Goal: Task Accomplishment & Management: Use online tool/utility

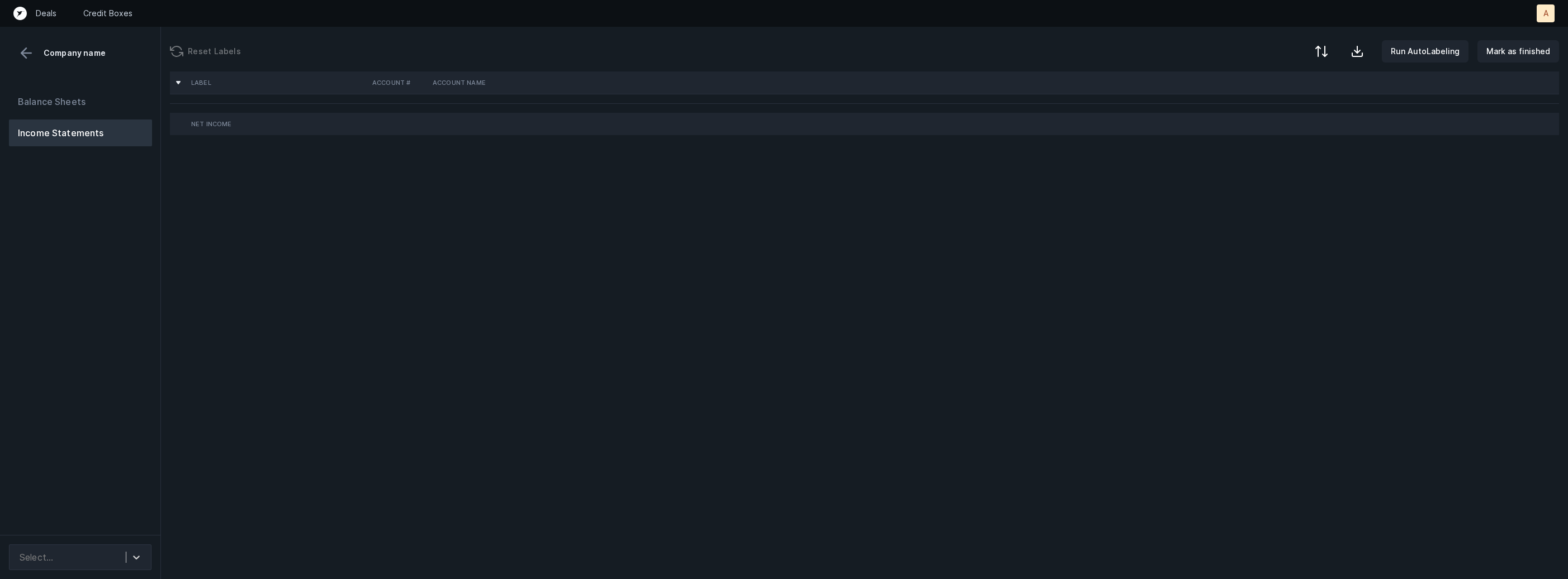
click at [144, 367] on div "Balance Sheets Income Statements" at bounding box center [80, 307] width 161 height 456
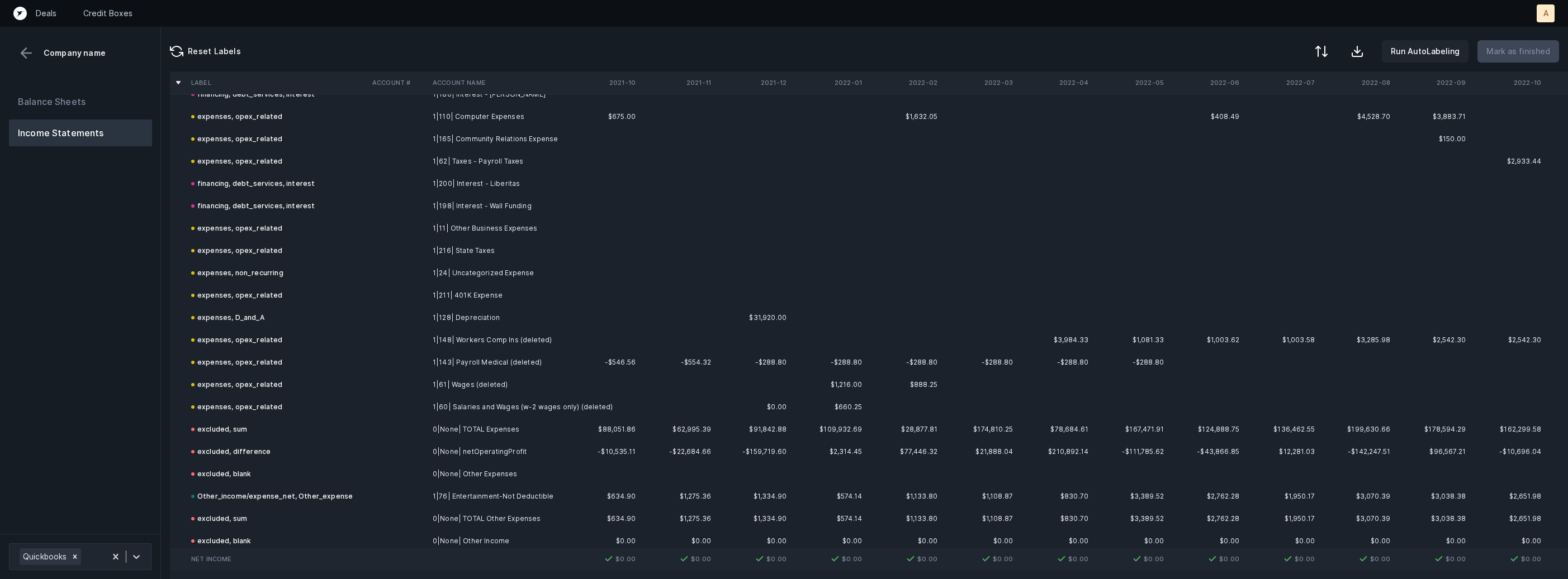
scroll to position [2333, 0]
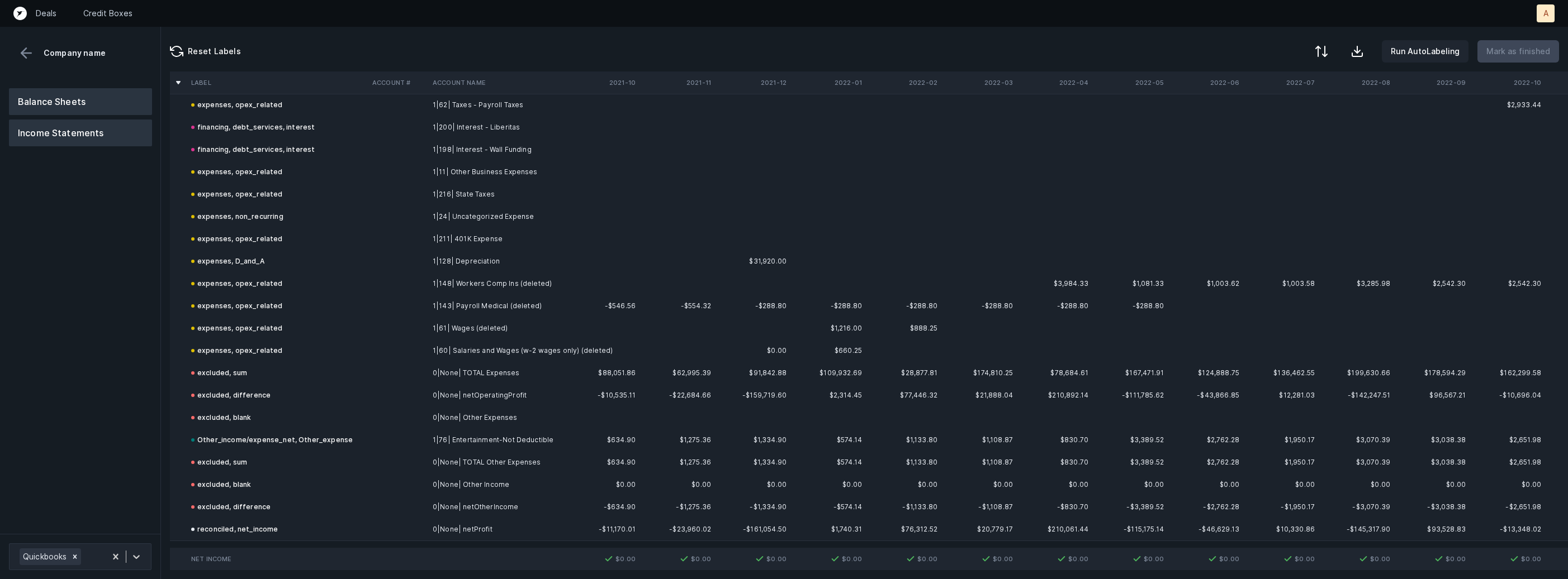
click at [49, 95] on button "Balance Sheets" at bounding box center [80, 102] width 143 height 27
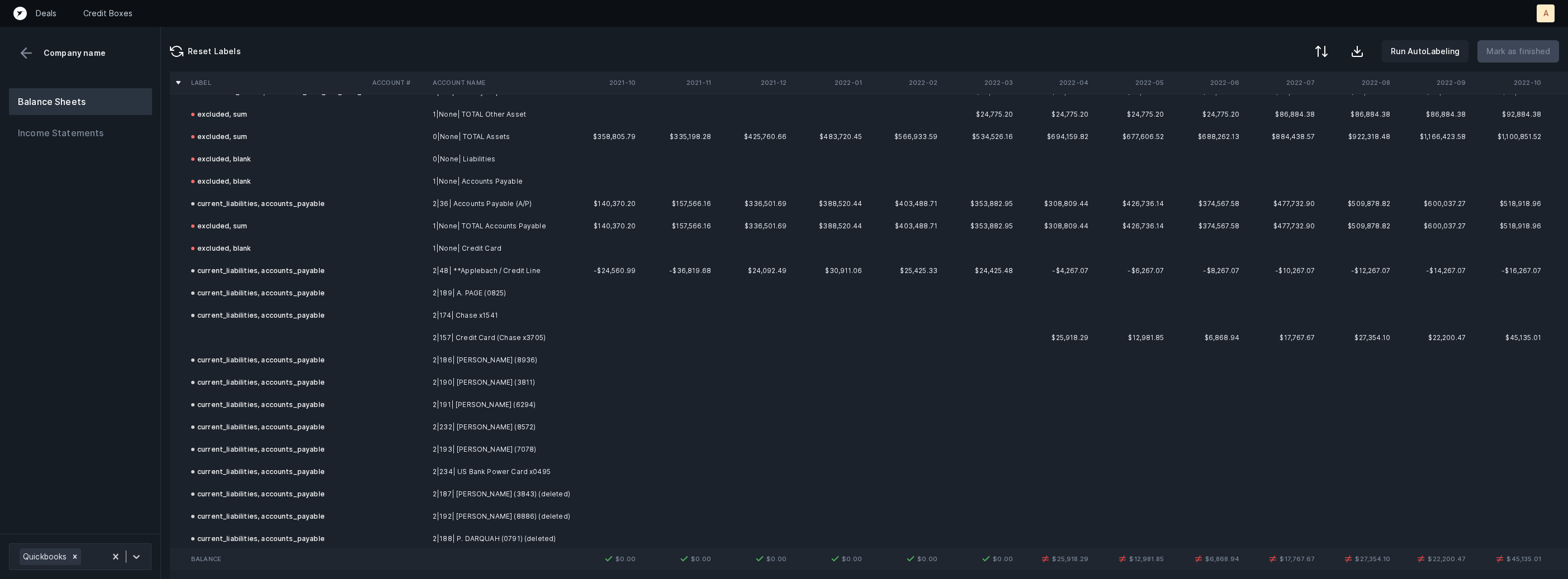
scroll to position [864, 0]
click at [280, 347] on td at bounding box center [277, 345] width 181 height 23
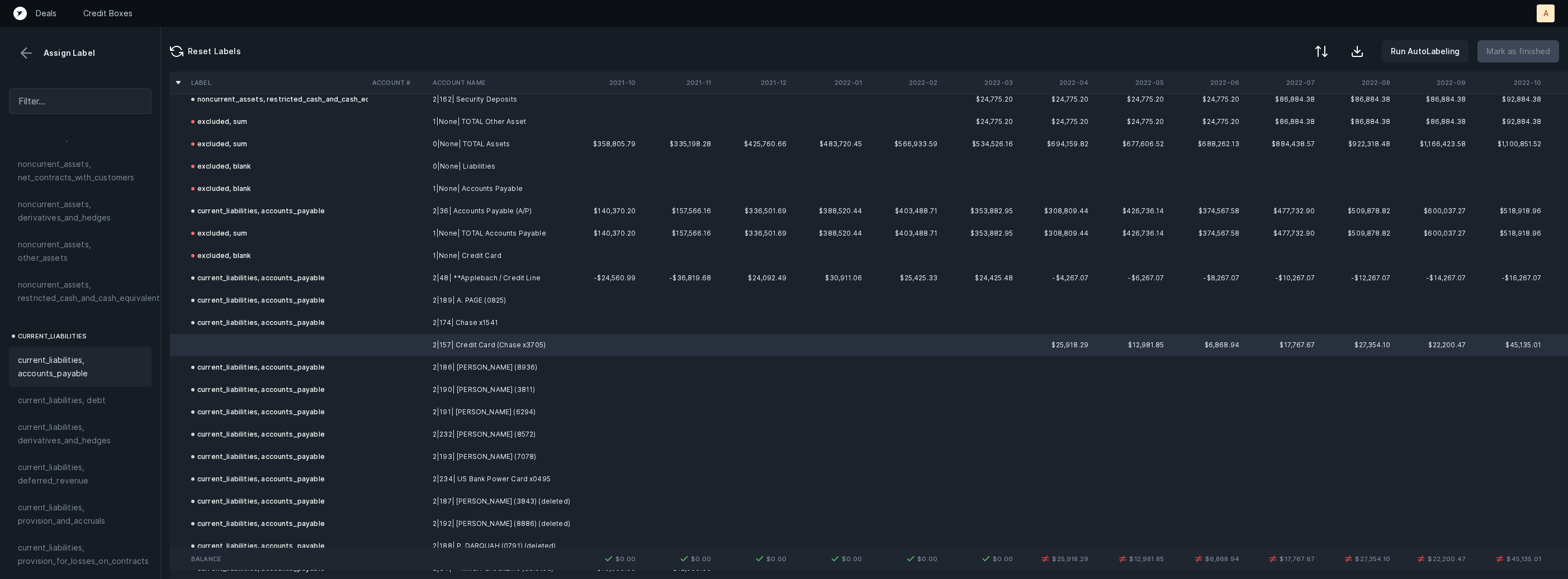
scroll to position [570, 0]
click at [68, 350] on span "current_liabilities, accounts_payable" at bounding box center [80, 363] width 125 height 27
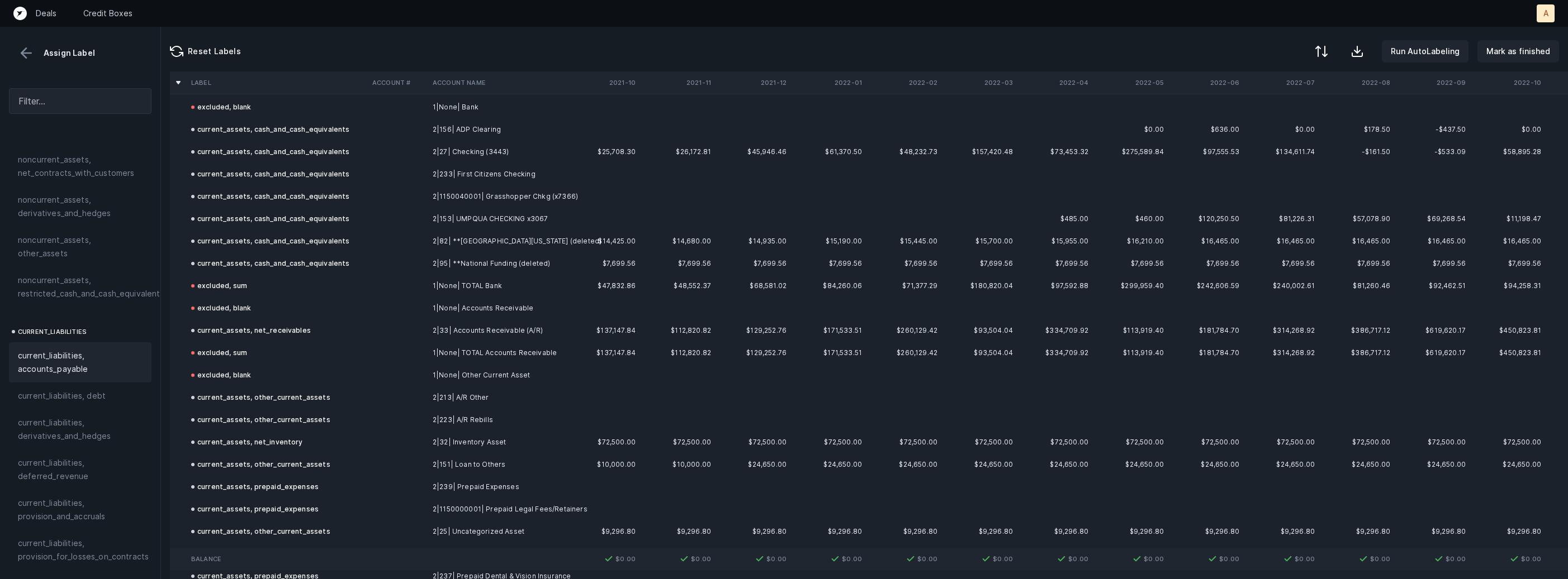
scroll to position [0, 0]
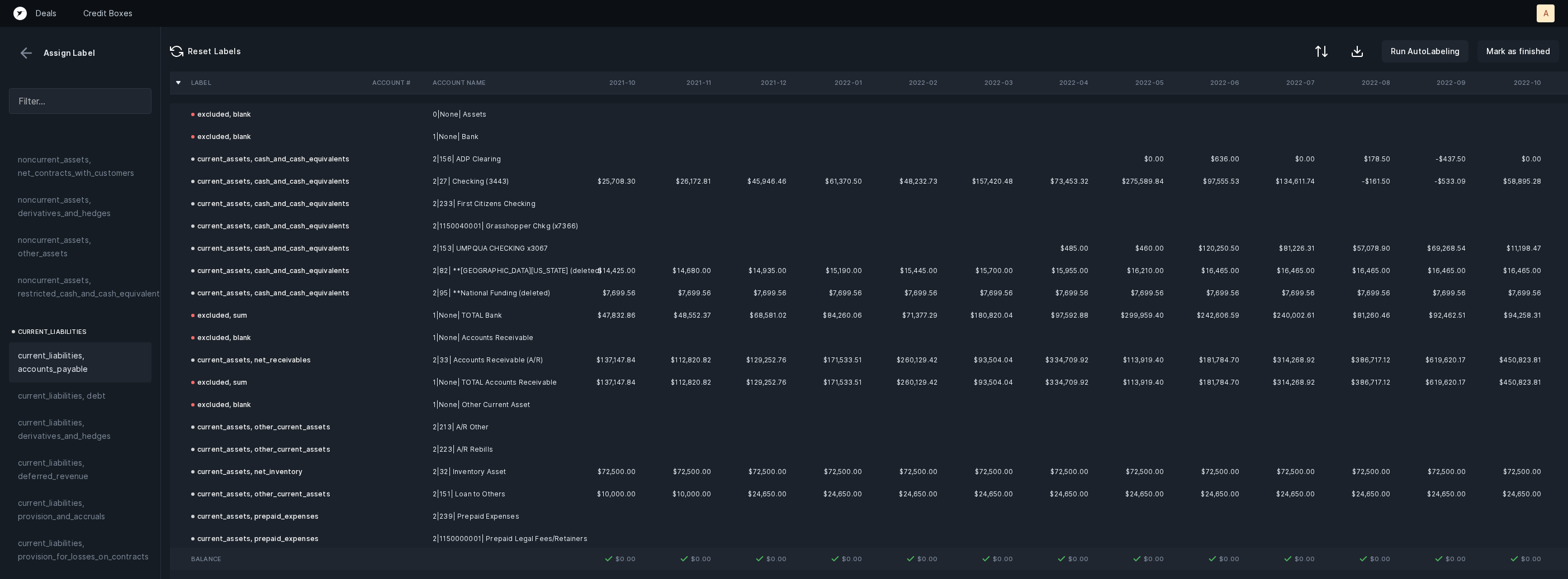
click at [1518, 55] on p "Mark as finished" at bounding box center [1518, 51] width 64 height 14
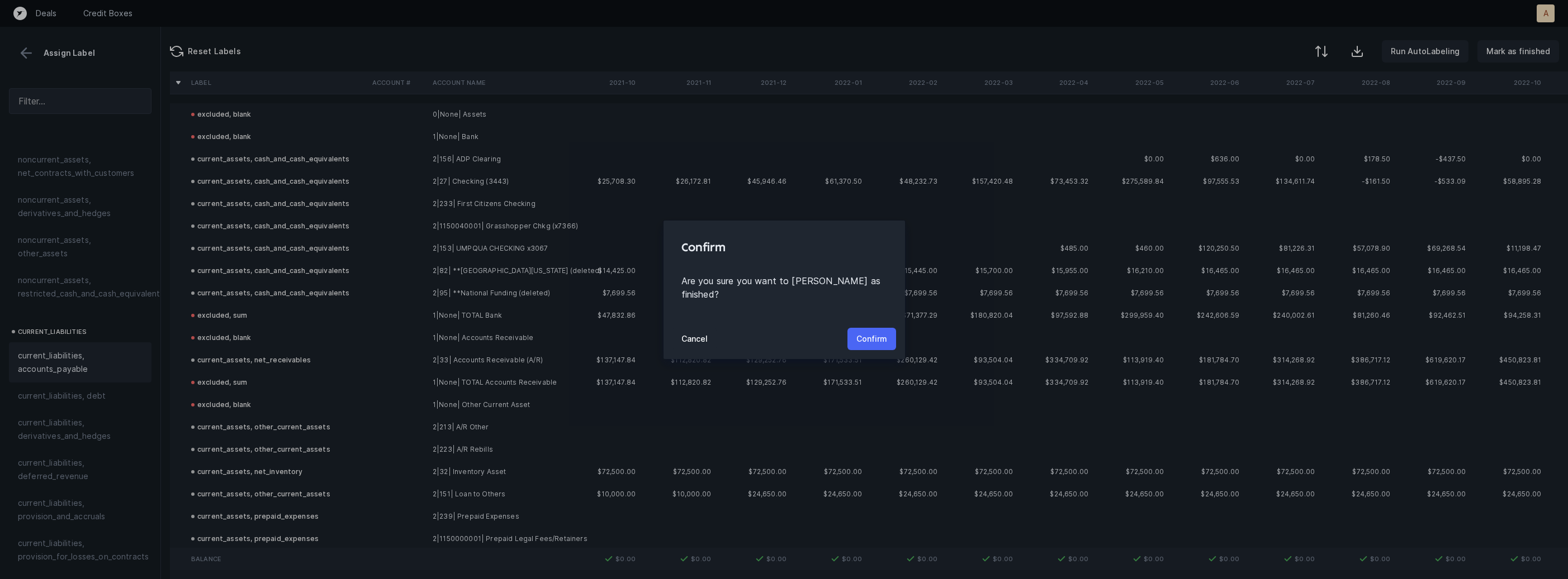
click at [857, 333] on p "Confirm" at bounding box center [872, 339] width 31 height 14
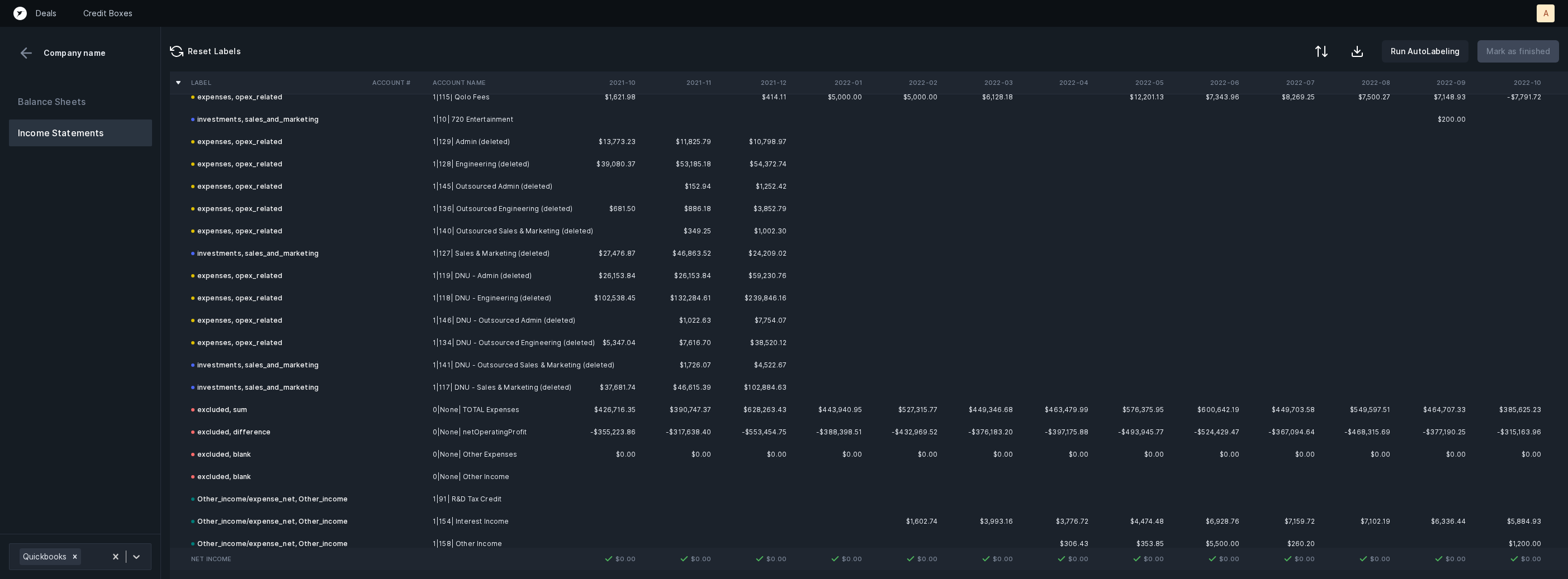
scroll to position [1485, 0]
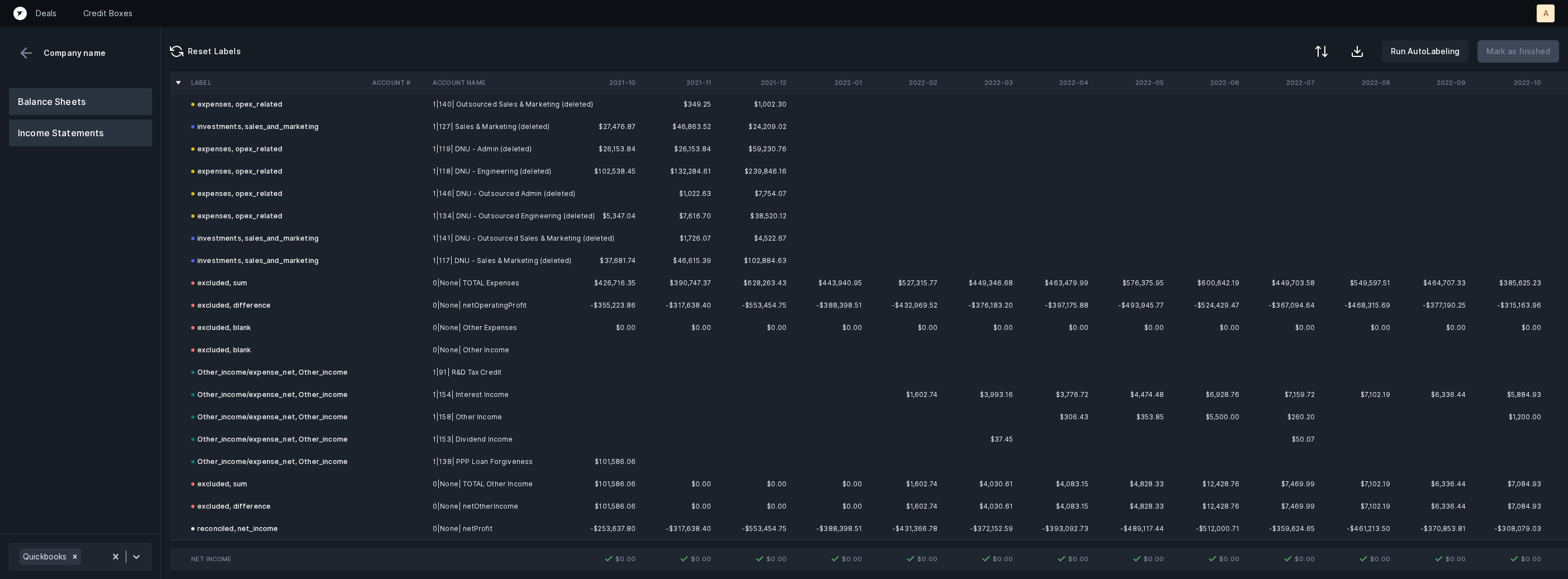
click at [98, 111] on button "Balance Sheets" at bounding box center [80, 102] width 143 height 27
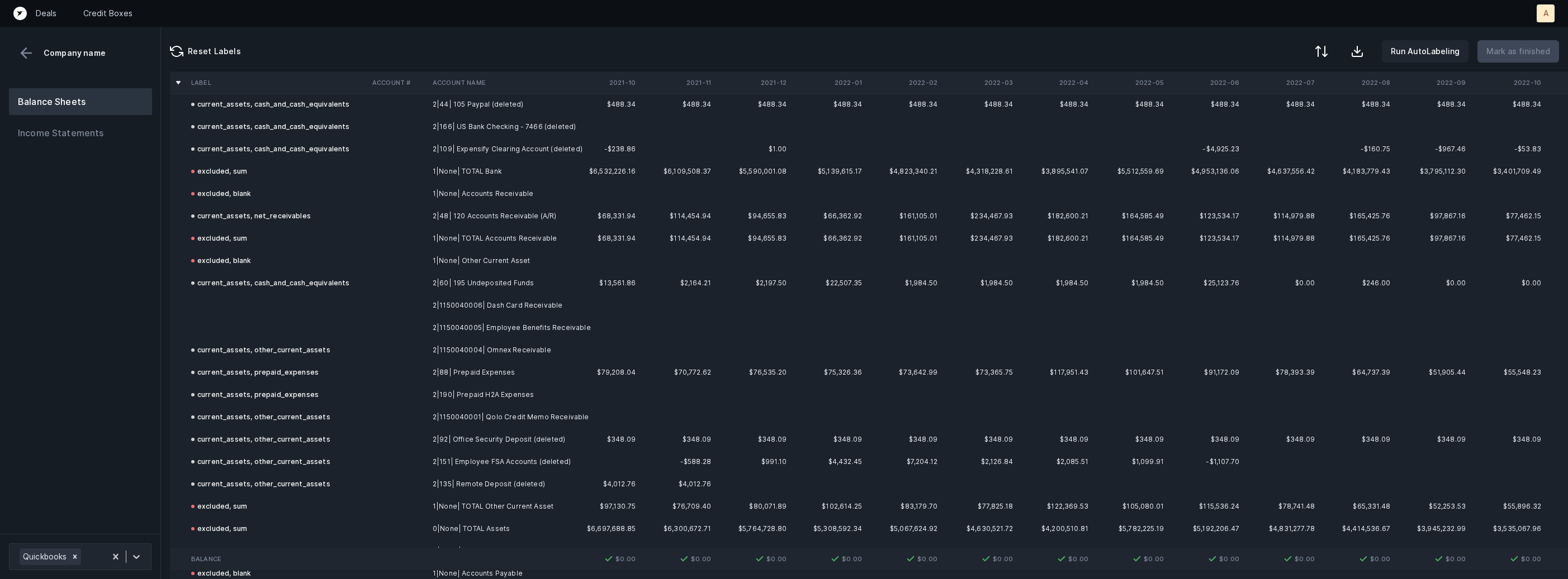
scroll to position [161, 0]
click at [513, 317] on td "2|1150040006| Dash Card Receivable" at bounding box center [496, 311] width 136 height 23
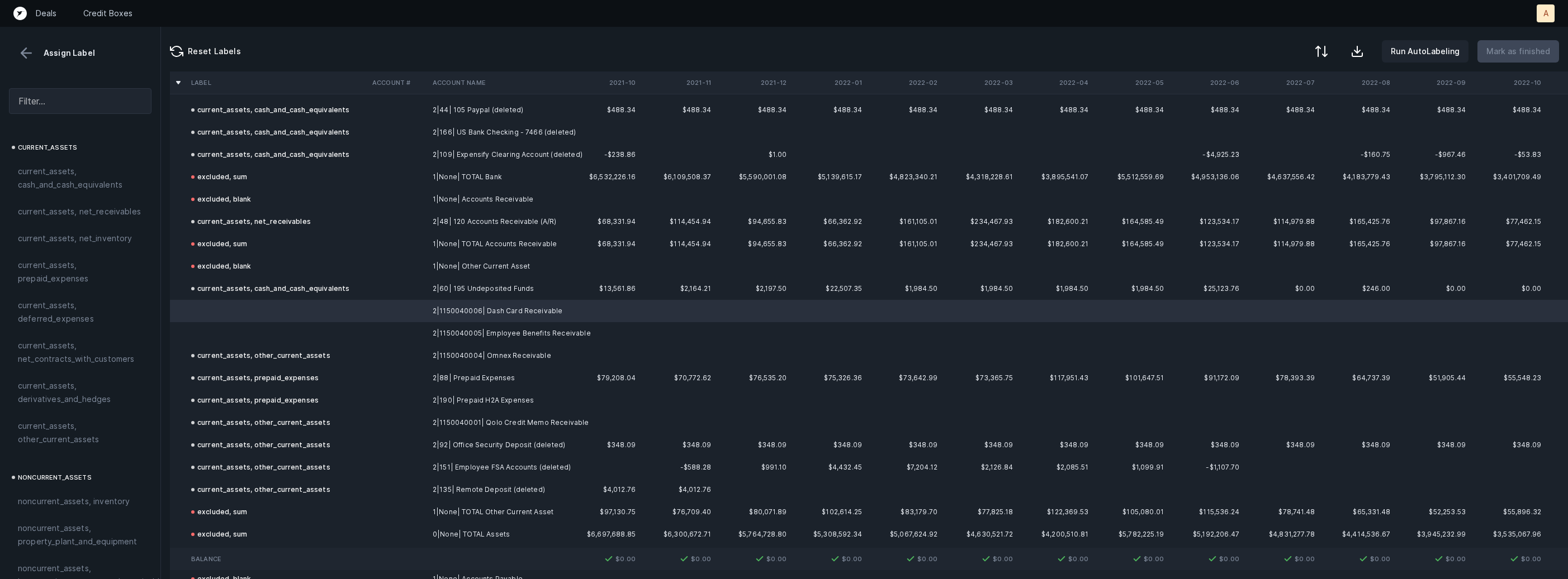
click at [504, 330] on td "2|1150040005| Employee Benefits Receivable" at bounding box center [496, 333] width 136 height 23
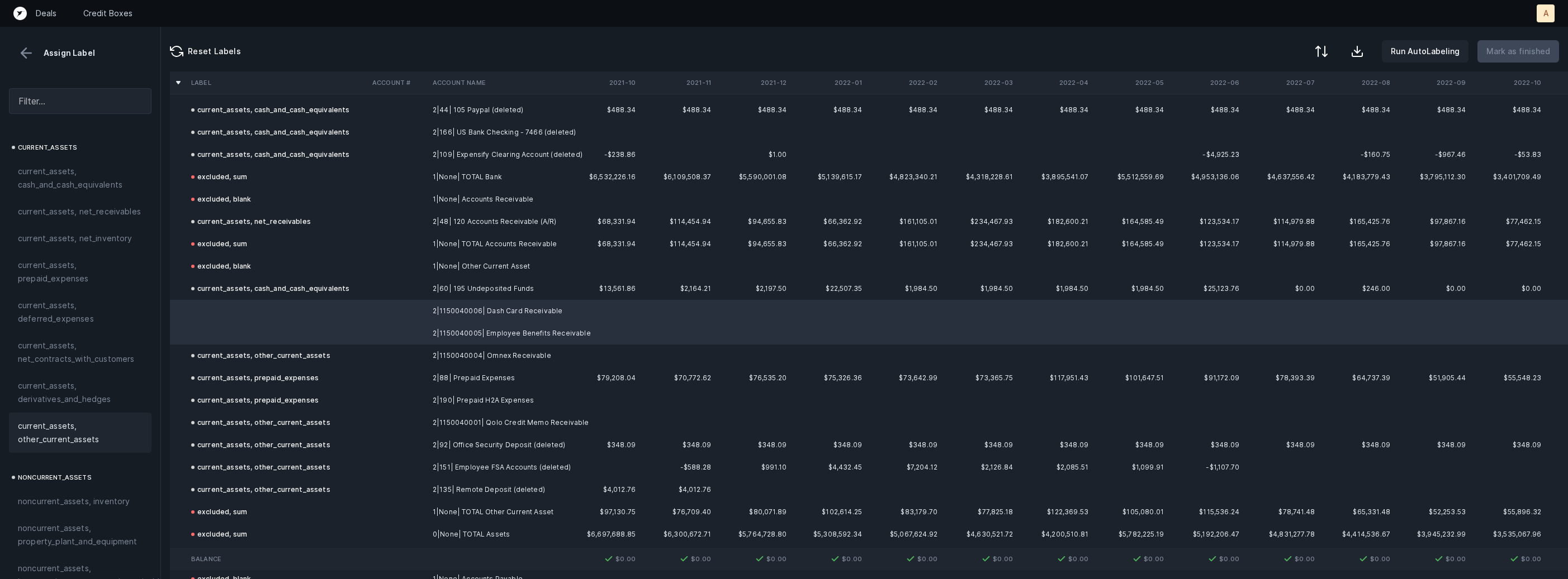
click at [55, 439] on span "current_assets, other_current_assets" at bounding box center [80, 433] width 125 height 27
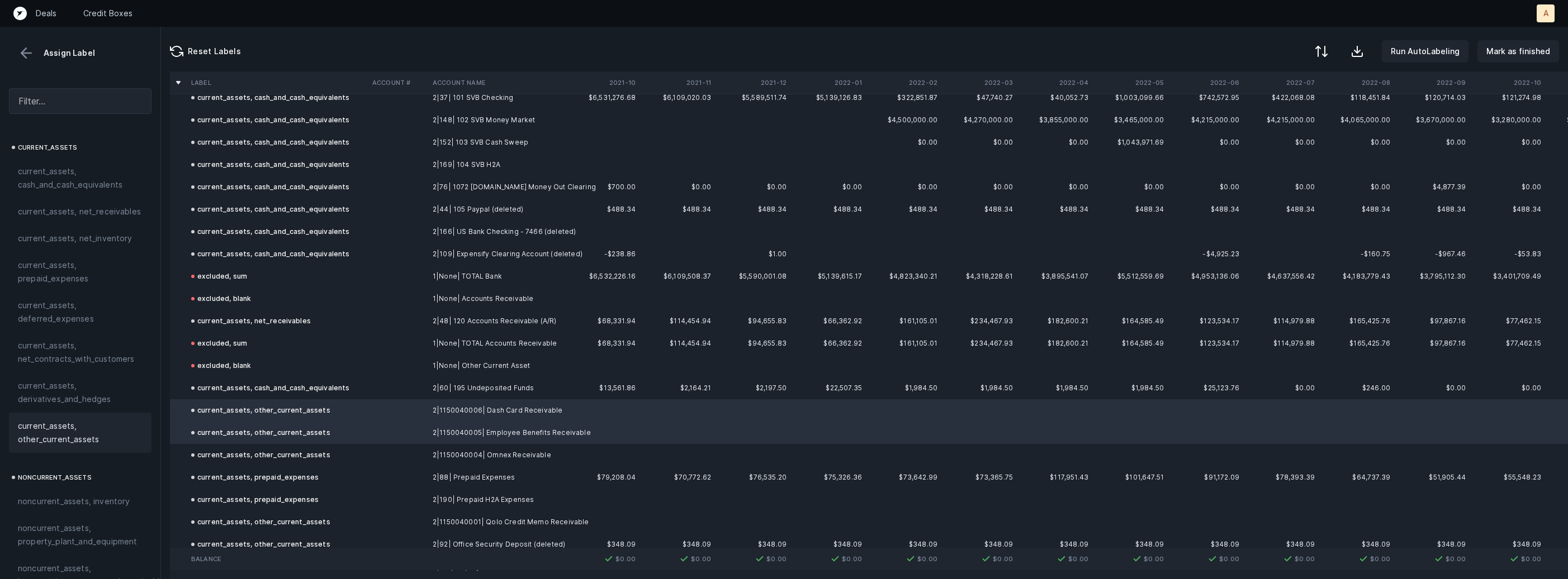
scroll to position [0, 0]
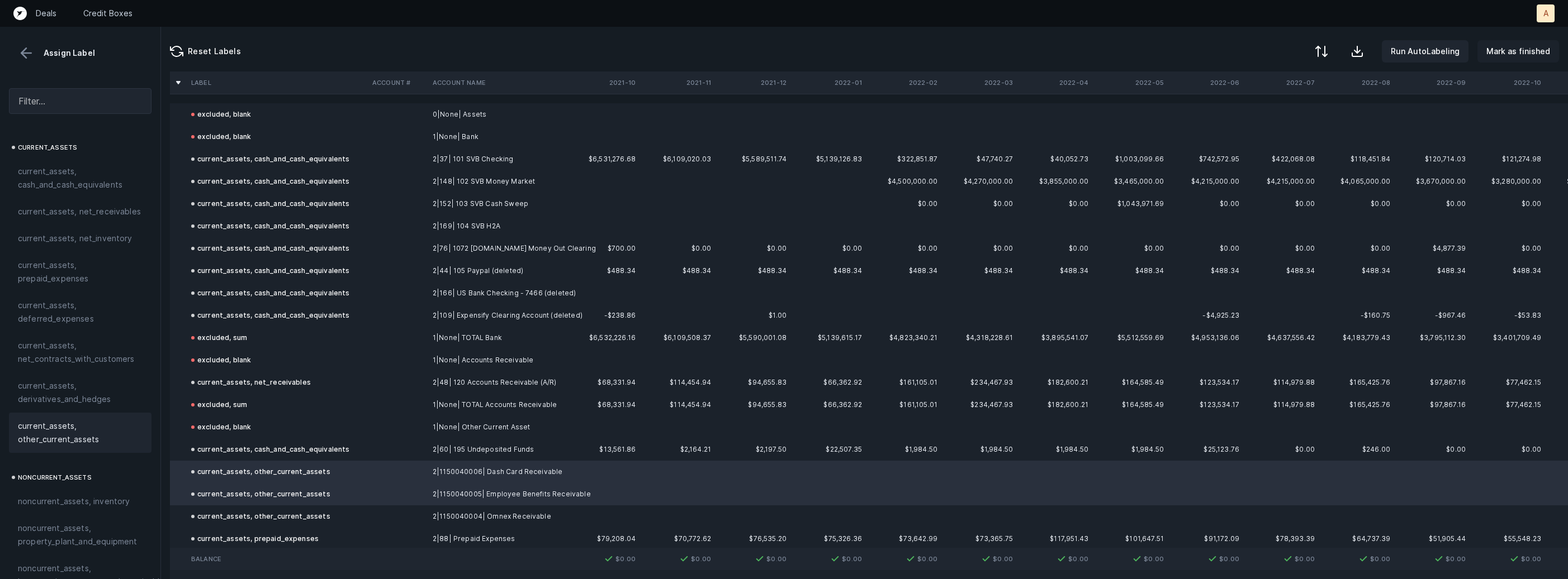
click at [1517, 46] on p "Mark as finished" at bounding box center [1518, 51] width 64 height 14
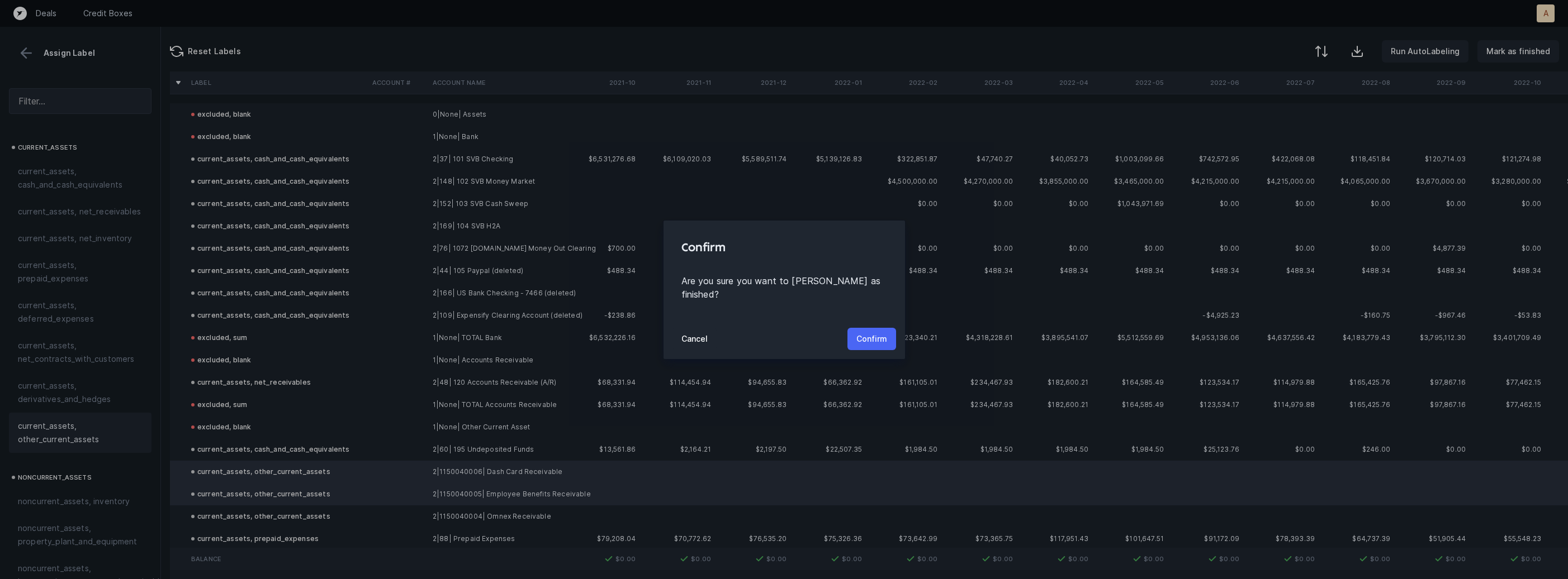
click at [878, 332] on p "Confirm" at bounding box center [872, 339] width 31 height 14
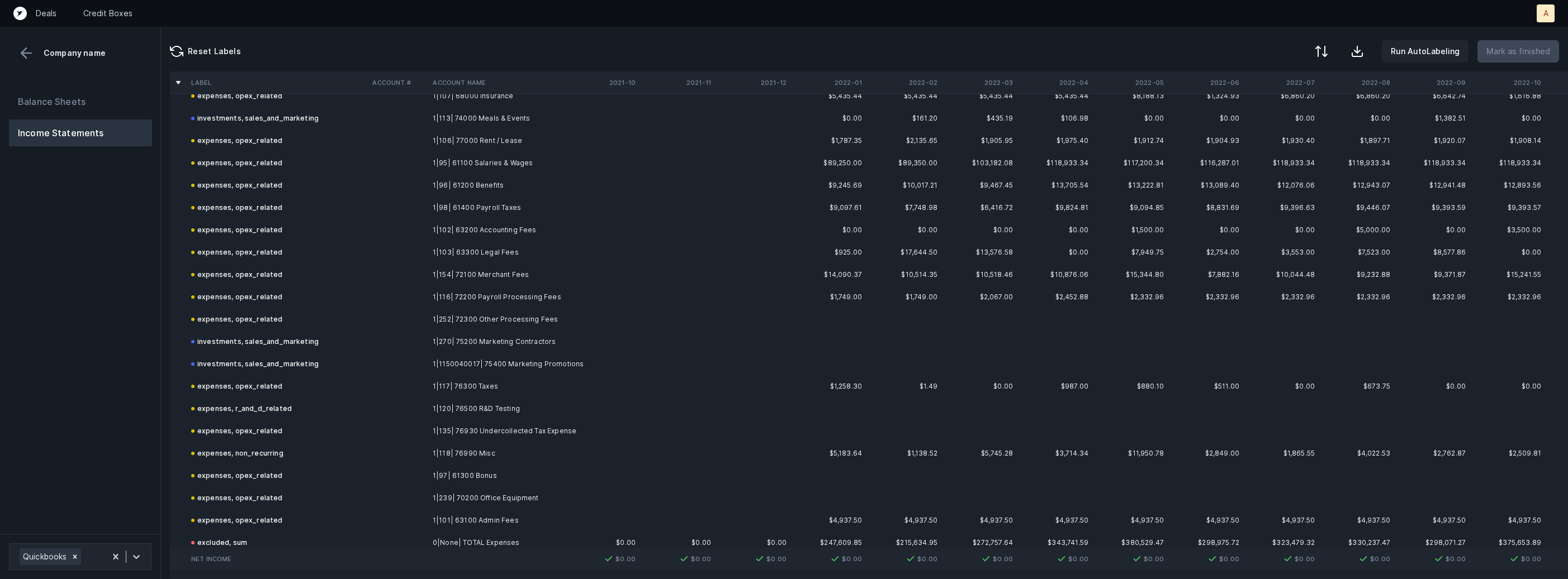
scroll to position [793, 0]
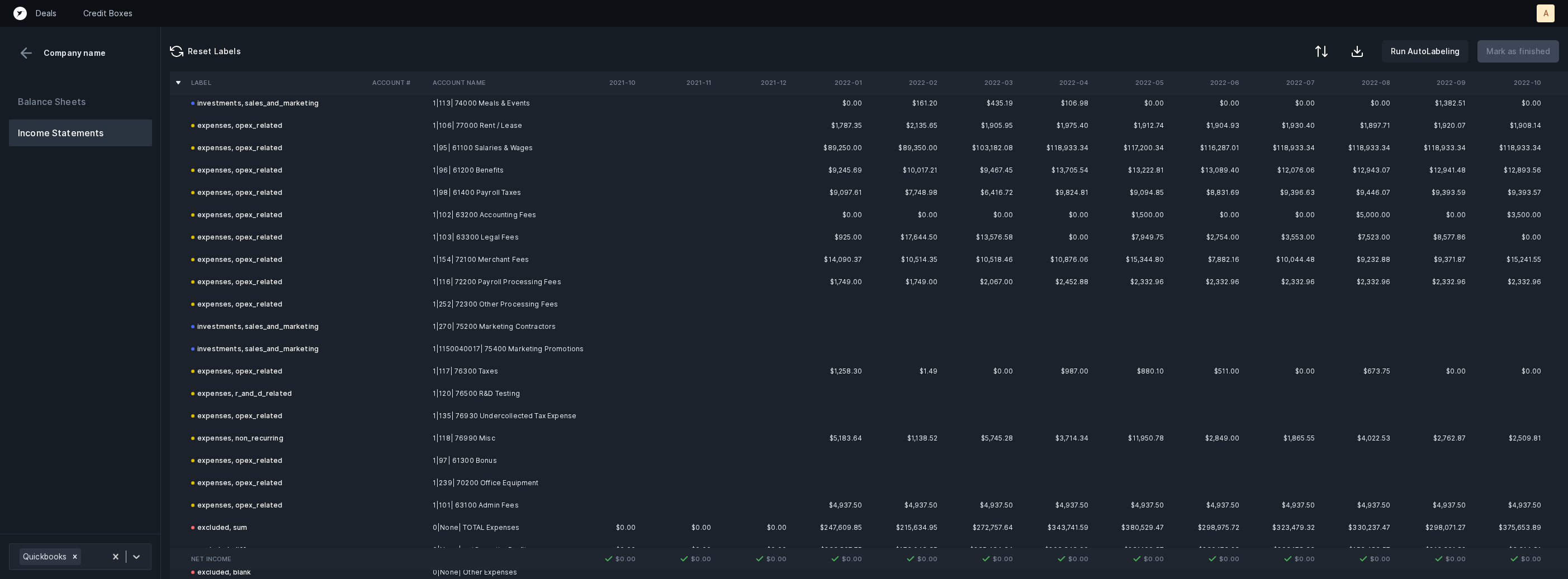
click at [70, 361] on div "Balance Sheets Income Statements" at bounding box center [80, 306] width 161 height 454
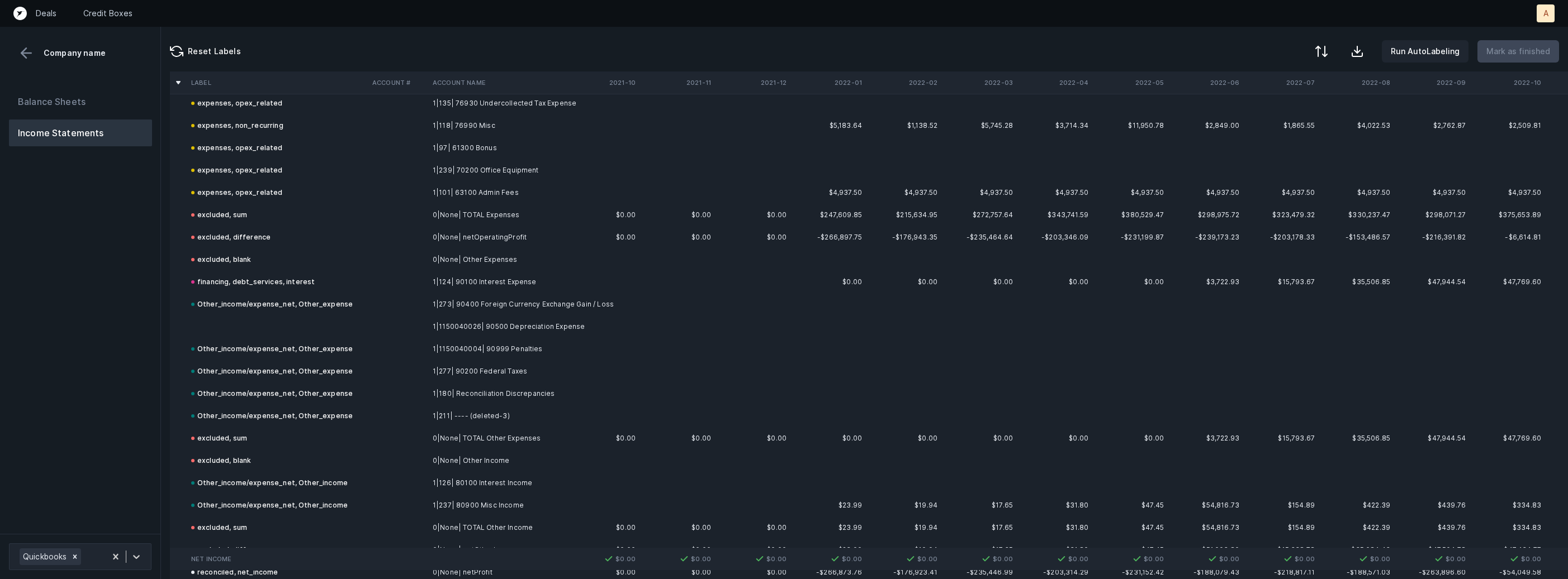
scroll to position [1112, 0]
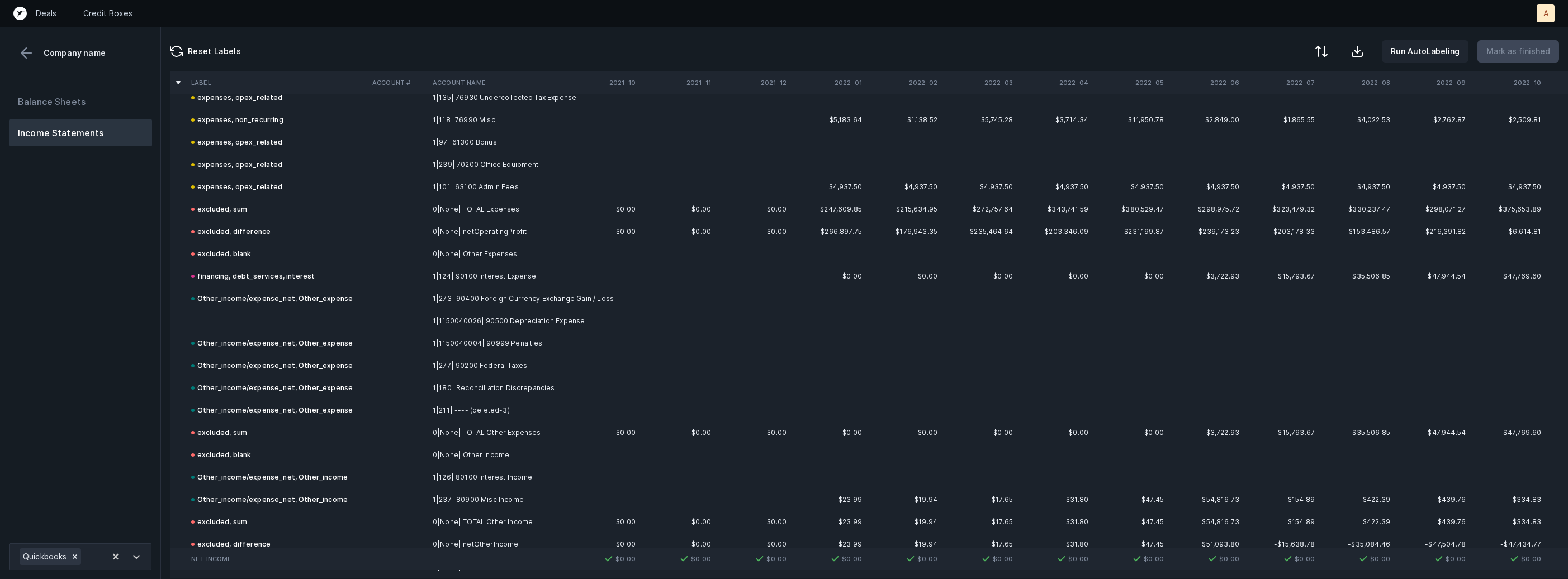
click at [540, 322] on td "1|1150040026| 90500 Depreciation Expense" at bounding box center [496, 321] width 136 height 23
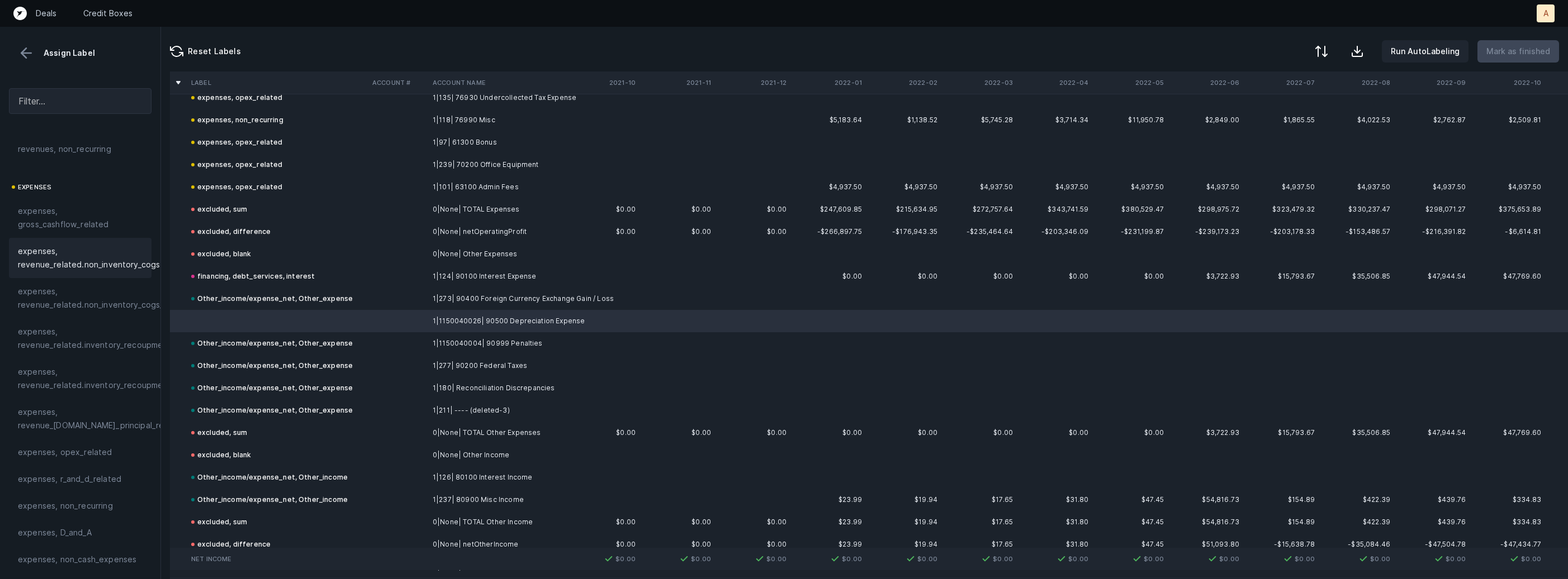
scroll to position [180, 0]
click at [73, 484] on div "expenses, D_and_A" at bounding box center [80, 496] width 143 height 27
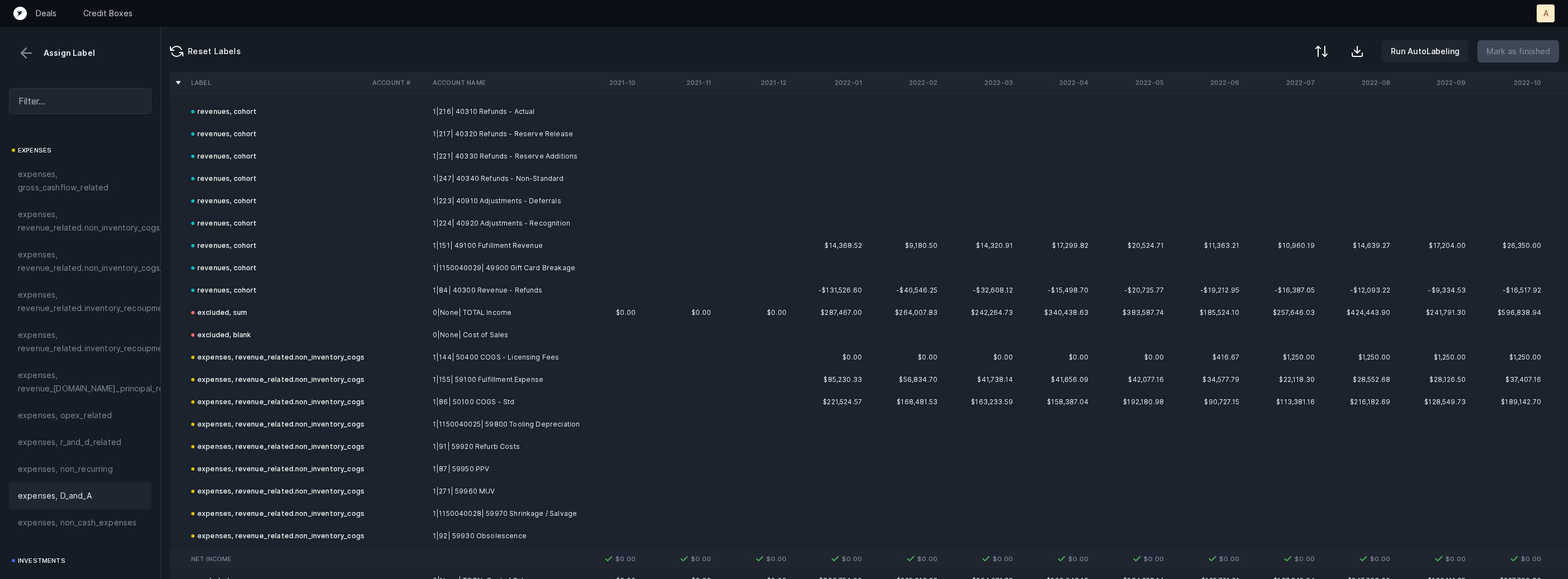
scroll to position [0, 0]
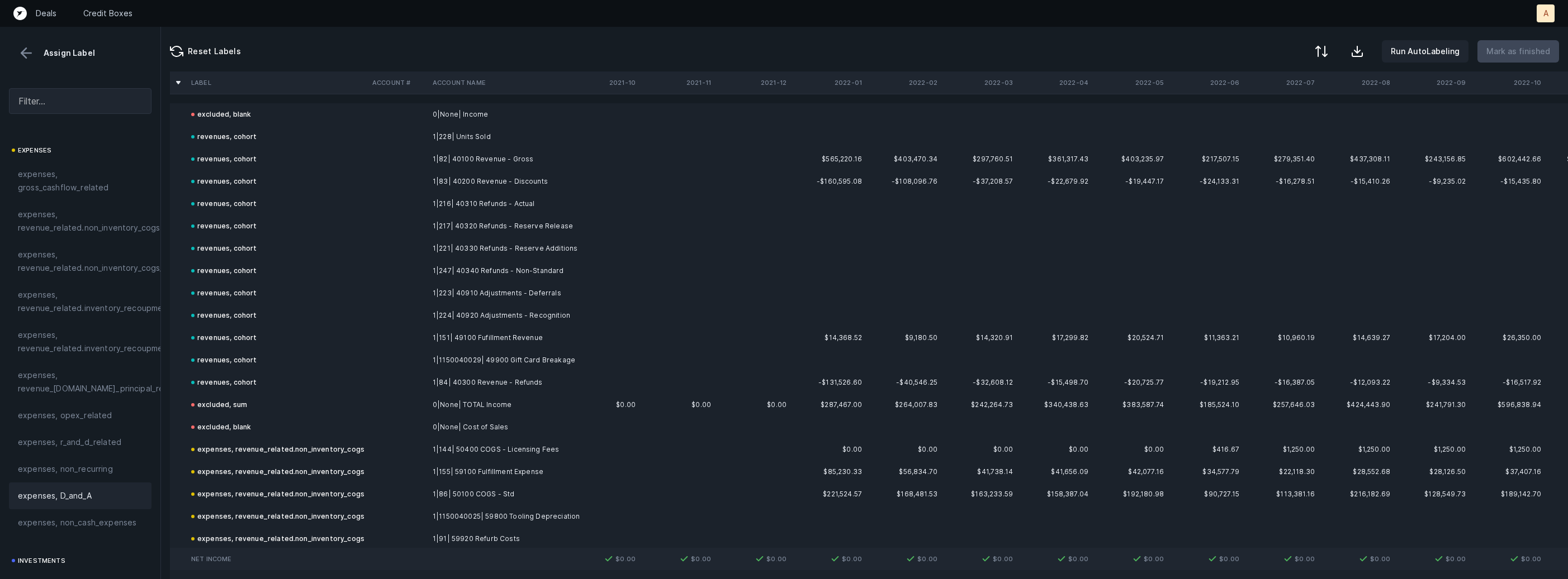
click at [20, 51] on button at bounding box center [26, 52] width 17 height 17
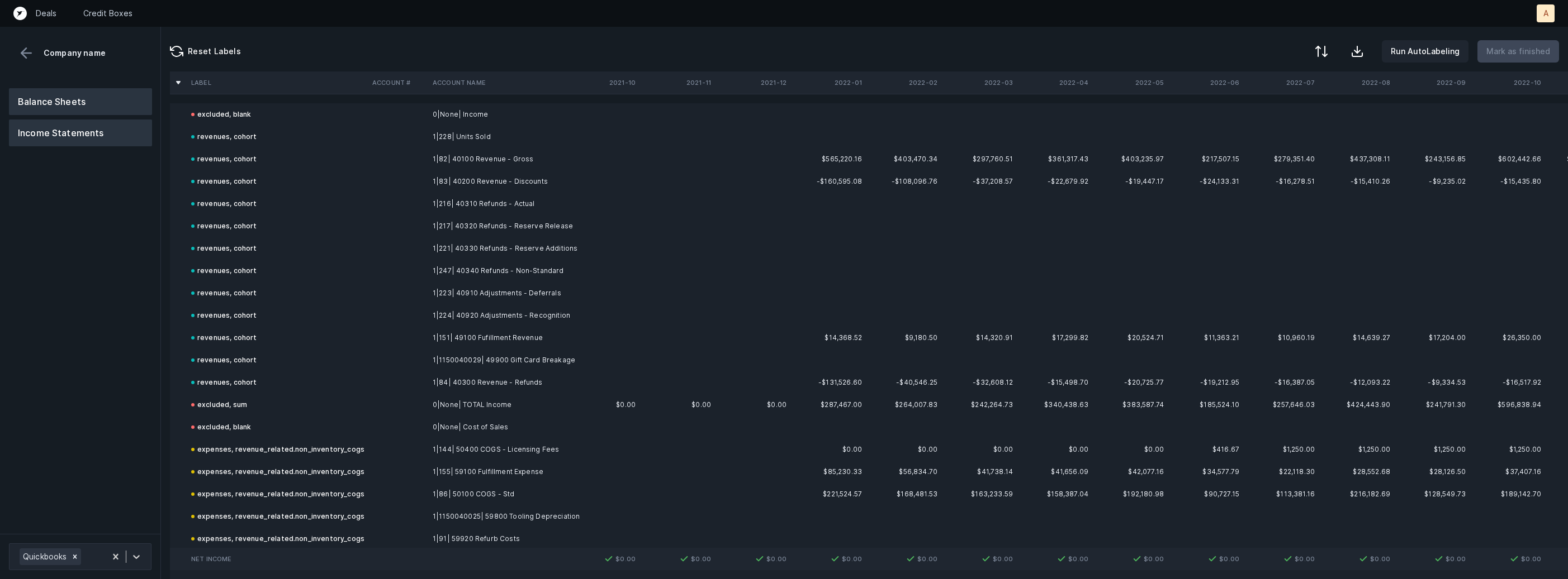
click at [49, 96] on button "Balance Sheets" at bounding box center [80, 102] width 143 height 27
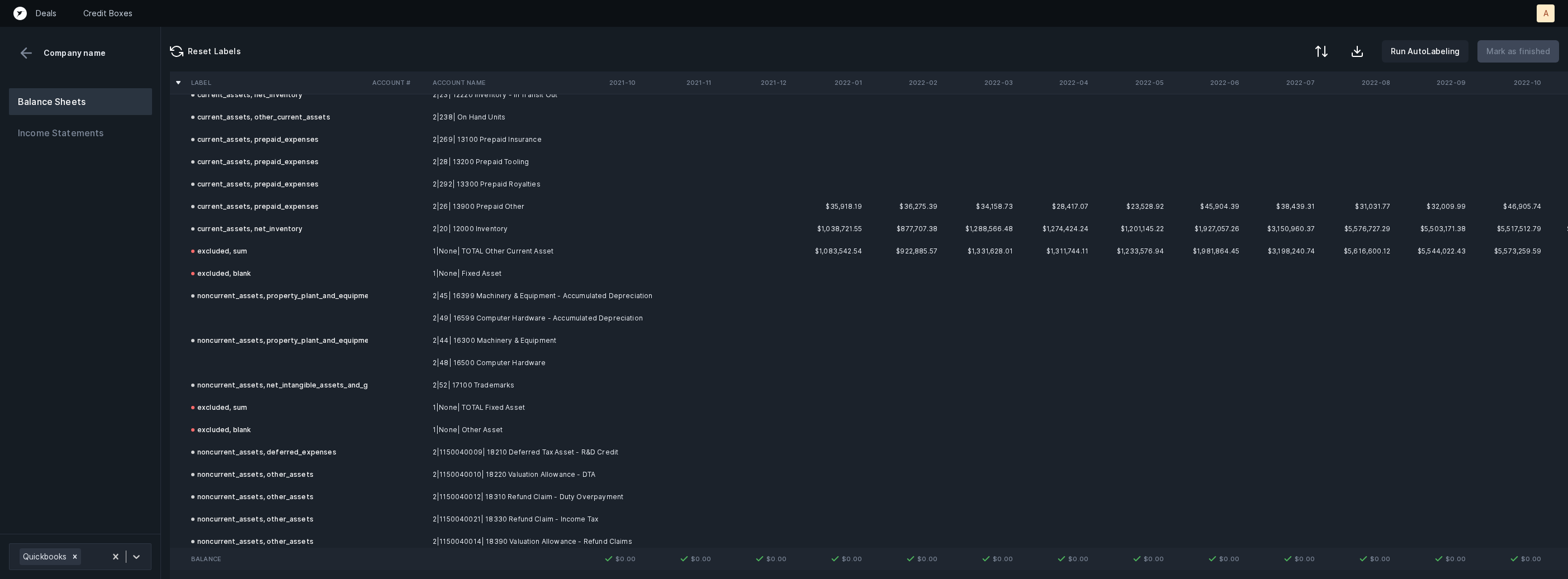
scroll to position [828, 0]
click at [459, 311] on td "2|49| 16599 Computer Hardware - Accumulated Depreciation" at bounding box center [496, 314] width 136 height 23
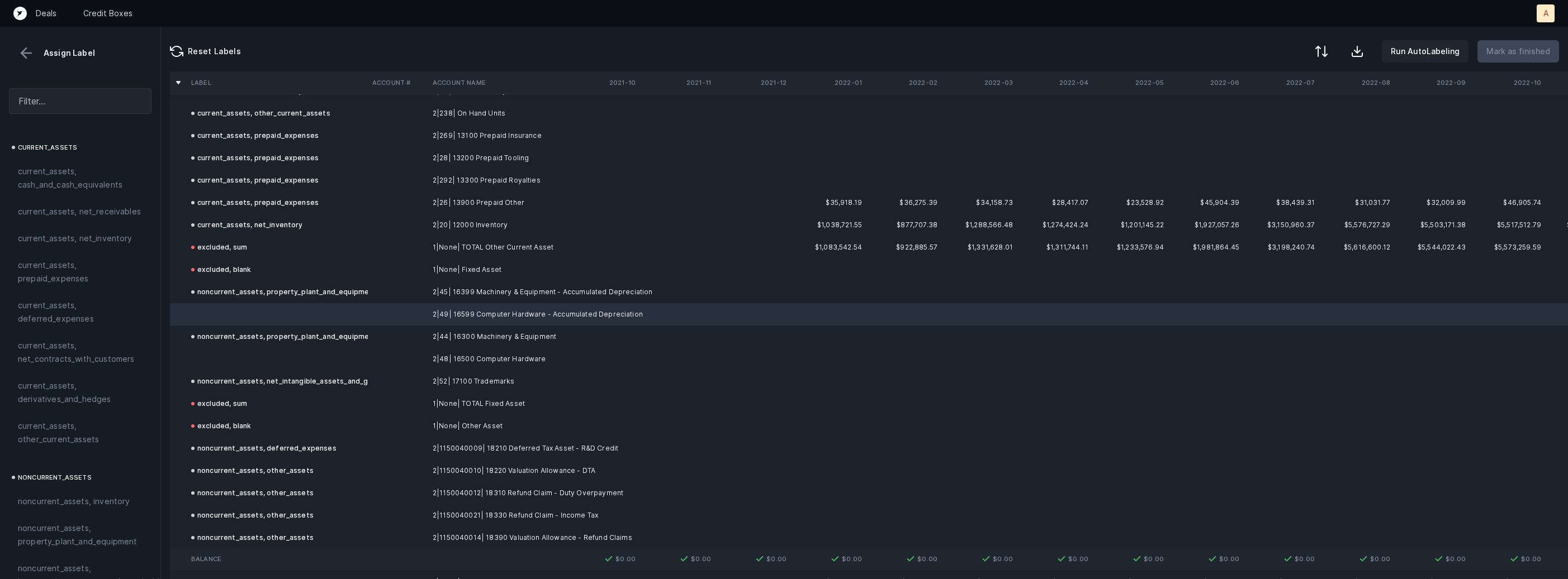
click at [423, 359] on td at bounding box center [398, 359] width 61 height 23
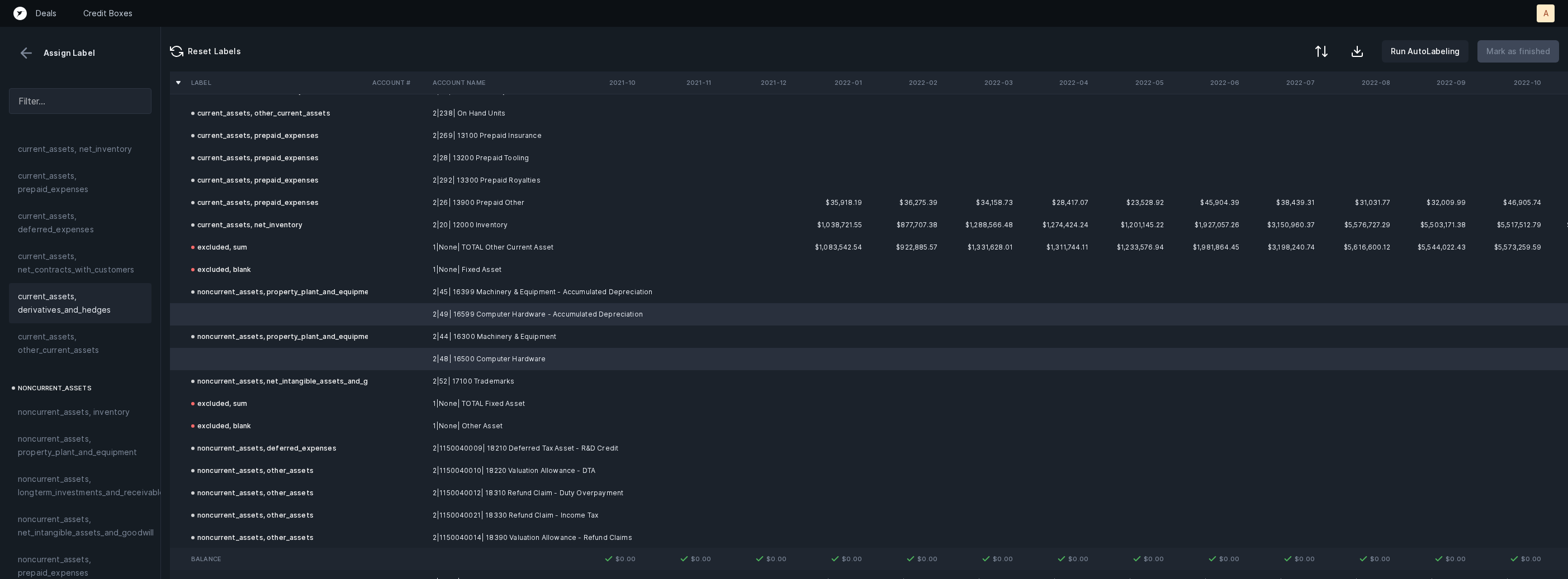
scroll to position [124, 0]
click at [98, 411] on span "noncurrent_assets, property_plant_and_equipment" at bounding box center [80, 411] width 125 height 27
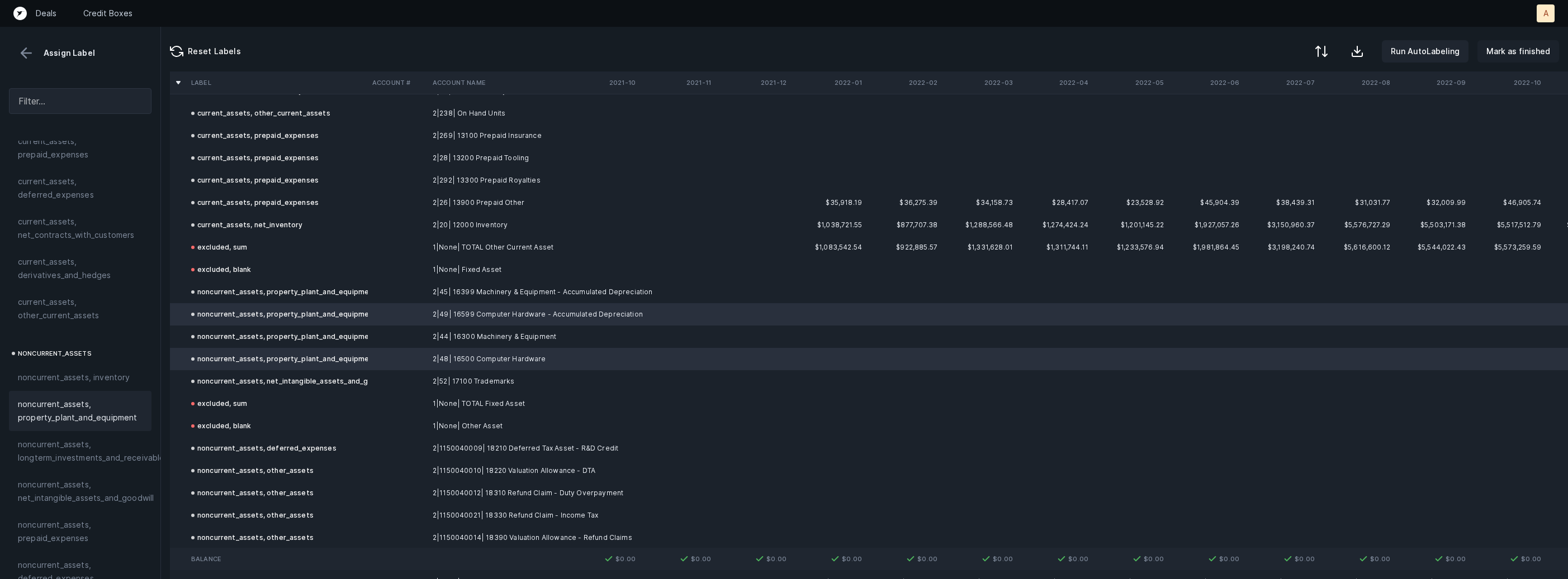
click at [1522, 49] on p "Mark as finished" at bounding box center [1518, 51] width 64 height 14
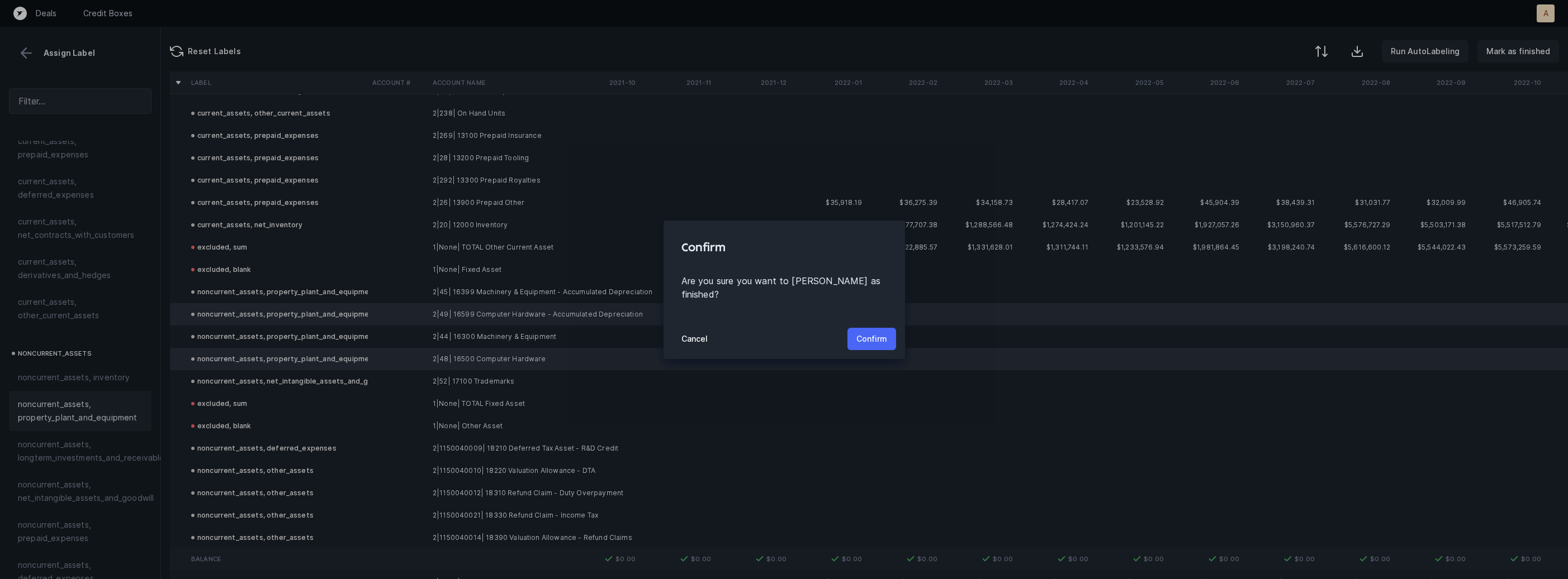
click at [879, 332] on p "Confirm" at bounding box center [872, 339] width 31 height 14
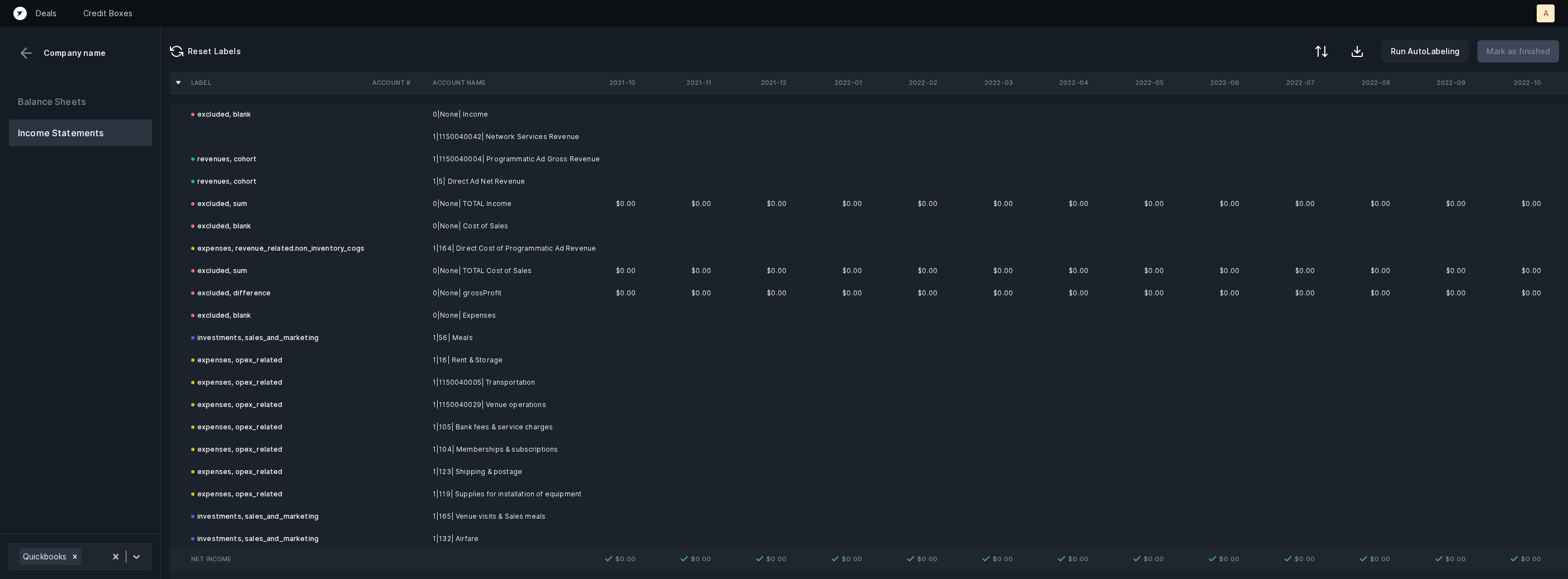
click at [433, 137] on td "1|1150040042| Network Services Revenue" at bounding box center [496, 136] width 136 height 23
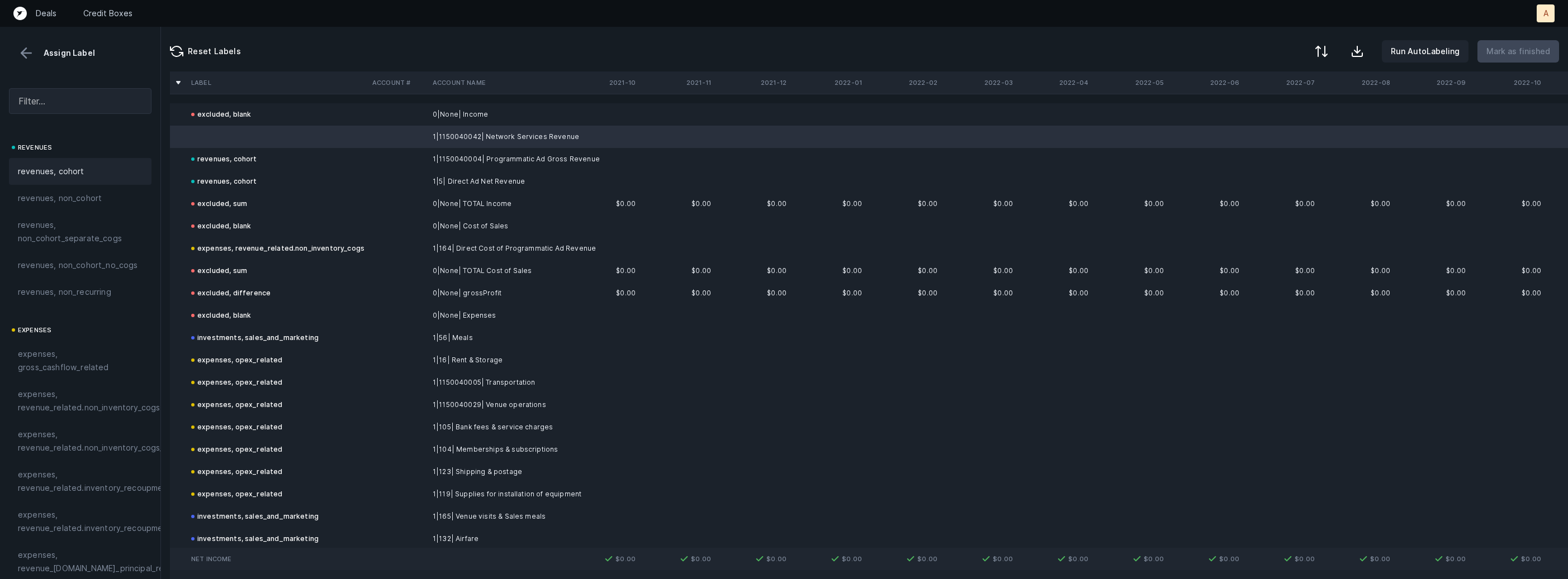
click at [39, 173] on span "revenues, cohort" at bounding box center [52, 171] width 67 height 14
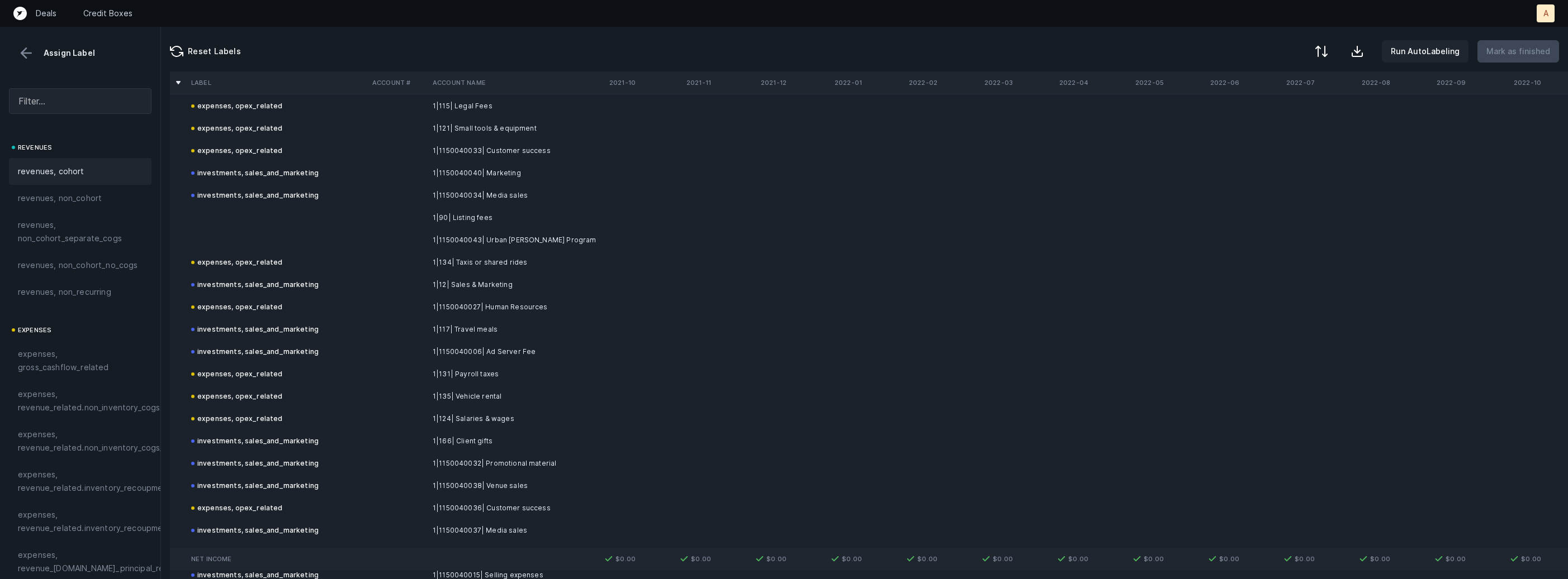
scroll to position [864, 0]
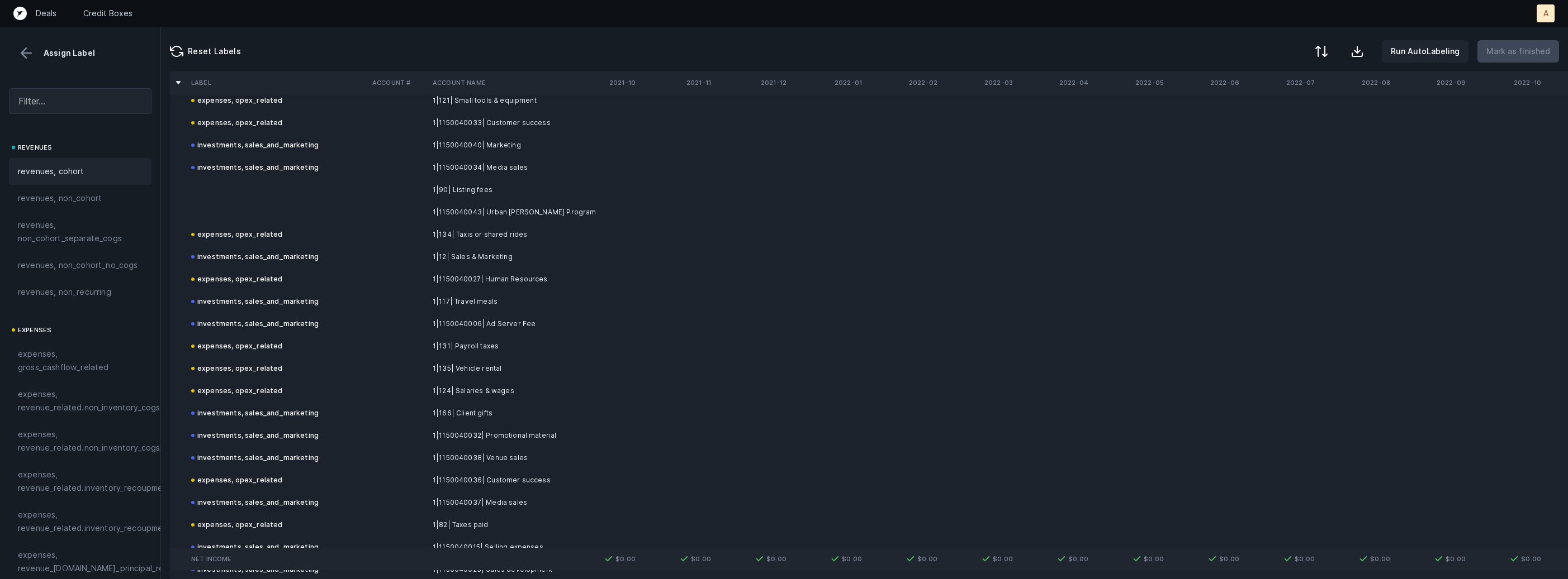
click at [481, 191] on td "1|90| Listing fees" at bounding box center [496, 190] width 136 height 23
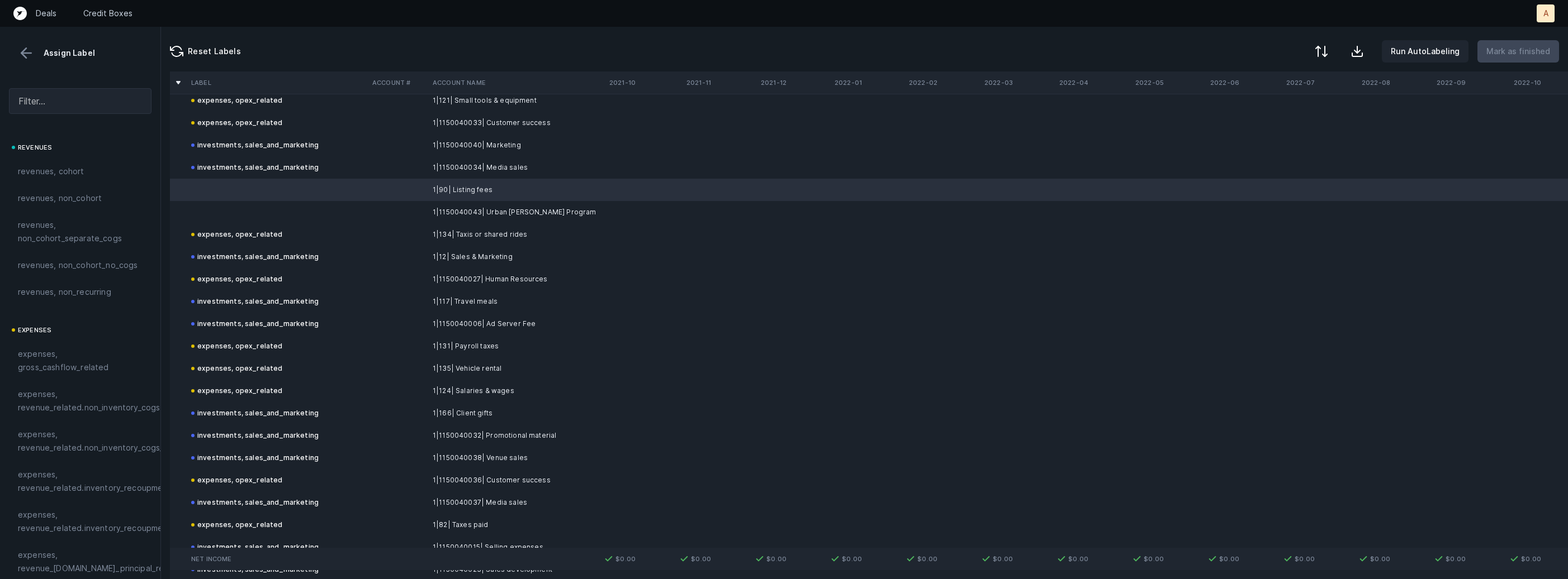
click at [465, 213] on td "1|1150040043| Urban Finch Program" at bounding box center [496, 212] width 136 height 23
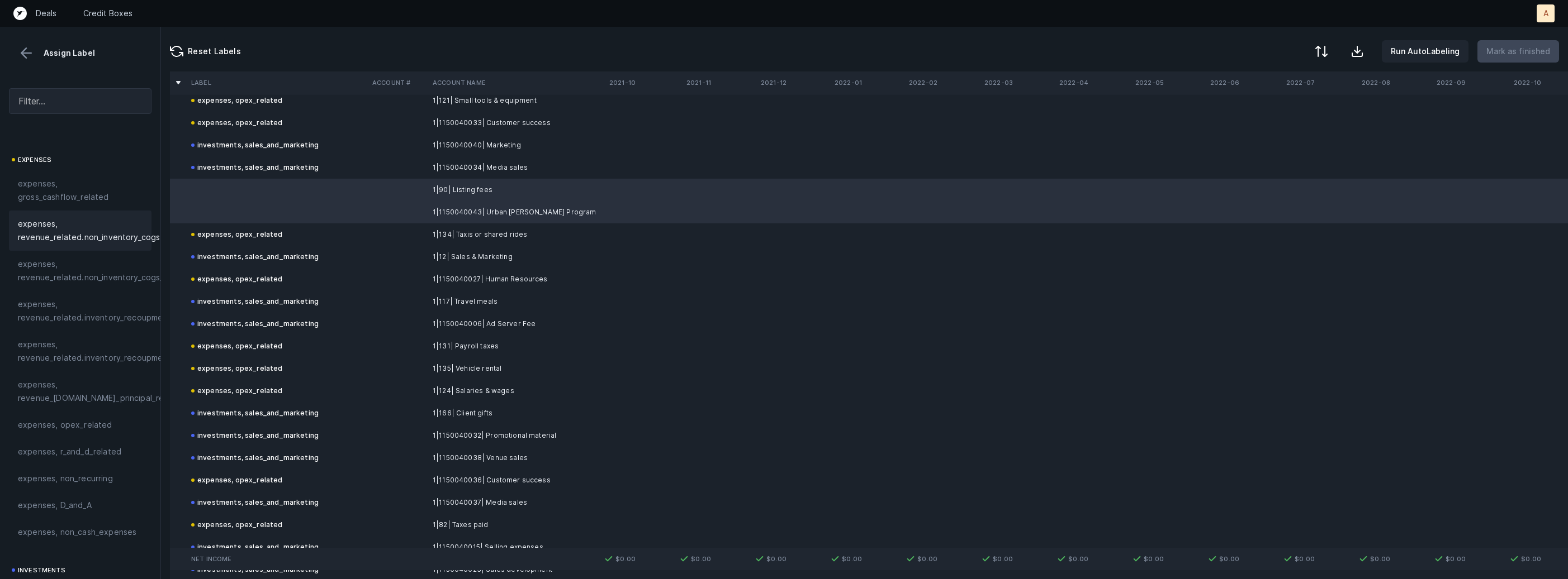
scroll to position [173, 0]
click at [61, 418] on span "expenses, opex_related" at bounding box center [65, 422] width 95 height 14
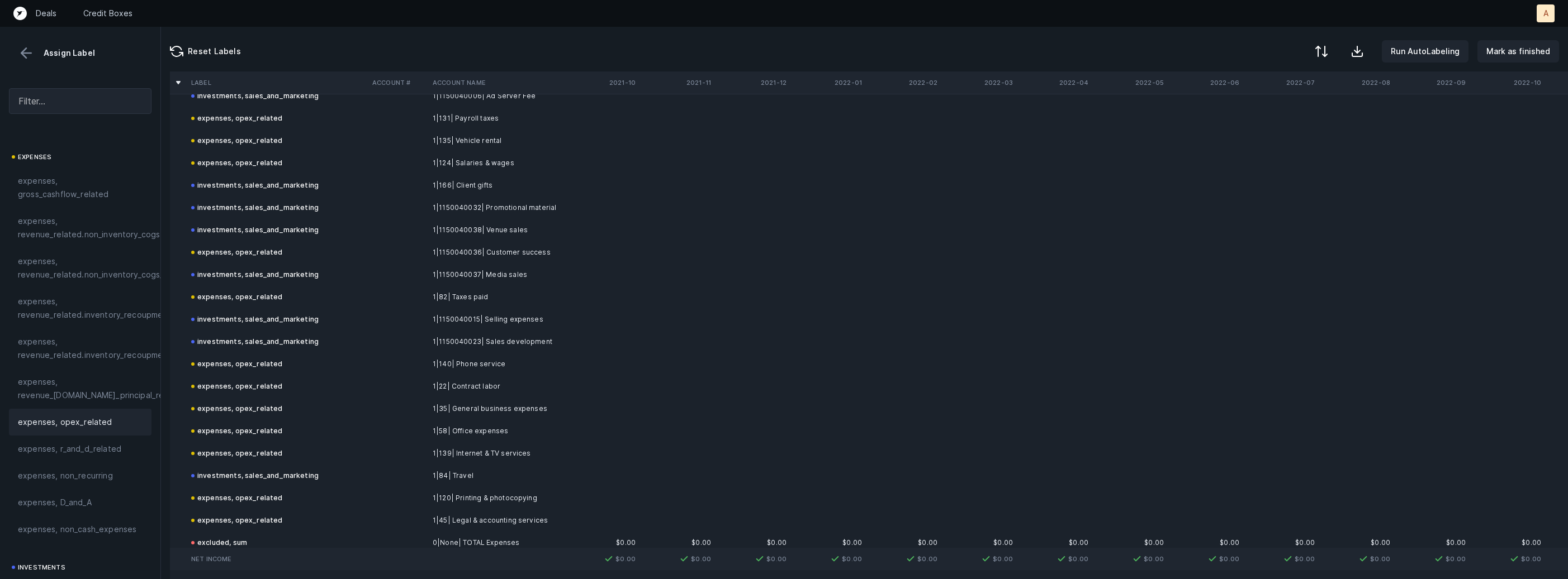
scroll to position [1094, 0]
click at [517, 252] on td "1|1150040036| Customer success" at bounding box center [496, 249] width 136 height 23
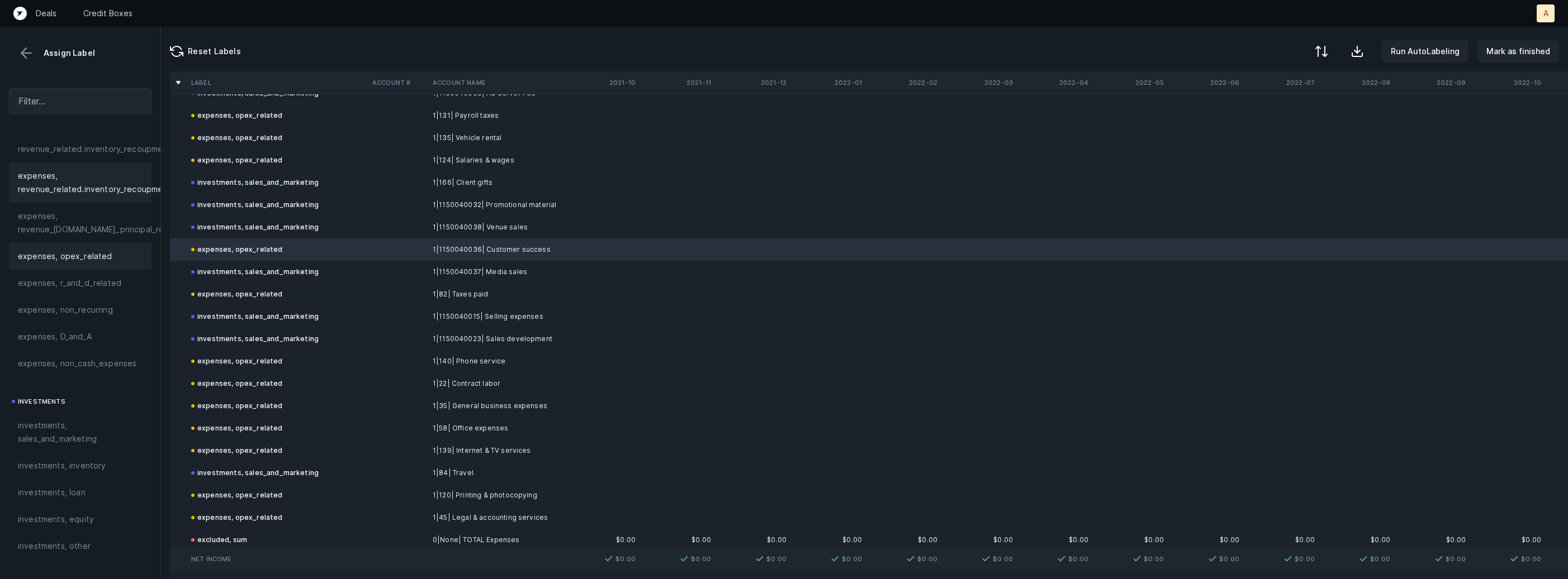
scroll to position [352, 0]
click at [61, 418] on span "investments, sales_and_marketing" at bounding box center [80, 420] width 125 height 27
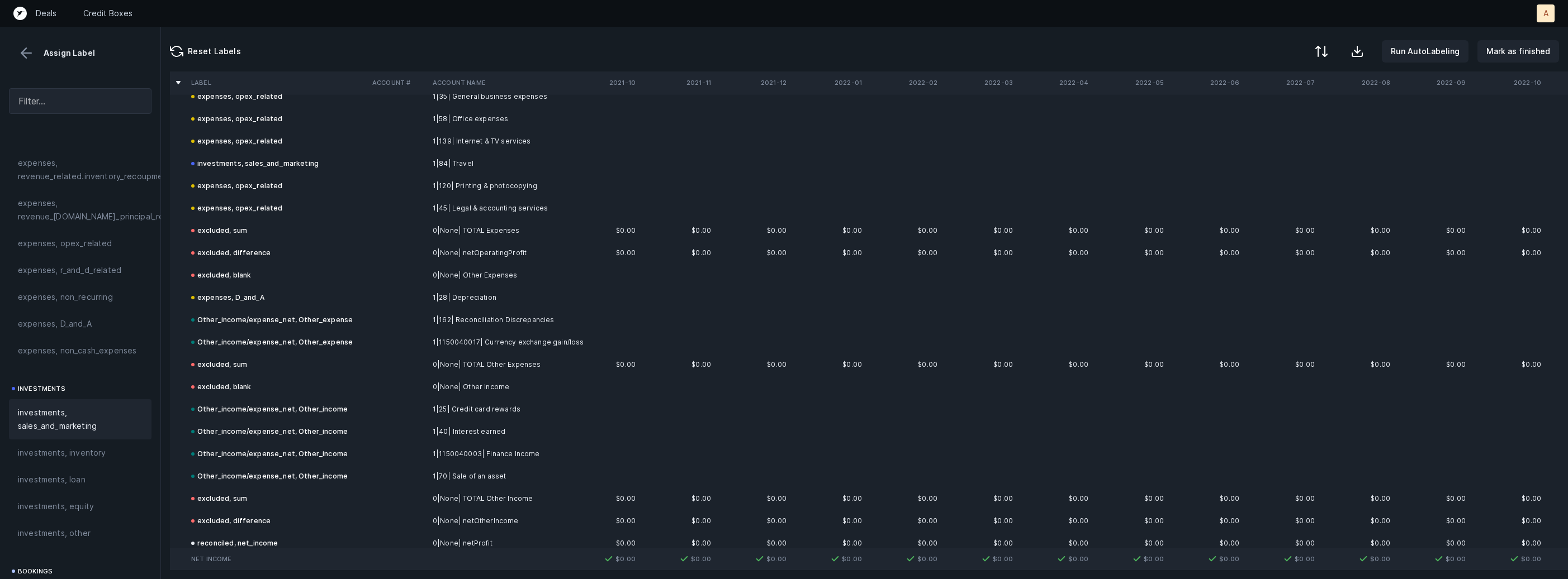
scroll to position [1418, 0]
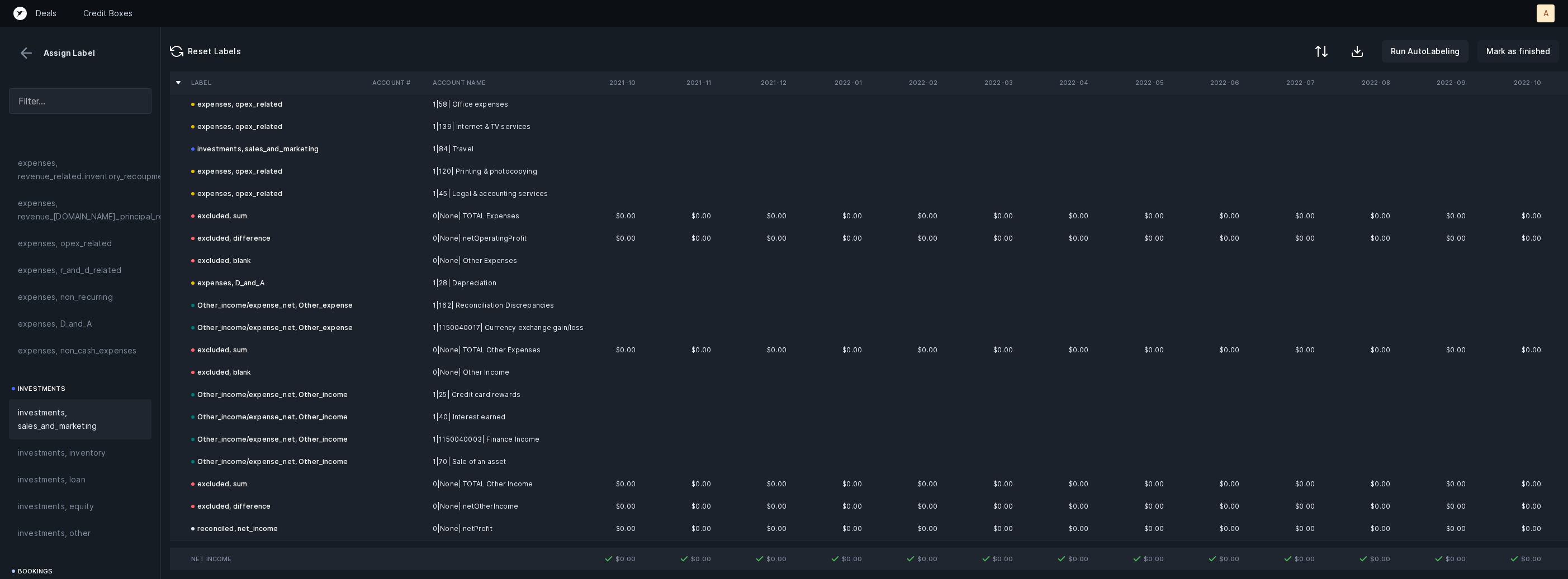
click at [1534, 51] on p "Mark as finished" at bounding box center [1518, 51] width 64 height 14
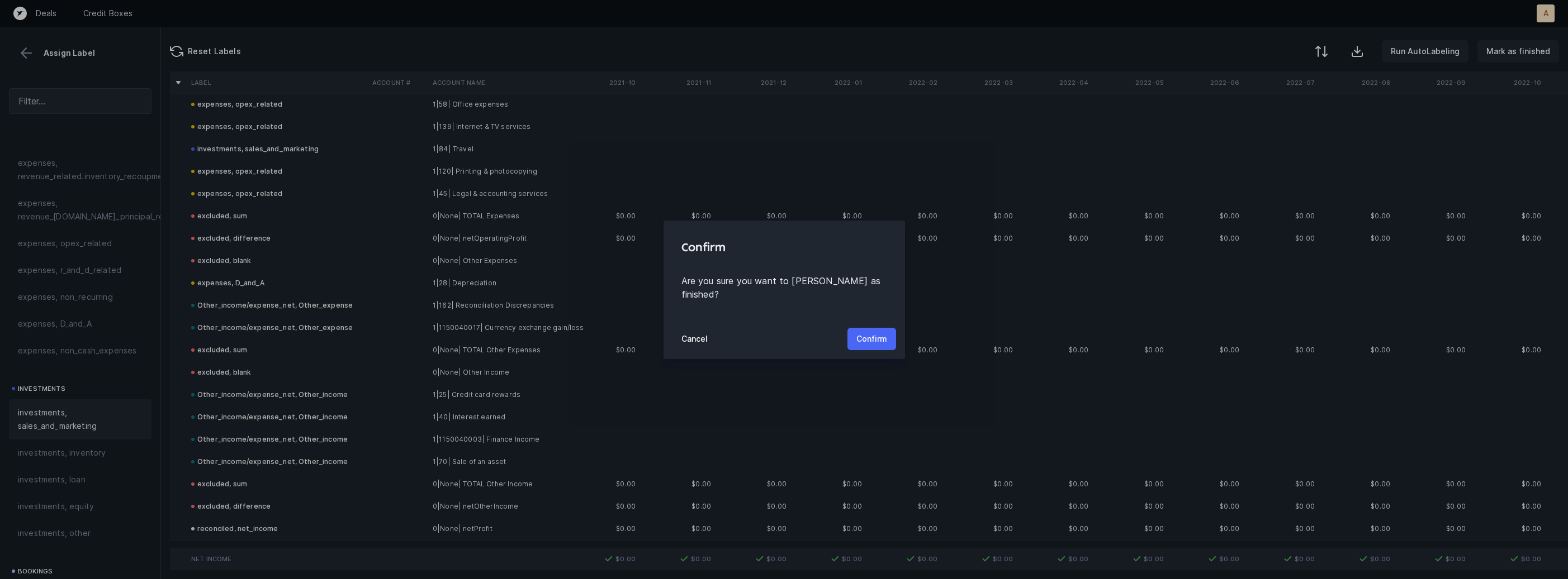
click at [870, 328] on button "Confirm" at bounding box center [872, 339] width 49 height 23
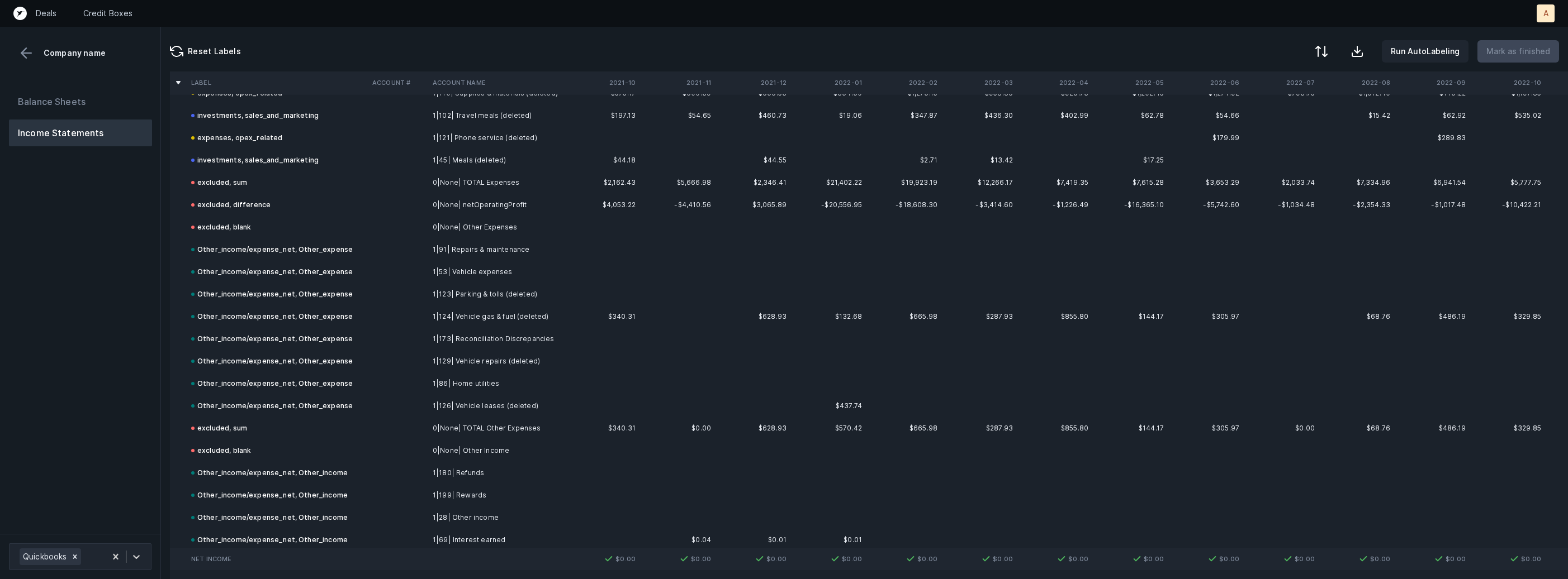
scroll to position [1508, 0]
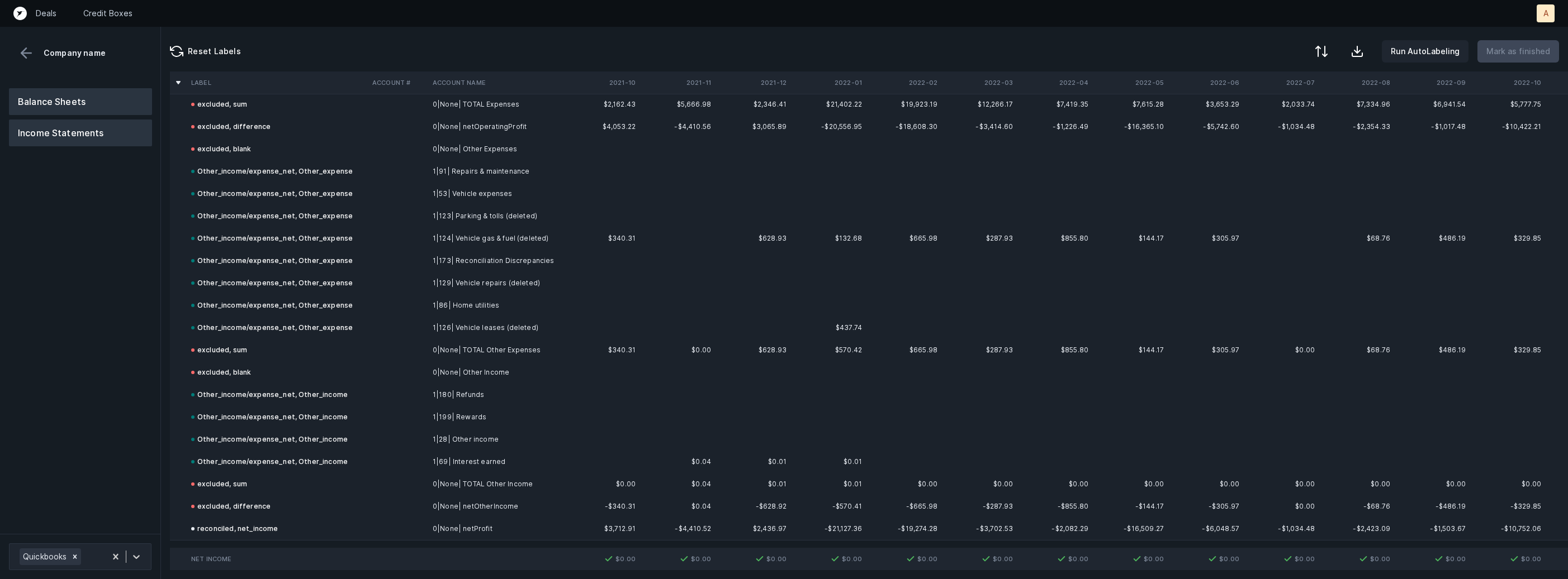
click at [94, 109] on button "Balance Sheets" at bounding box center [80, 102] width 143 height 27
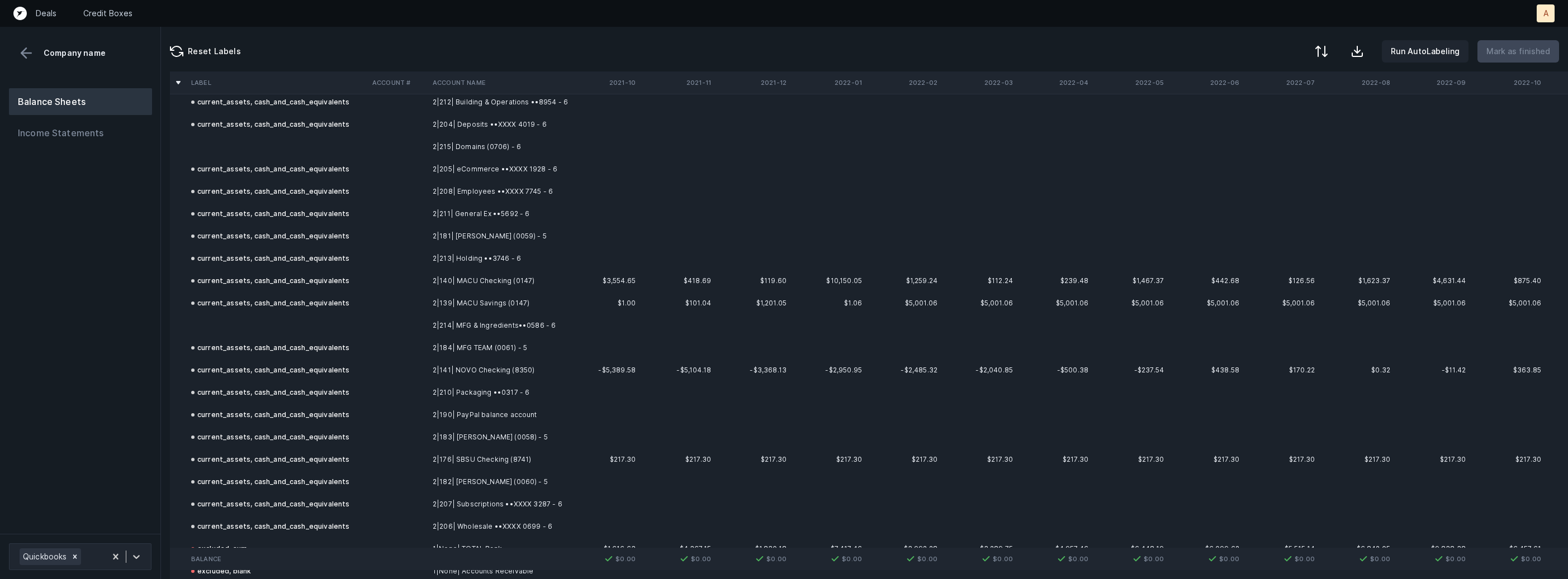
scroll to position [53, 0]
click at [345, 332] on td at bounding box center [277, 330] width 181 height 23
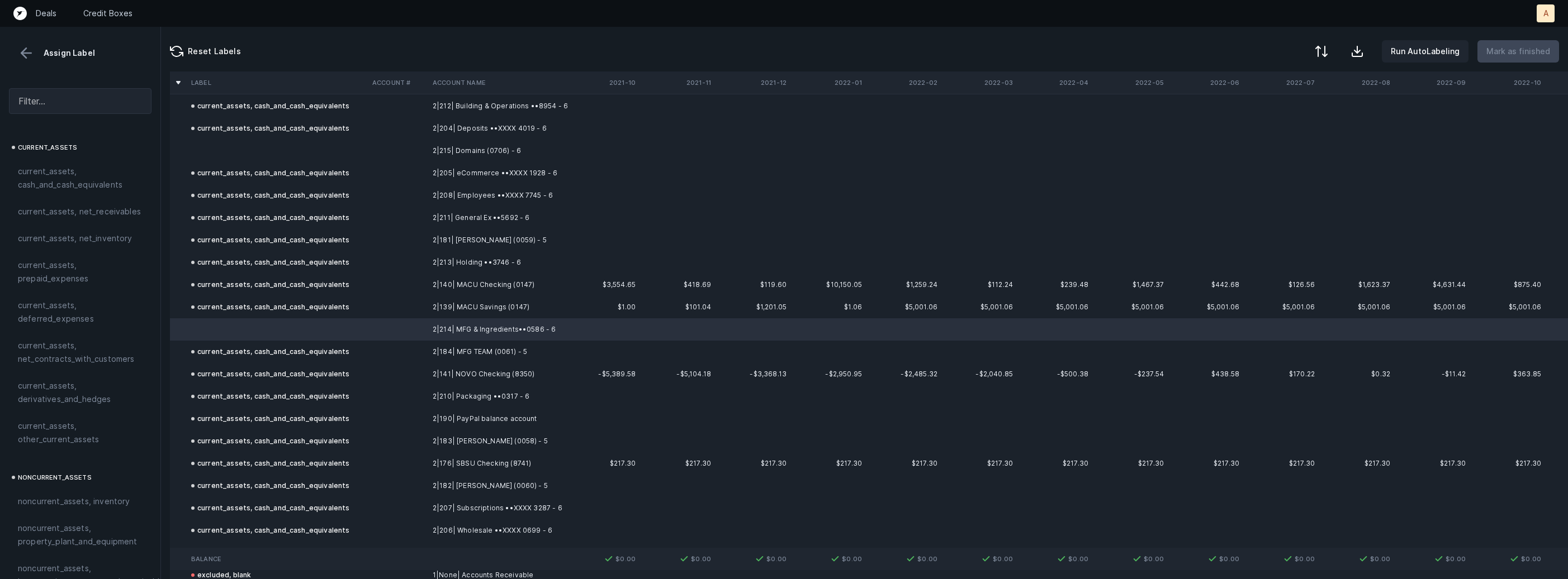
click at [300, 147] on td at bounding box center [277, 151] width 181 height 23
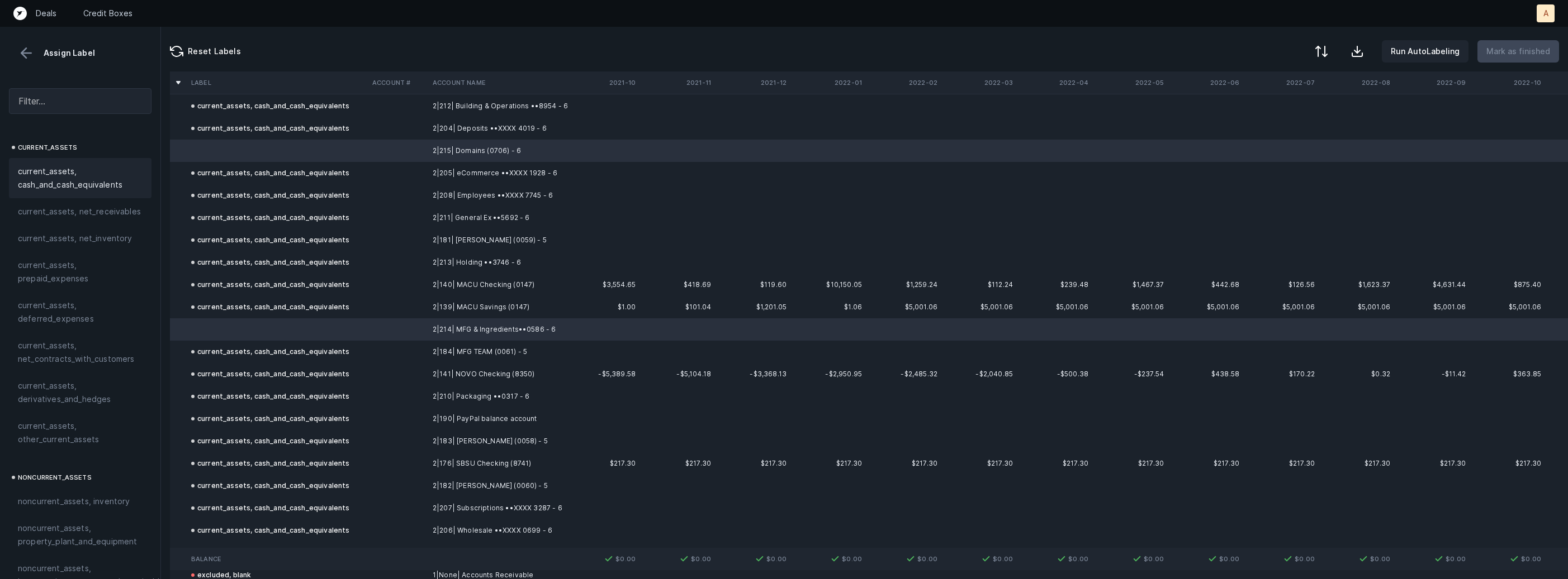
click at [120, 178] on span "current_assets, cash_and_cash_equivalents" at bounding box center [80, 178] width 125 height 27
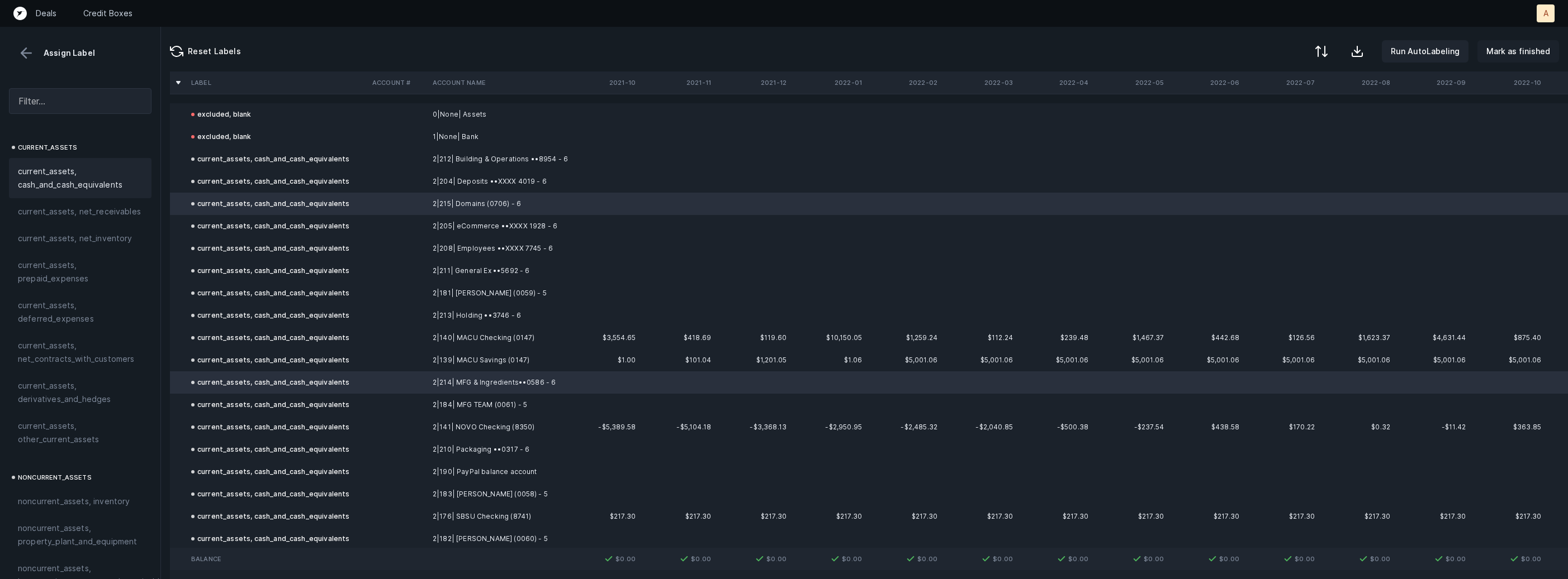
click at [1536, 55] on p "Mark as finished" at bounding box center [1518, 51] width 64 height 14
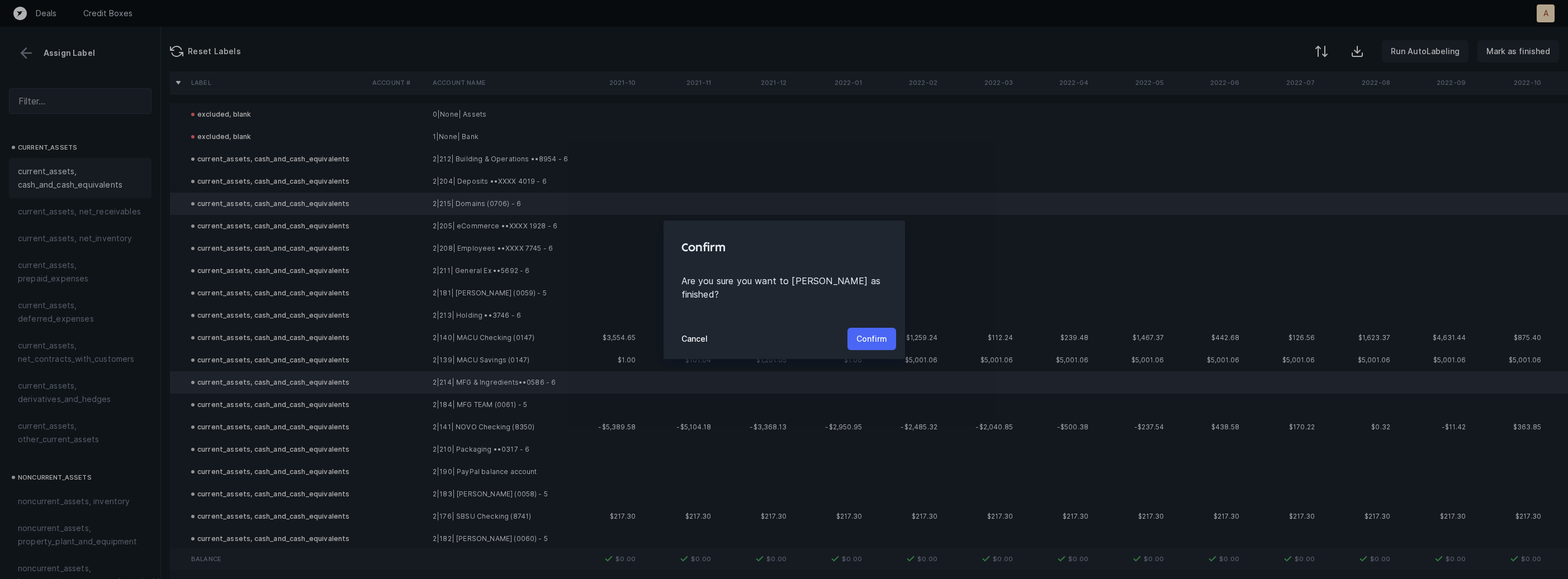
click at [858, 338] on p "Confirm" at bounding box center [872, 339] width 31 height 14
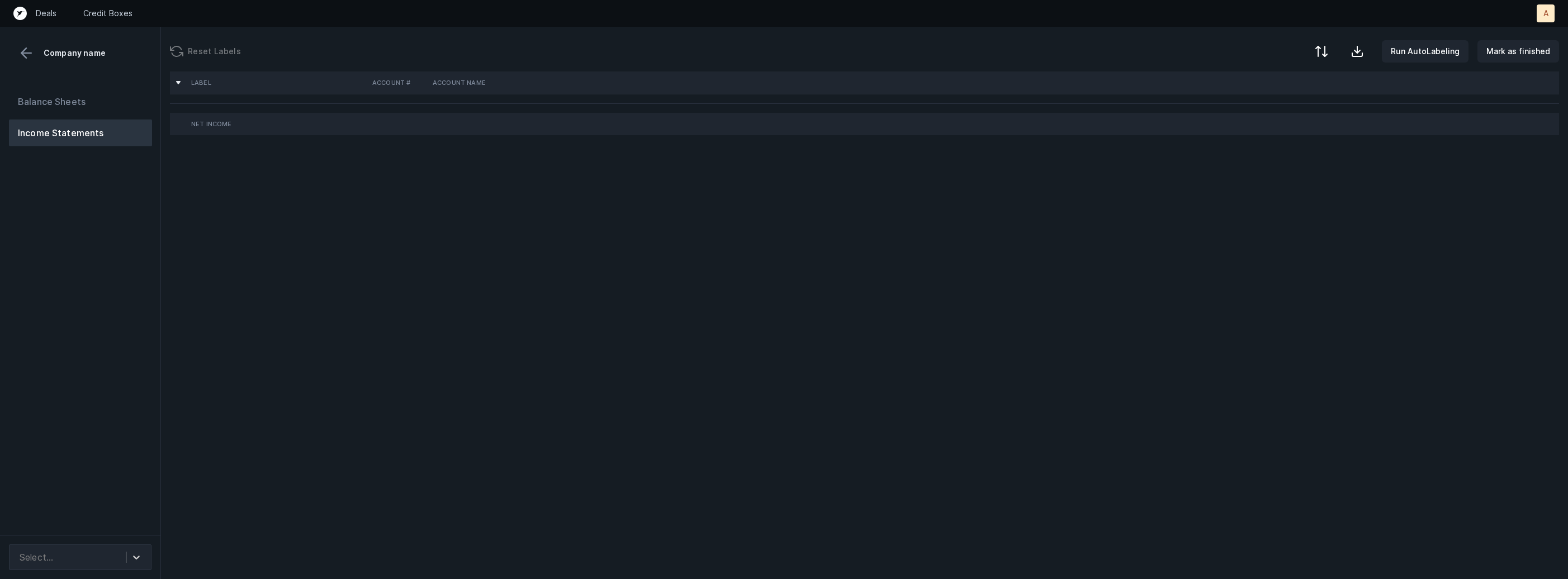
click at [90, 268] on div "Balance Sheets Income Statements" at bounding box center [80, 307] width 161 height 456
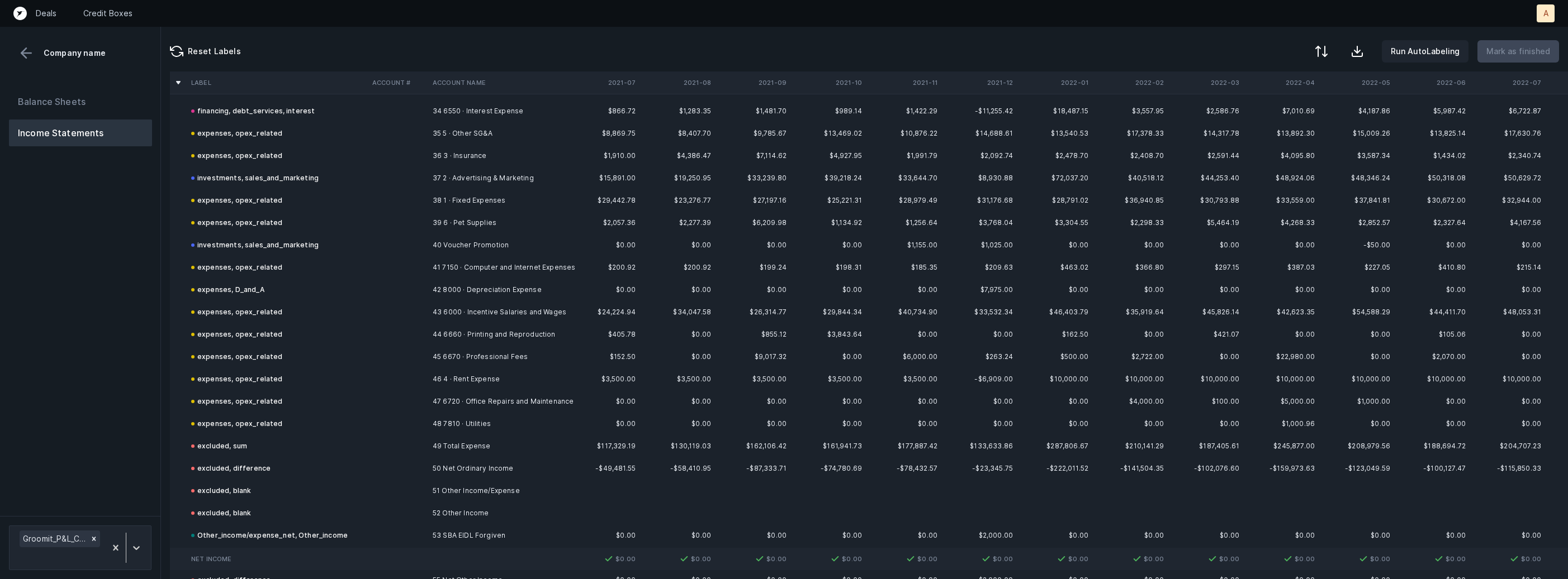
scroll to position [859, 0]
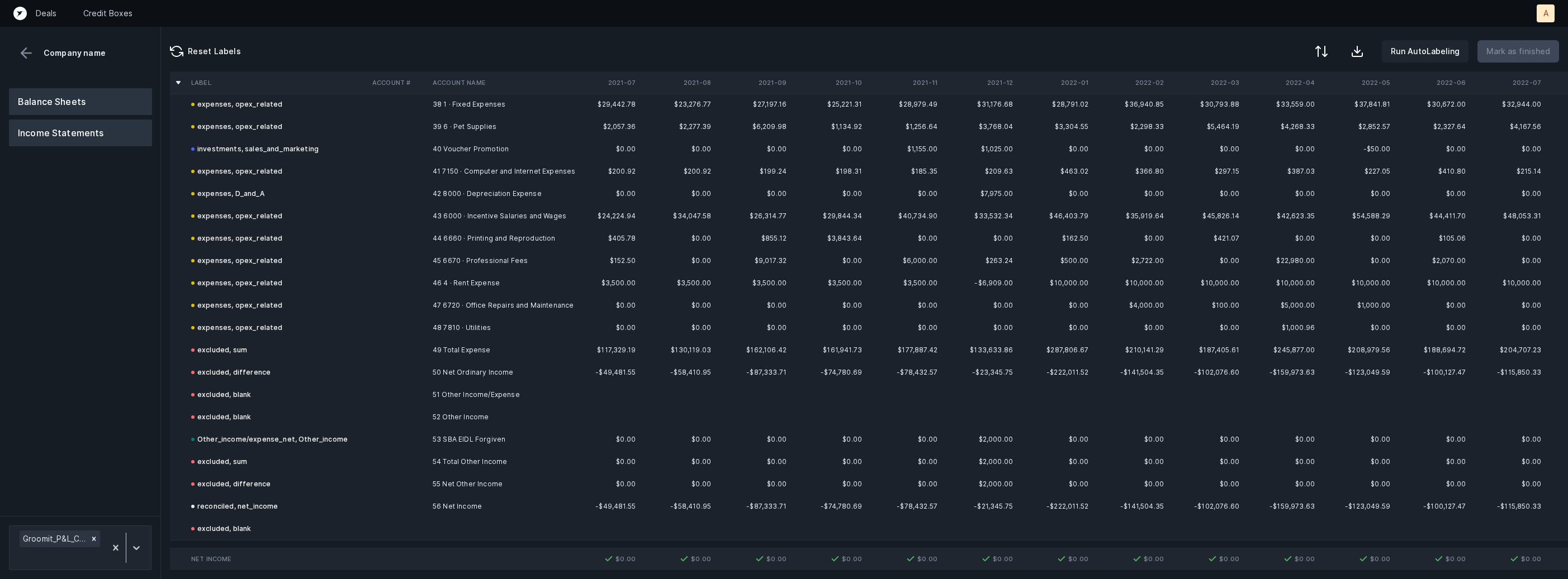
click at [106, 93] on button "Balance Sheets" at bounding box center [80, 102] width 143 height 27
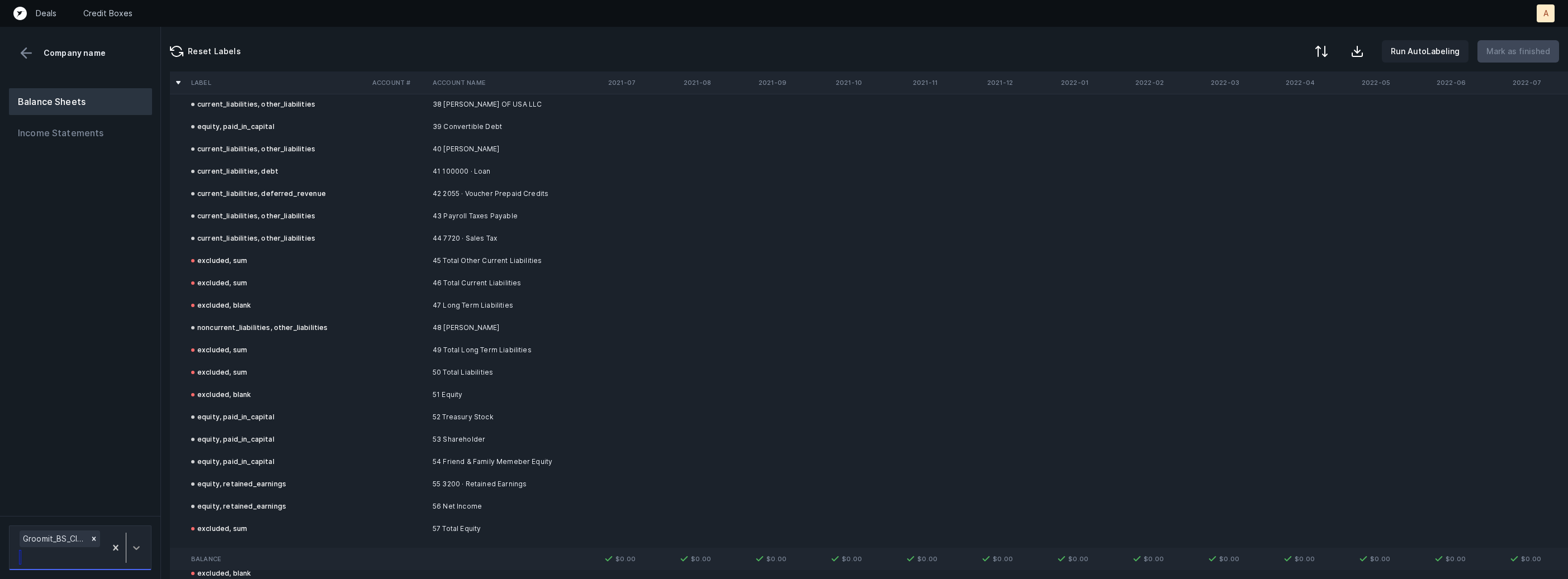
click at [136, 543] on icon at bounding box center [136, 548] width 11 height 11
click at [134, 419] on div "Balance Sheets Income Statements" at bounding box center [80, 298] width 161 height 437
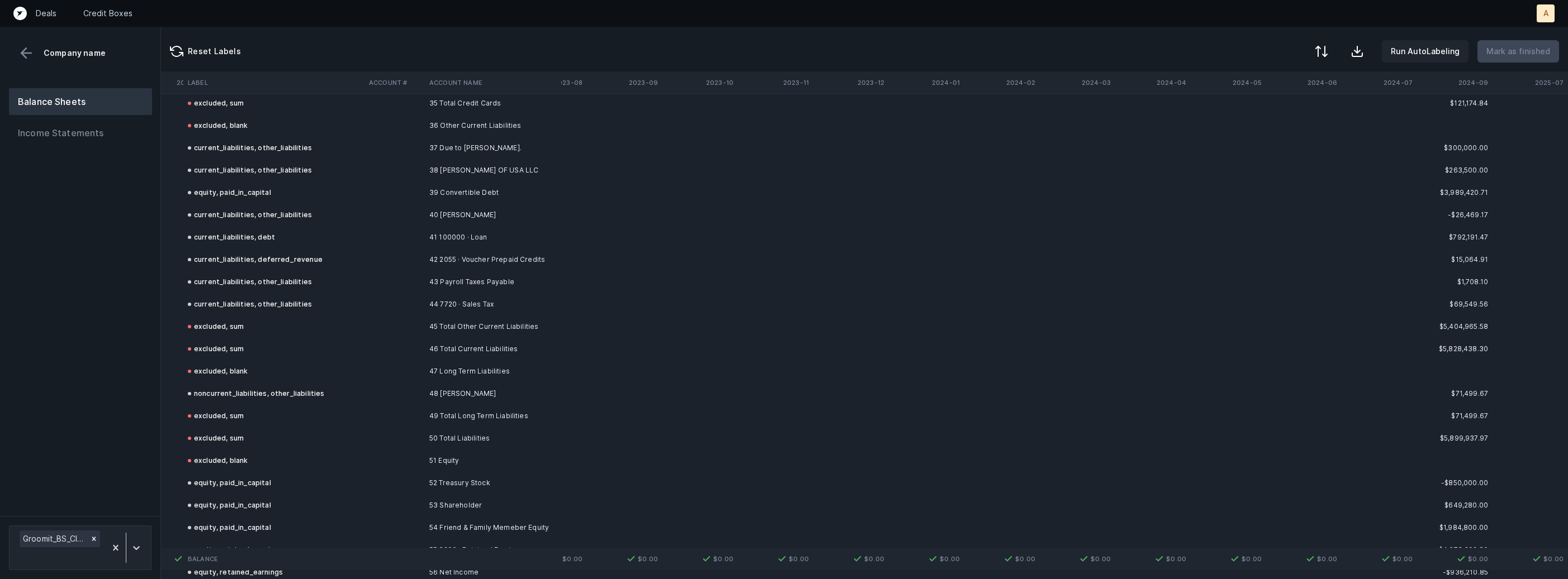
scroll to position [904, 1939]
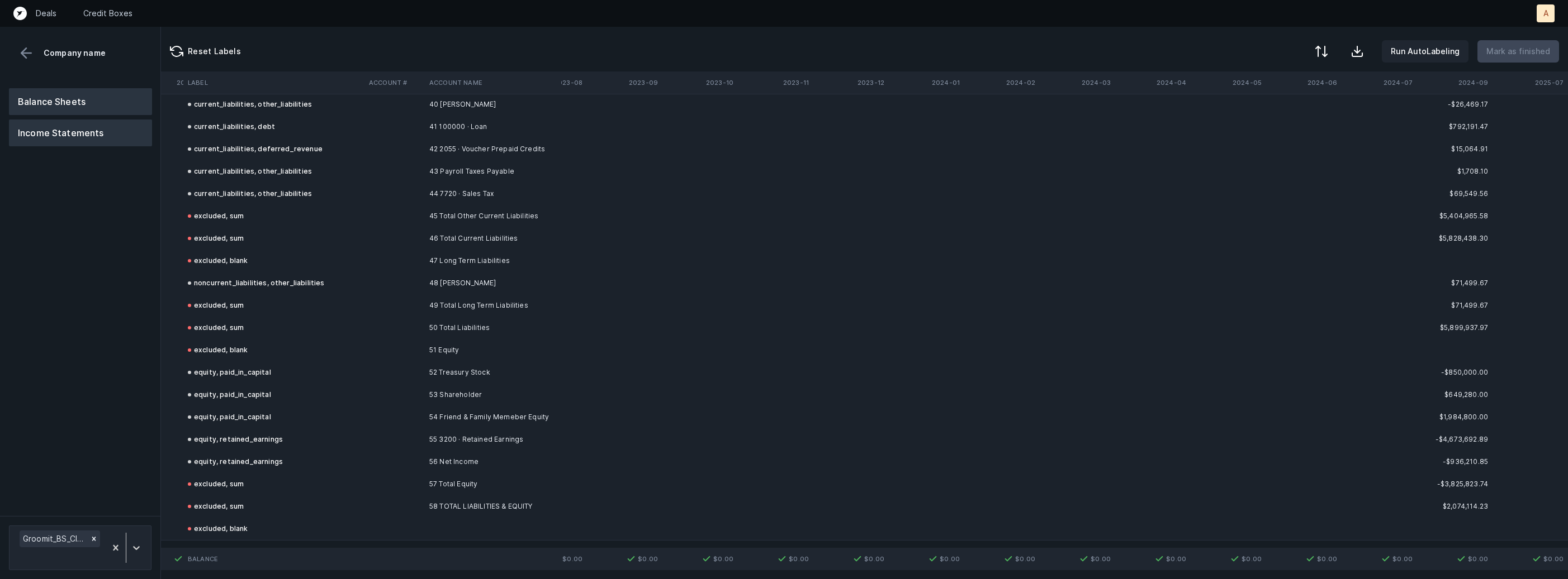
click at [95, 126] on button "Income Statements" at bounding box center [80, 133] width 143 height 27
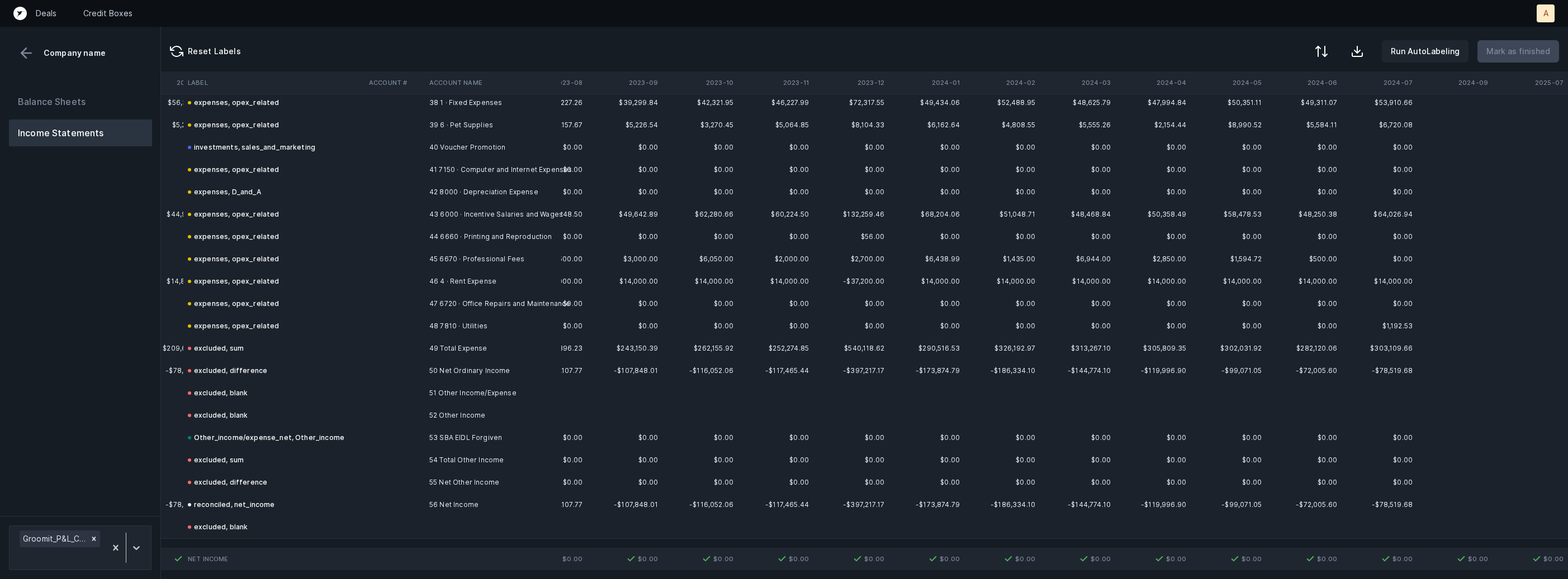
scroll to position [859, 1939]
click at [136, 535] on div at bounding box center [126, 547] width 41 height 39
click at [124, 447] on div "Balance Sheets Income Statements" at bounding box center [80, 298] width 161 height 437
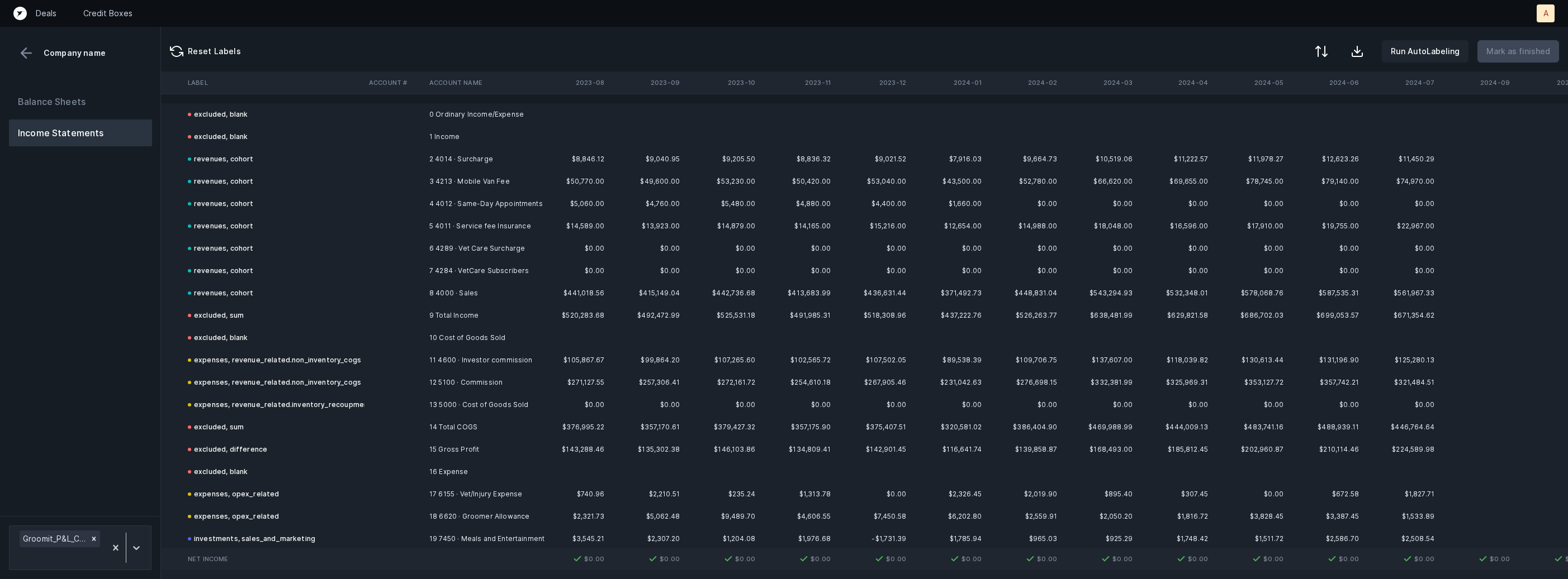
scroll to position [0, 1939]
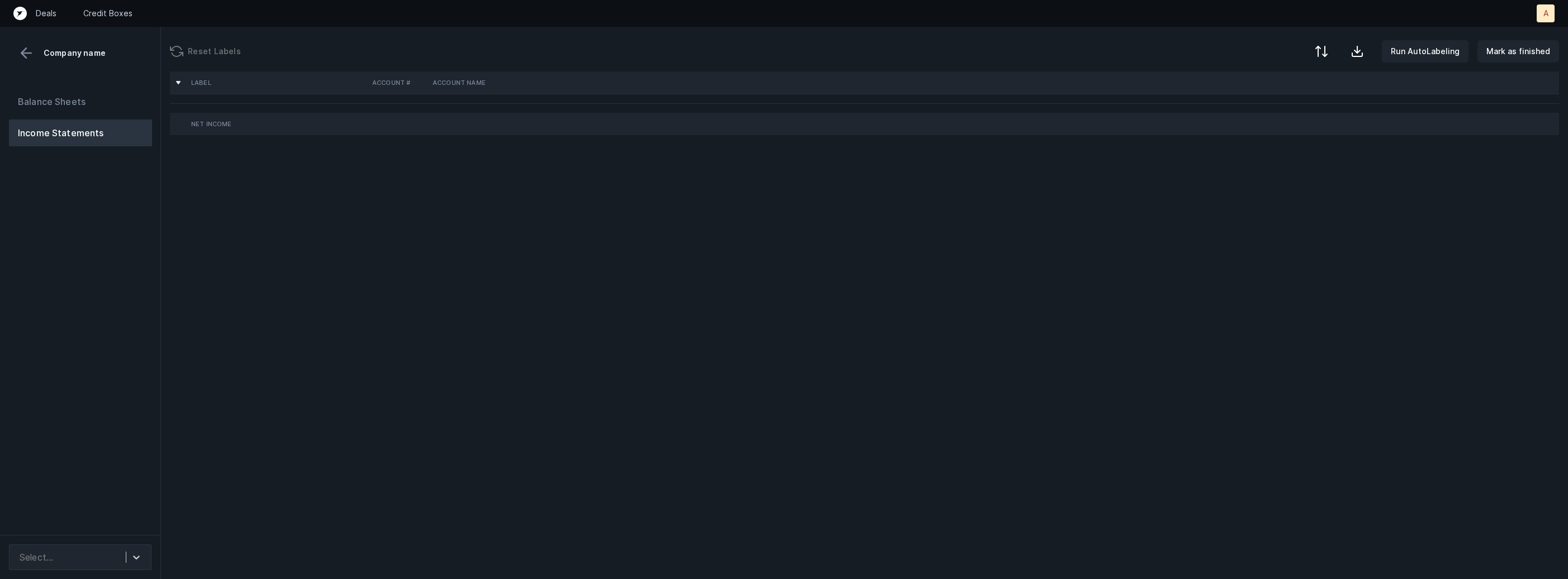
click at [58, 303] on div "Balance Sheets Income Statements" at bounding box center [80, 307] width 161 height 456
click at [89, 558] on div "Select..." at bounding box center [70, 557] width 112 height 20
click at [99, 516] on div "Groomit_P&L([DATE]-[DATE])_Cleaned.csv" at bounding box center [80, 520] width 143 height 36
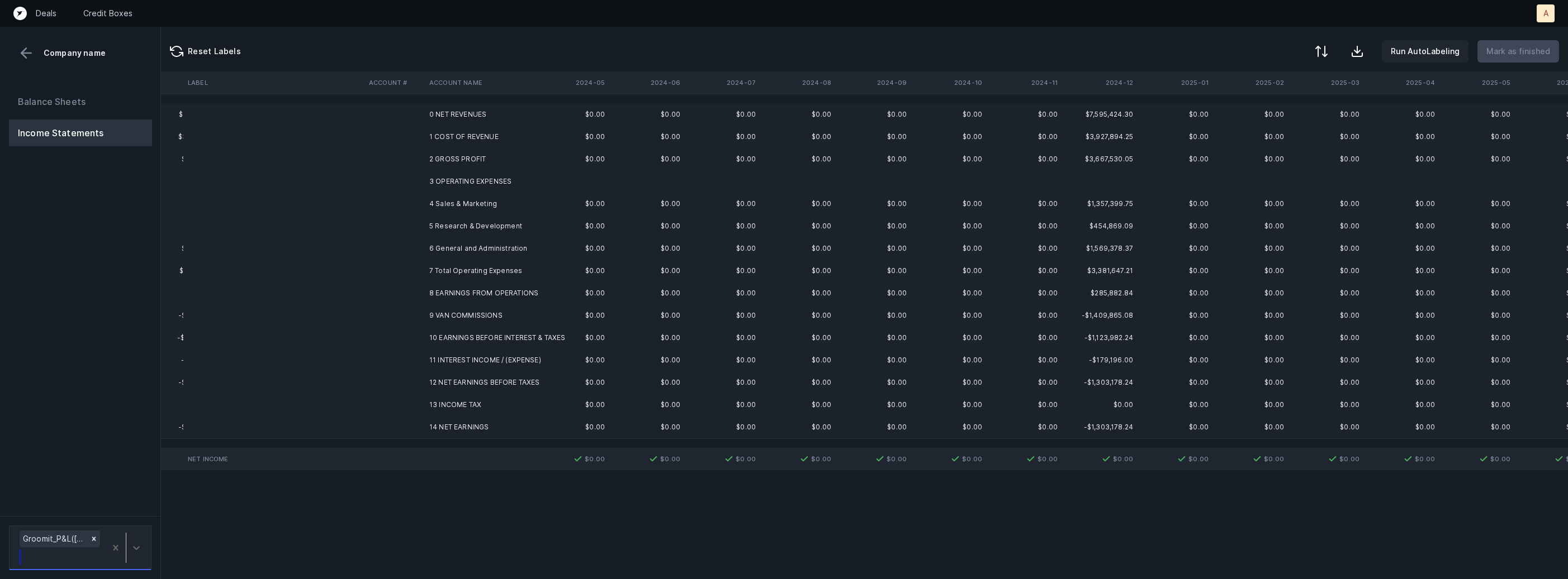
scroll to position [0, 1336]
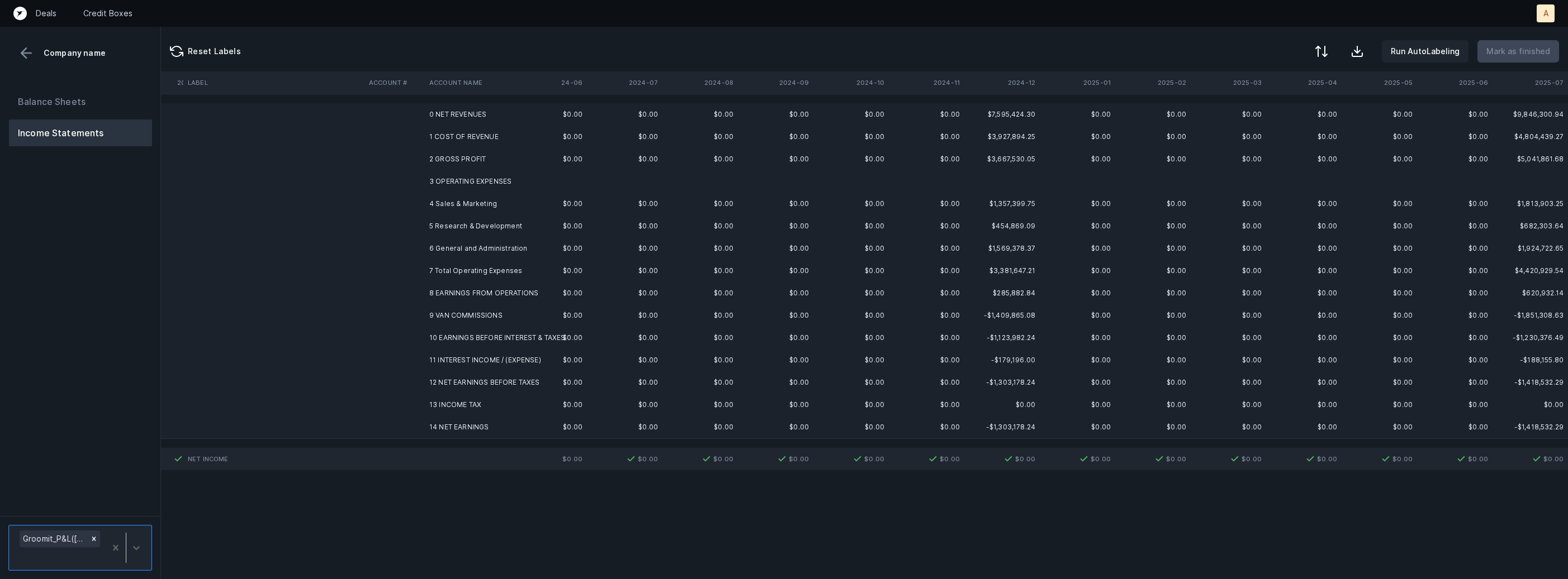
click at [466, 113] on td "0 NET REVENUES" at bounding box center [493, 114] width 136 height 23
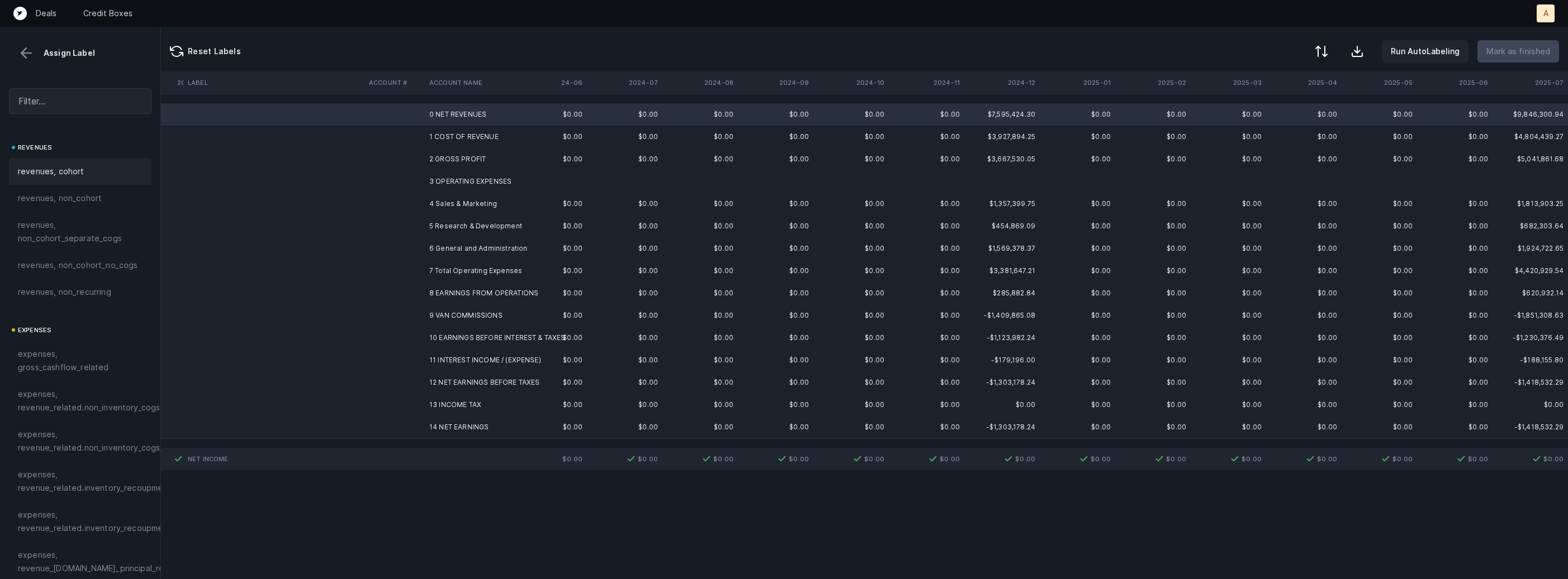
click at [70, 168] on span "revenues, cohort" at bounding box center [52, 171] width 67 height 14
click at [502, 134] on td "1 COST OF REVENUE" at bounding box center [493, 136] width 136 height 23
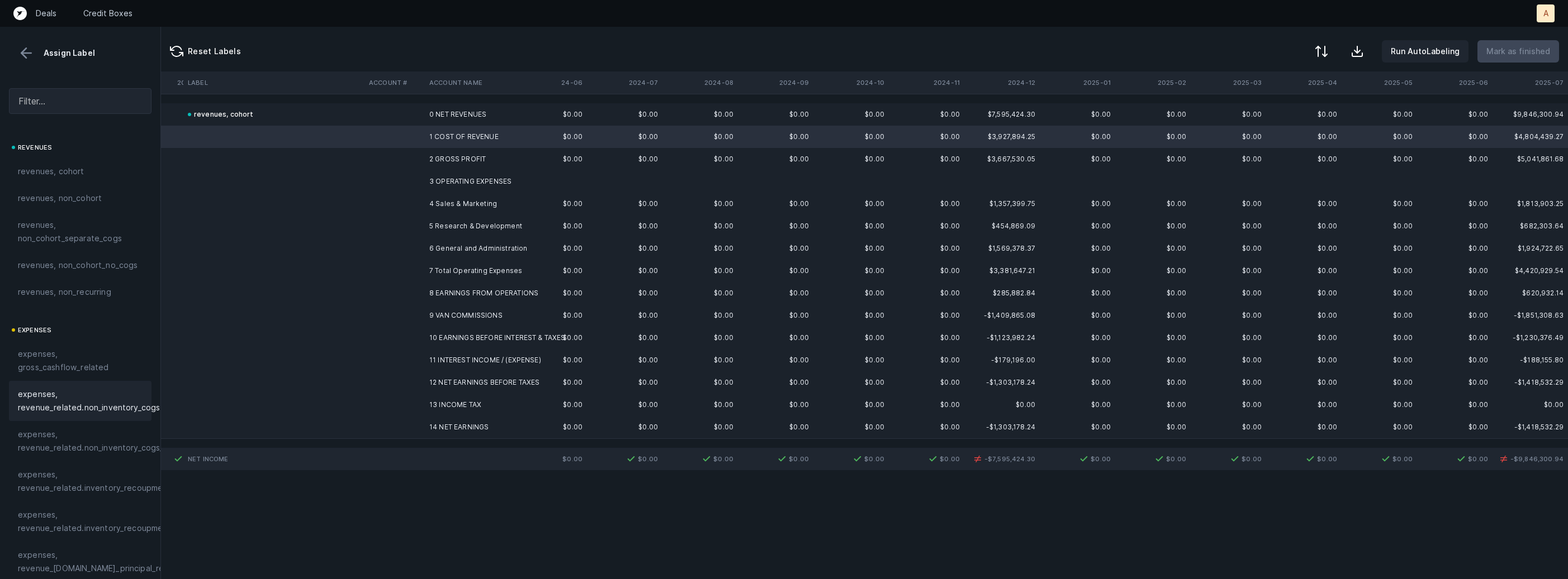
click at [40, 416] on div "expenses, revenue_related.non_inventory_cogs" at bounding box center [80, 401] width 143 height 41
click at [23, 47] on button at bounding box center [26, 52] width 17 height 17
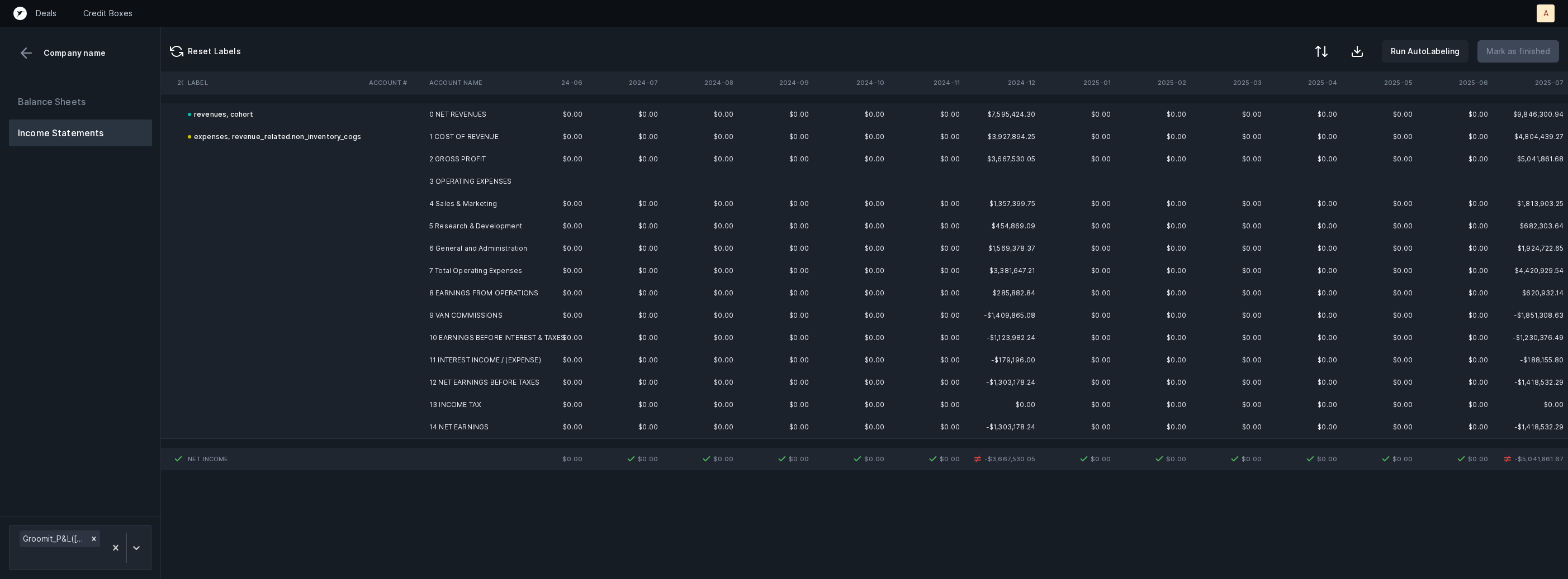
click at [47, 85] on div "Balance Sheets Income Statements" at bounding box center [80, 298] width 161 height 437
click at [47, 98] on button "Balance Sheets" at bounding box center [80, 102] width 143 height 27
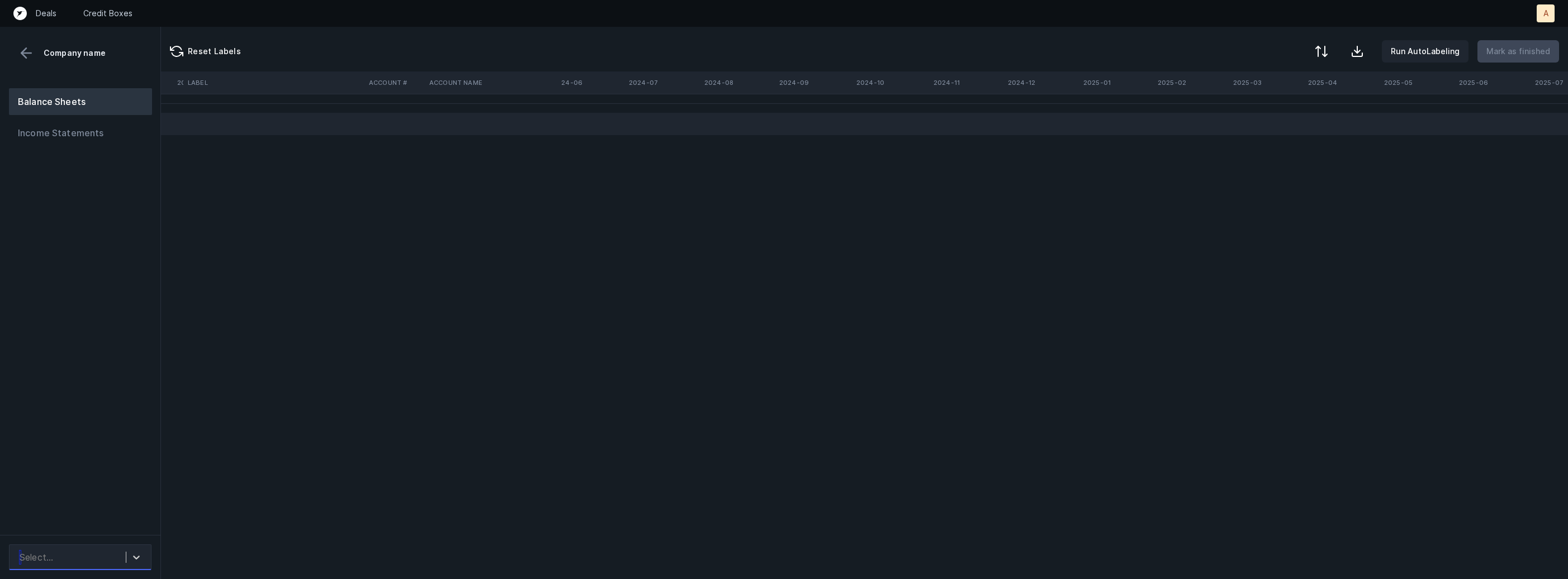
click at [104, 551] on div "Select..." at bounding box center [70, 557] width 112 height 20
click at [104, 511] on div "Groomit_BS([DATE]-[DATE])_Cleaned.csv" at bounding box center [80, 520] width 143 height 36
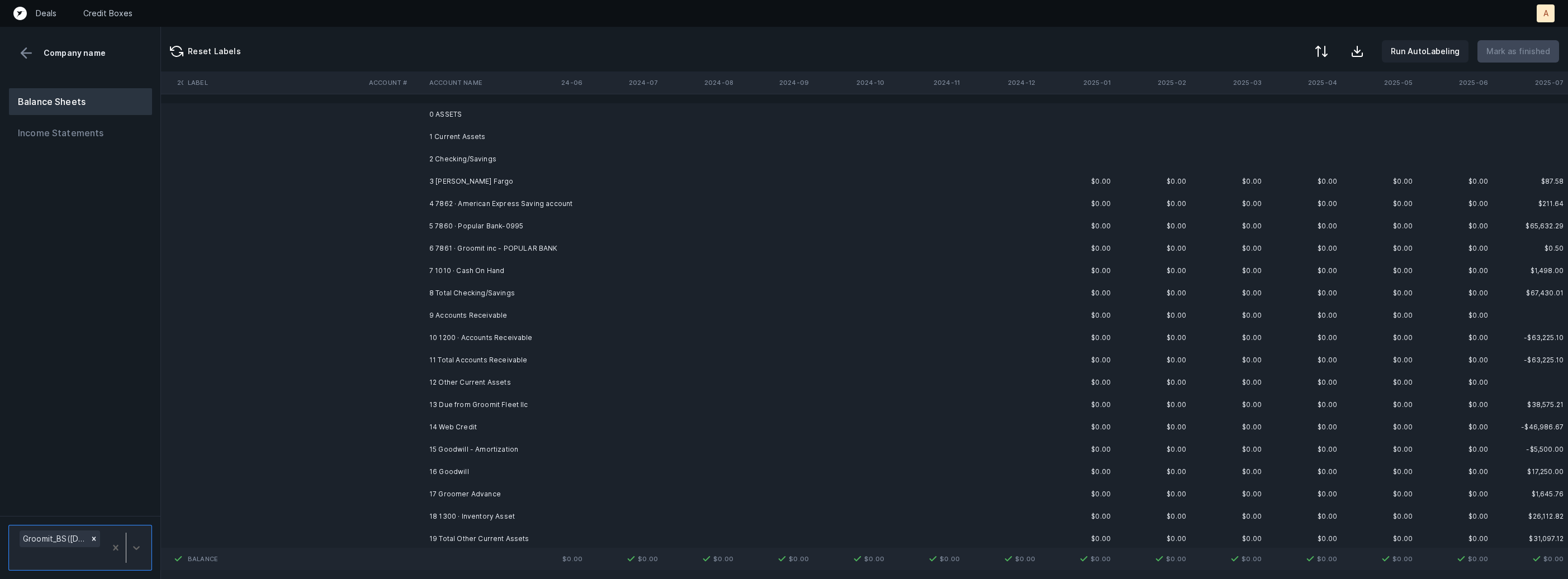
click at [527, 184] on td "3 [PERSON_NAME] Fargo" at bounding box center [493, 182] width 136 height 23
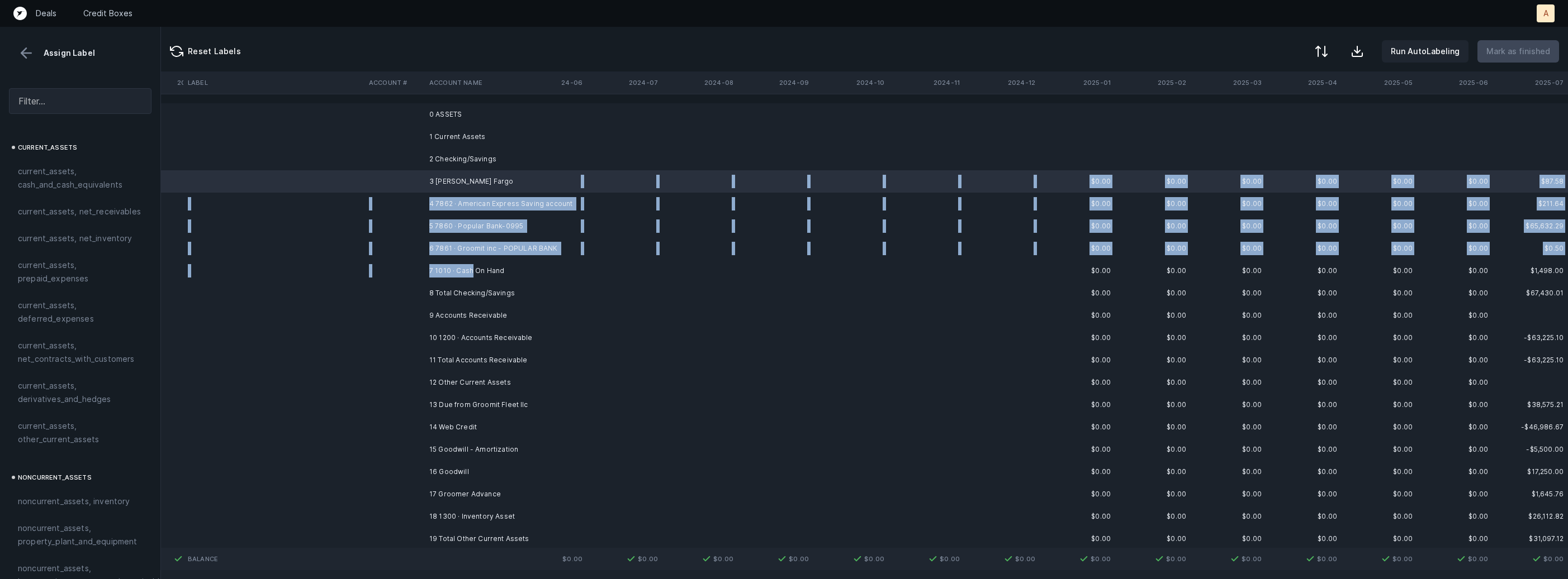
click at [472, 266] on td "7 1010 · Cash On Hand" at bounding box center [493, 271] width 136 height 23
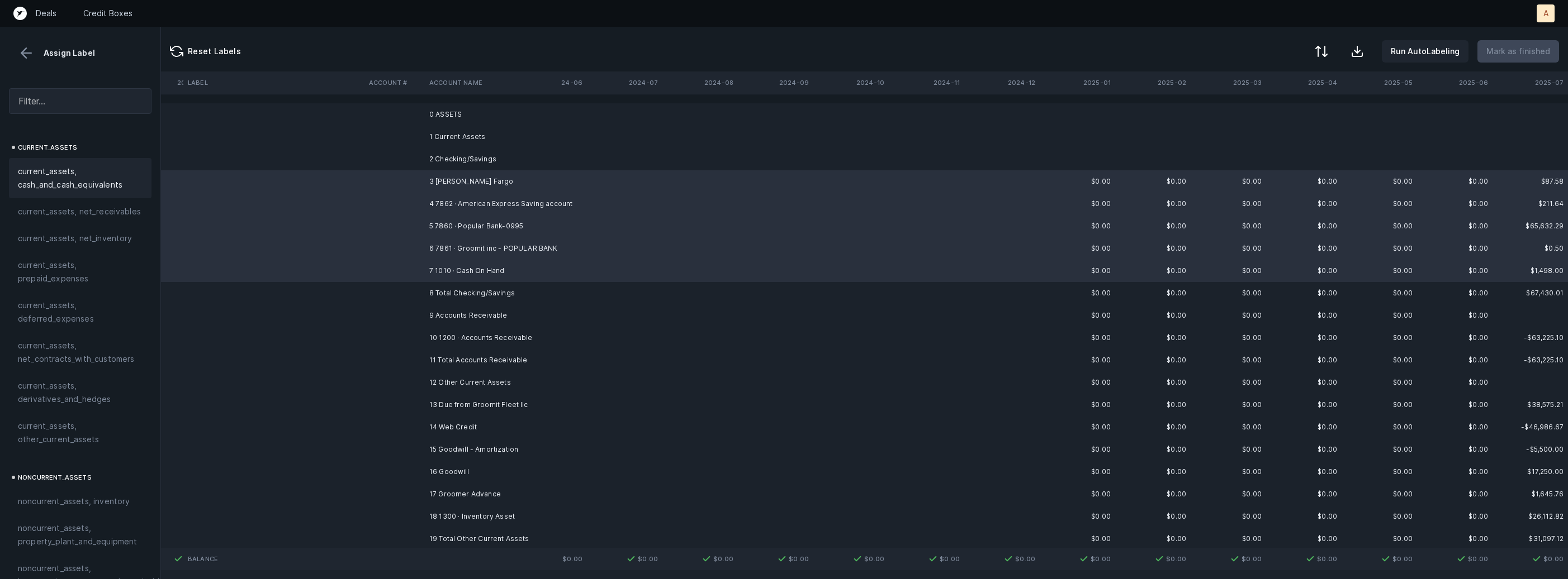
click at [108, 177] on span "current_assets, cash_and_cash_equivalents" at bounding box center [80, 178] width 125 height 27
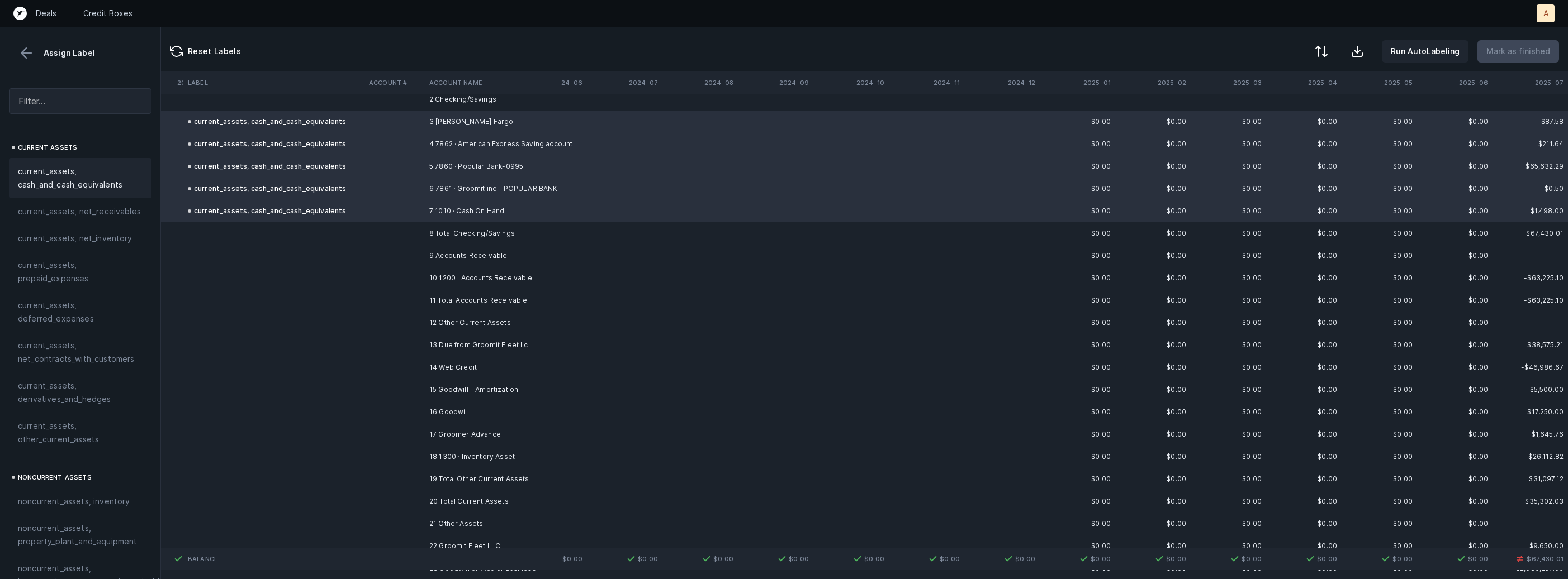
scroll to position [71, 1336]
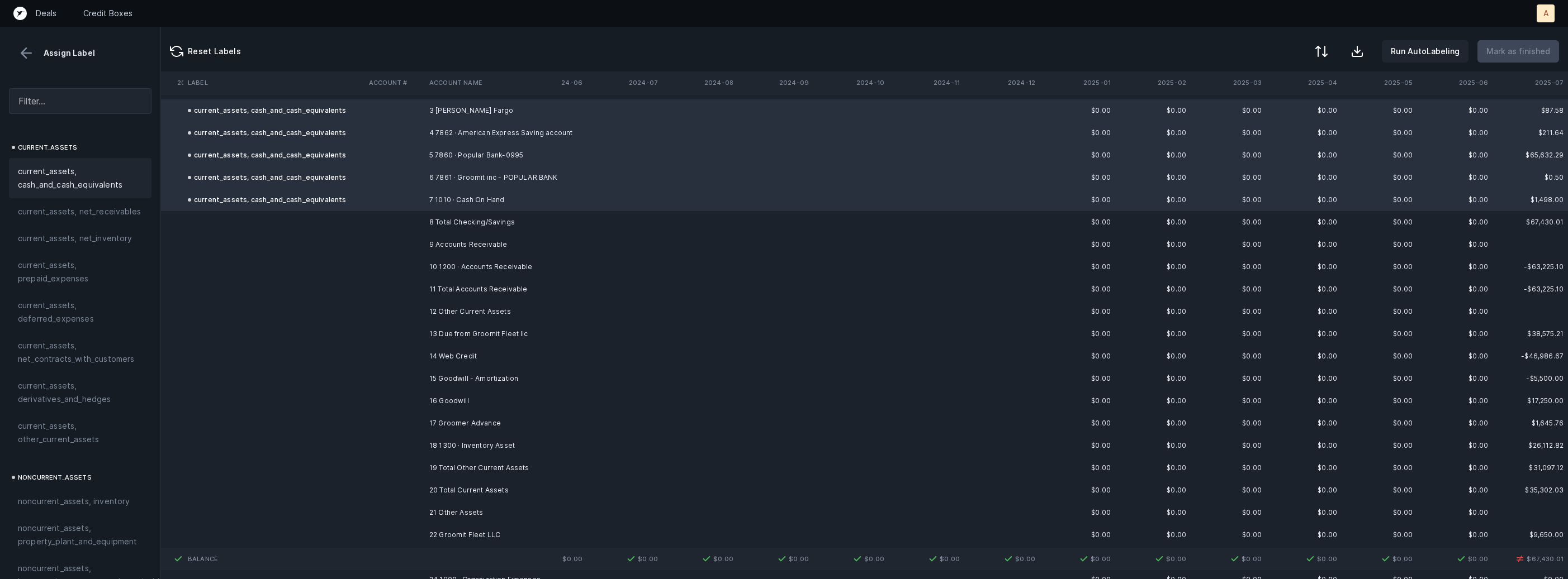
click at [412, 267] on td at bounding box center [394, 266] width 61 height 23
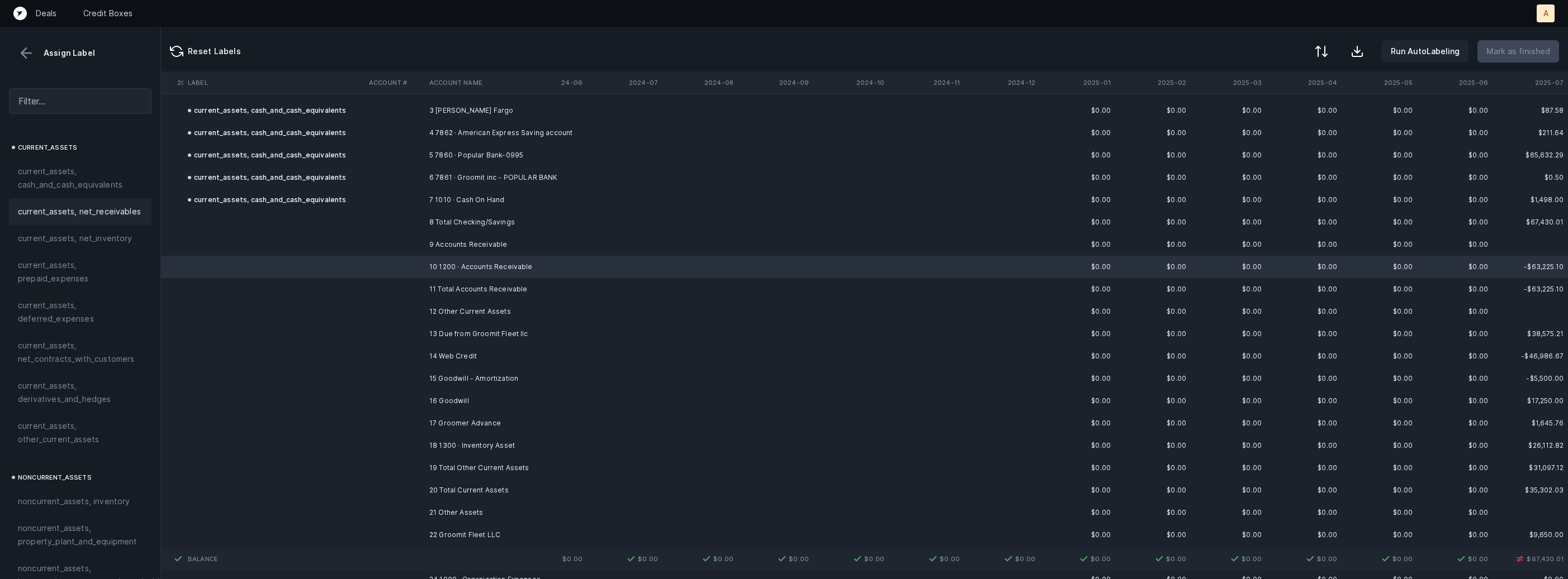
click at [113, 214] on span "current_assets, net_receivables" at bounding box center [80, 211] width 123 height 14
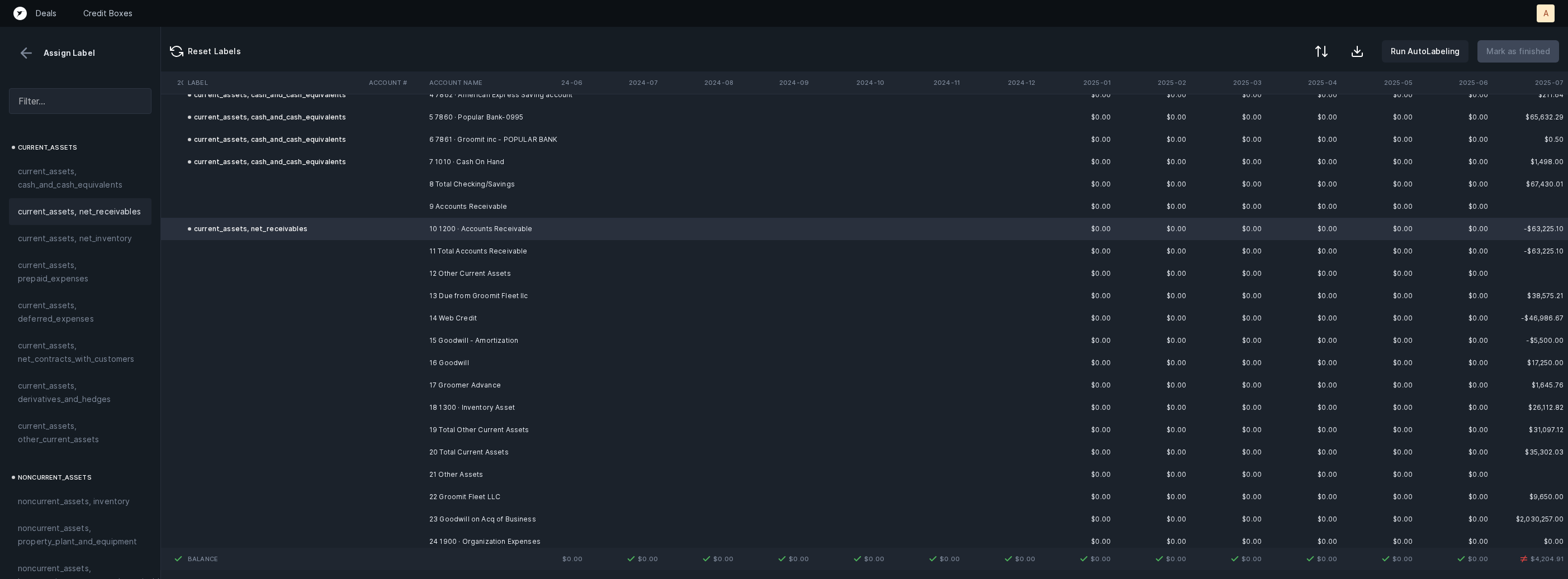
scroll to position [112, 1336]
click at [30, 57] on button at bounding box center [26, 52] width 17 height 17
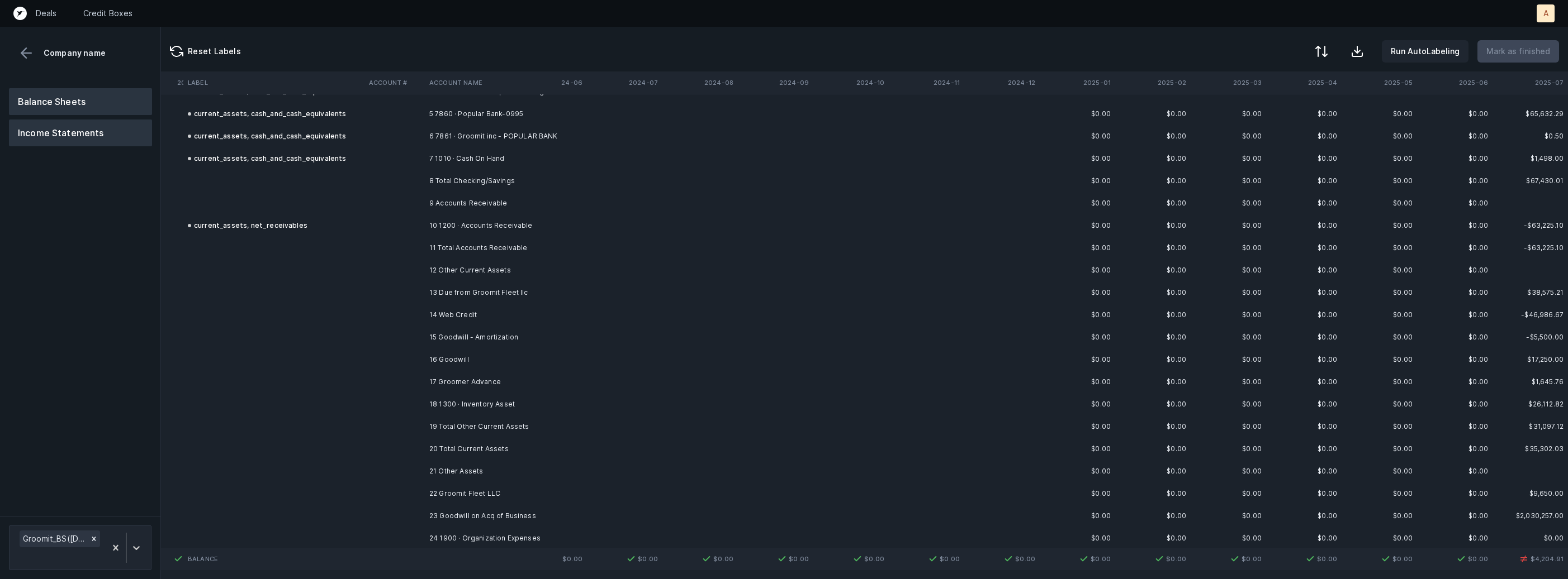
click at [39, 126] on button "Income Statements" at bounding box center [80, 133] width 143 height 27
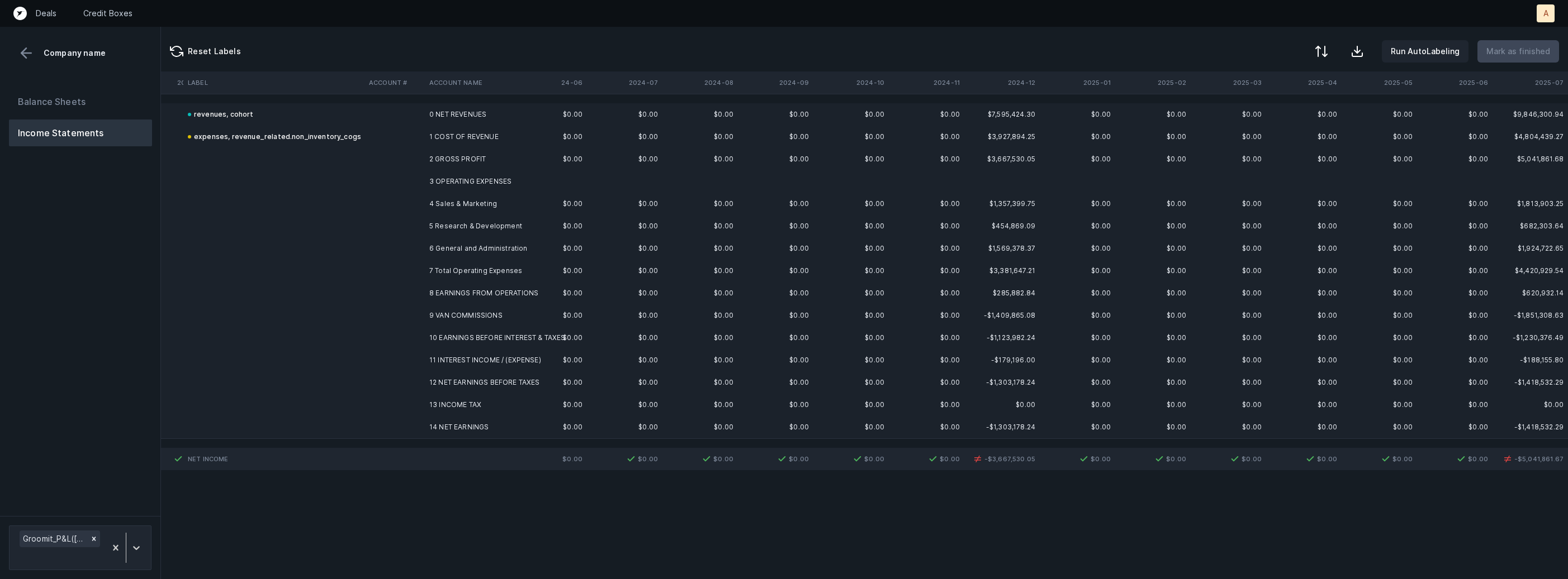
scroll to position [0, 1336]
click at [460, 201] on td "4 Sales & Marketing" at bounding box center [493, 203] width 136 height 23
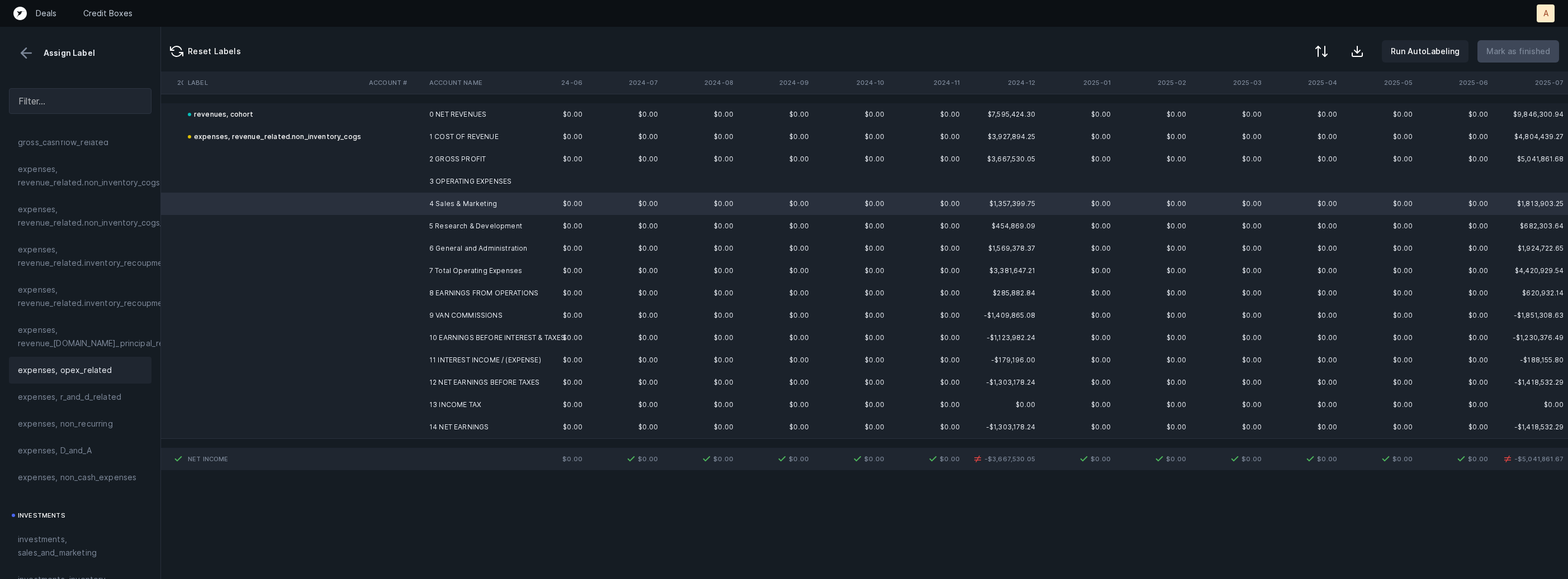
scroll to position [250, 0]
click at [34, 516] on span "investments, sales_and_marketing" at bounding box center [80, 521] width 125 height 27
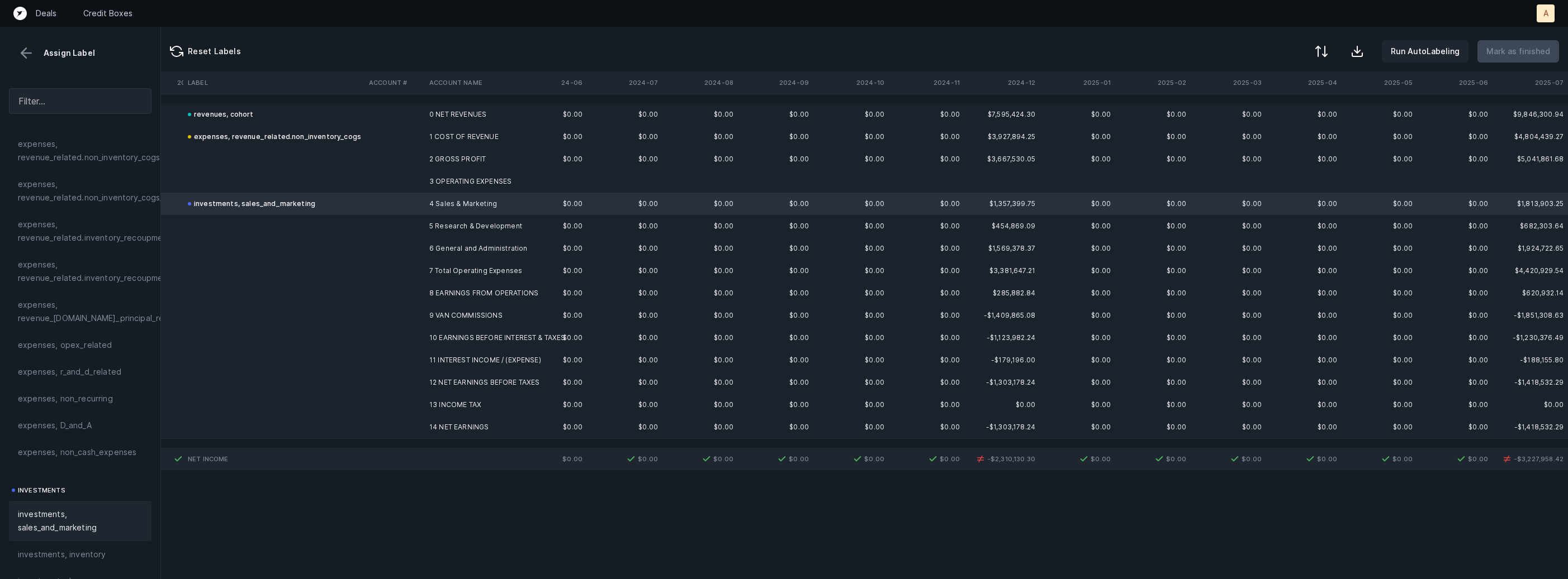
click at [426, 229] on td "5 Research & Development" at bounding box center [493, 226] width 136 height 23
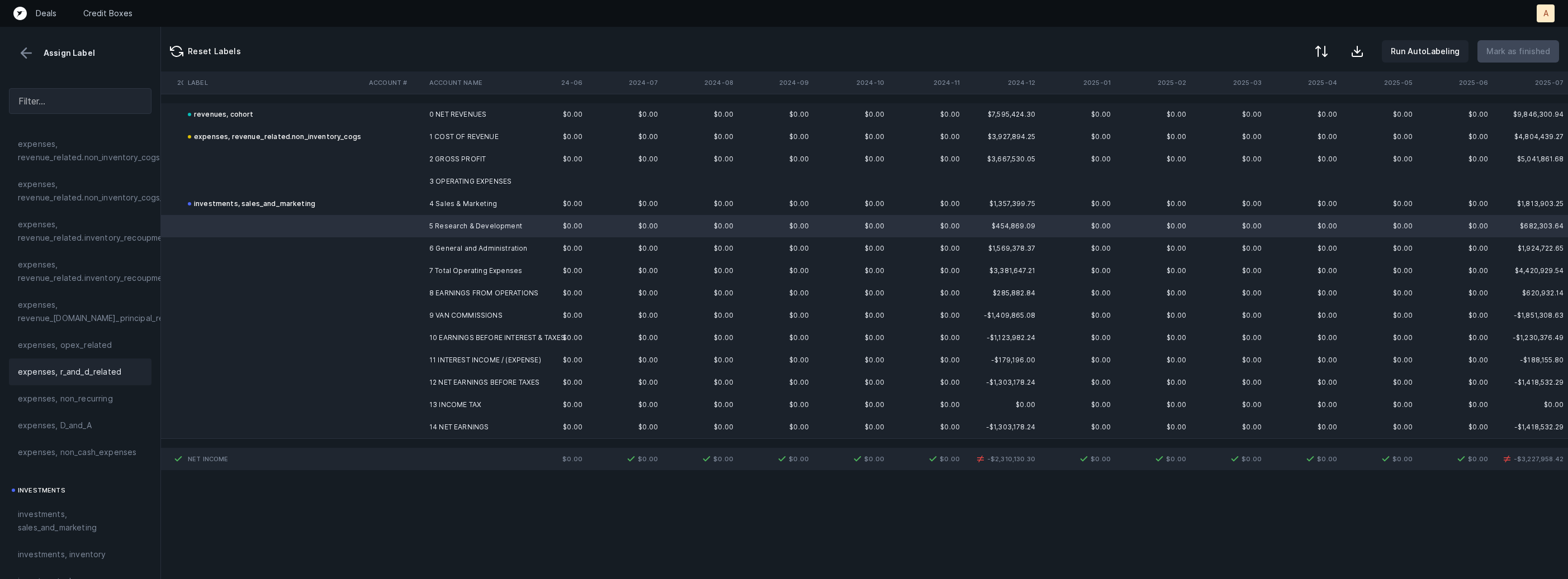
click at [70, 365] on span "expenses, r_and_d_related" at bounding box center [70, 371] width 103 height 14
click at [432, 237] on td "5 Research & Development" at bounding box center [493, 226] width 136 height 23
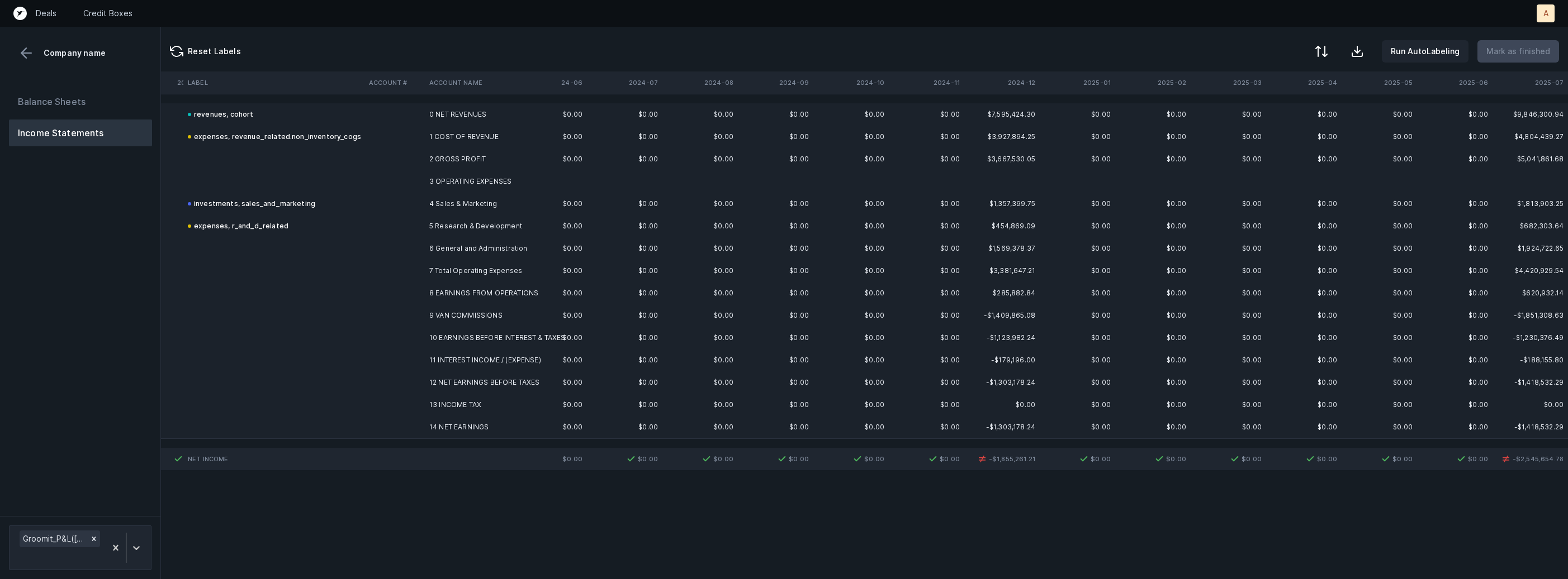
click at [423, 248] on td at bounding box center [394, 248] width 61 height 23
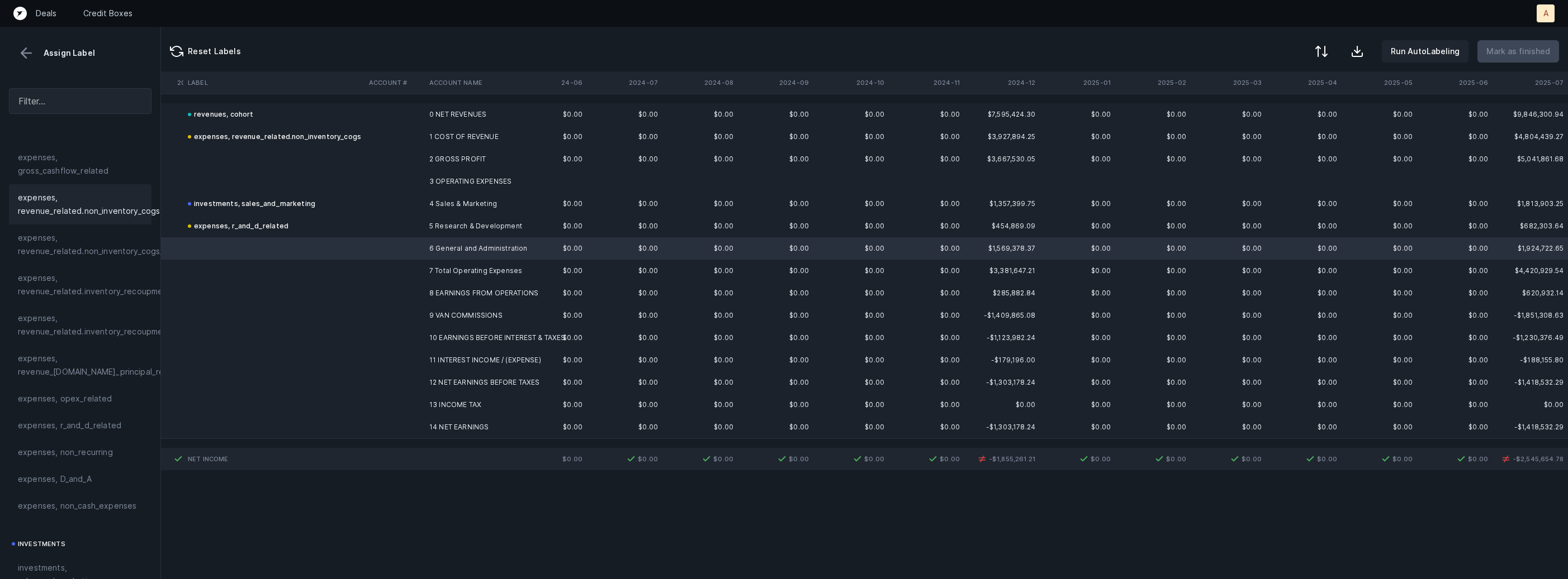
scroll to position [201, 0]
click at [84, 401] on span "expenses, opex_related" at bounding box center [65, 394] width 95 height 14
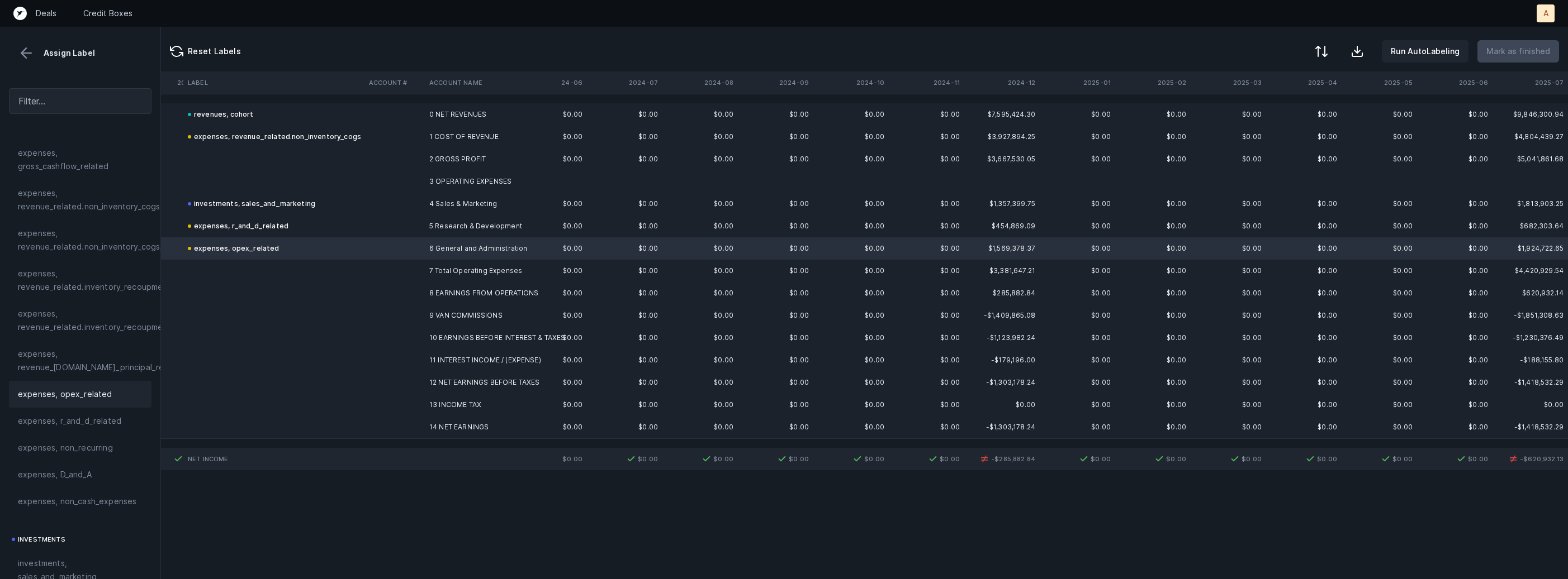
click at [443, 296] on td "8 EARNINGS FROM OPERATIONS" at bounding box center [493, 293] width 136 height 23
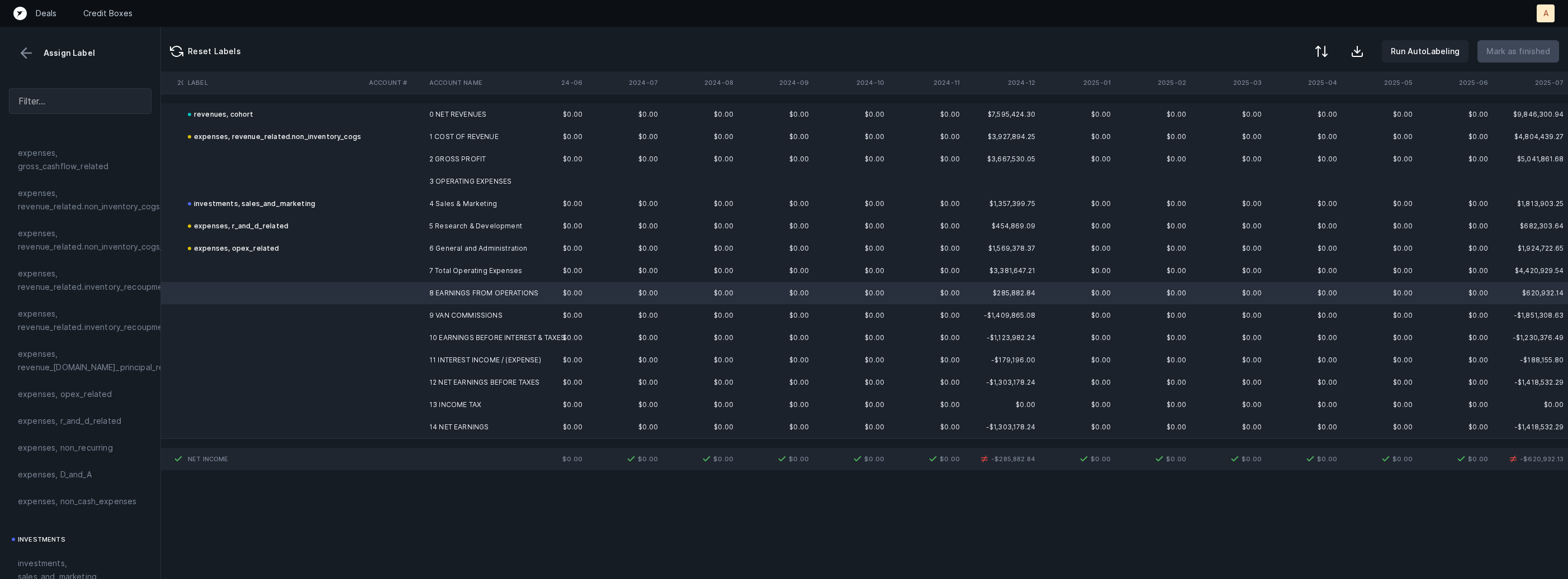
click at [433, 314] on td "9 VAN COMMISSIONS" at bounding box center [493, 315] width 136 height 23
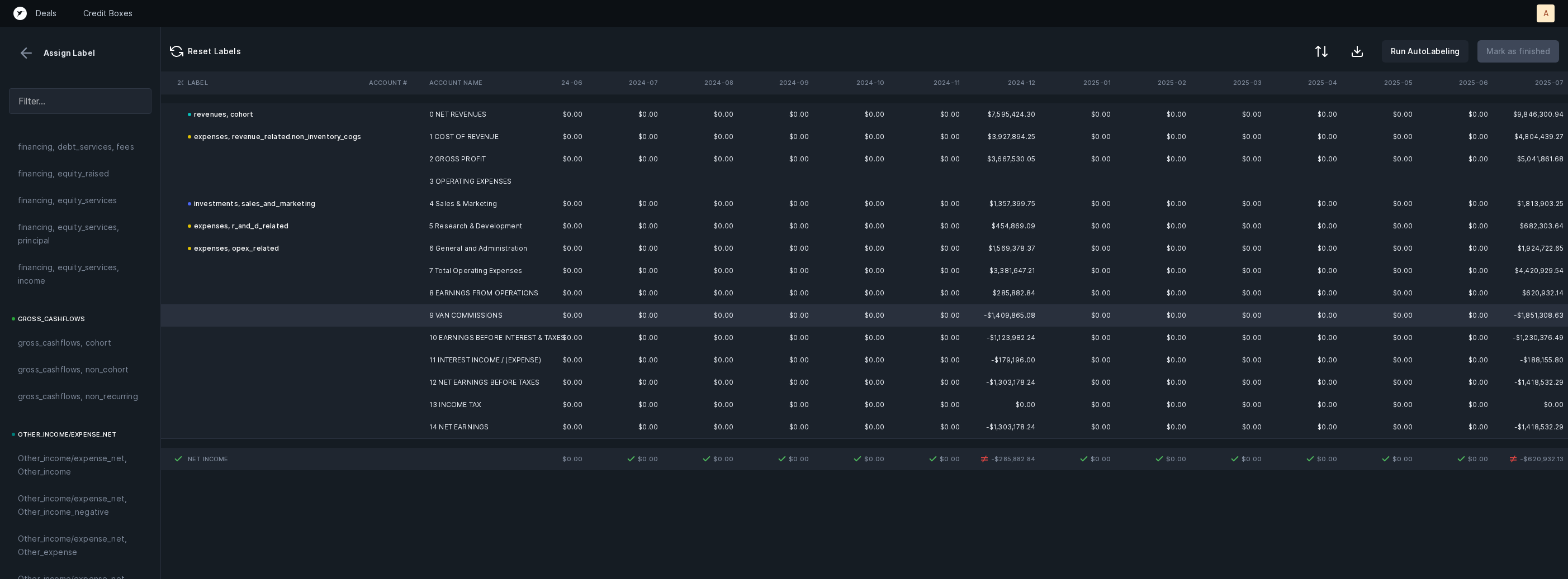
scroll to position [1266, 0]
click at [80, 306] on span "Other_income/expense_net, Other_expense" at bounding box center [80, 305] width 125 height 27
click at [419, 420] on td at bounding box center [394, 427] width 61 height 23
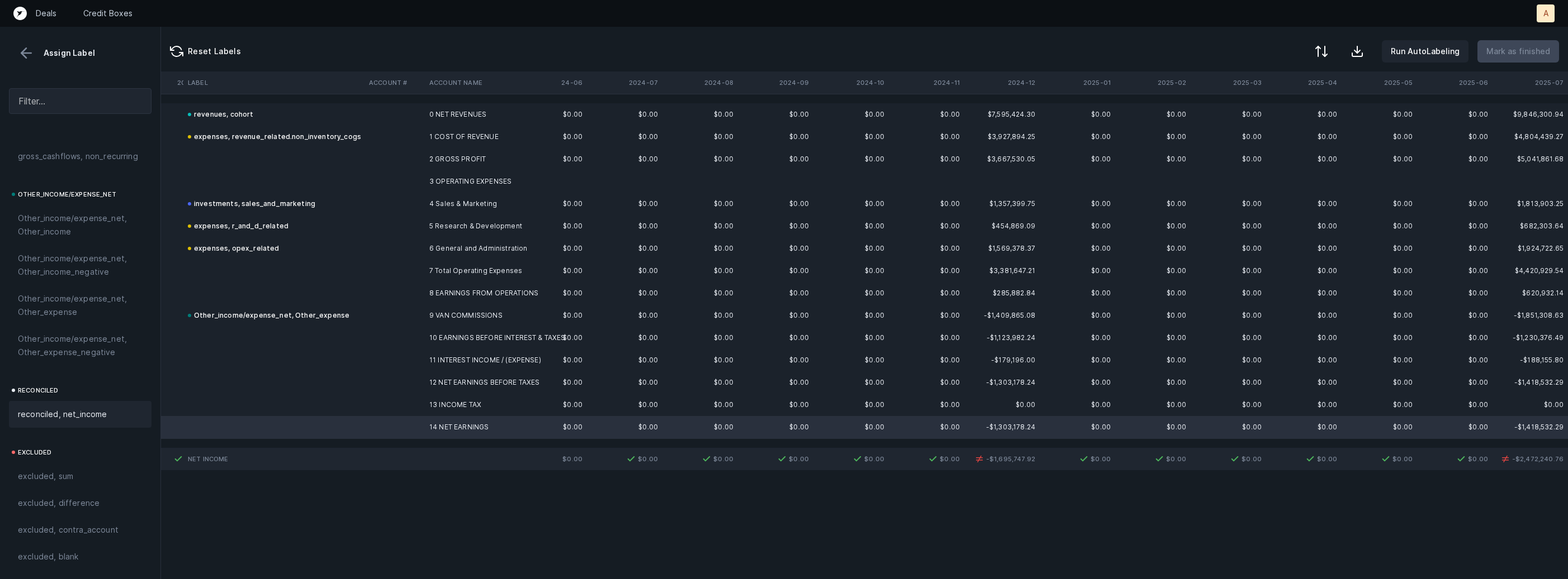
click at [86, 419] on span "reconciled, net_income" at bounding box center [62, 414] width 89 height 14
click at [446, 358] on td "11 INTEREST INCOME / (EXPENSE)" at bounding box center [493, 360] width 136 height 23
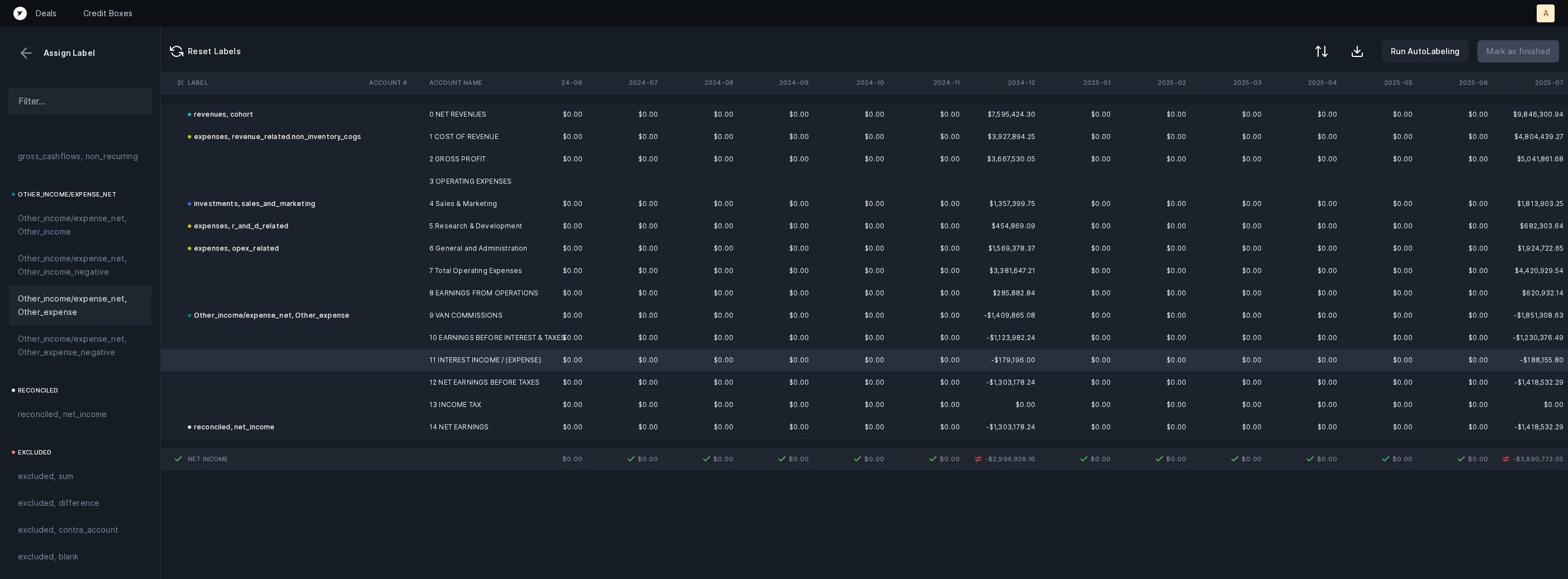
click at [67, 308] on span "Other_income/expense_net, Other_expense" at bounding box center [80, 305] width 125 height 27
click at [362, 265] on td at bounding box center [274, 271] width 181 height 23
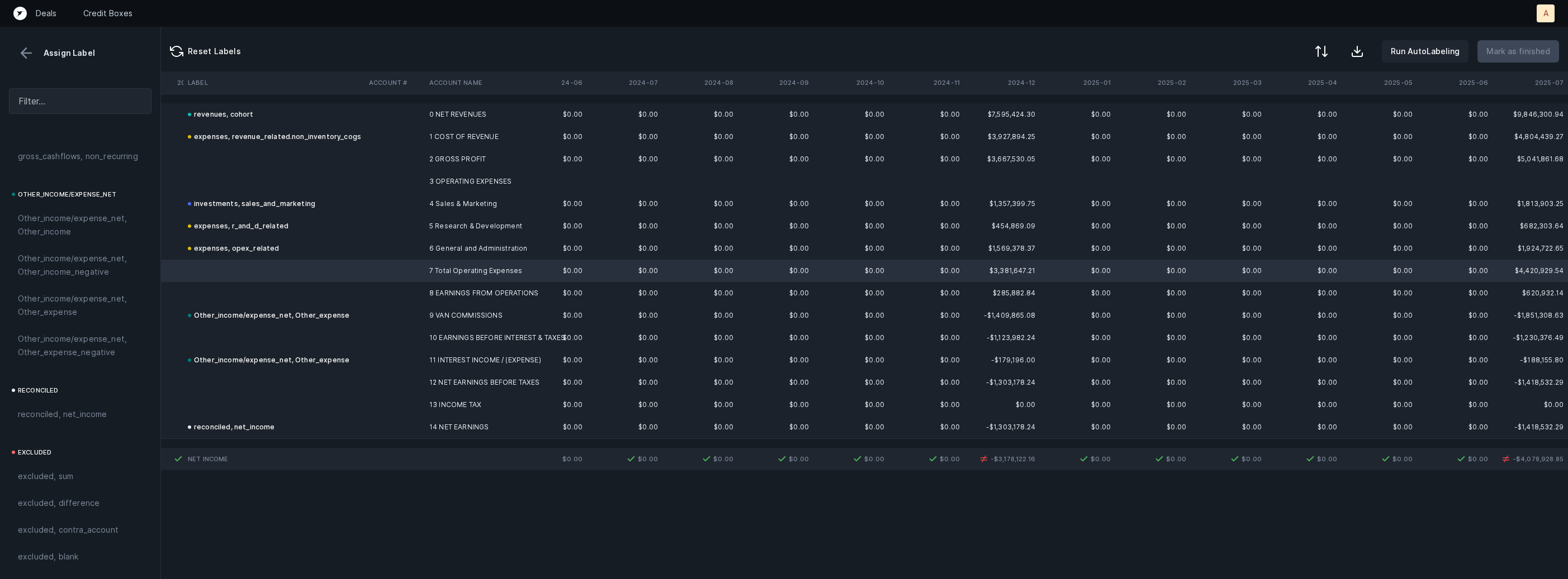
click at [383, 315] on td at bounding box center [394, 315] width 61 height 23
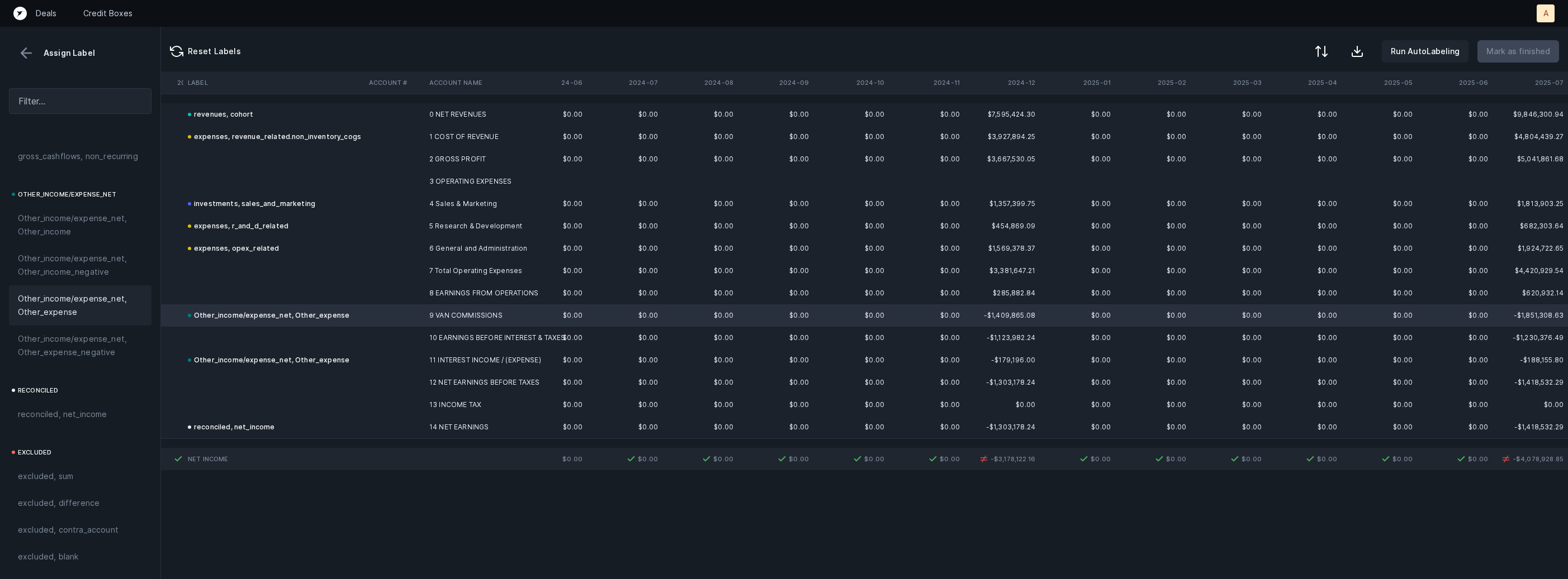
click at [99, 306] on span "Other_income/expense_net, Other_expense" at bounding box center [80, 305] width 125 height 27
click at [226, 359] on div "Other_income/expense_net, Other_expense" at bounding box center [268, 360] width 162 height 14
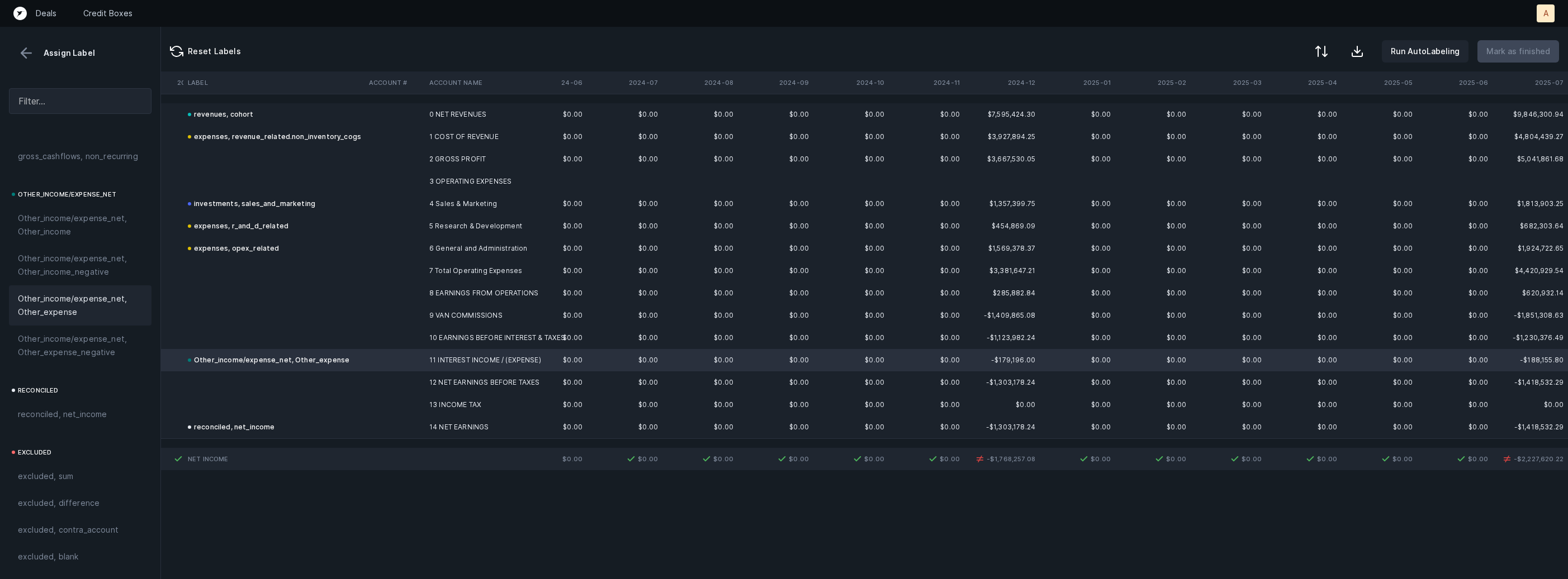
click at [67, 296] on span "Other_income/expense_net, Other_expense" at bounding box center [80, 305] width 125 height 27
click at [230, 427] on div "reconciled, net_income" at bounding box center [231, 427] width 87 height 14
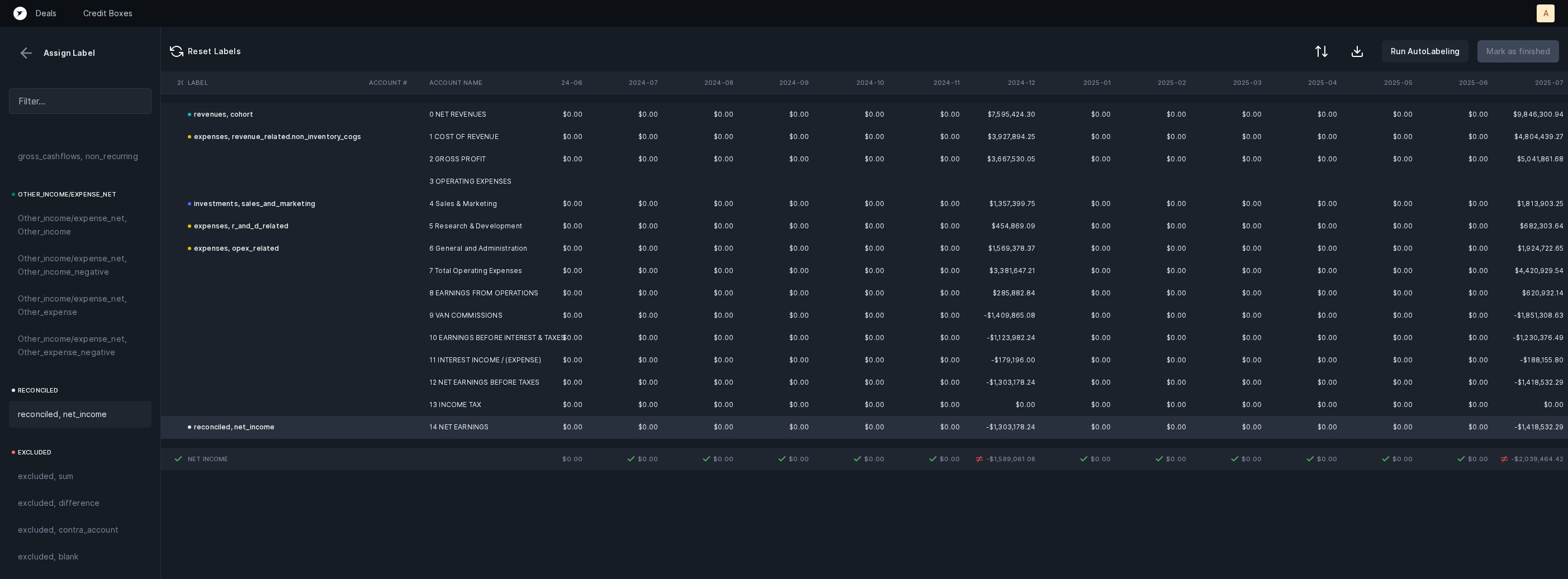
click at [67, 419] on span "reconciled, net_income" at bounding box center [62, 414] width 89 height 14
click at [391, 290] on td at bounding box center [394, 293] width 61 height 23
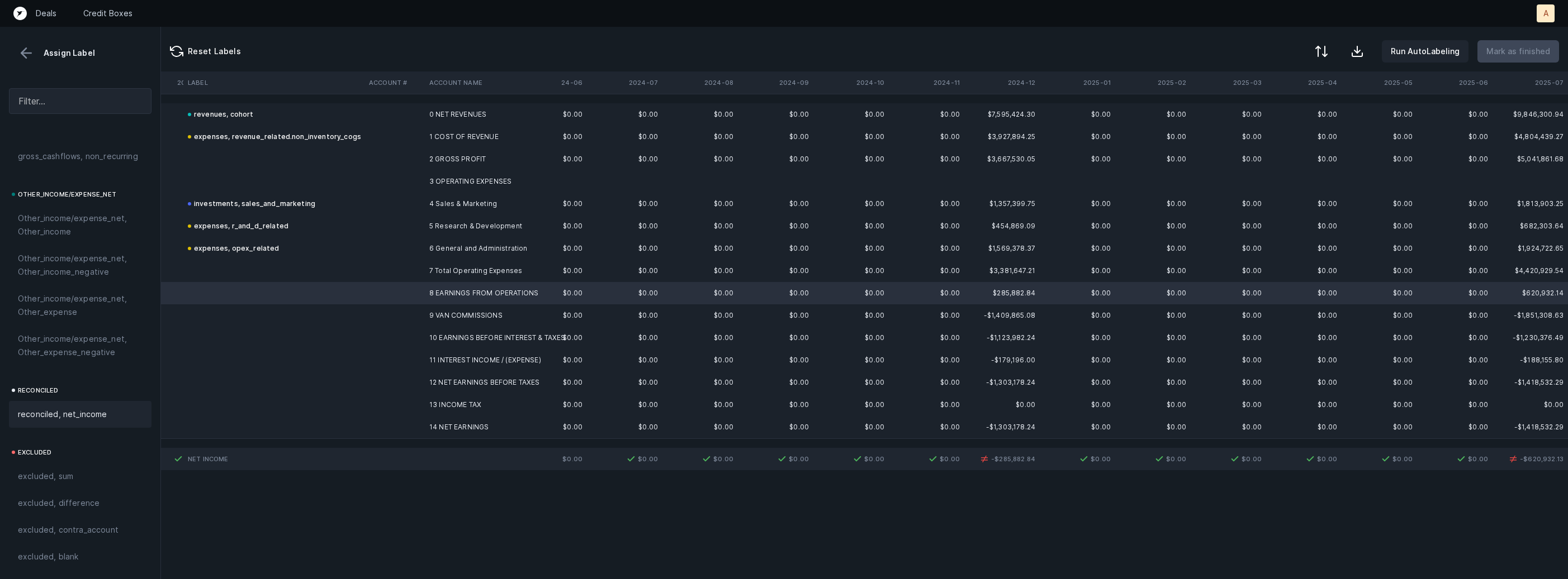
click at [84, 421] on div "reconciled, net_income" at bounding box center [80, 415] width 143 height 27
click at [374, 326] on td at bounding box center [394, 315] width 61 height 23
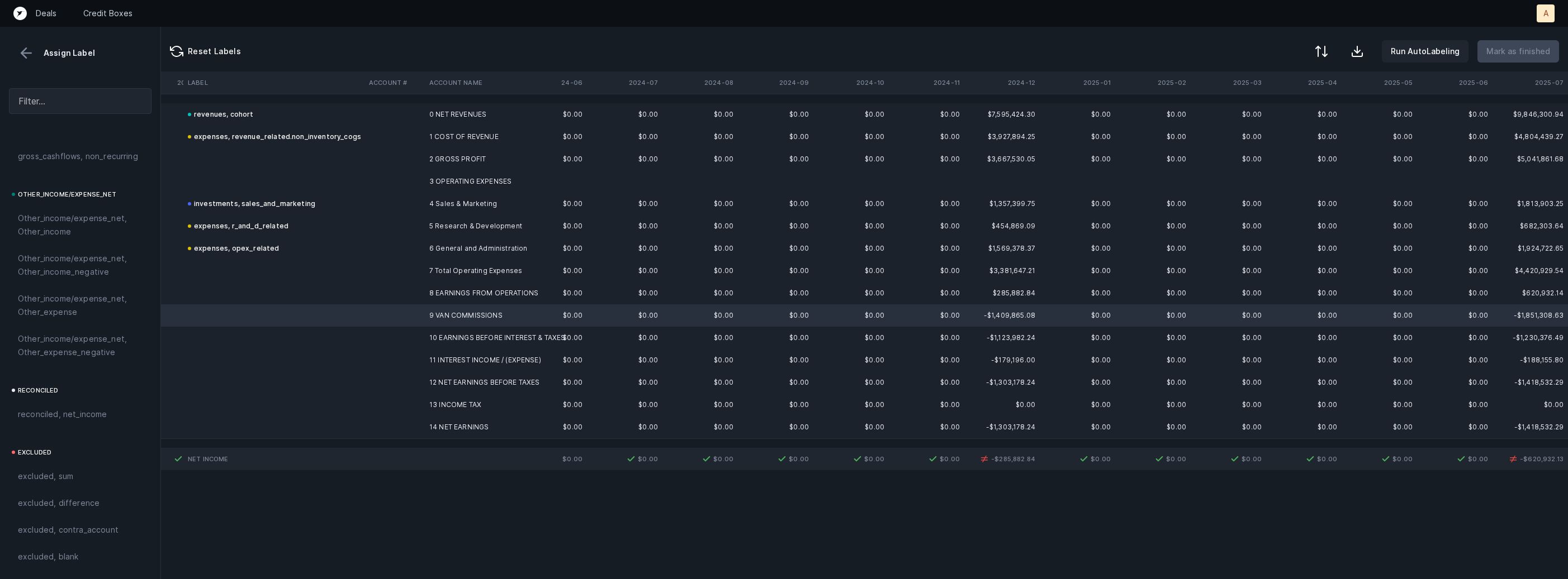
click at [367, 336] on td at bounding box center [394, 338] width 61 height 23
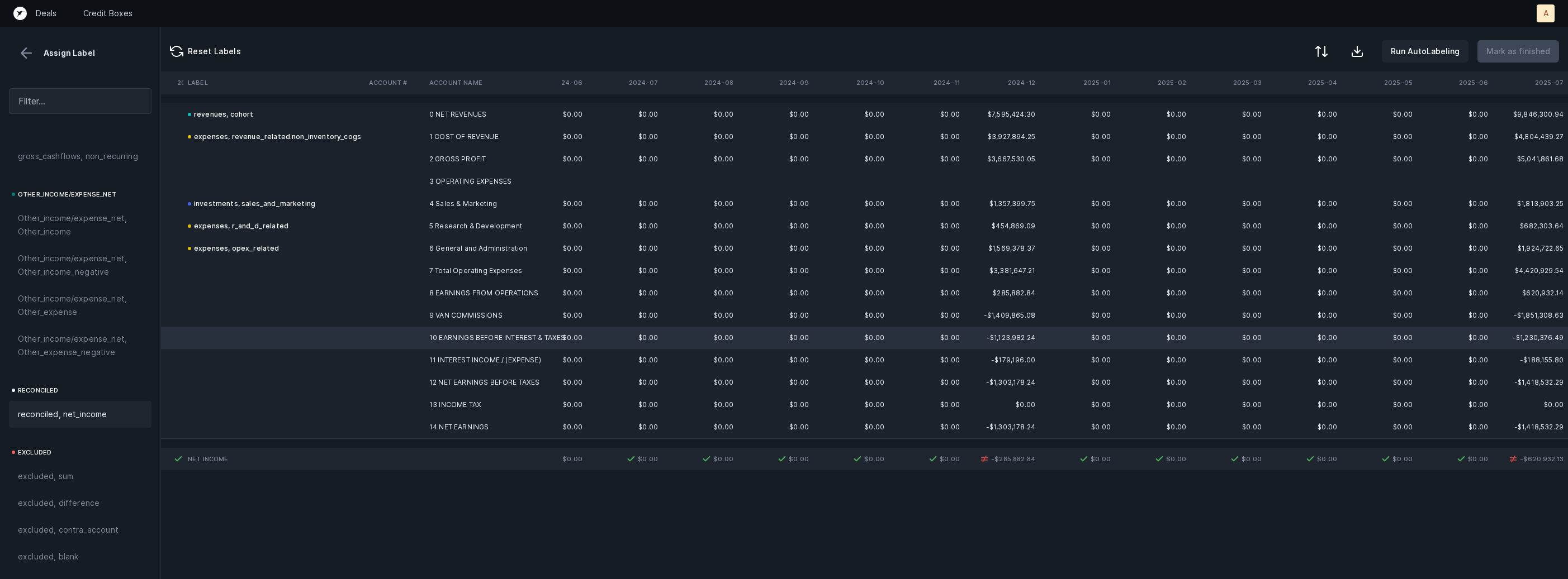
click at [87, 423] on div "reconciled, net_income" at bounding box center [80, 415] width 143 height 27
click at [308, 316] on td at bounding box center [274, 315] width 181 height 23
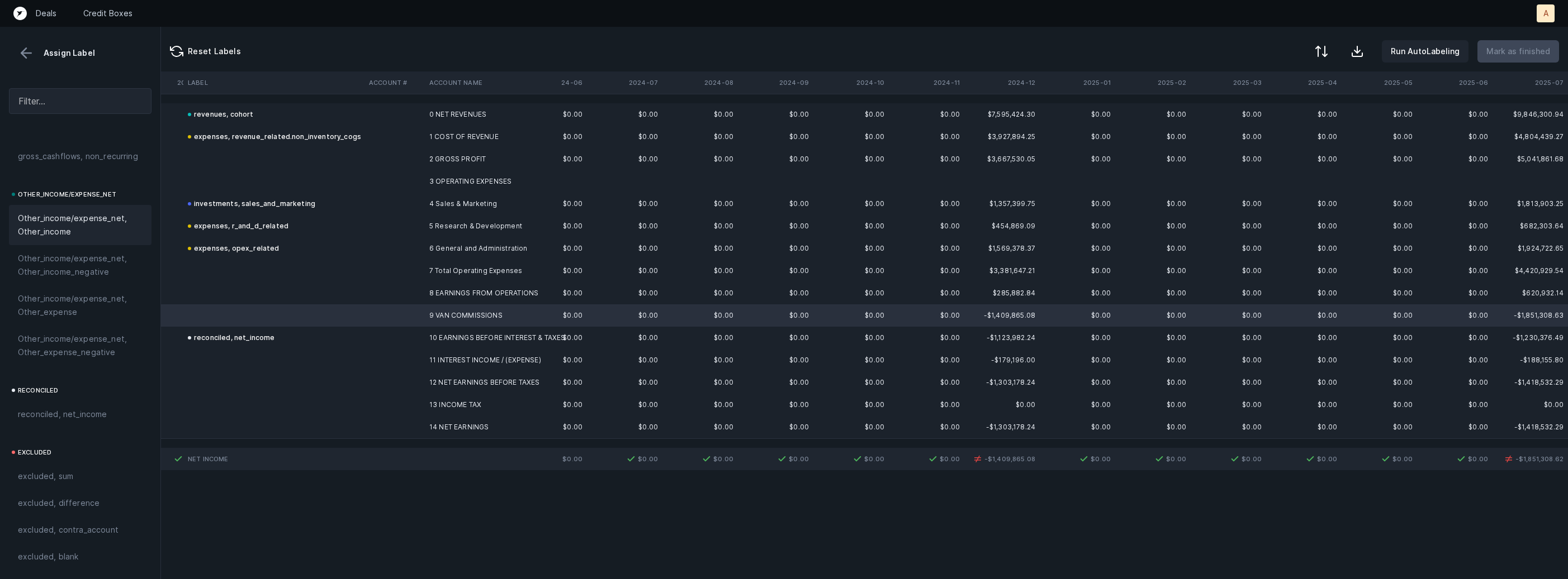
click at [59, 219] on span "Other_income/expense_net, Other_income" at bounding box center [80, 225] width 125 height 27
click at [361, 317] on td "Other_income/expense_net, Other_income" at bounding box center [274, 315] width 181 height 23
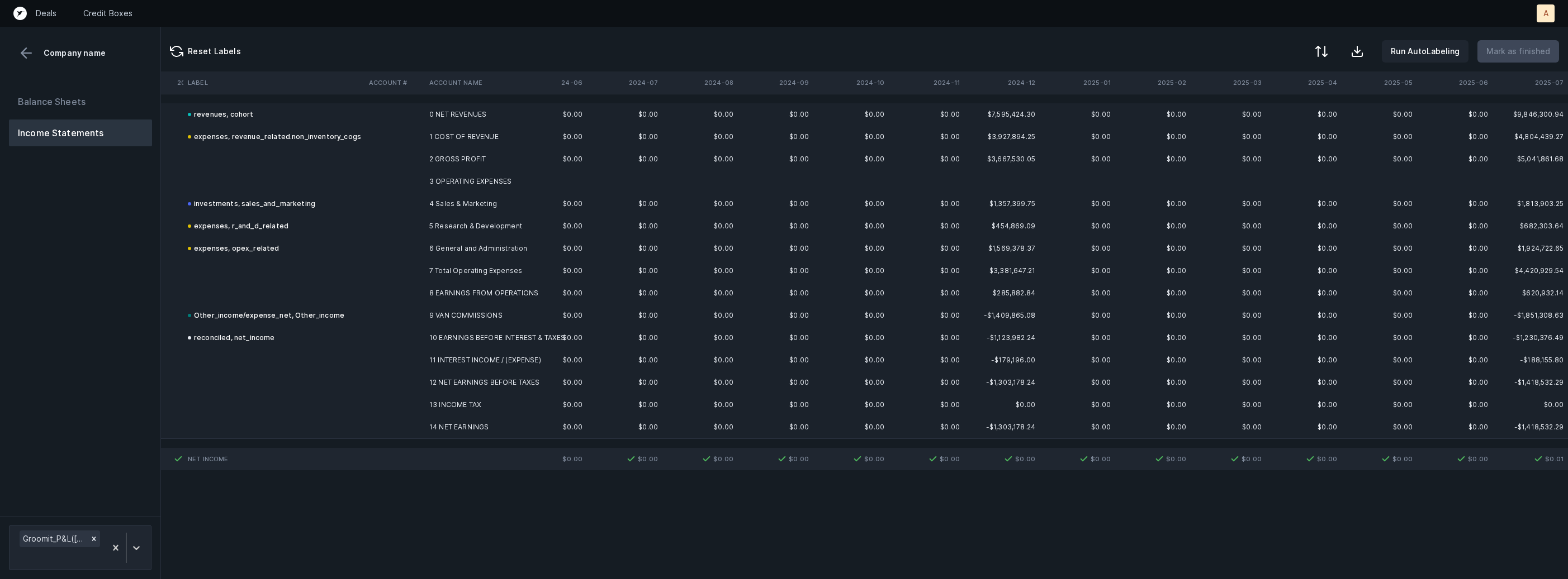
click at [329, 316] on div "Other_income/expense_net, Other_income" at bounding box center [266, 315] width 156 height 14
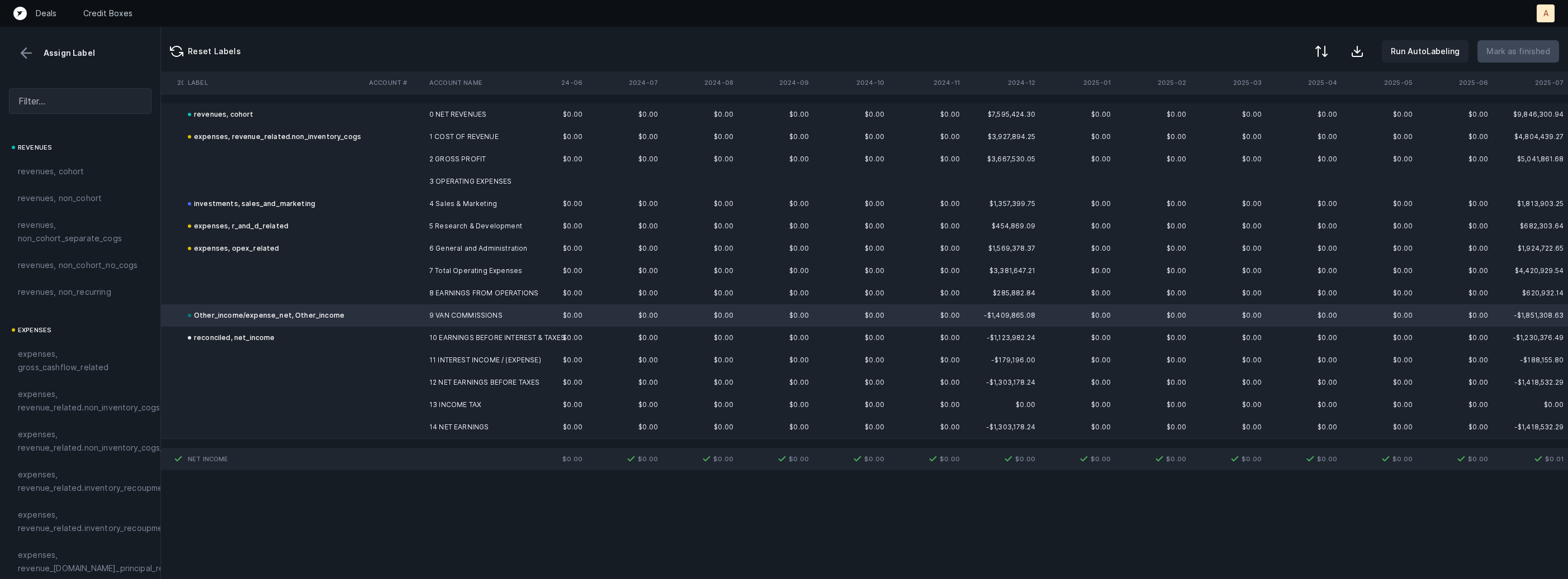
click at [251, 342] on div "reconciled, net_income" at bounding box center [231, 338] width 87 height 14
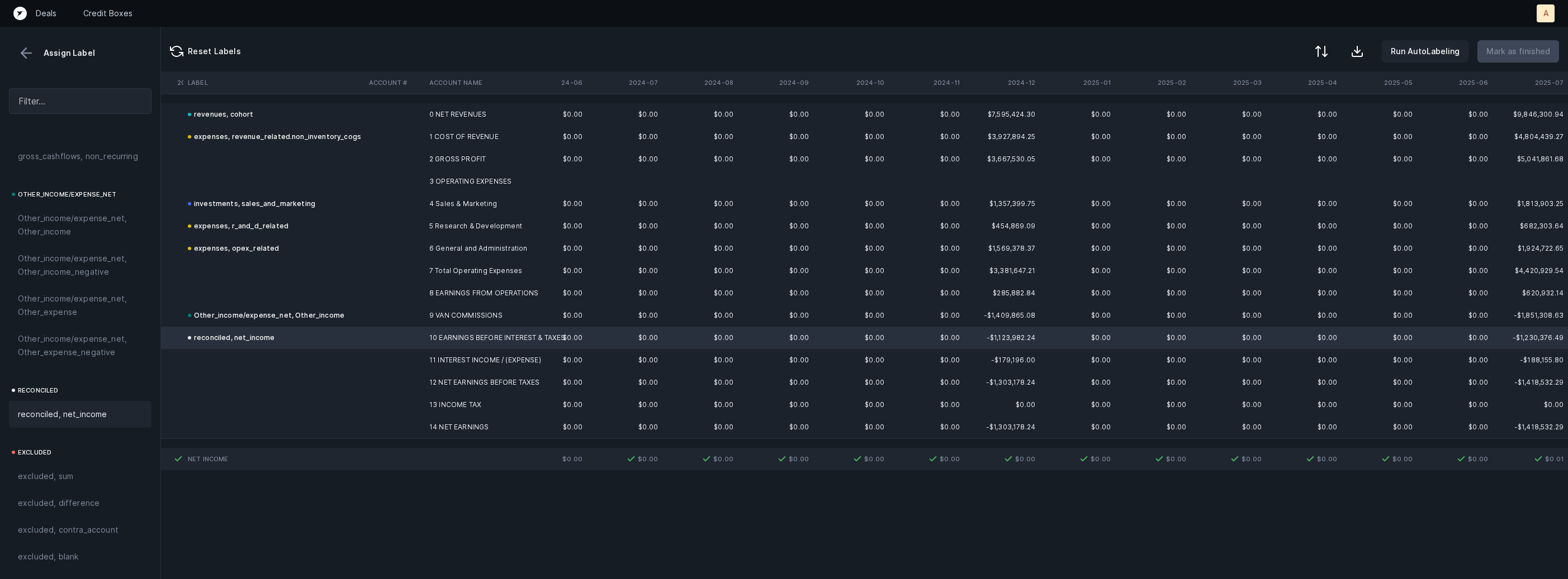
click at [93, 416] on span "reconciled, net_income" at bounding box center [62, 414] width 89 height 14
click at [358, 418] on td at bounding box center [274, 427] width 181 height 23
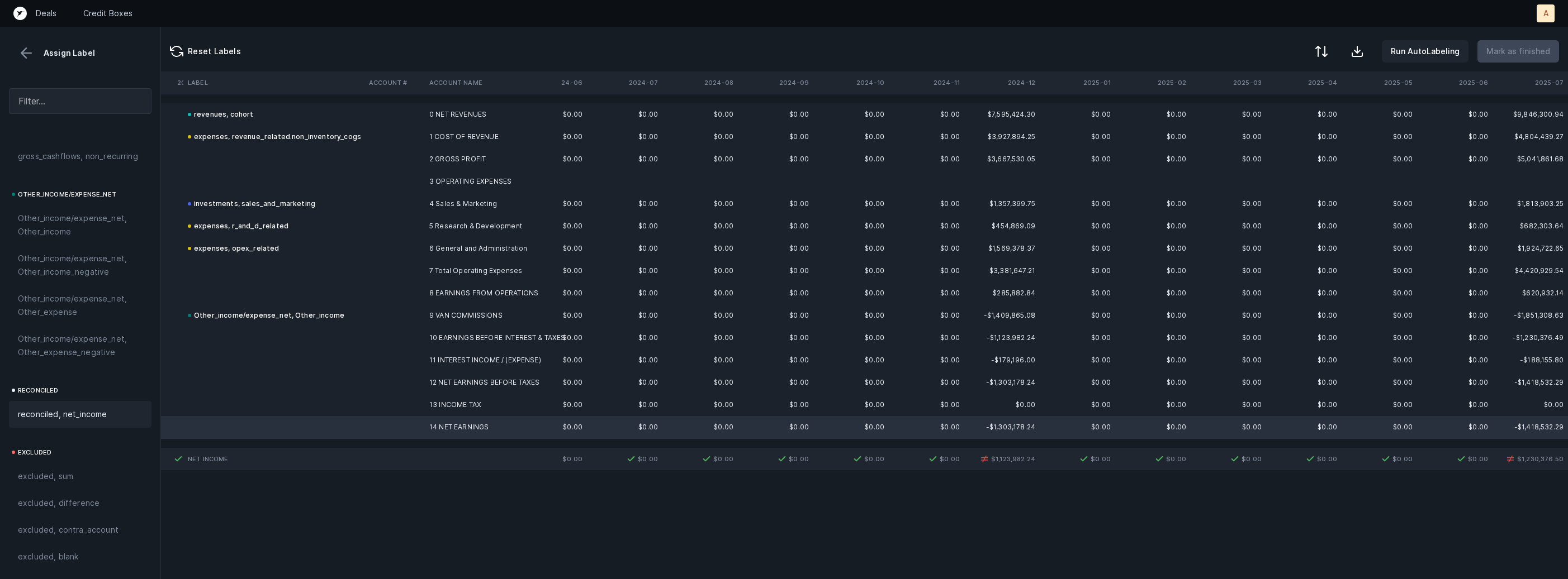
click at [34, 411] on span "reconciled, net_income" at bounding box center [62, 414] width 89 height 14
click at [297, 313] on div "Other_income/expense_net, Other_income" at bounding box center [266, 315] width 156 height 14
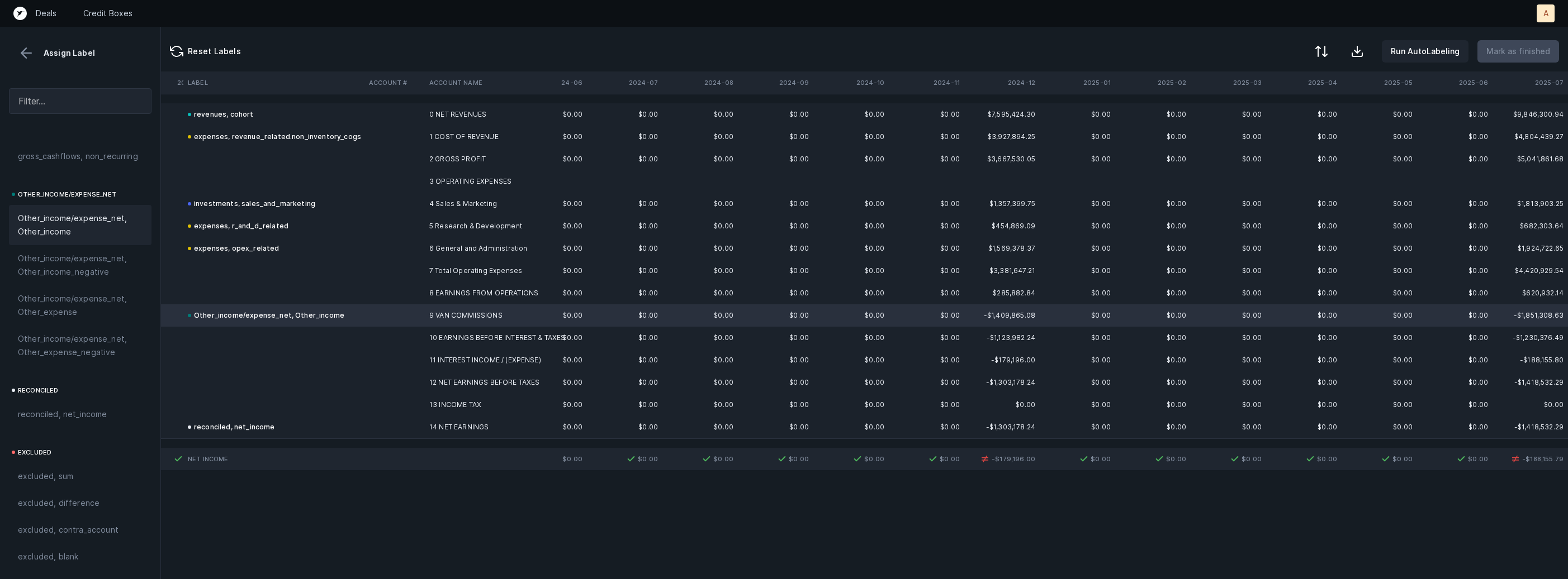
click at [270, 320] on div at bounding box center [784, 289] width 1568 height 579
click at [294, 331] on span "Sign flip" at bounding box center [295, 333] width 30 height 13
click at [418, 333] on td at bounding box center [394, 338] width 61 height 23
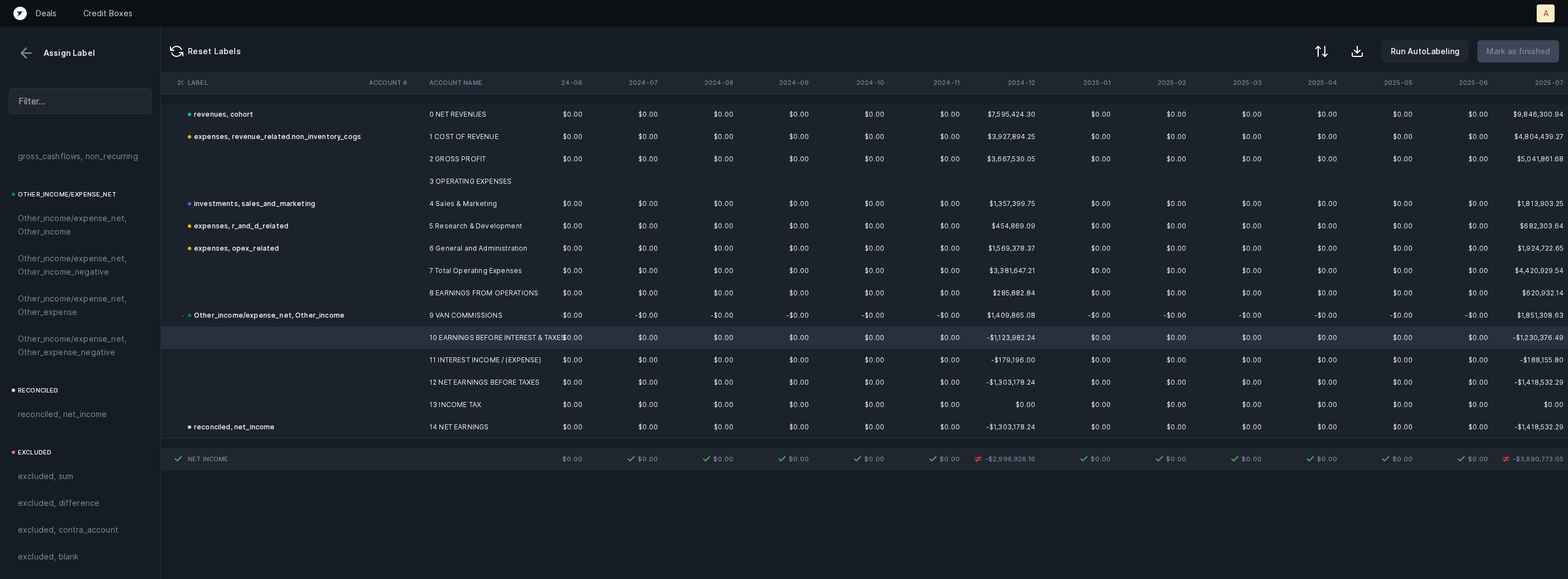
click at [419, 357] on td at bounding box center [394, 360] width 61 height 23
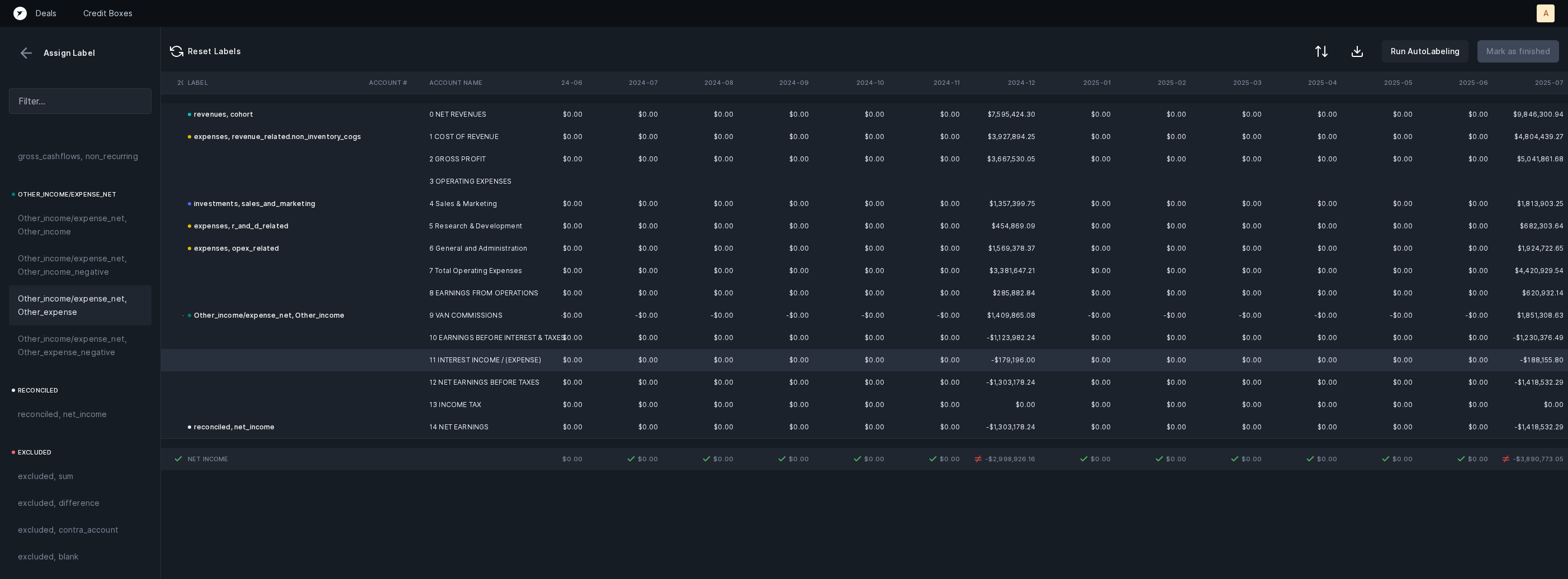
click at [68, 310] on span "Other_income/expense_net, Other_expense" at bounding box center [80, 305] width 125 height 27
click at [355, 367] on div "Sign flip" at bounding box center [360, 376] width 70 height 22
click at [375, 317] on td at bounding box center [394, 315] width 61 height 23
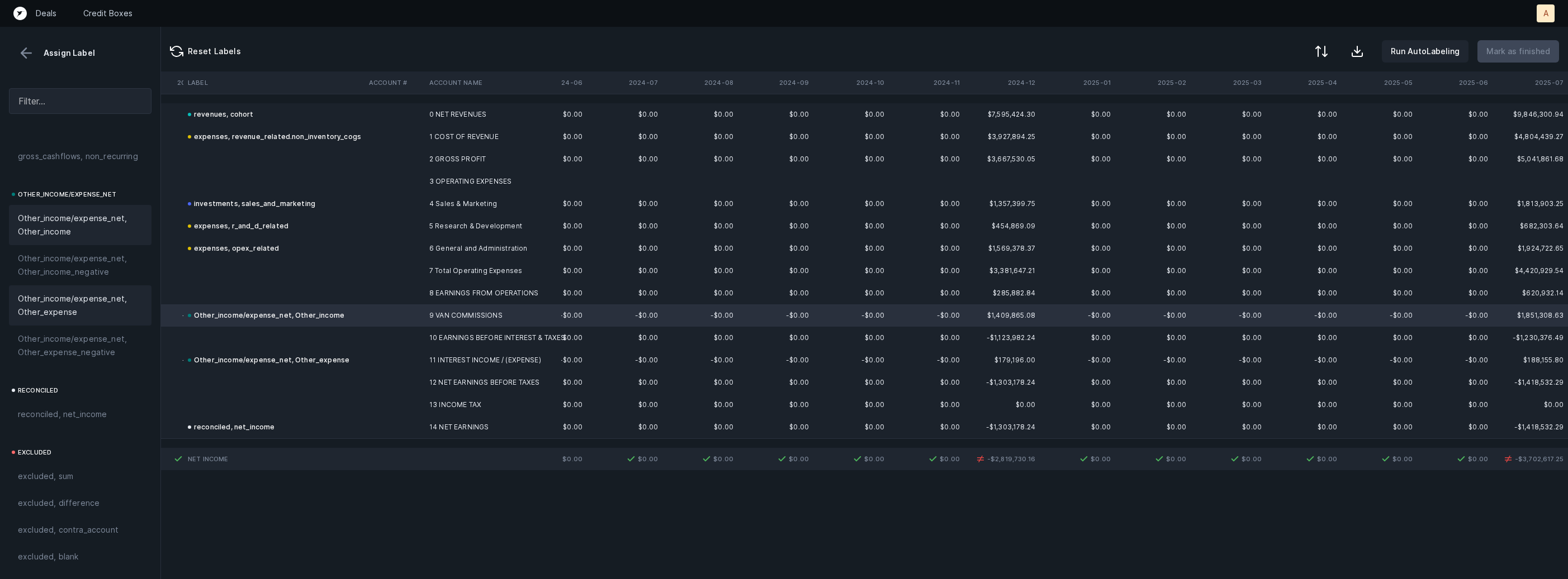
click at [86, 310] on span "Other_income/expense_net, Other_expense" at bounding box center [80, 305] width 125 height 27
click at [338, 331] on span "Sign flip" at bounding box center [337, 332] width 30 height 13
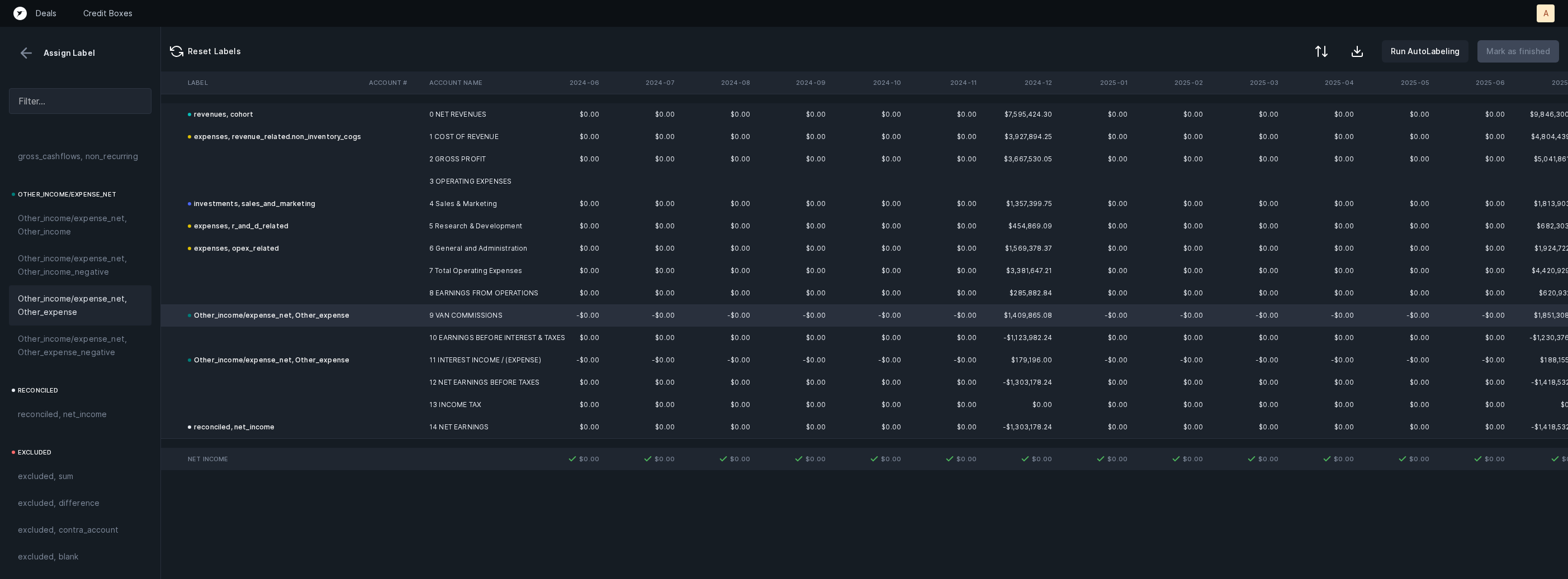
scroll to position [0, 1336]
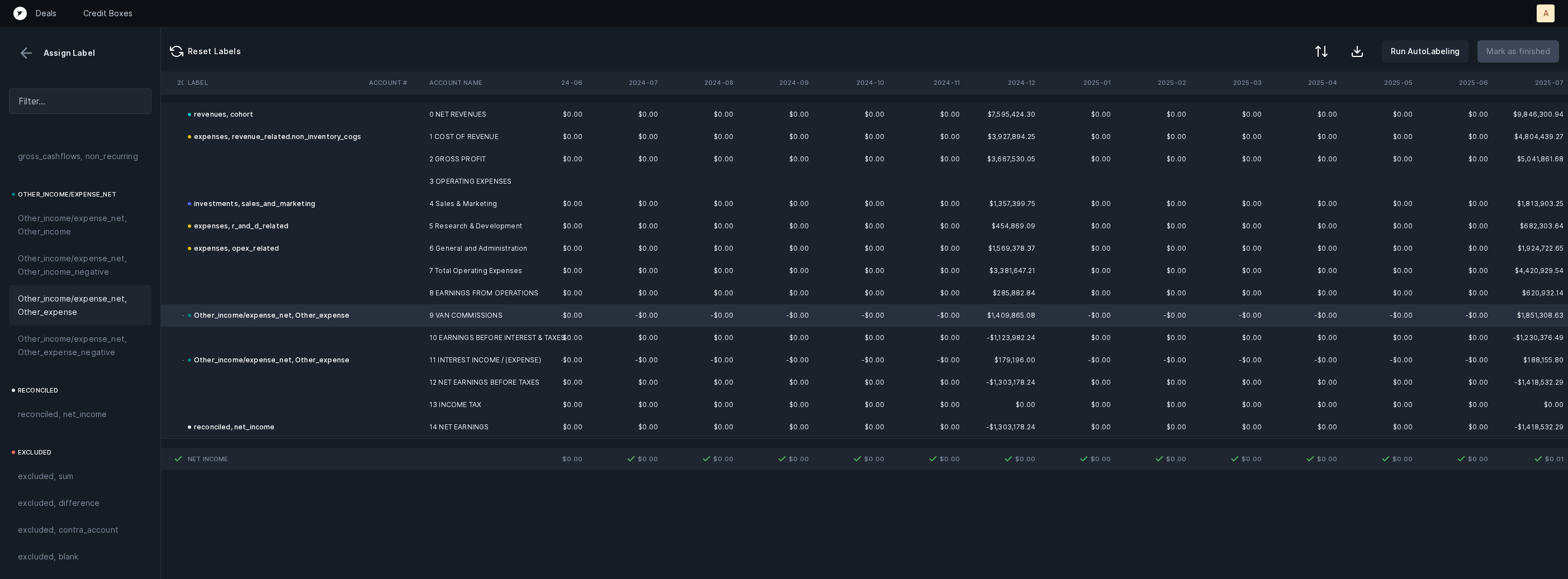
click at [482, 187] on td "3 OPERATING EXPENSES" at bounding box center [493, 182] width 136 height 23
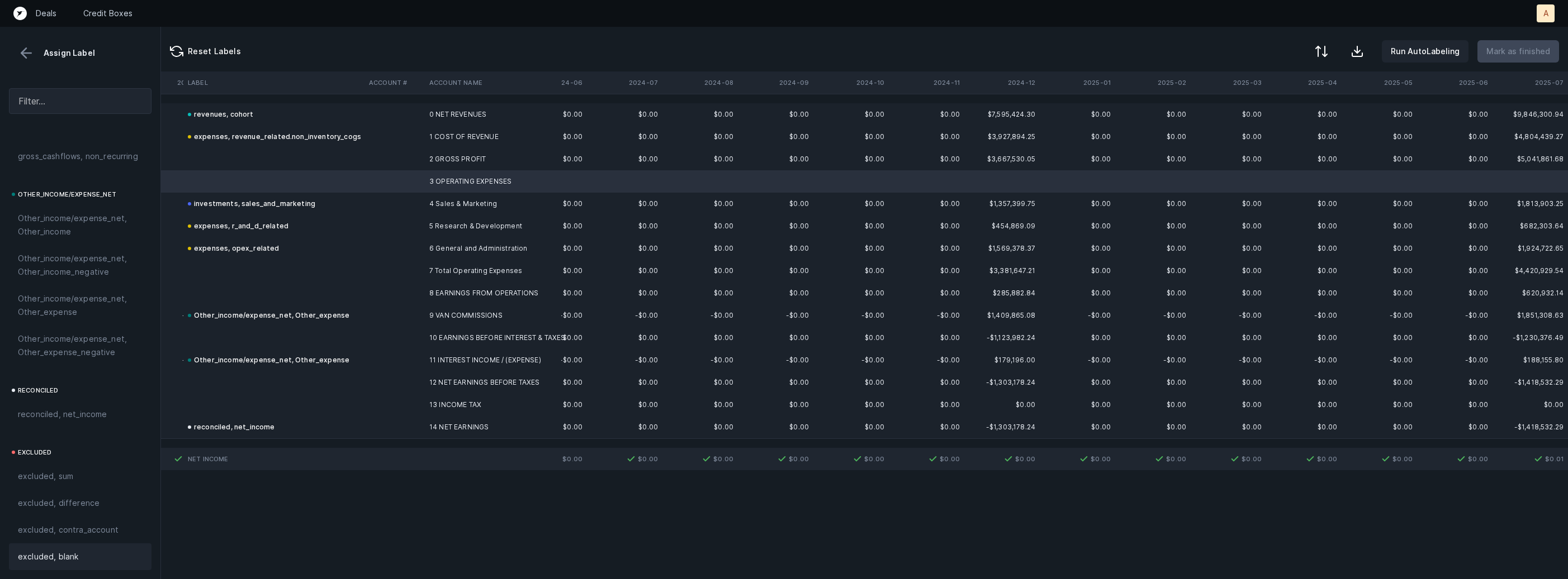
click at [43, 559] on span "excluded, blank" at bounding box center [48, 556] width 61 height 14
click at [464, 156] on td "2 GROSS PROFIT" at bounding box center [493, 159] width 136 height 23
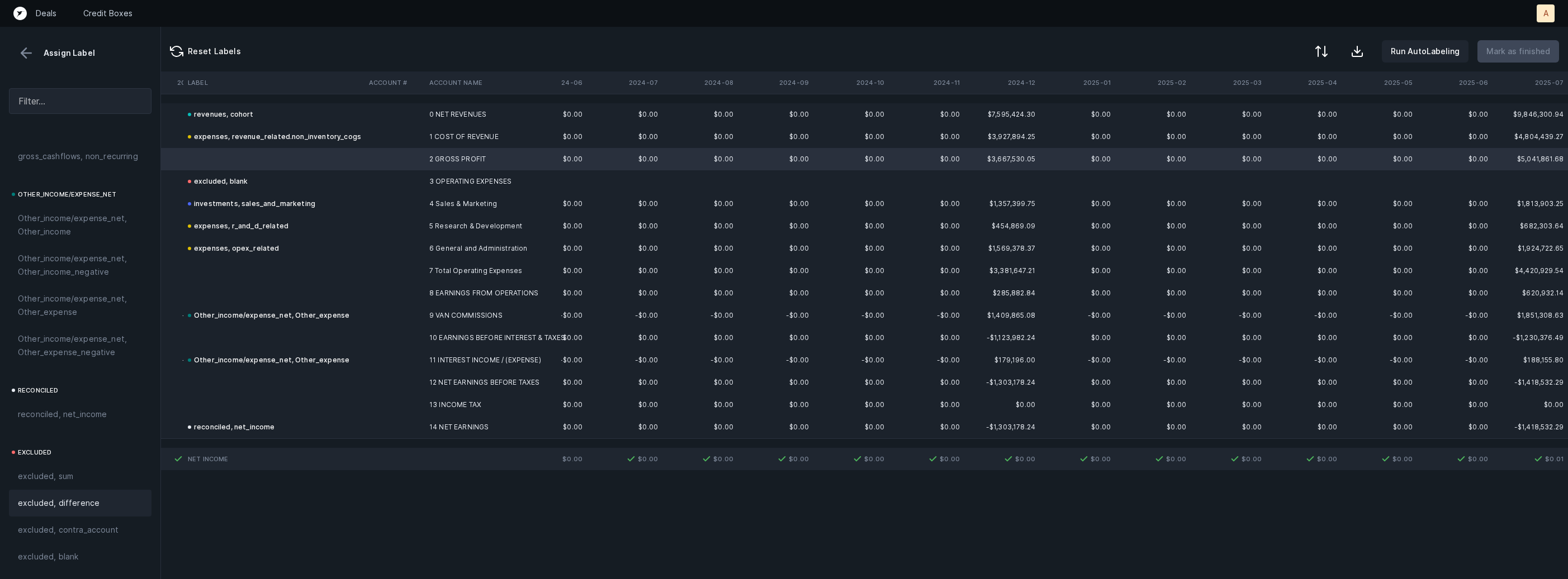
click at [56, 509] on span "excluded, difference" at bounding box center [59, 503] width 81 height 14
click at [389, 268] on td at bounding box center [394, 271] width 61 height 23
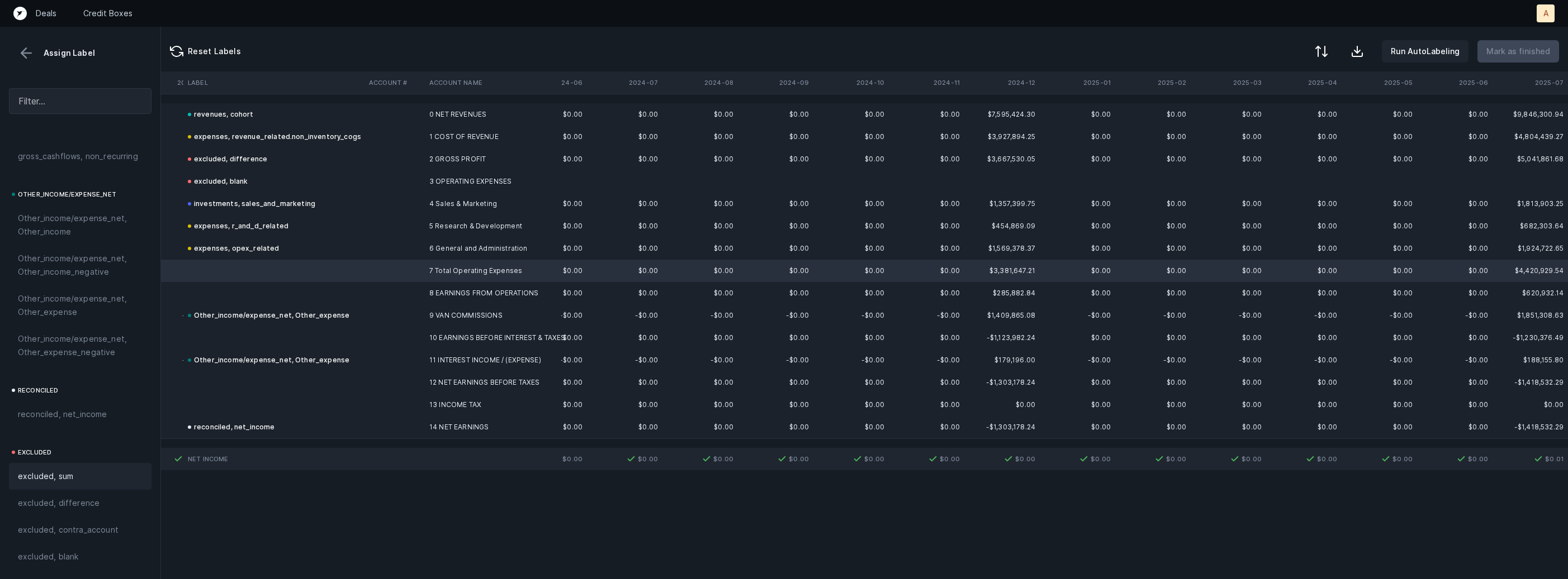
click at [82, 482] on div "excluded, sum" at bounding box center [80, 476] width 125 height 14
click at [390, 293] on td at bounding box center [394, 293] width 61 height 23
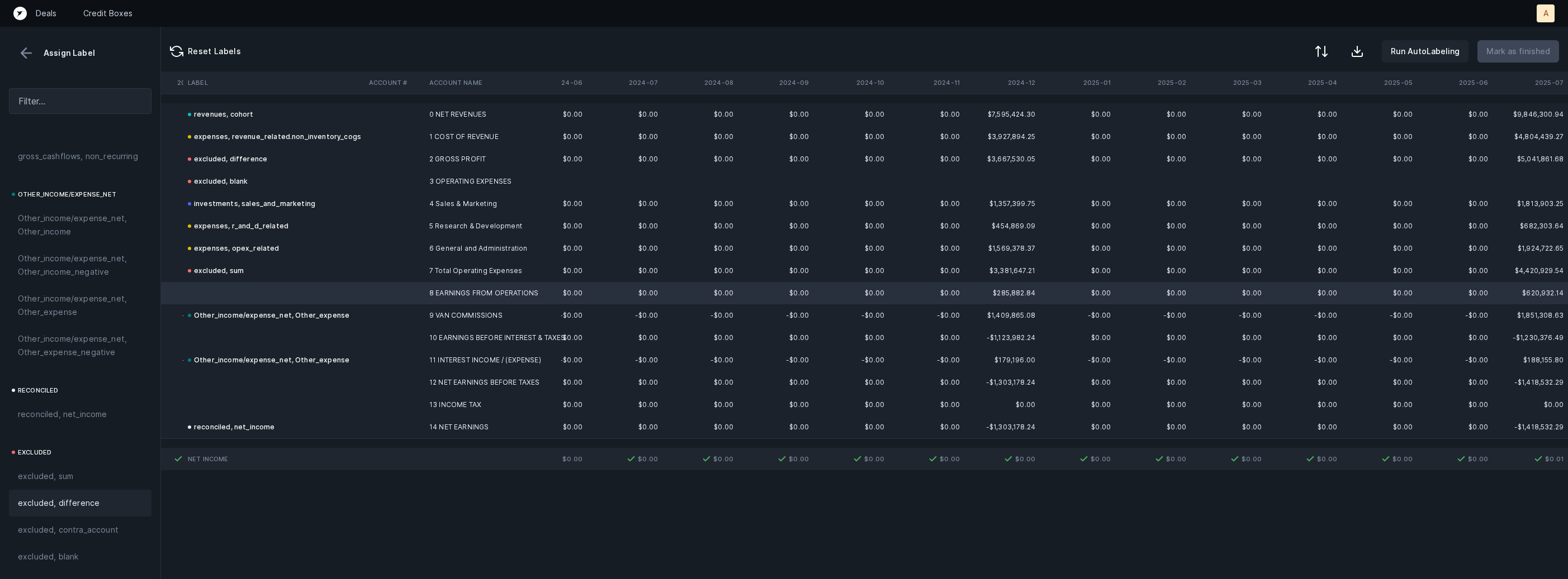
click at [70, 503] on span "excluded, difference" at bounding box center [59, 503] width 81 height 14
click at [288, 328] on td at bounding box center [274, 338] width 181 height 23
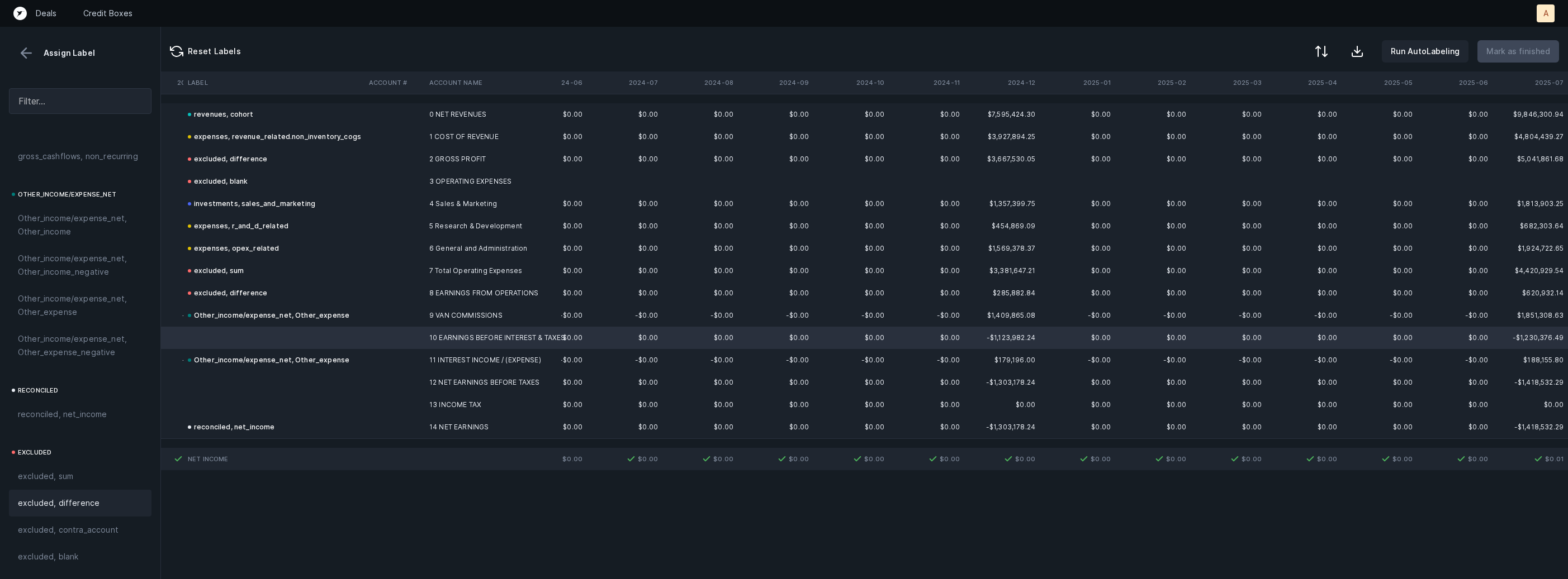
click at [89, 511] on div "excluded, difference" at bounding box center [80, 503] width 143 height 27
click at [315, 380] on td at bounding box center [274, 382] width 181 height 23
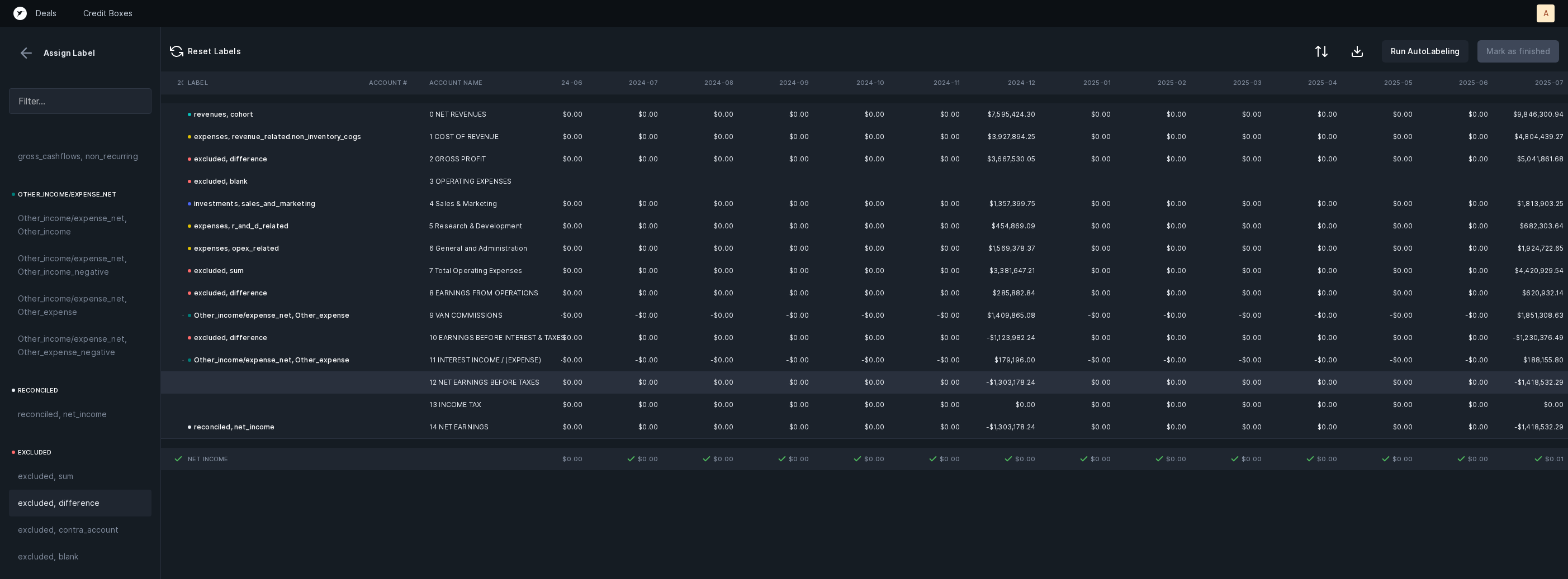
click at [108, 499] on div "excluded, difference" at bounding box center [80, 503] width 125 height 14
click at [263, 401] on td at bounding box center [274, 405] width 181 height 23
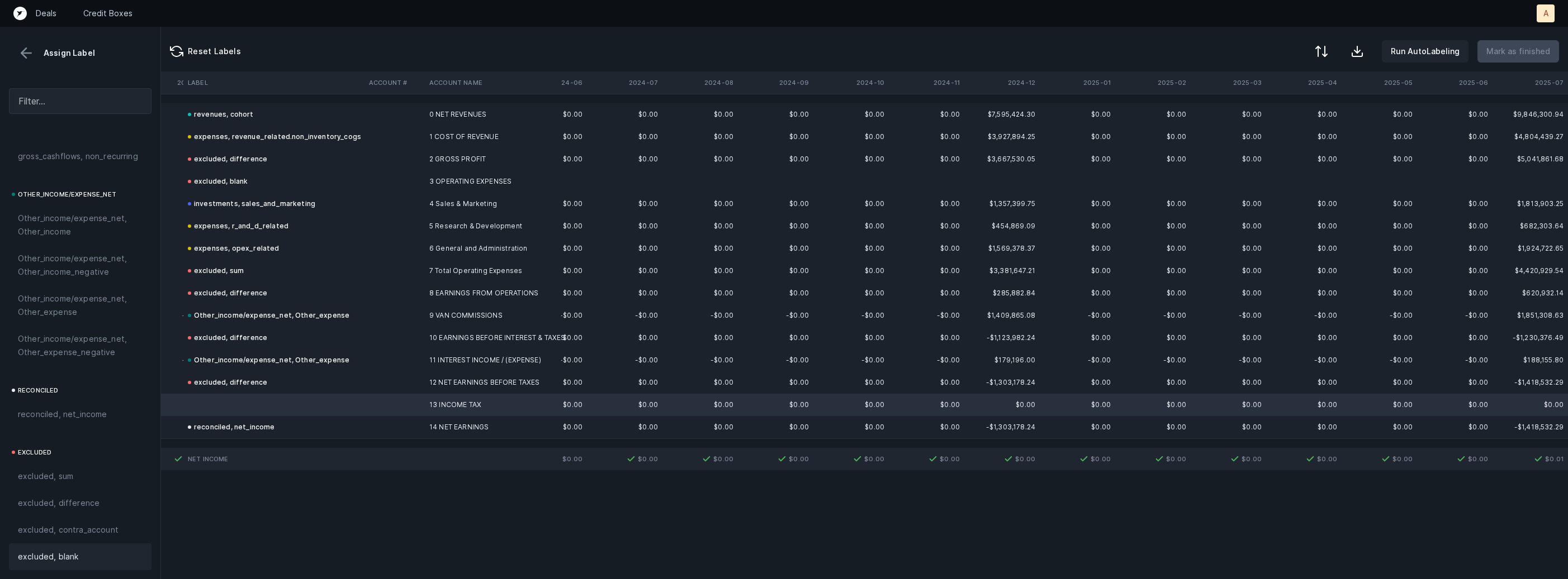
click at [62, 559] on span "excluded, blank" at bounding box center [48, 556] width 61 height 14
click at [31, 58] on button at bounding box center [26, 52] width 17 height 17
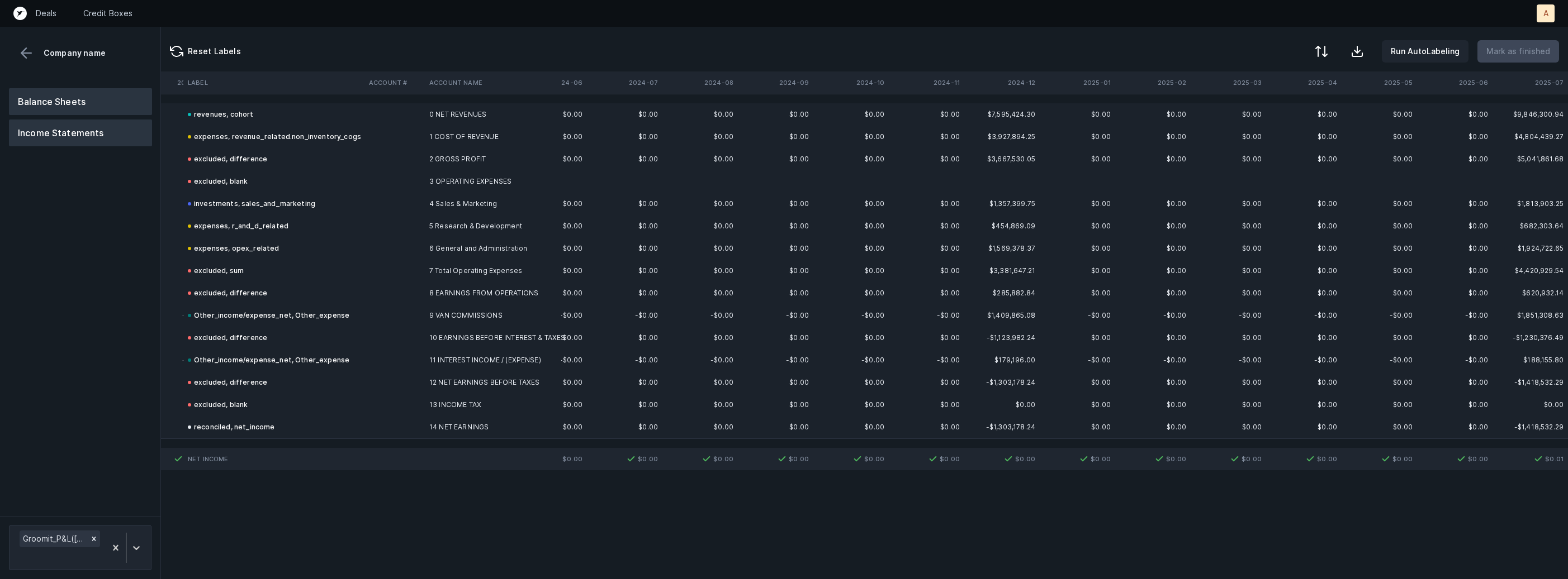
click at [54, 99] on button "Balance Sheets" at bounding box center [80, 102] width 143 height 27
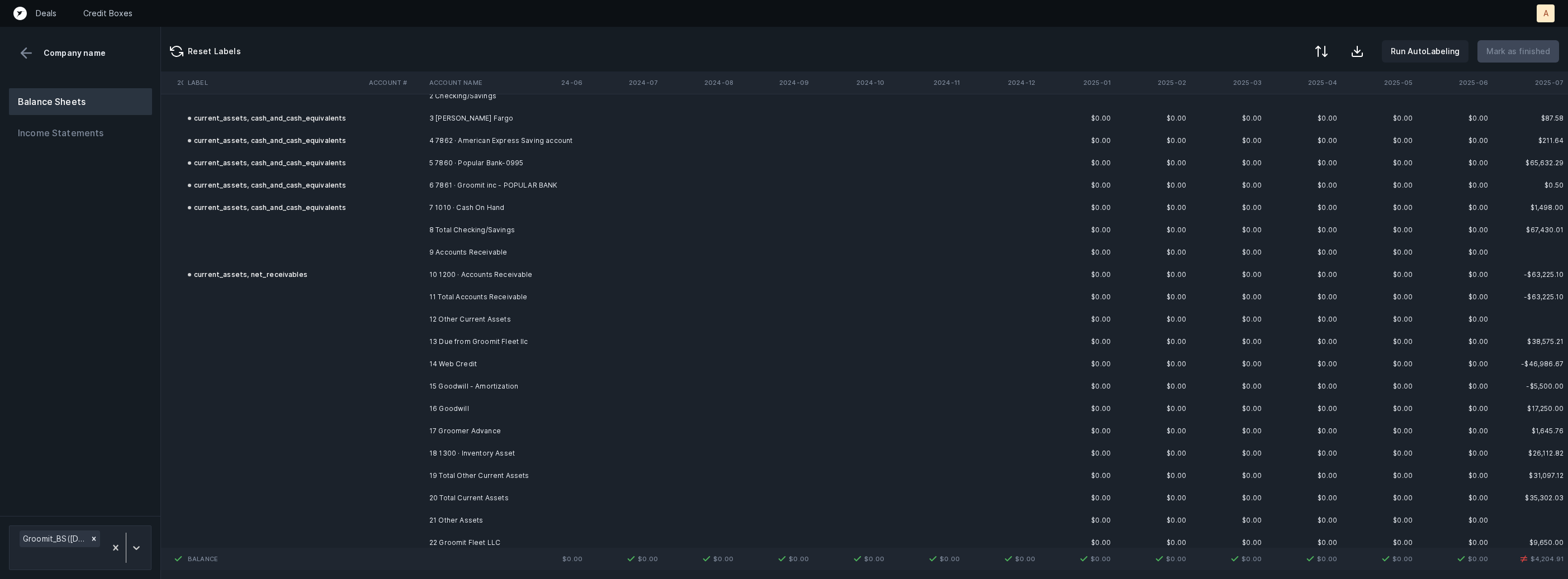
scroll to position [70, 1336]
click at [480, 334] on td "13 Due from Groomit Fleet llc" at bounding box center [493, 334] width 136 height 23
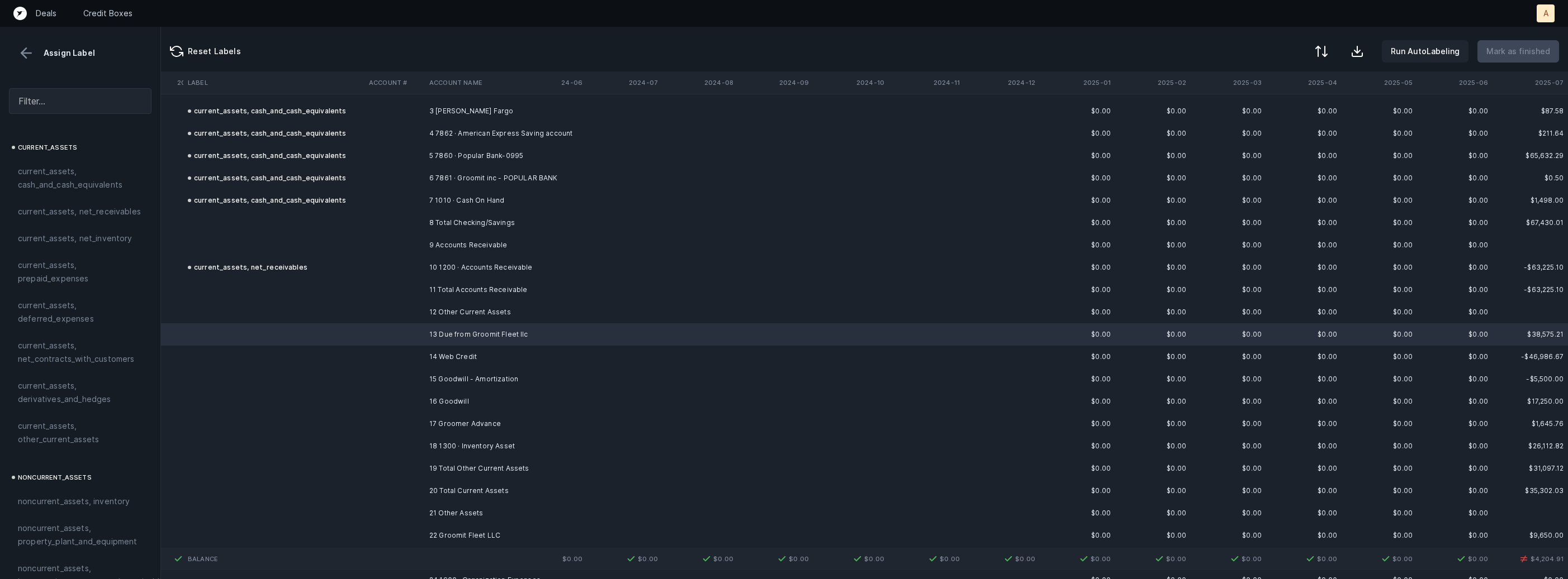
click at [436, 352] on td "14 Web Credit" at bounding box center [493, 357] width 136 height 23
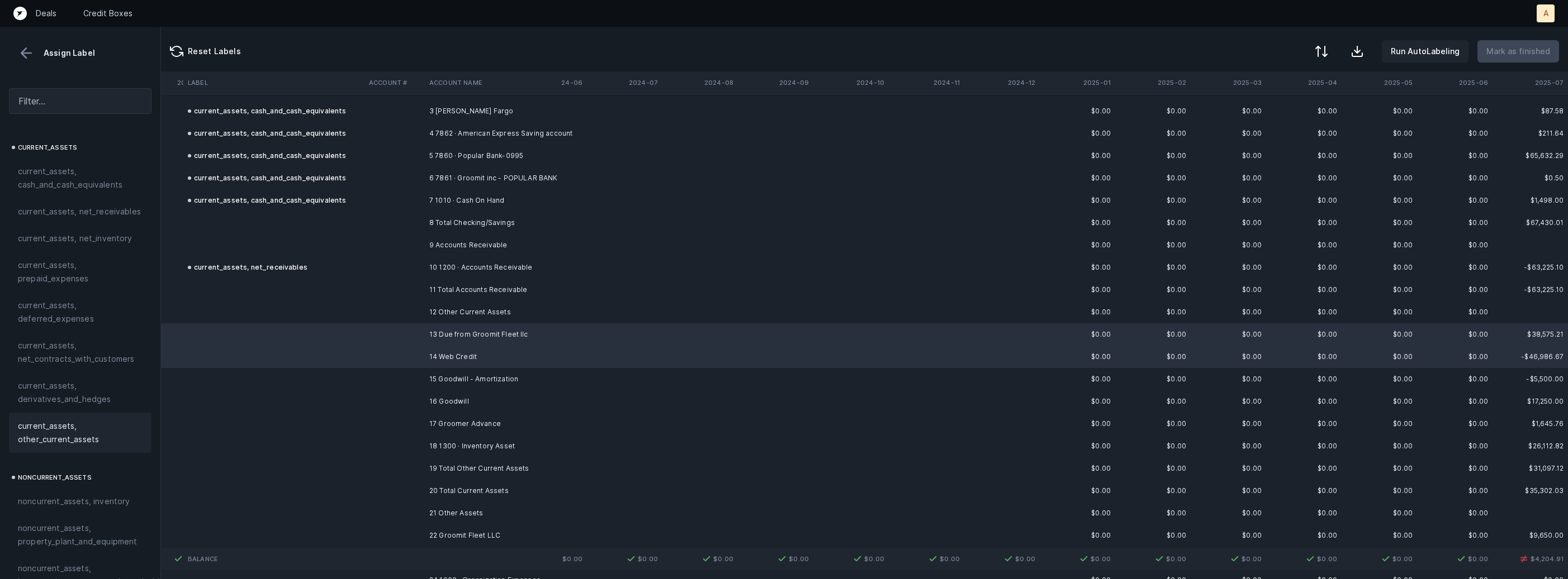
click at [36, 419] on span "current_assets, other_current_assets" at bounding box center [80, 433] width 125 height 27
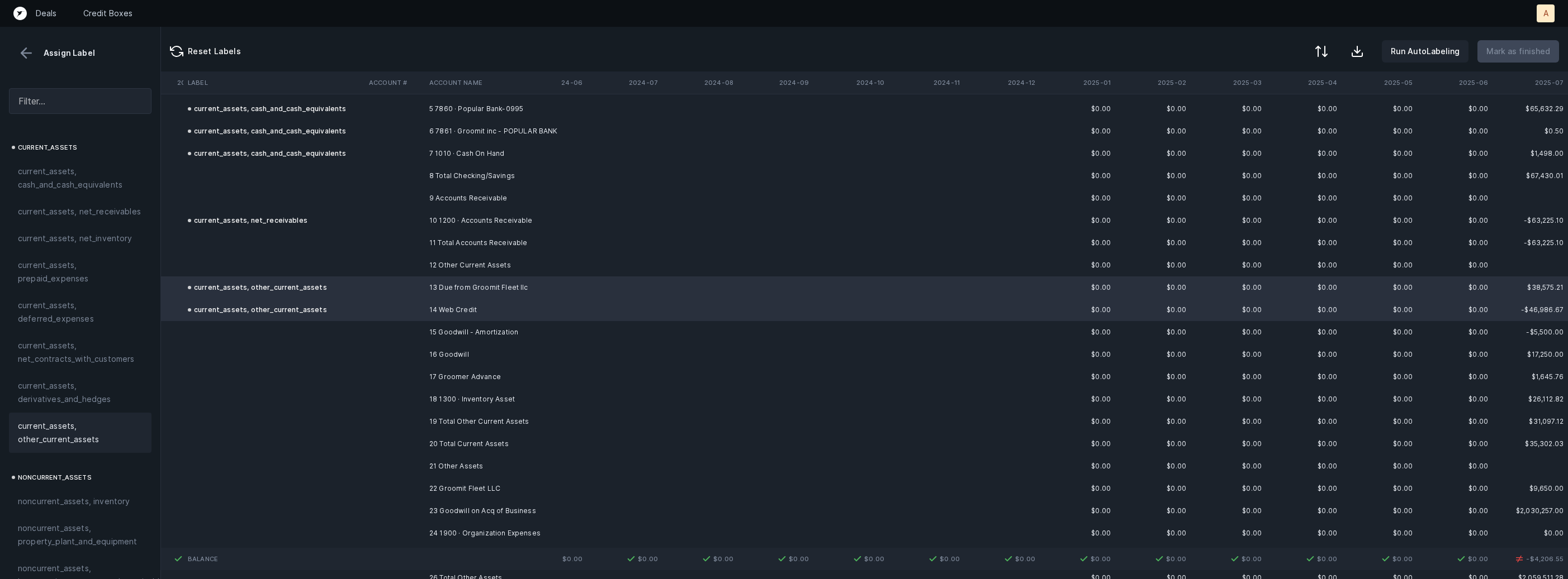
scroll to position [133, 1336]
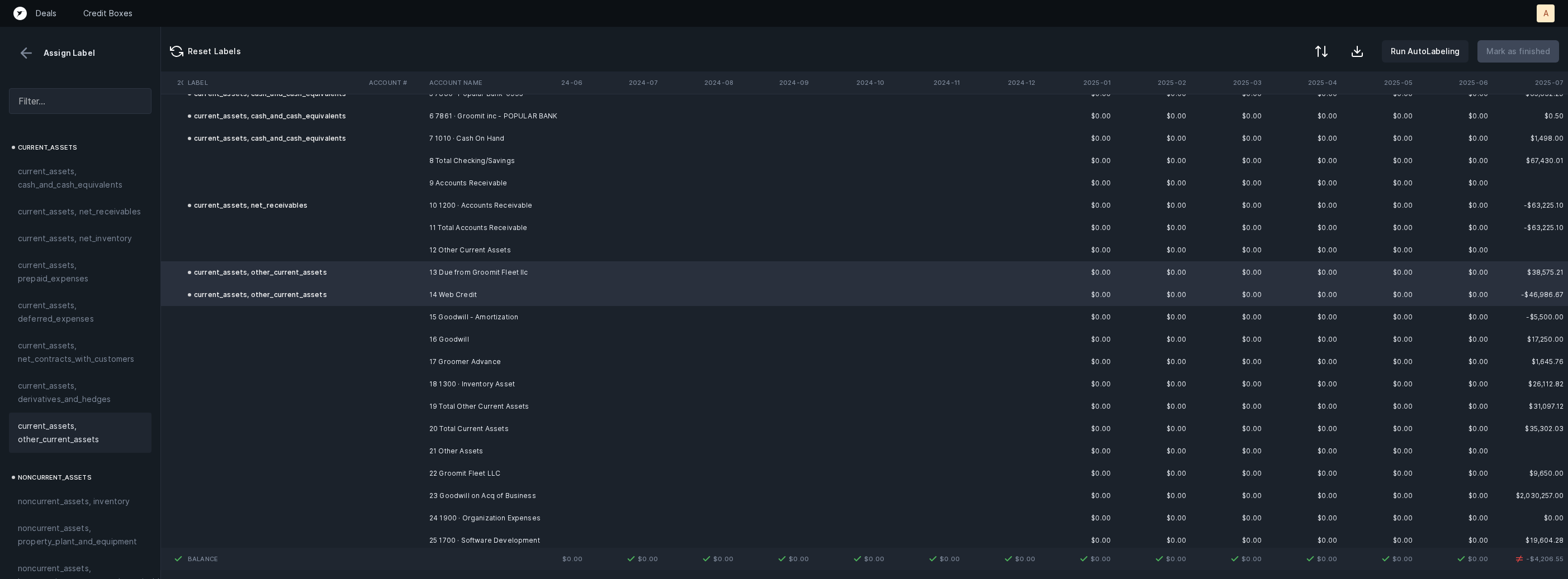
click at [493, 325] on td "15 Goodwill - Amortization" at bounding box center [493, 317] width 136 height 23
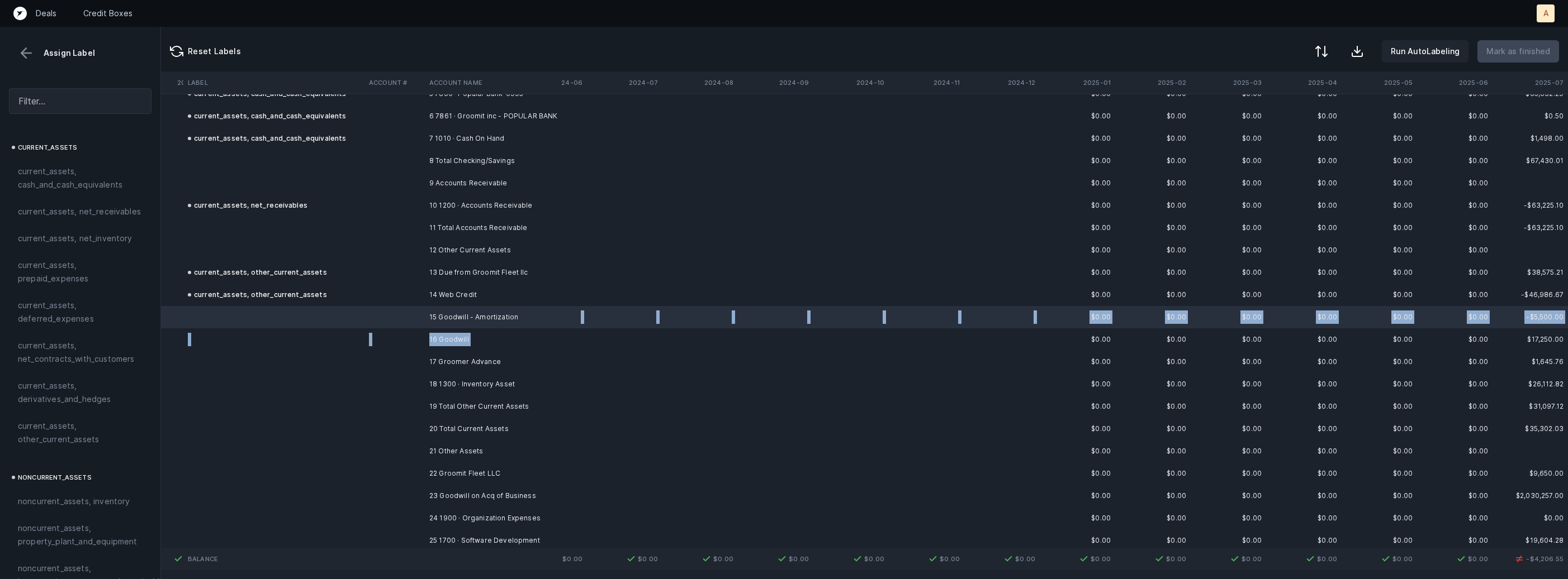
click at [468, 339] on td "16 Goodwill" at bounding box center [493, 340] width 136 height 23
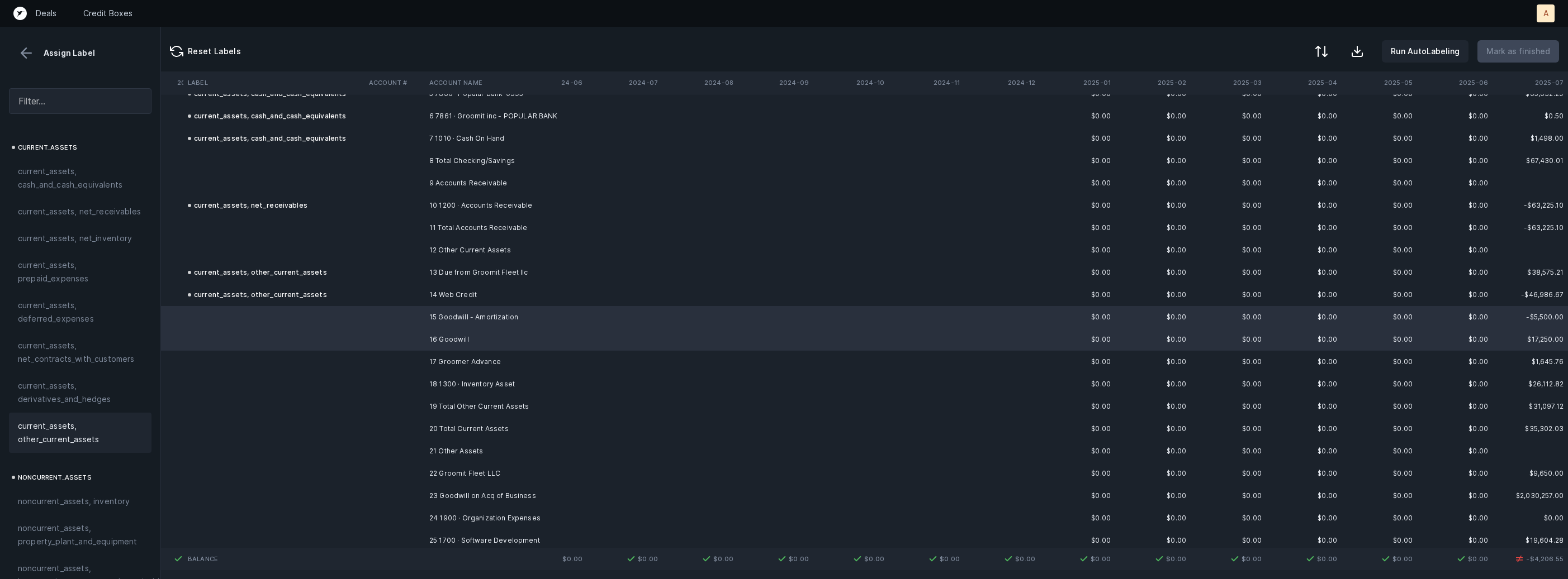
click at [77, 430] on span "current_assets, other_current_assets" at bounding box center [80, 433] width 125 height 27
click at [422, 360] on td at bounding box center [394, 361] width 61 height 23
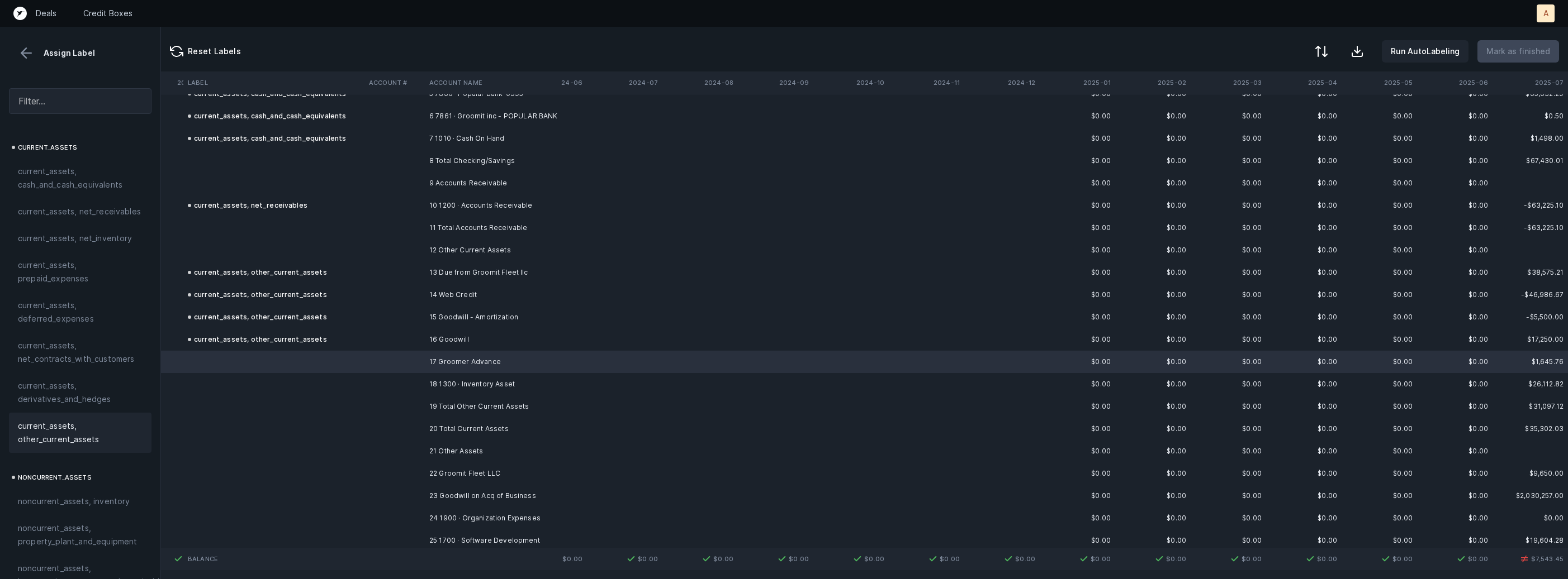
click at [87, 440] on span "current_assets, other_current_assets" at bounding box center [80, 433] width 125 height 27
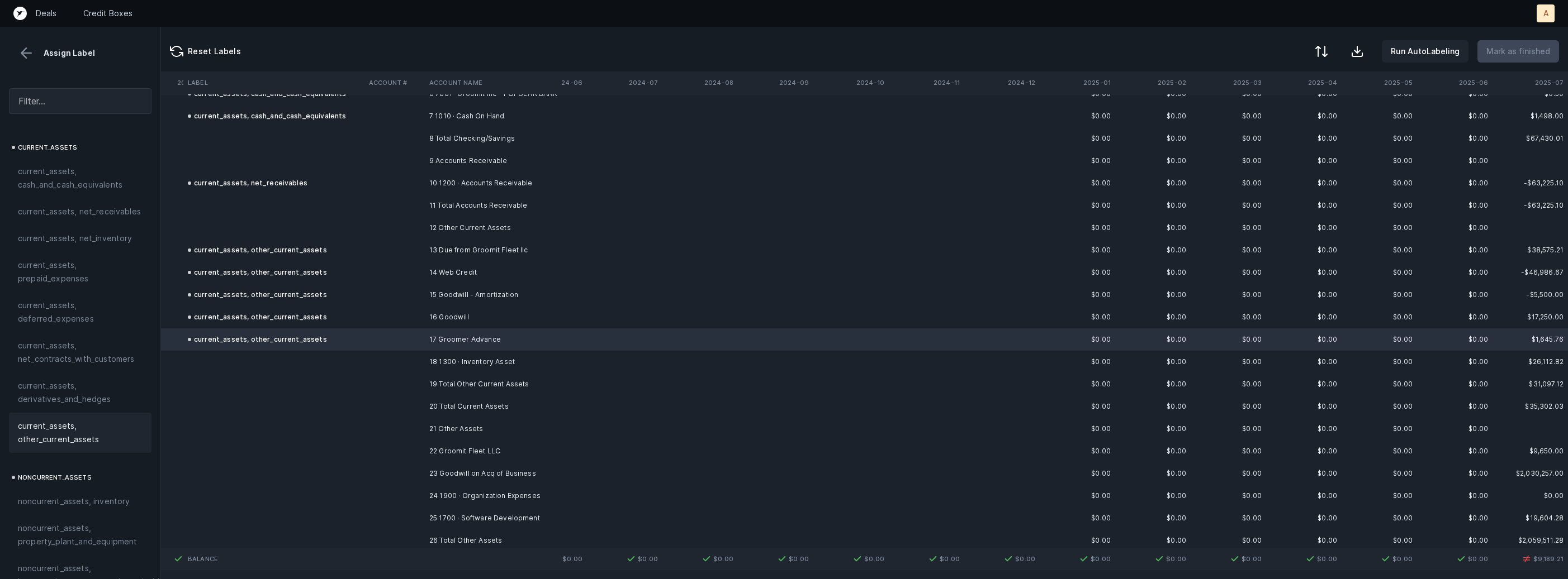
scroll to position [188, 1336]
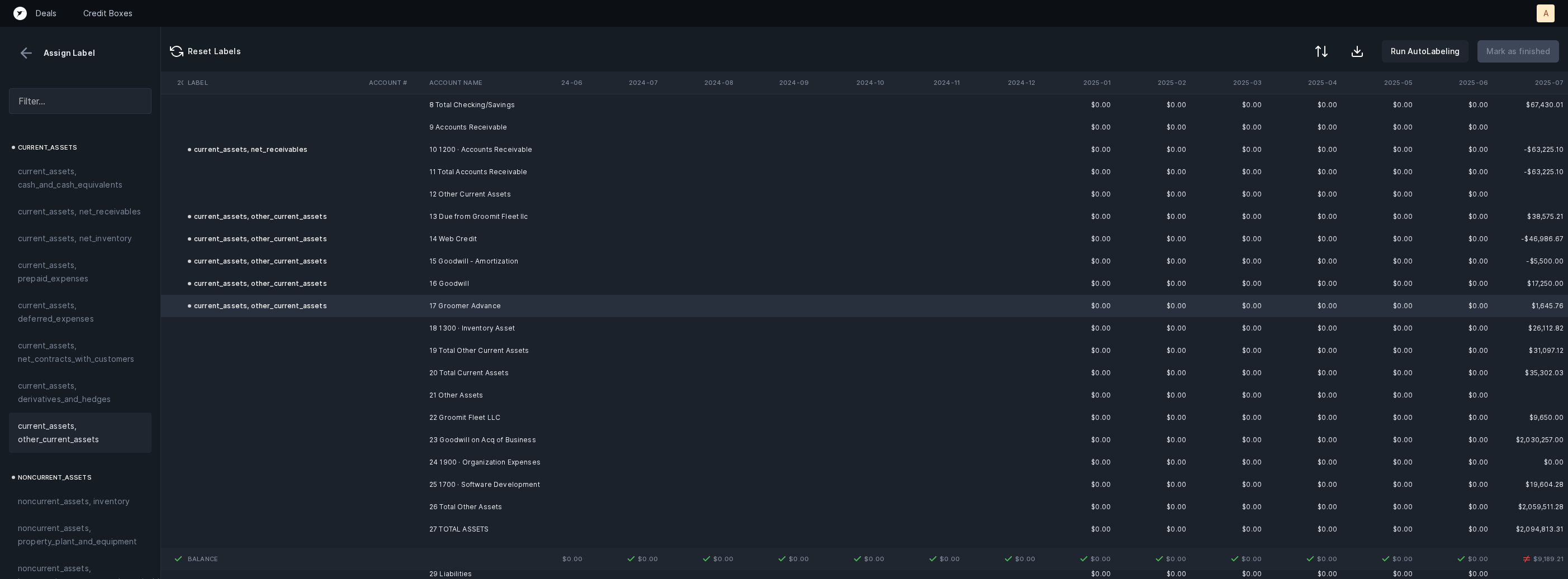
click at [409, 322] on td at bounding box center [394, 328] width 61 height 23
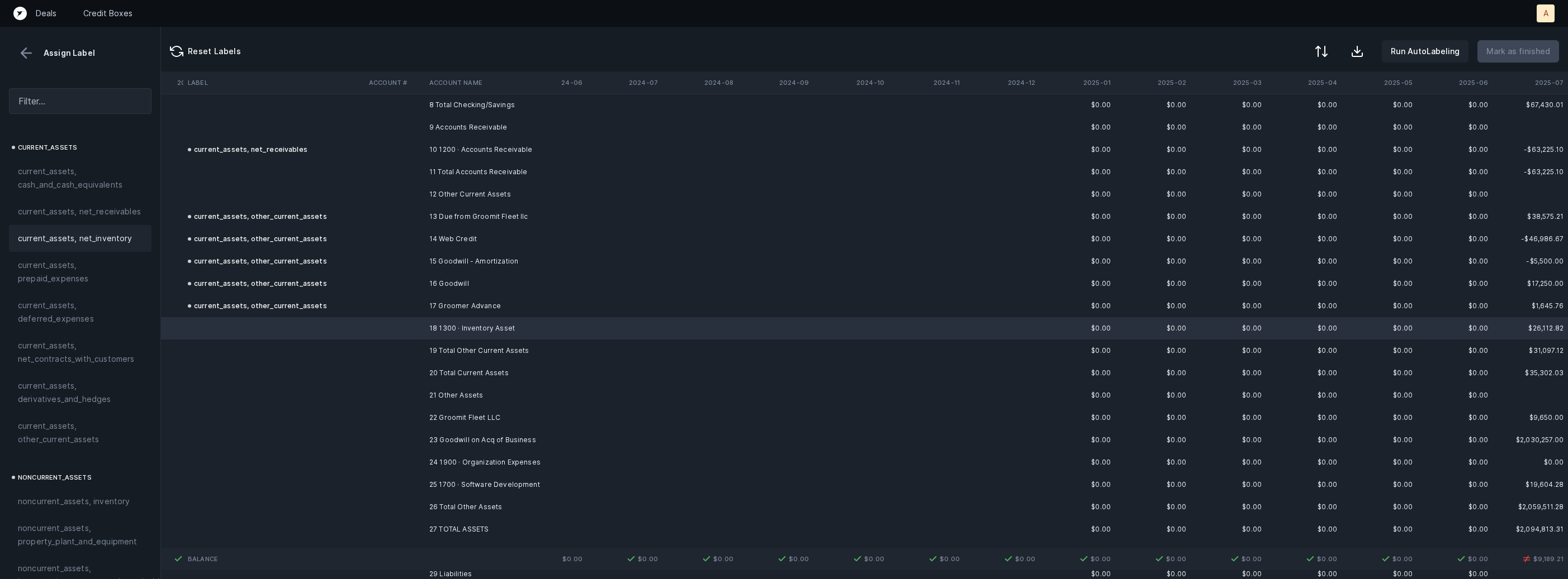
click at [105, 247] on div "current_assets, net_inventory" at bounding box center [80, 238] width 143 height 27
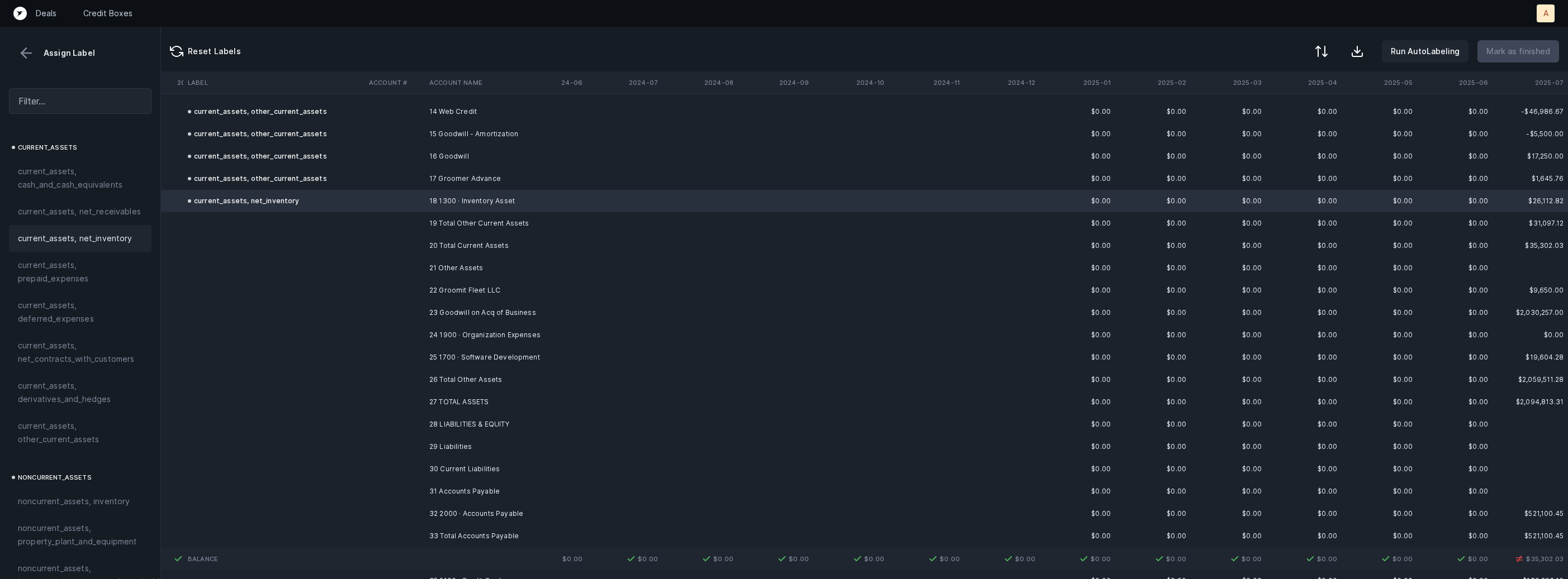
scroll to position [317, 1336]
click at [463, 291] on td "22 Groomit Fleet LLC" at bounding box center [493, 289] width 136 height 23
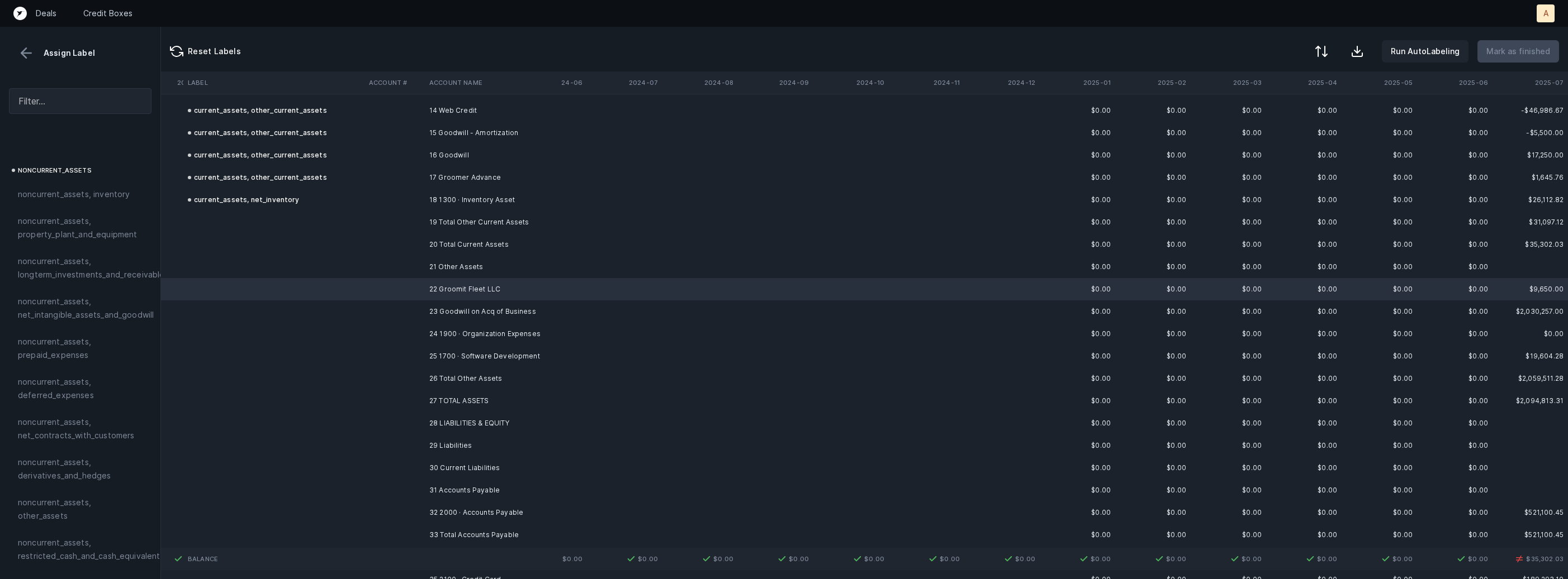
scroll to position [308, 0]
click at [102, 281] on div "noncurrent_assets, longterm_investments_and_receivables" at bounding box center [80, 266] width 143 height 41
click at [450, 313] on td "23 Goodwill on Acq of Business" at bounding box center [493, 312] width 136 height 23
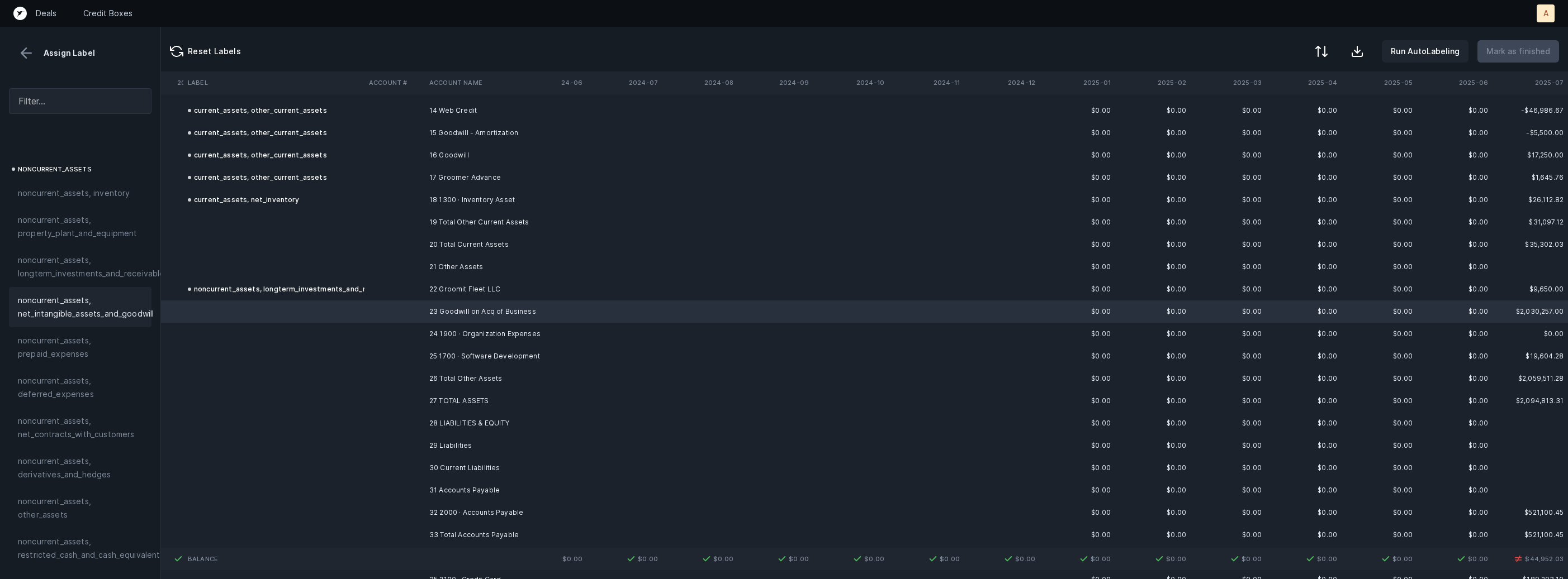
click at [114, 310] on span "noncurrent_assets, net_intangible_assets_and_goodwill" at bounding box center [86, 307] width 136 height 27
click at [450, 336] on td "24 1900 · Organization Expenses" at bounding box center [493, 333] width 136 height 23
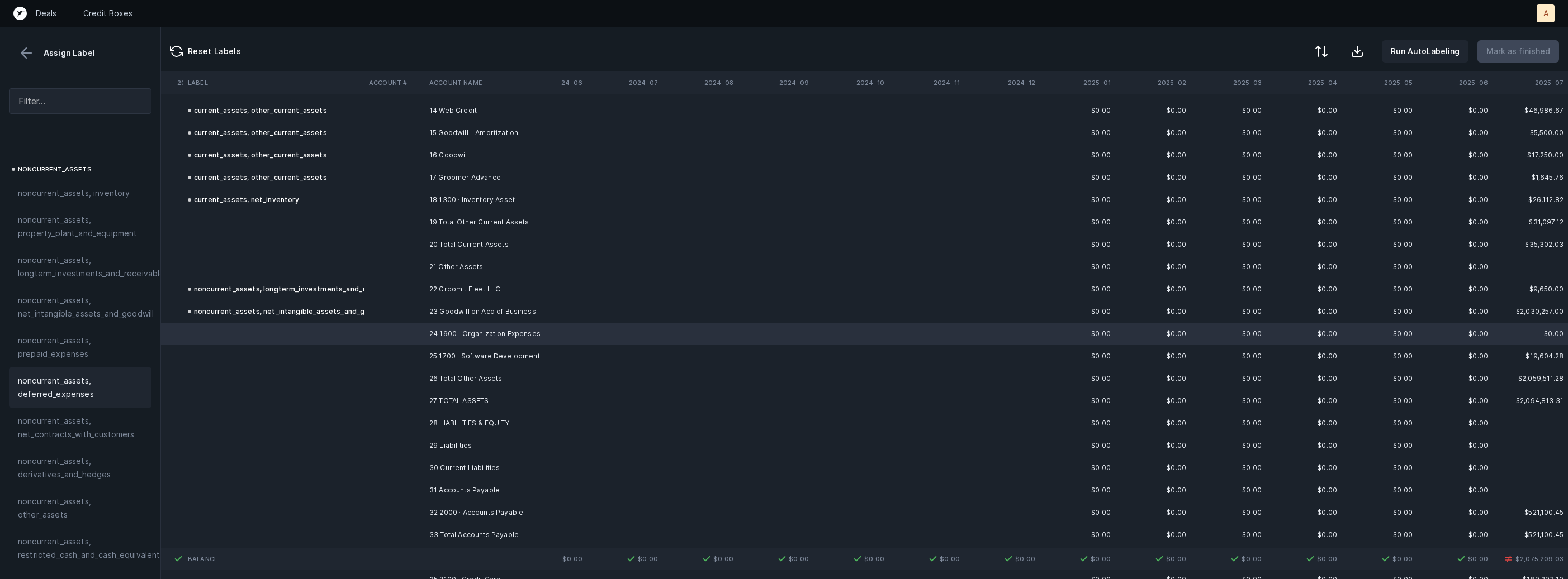
click at [81, 382] on span "noncurrent_assets, deferred_expenses" at bounding box center [80, 388] width 125 height 27
click at [446, 355] on td "25 1700 · Software Development" at bounding box center [493, 356] width 136 height 23
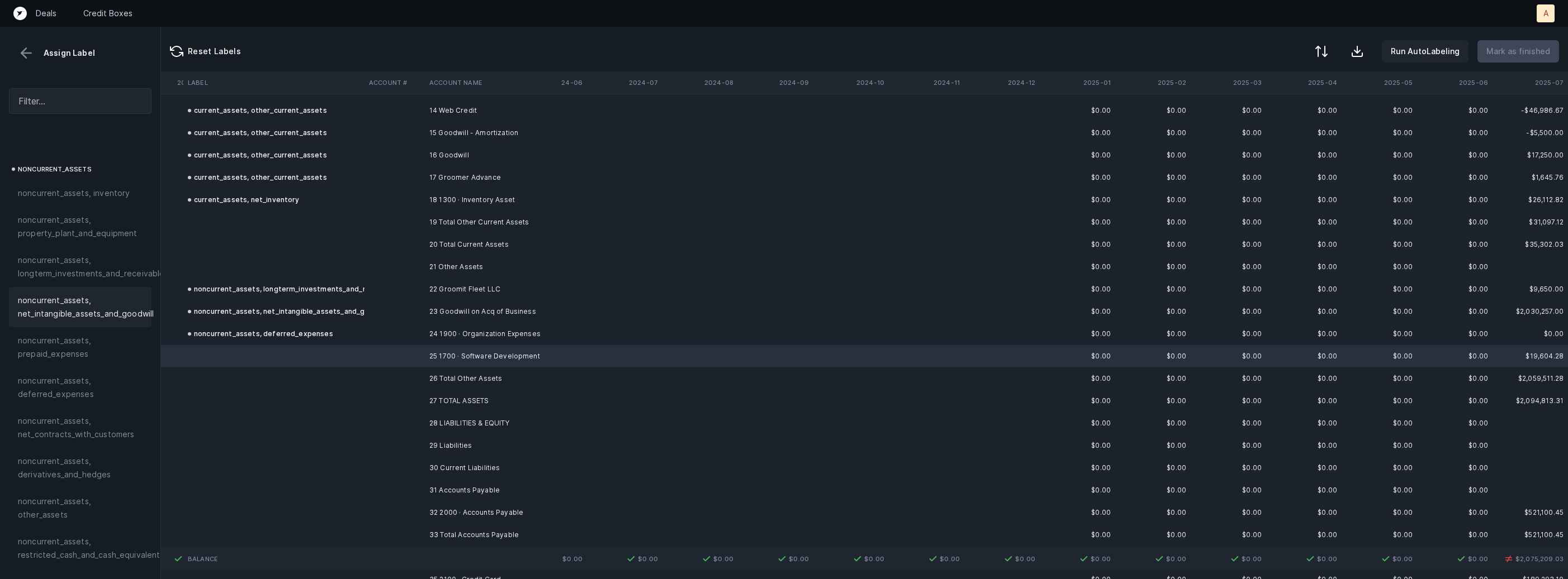
click at [65, 313] on span "noncurrent_assets, net_intangible_assets_and_goodwill" at bounding box center [86, 307] width 136 height 27
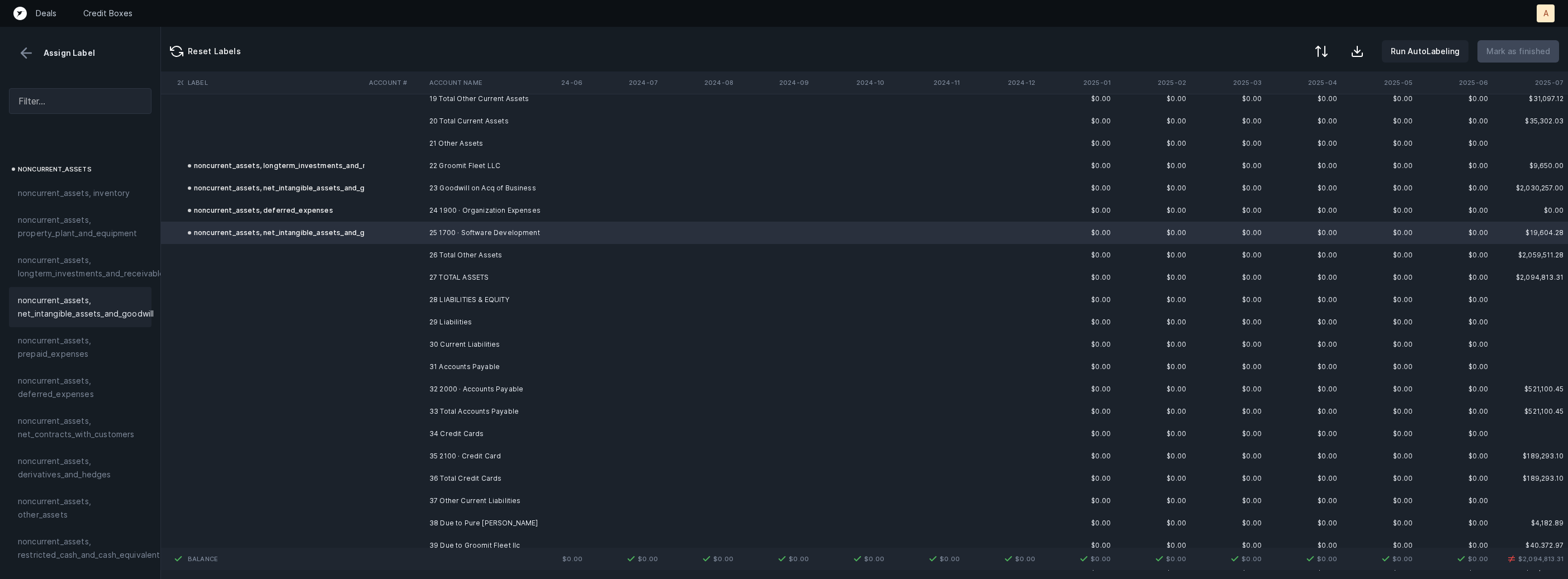
scroll to position [444, 1336]
click at [431, 376] on td "32 2000 · Accounts Payable" at bounding box center [493, 385] width 136 height 23
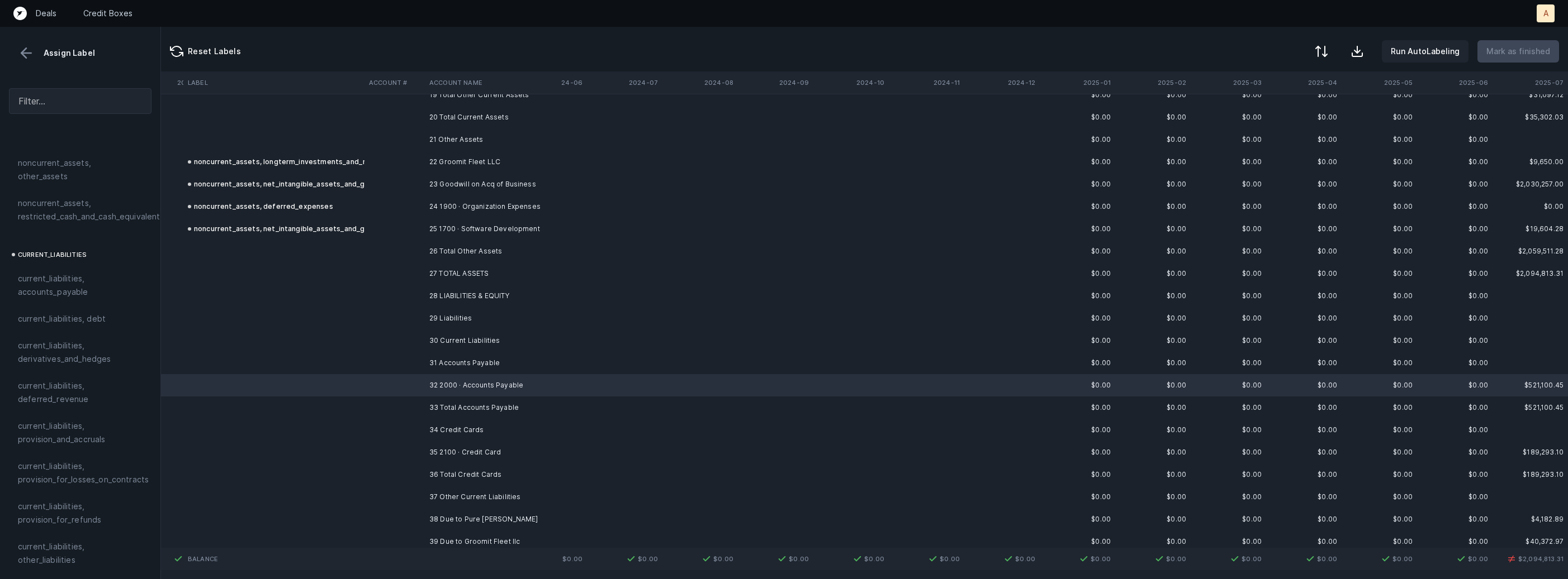
scroll to position [654, 0]
click at [72, 266] on span "current_liabilities, accounts_payable" at bounding box center [80, 279] width 125 height 27
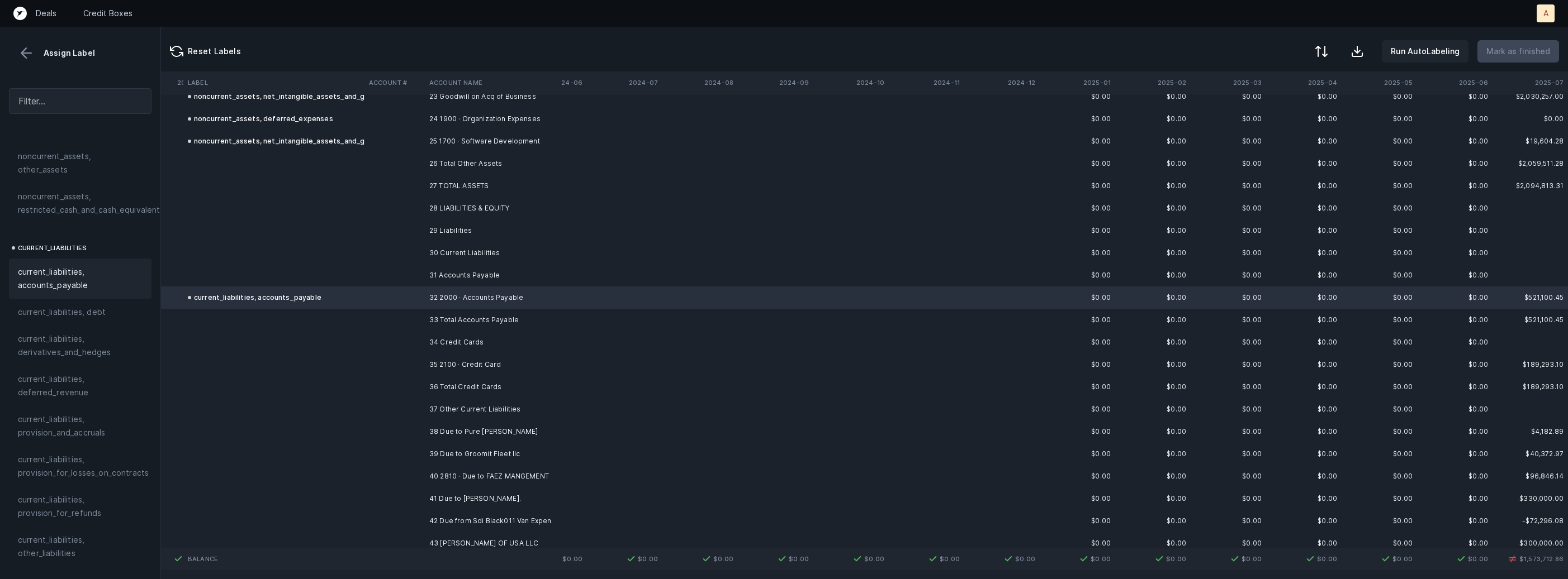
scroll to position [555, 1336]
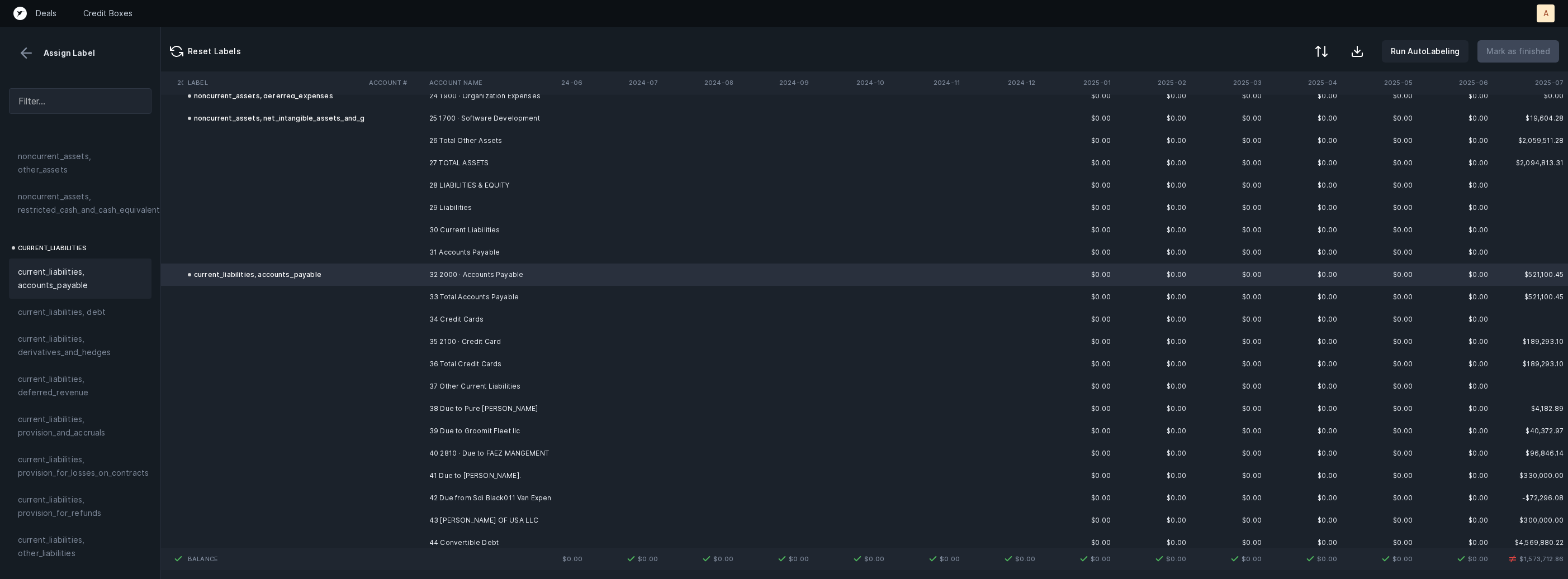
click at [477, 340] on td "35 2100 · Credit Card" at bounding box center [493, 341] width 136 height 23
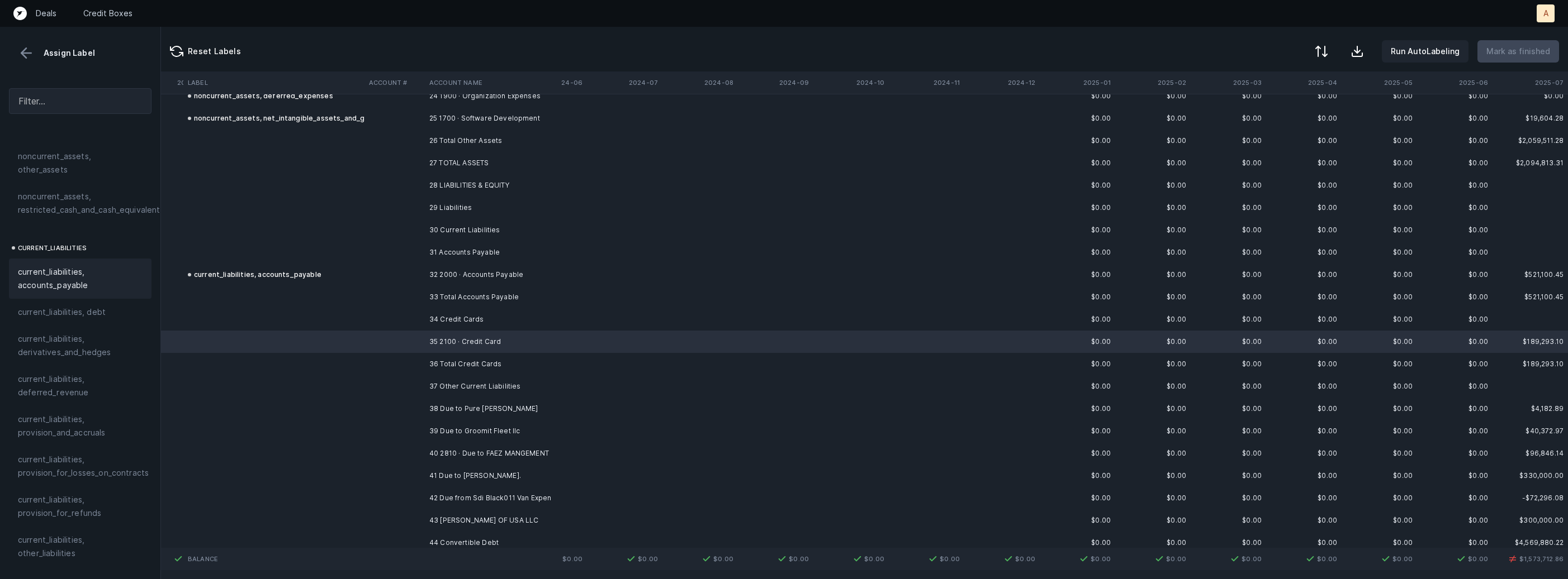
click at [79, 266] on span "current_liabilities, accounts_payable" at bounding box center [80, 279] width 125 height 27
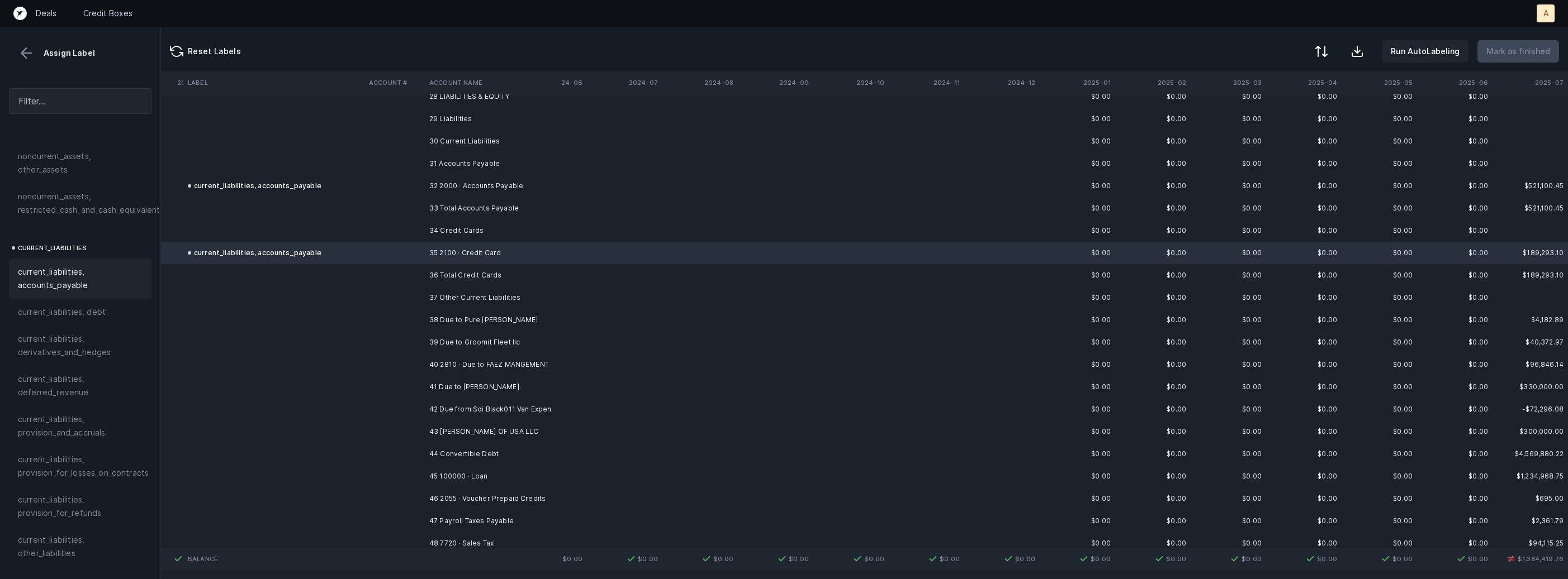
scroll to position [654, 1336]
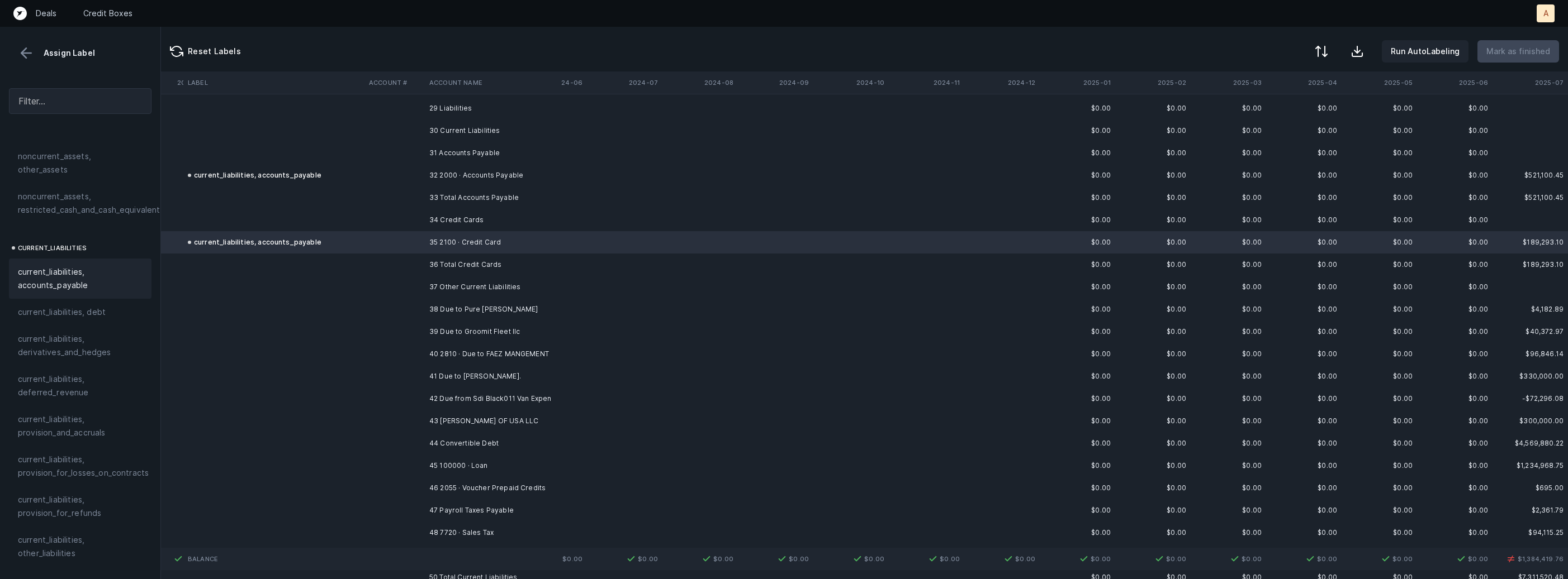
click at [496, 310] on td "38 Due to Pure Spaw" at bounding box center [493, 309] width 136 height 23
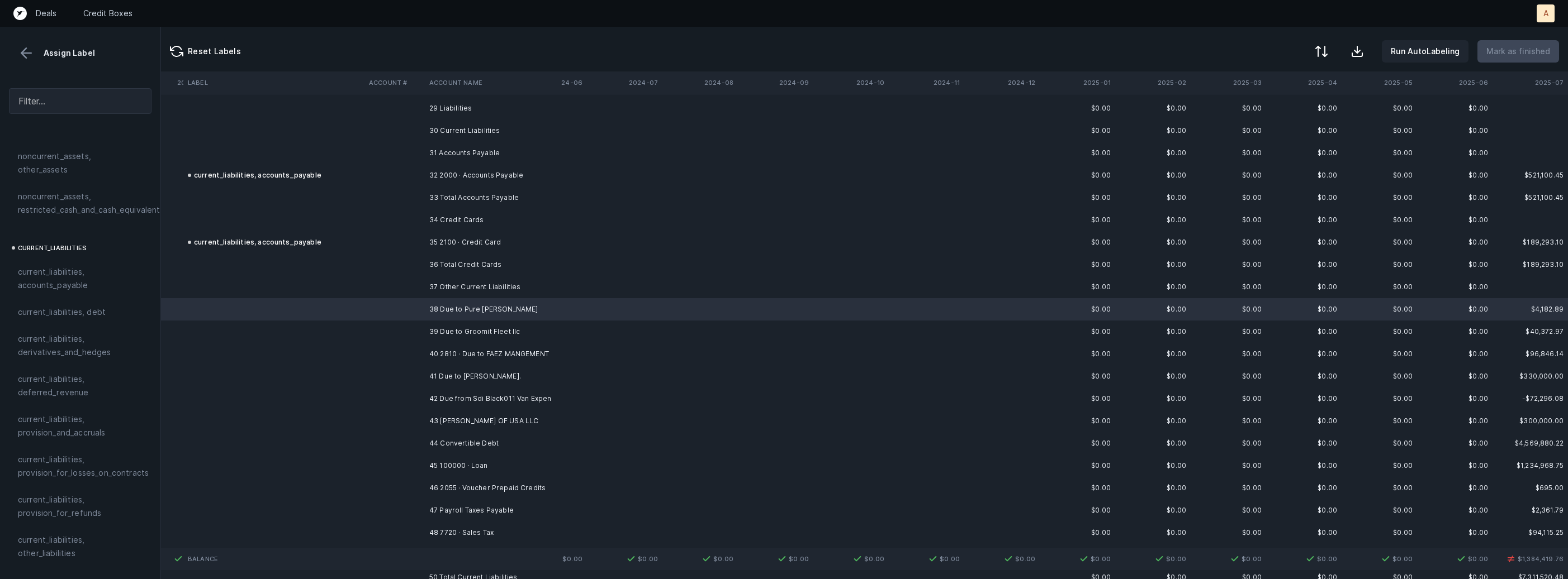
click at [476, 331] on td "39 Due to Groomit Fleet llc" at bounding box center [493, 332] width 136 height 23
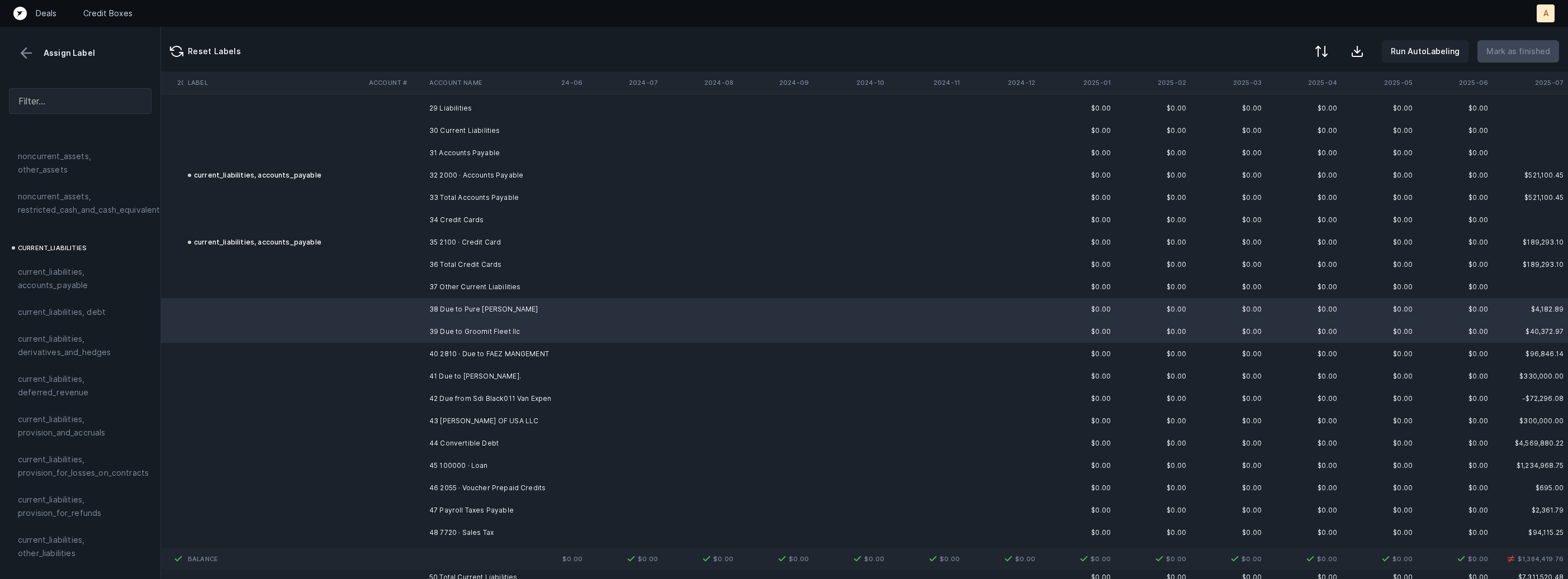
click at [474, 346] on td "40 2810 · Due to FAEZ MANGEMENT" at bounding box center [493, 354] width 136 height 23
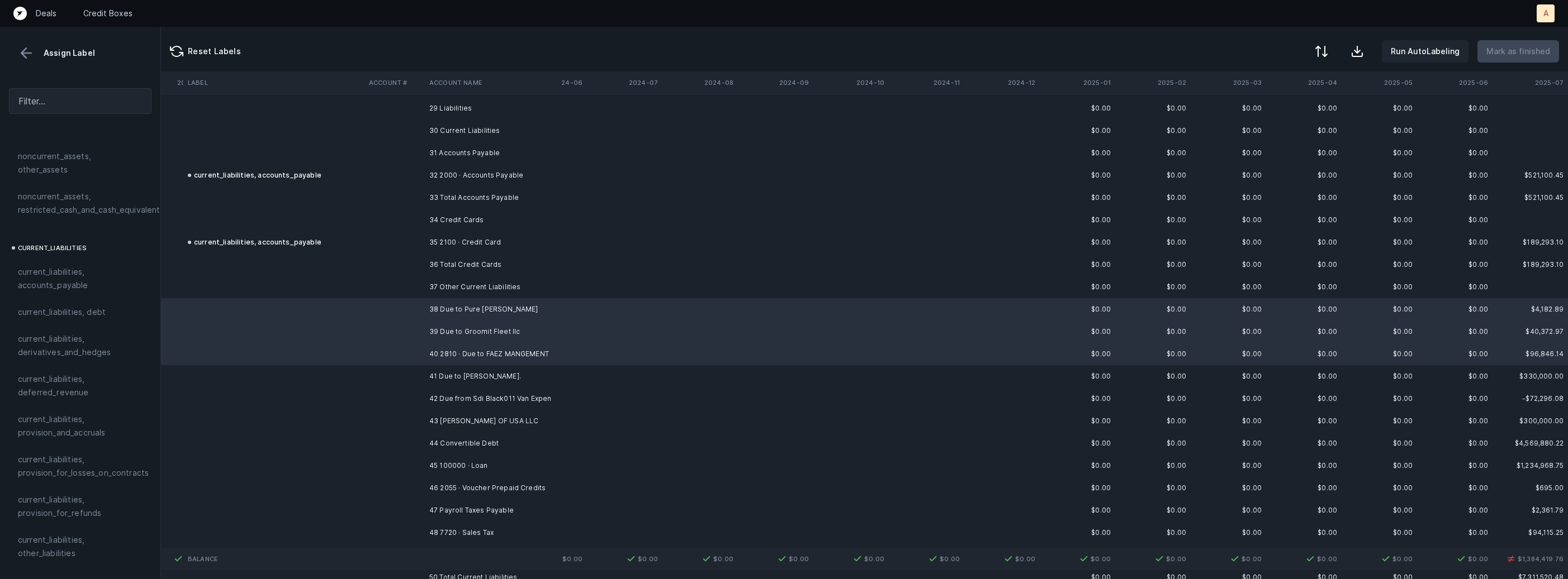
click at [484, 373] on td "41 Due to Sajeda Kapadia." at bounding box center [493, 376] width 136 height 23
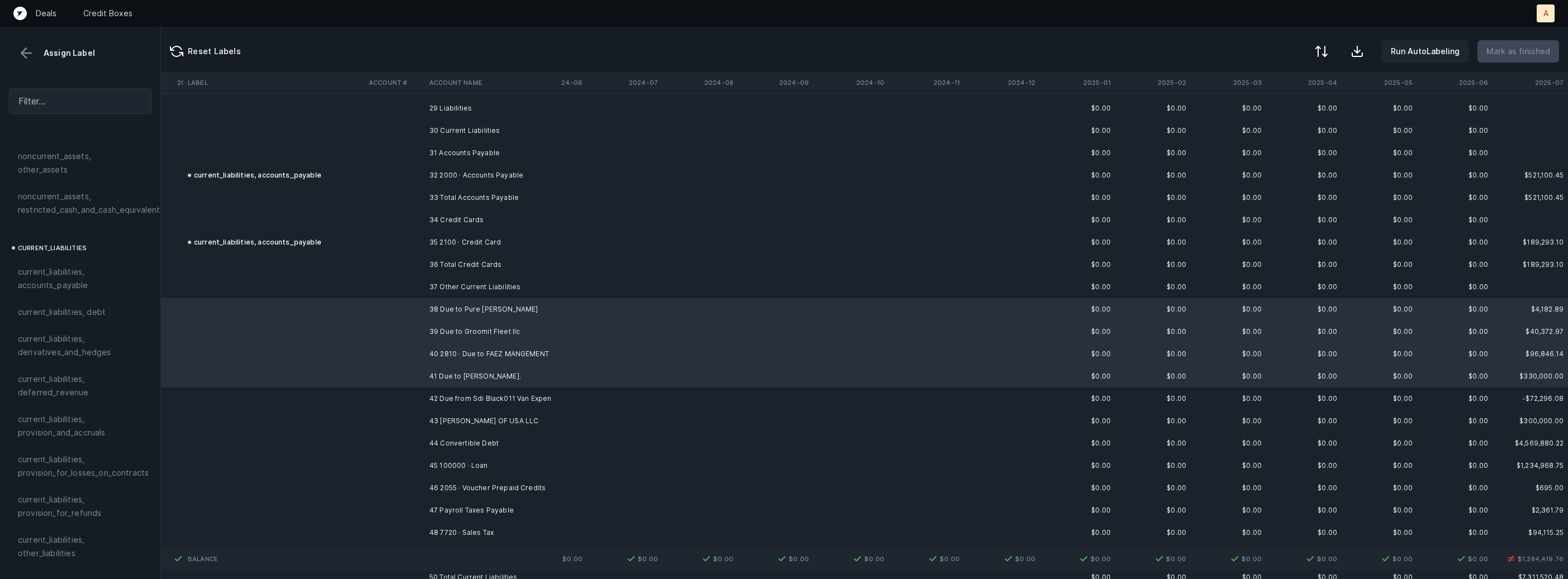
click at [482, 392] on td "42 Due from Sdi Black011 Van Expen" at bounding box center [493, 398] width 136 height 23
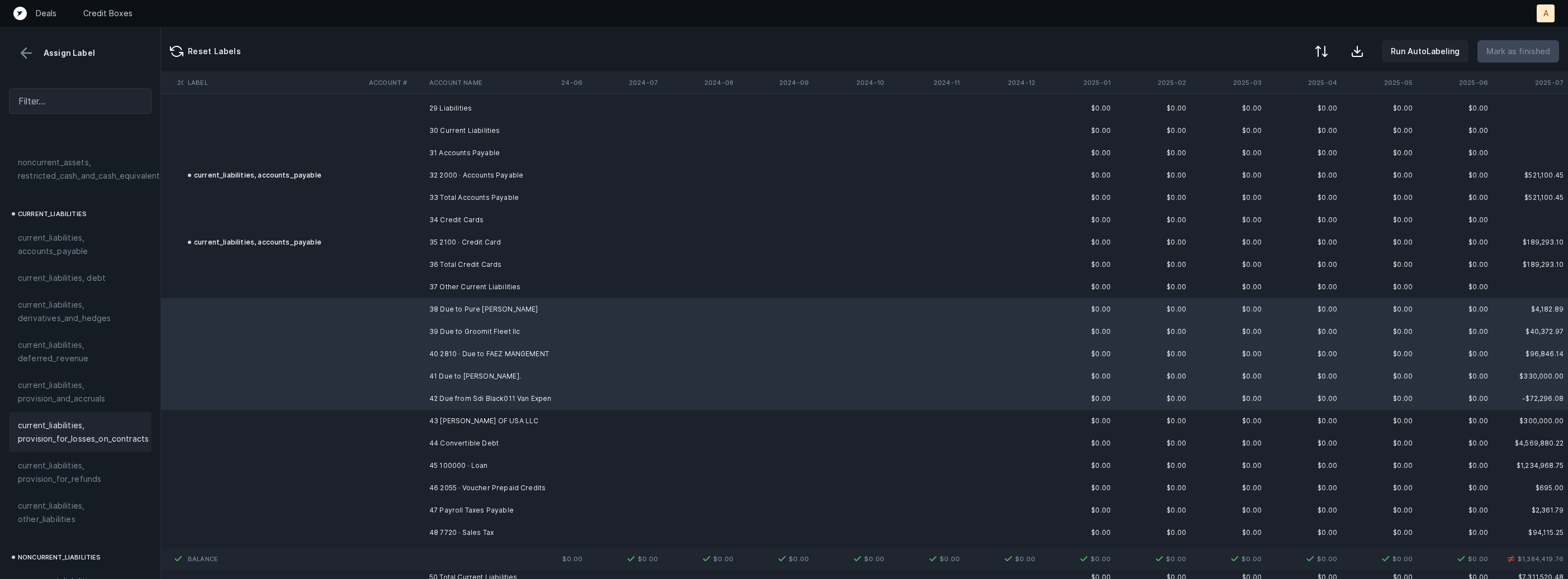
scroll to position [689, 0]
click at [68, 499] on span "current_liabilities, other_liabilities" at bounding box center [80, 512] width 125 height 27
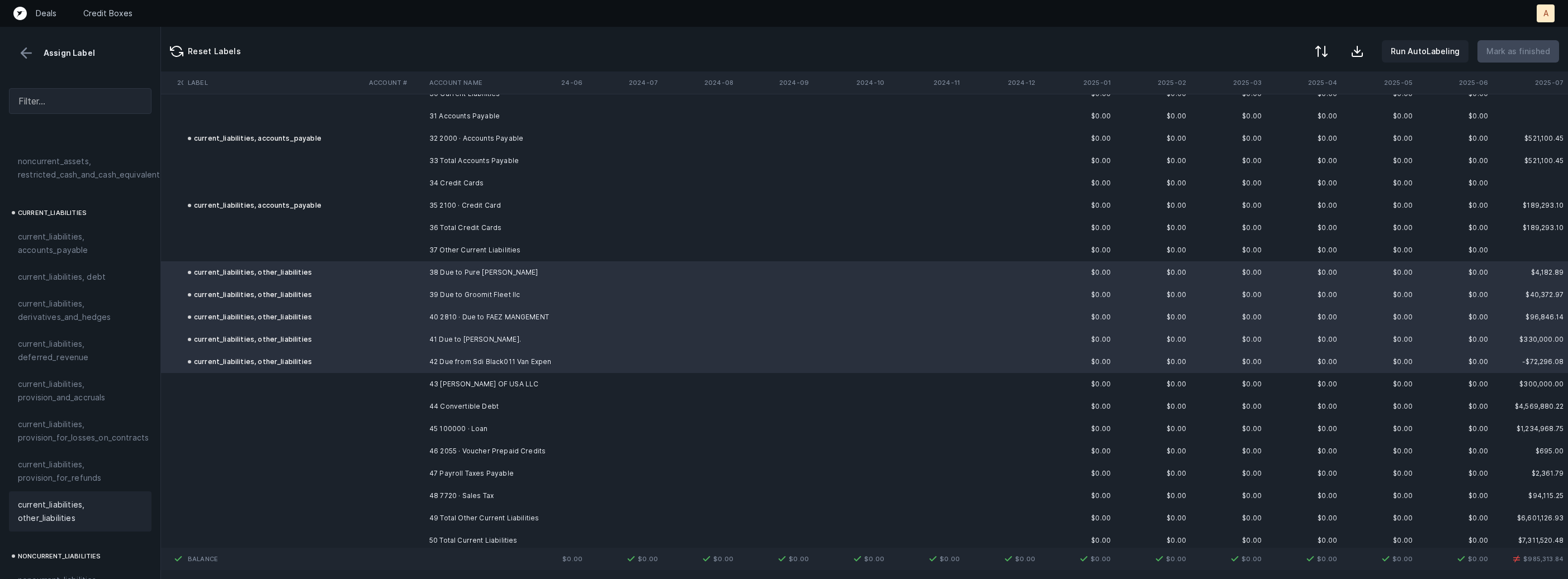
scroll to position [709, 1336]
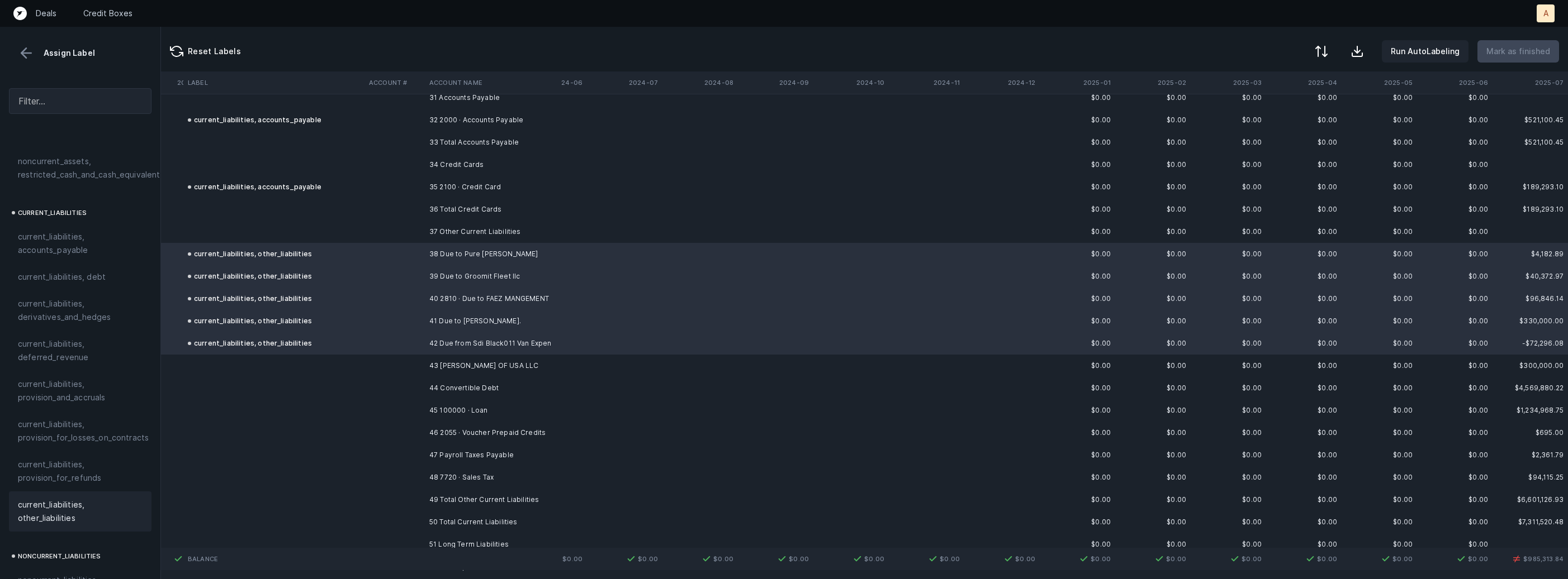
click at [431, 366] on td "43 KOMAL OF USA LLC" at bounding box center [493, 366] width 136 height 23
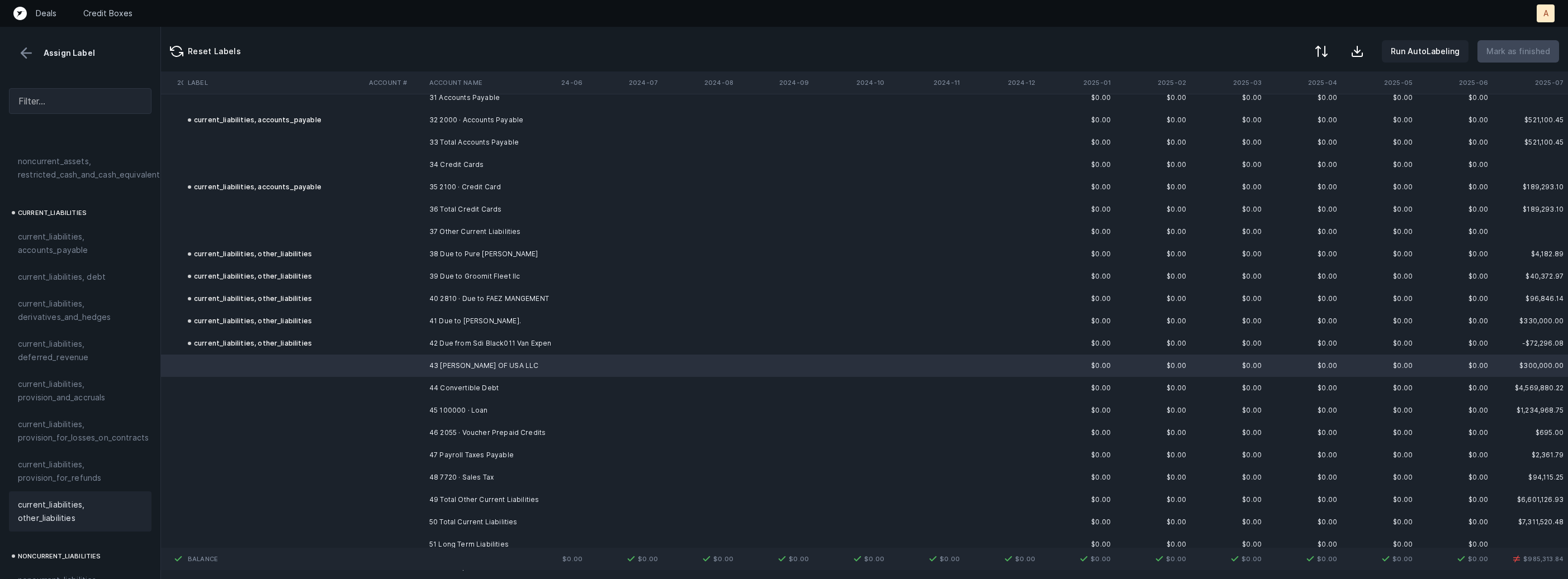
click at [104, 499] on span "current_liabilities, other_liabilities" at bounding box center [80, 512] width 125 height 27
click at [460, 384] on td "44 Convertible Debt" at bounding box center [493, 388] width 136 height 23
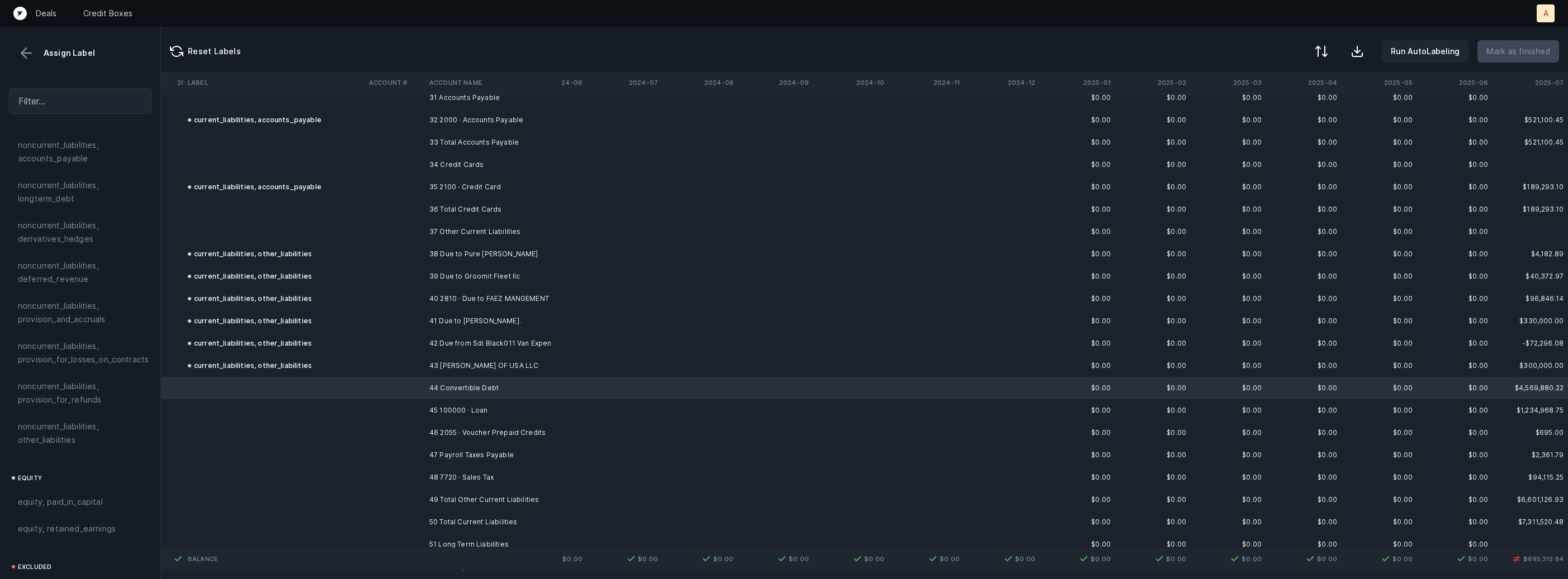
scroll to position [1127, 0]
click at [73, 492] on span "equity, paid_in_capital" at bounding box center [61, 499] width 85 height 14
click at [430, 412] on td "45 100000 · Loan" at bounding box center [493, 410] width 136 height 23
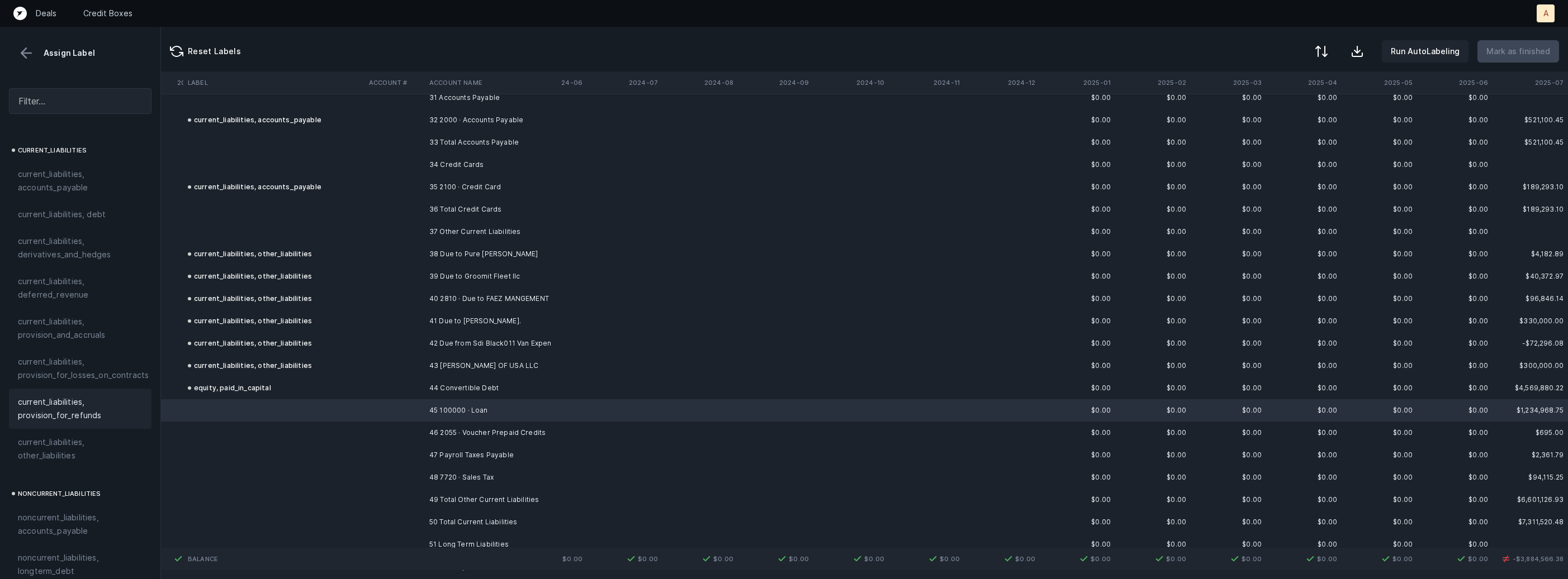
scroll to position [736, 0]
click at [84, 223] on span "current_liabilities, debt" at bounding box center [61, 229] width 88 height 14
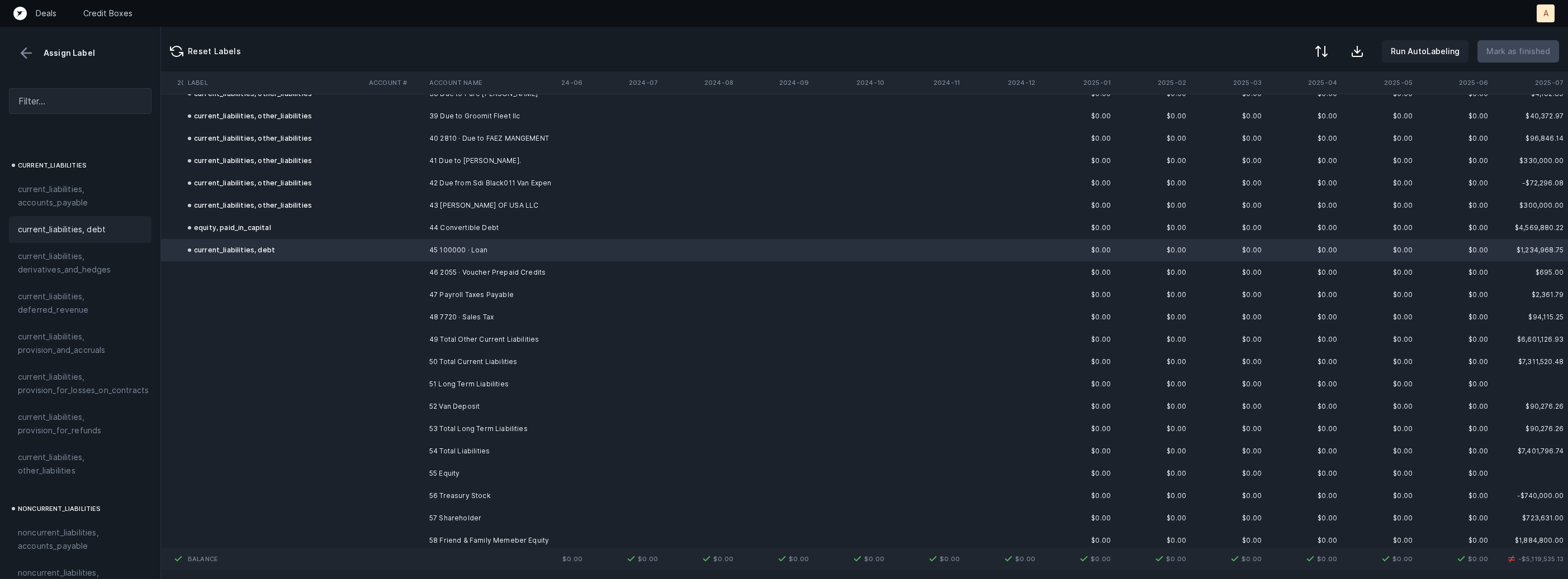
scroll to position [873, 1336]
click at [534, 268] on td "46 2055 · Voucher Prepaid Credits" at bounding box center [493, 269] width 136 height 23
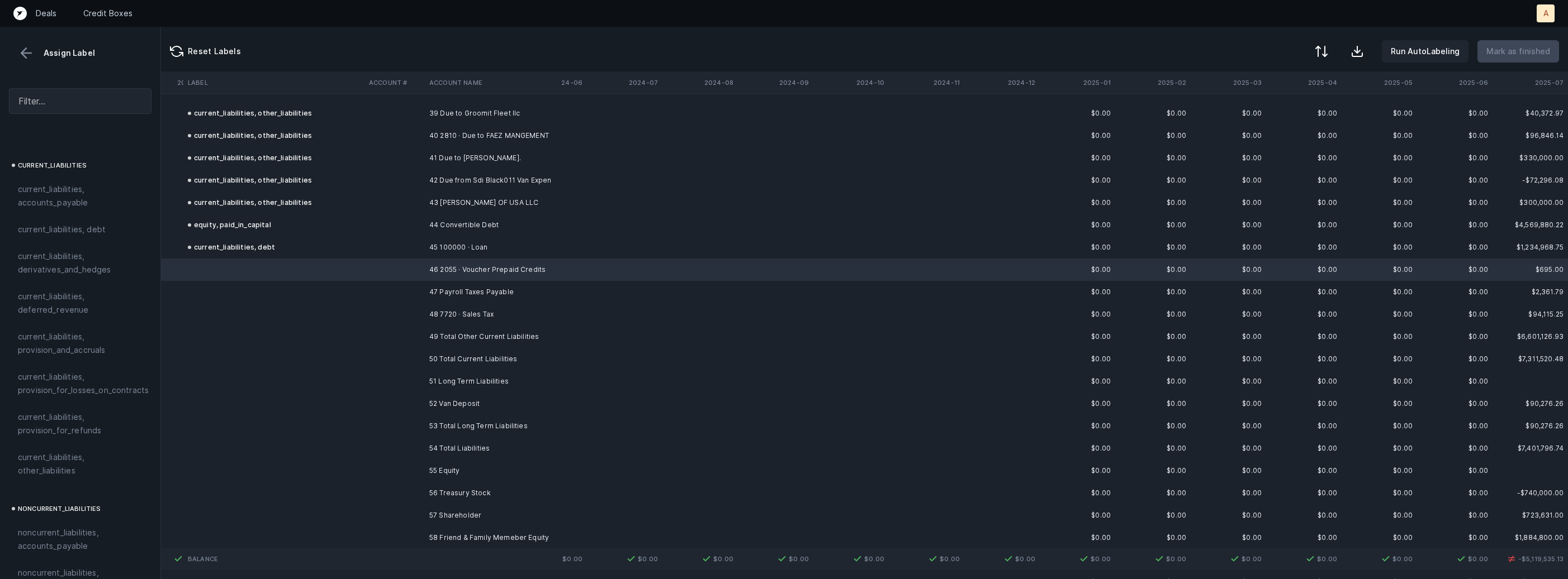
click at [511, 289] on td "47 Payroll Taxes Payable" at bounding box center [493, 292] width 136 height 23
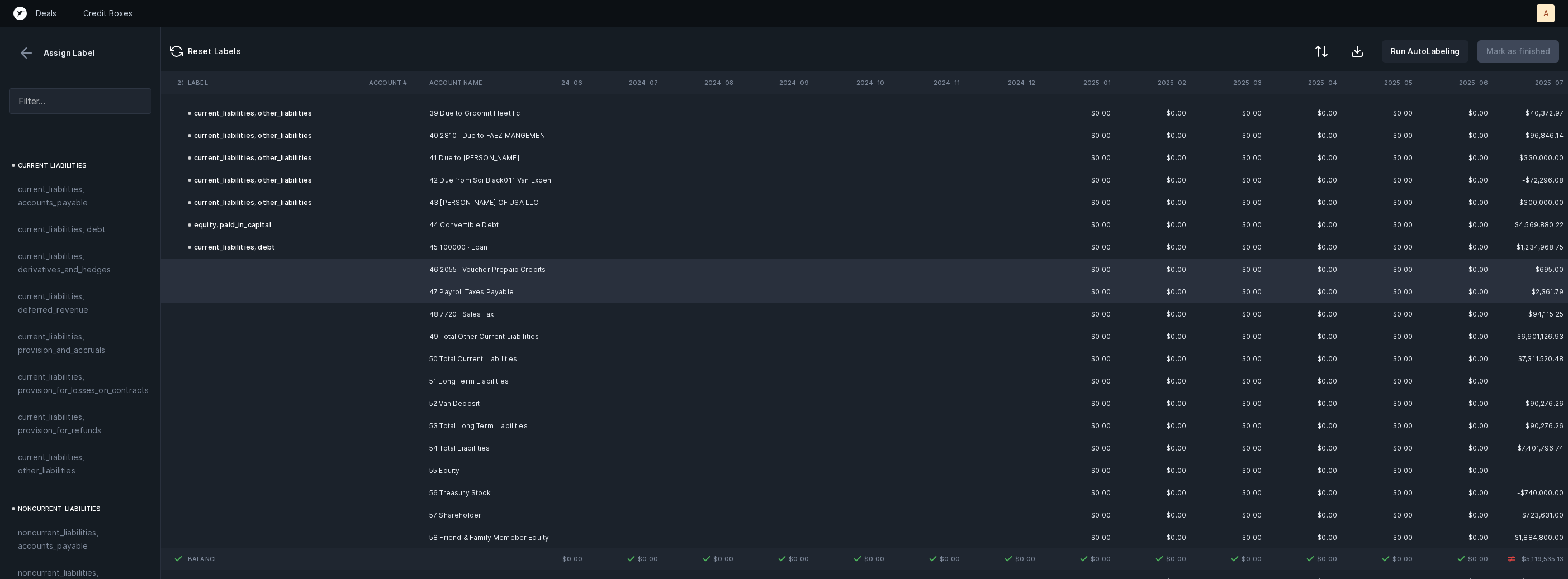
click at [474, 310] on td "48 7720 · Sales Tax" at bounding box center [493, 314] width 136 height 23
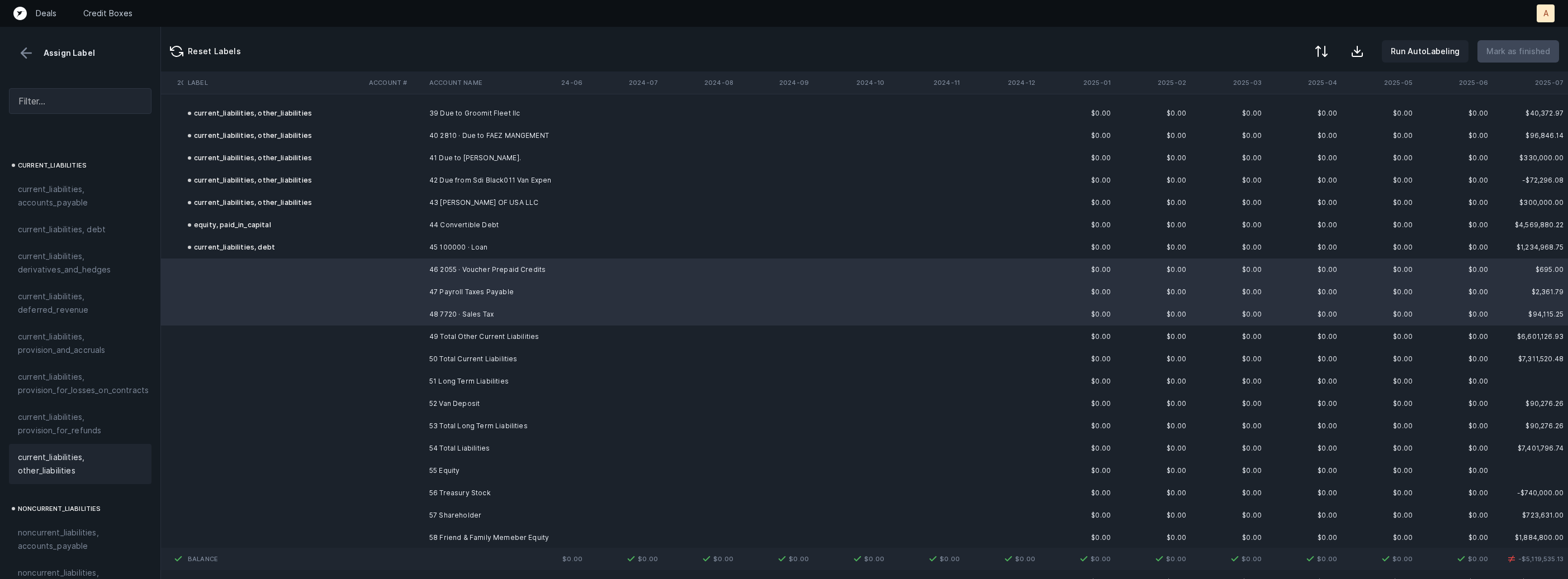
click at [99, 451] on span "current_liabilities, other_liabilities" at bounding box center [80, 464] width 125 height 27
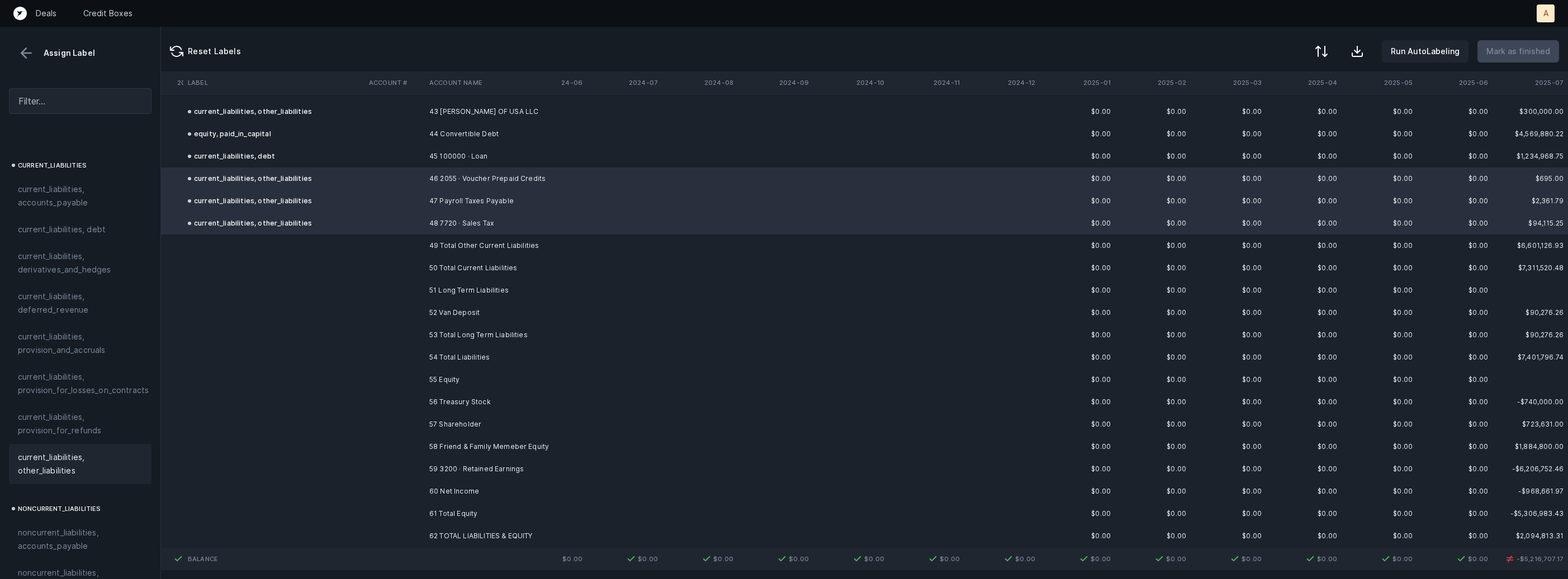
scroll to position [976, 1336]
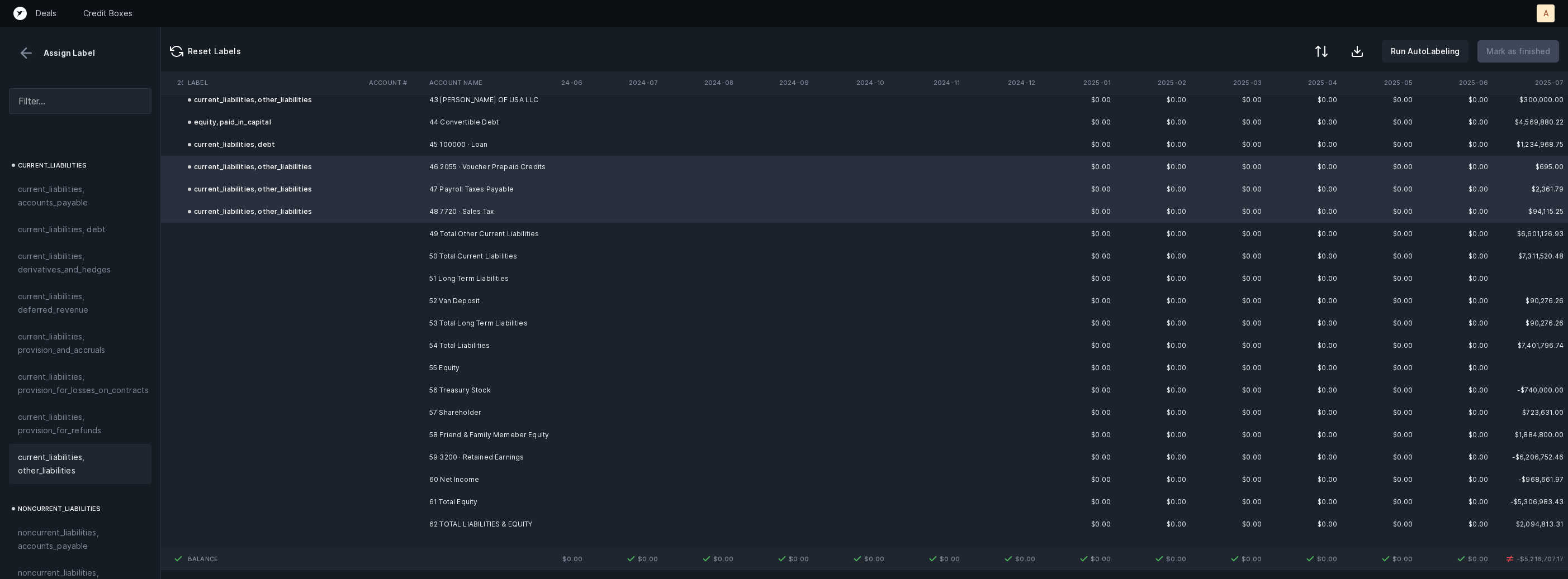
click at [447, 297] on td "52 Van Deposit" at bounding box center [493, 301] width 136 height 23
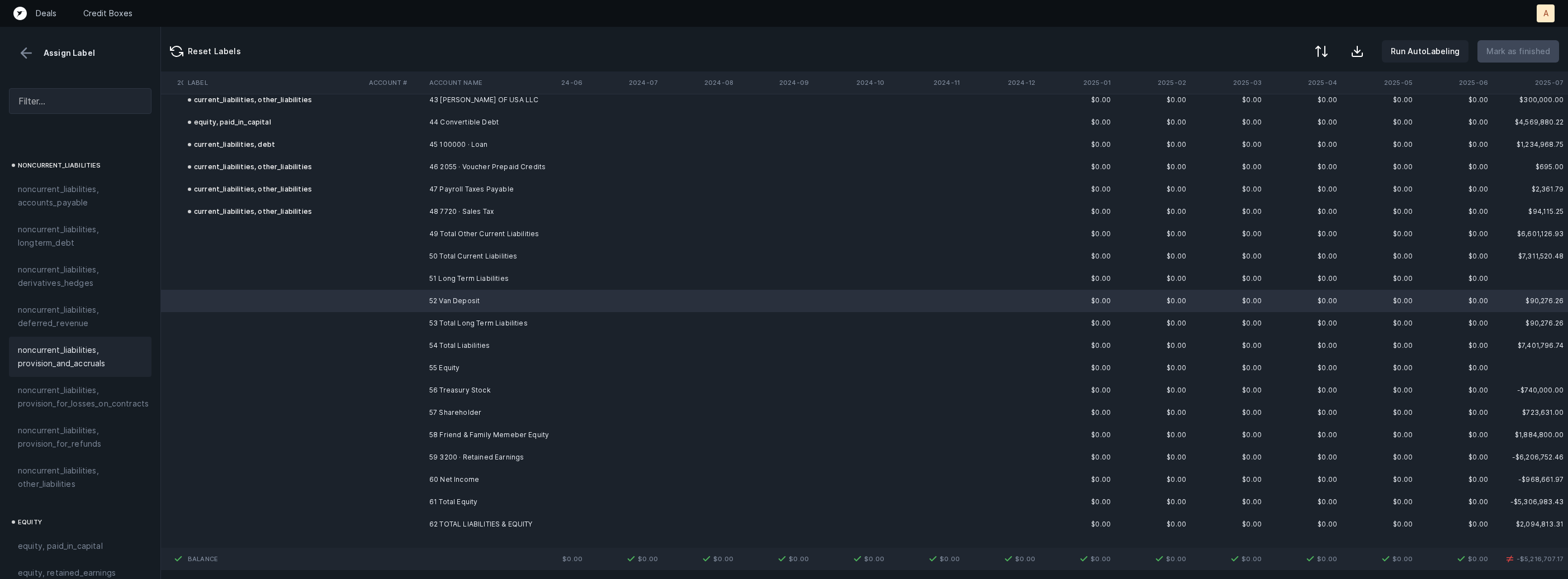
scroll to position [1090, 0]
click at [62, 454] on span "noncurrent_liabilities, other_liabilities" at bounding box center [80, 467] width 125 height 27
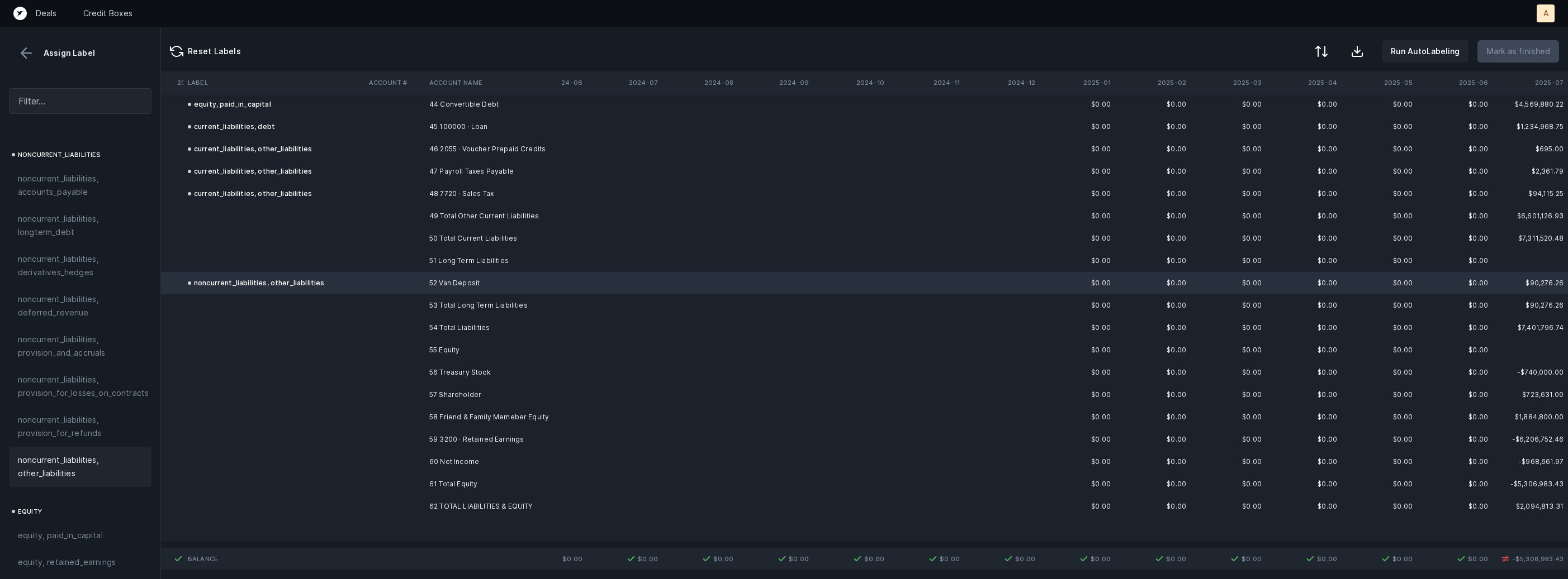
click at [423, 367] on td at bounding box center [394, 372] width 61 height 23
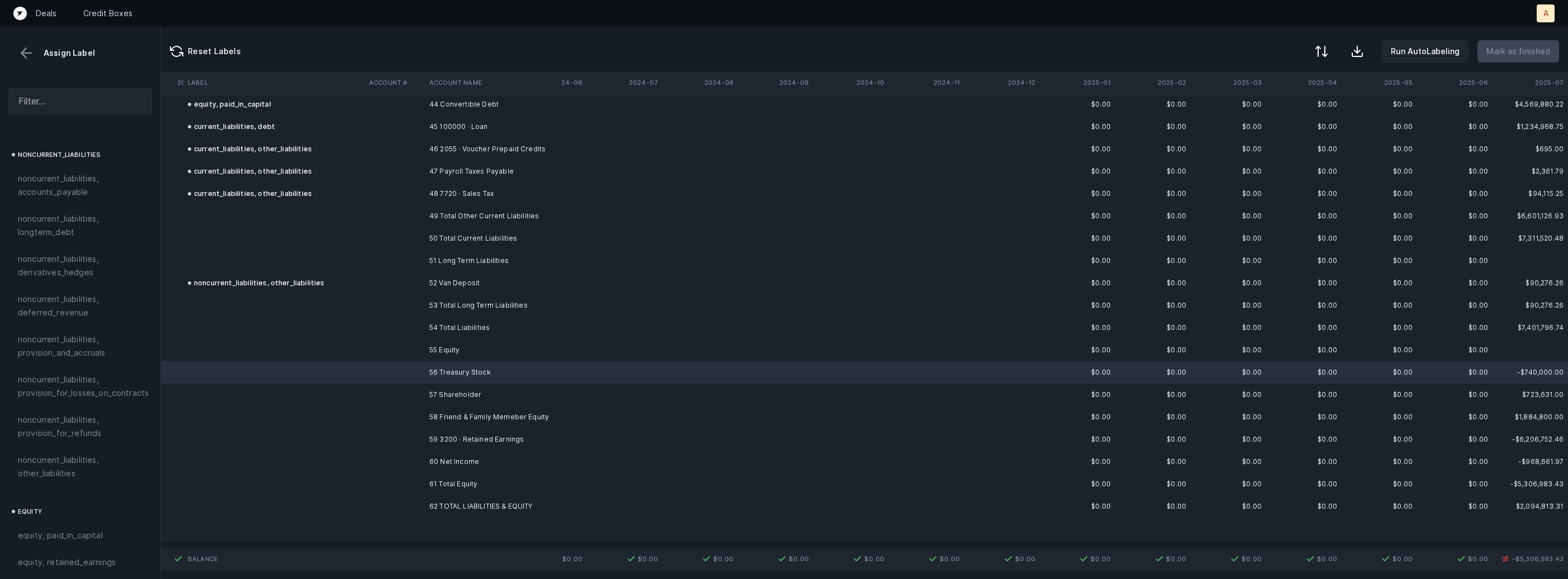
click at [437, 392] on td "57 Shareholder" at bounding box center [493, 395] width 136 height 23
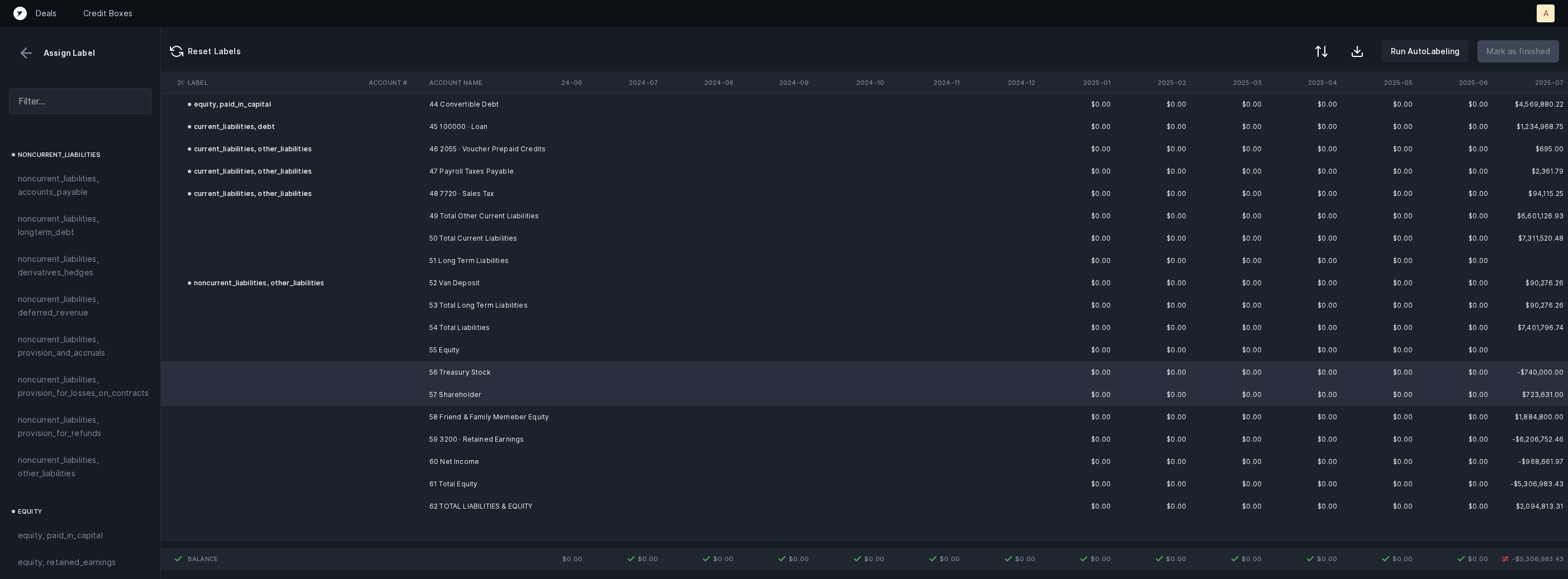
click at [432, 411] on td "58 Friend & Family Memeber Equity" at bounding box center [493, 417] width 136 height 23
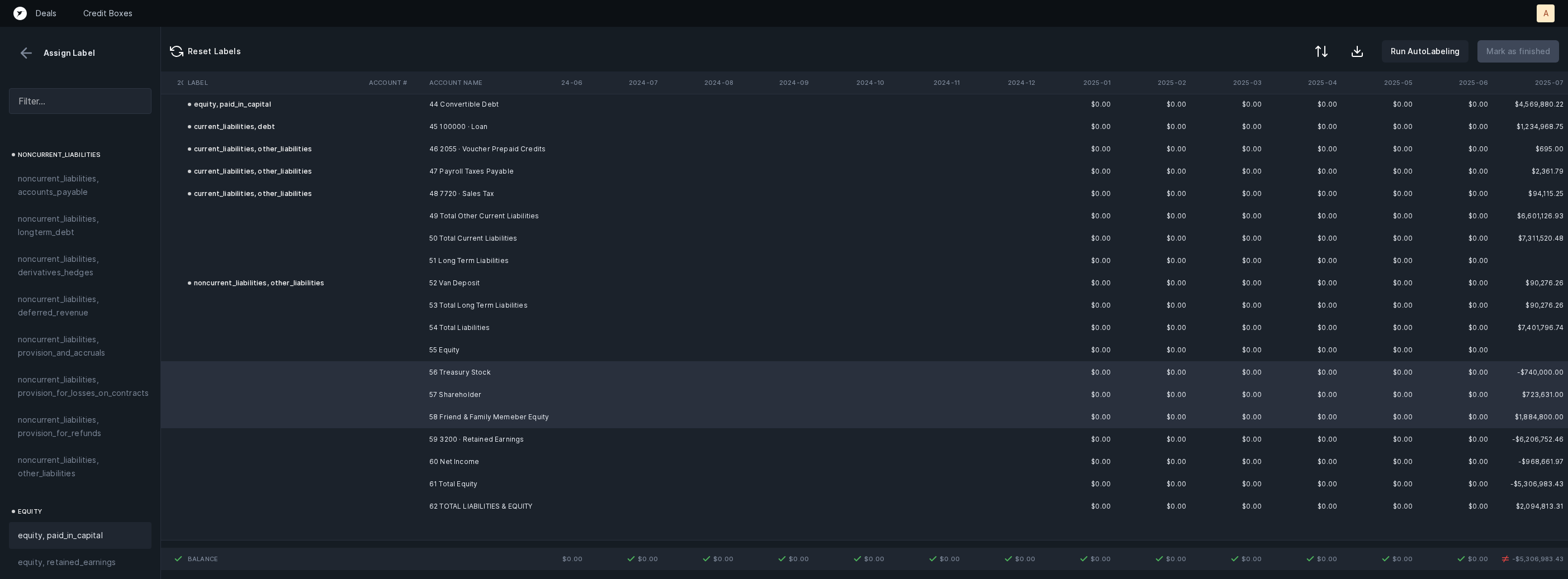
click at [81, 529] on span "equity, paid_in_capital" at bounding box center [61, 536] width 85 height 14
click at [456, 423] on td "58 Friend & Family Memeber Equity" at bounding box center [493, 417] width 136 height 23
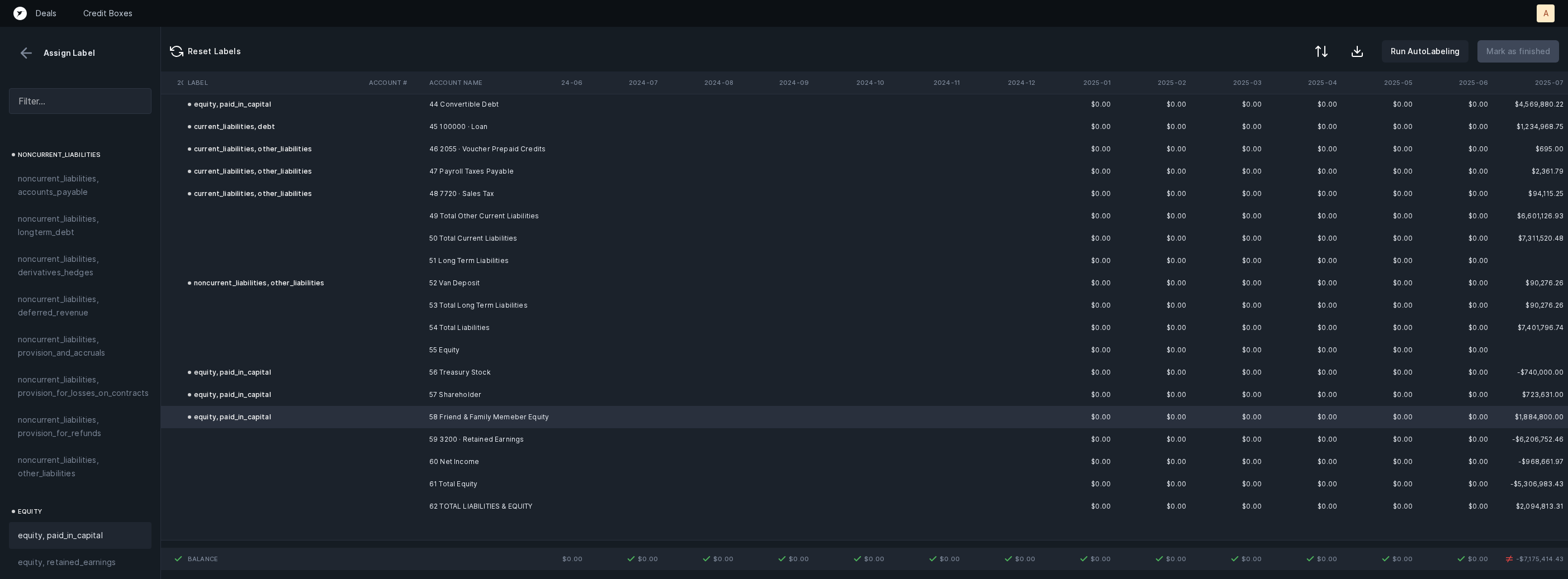
click at [459, 435] on td "59 3200 · Retained Earnings" at bounding box center [493, 439] width 136 height 23
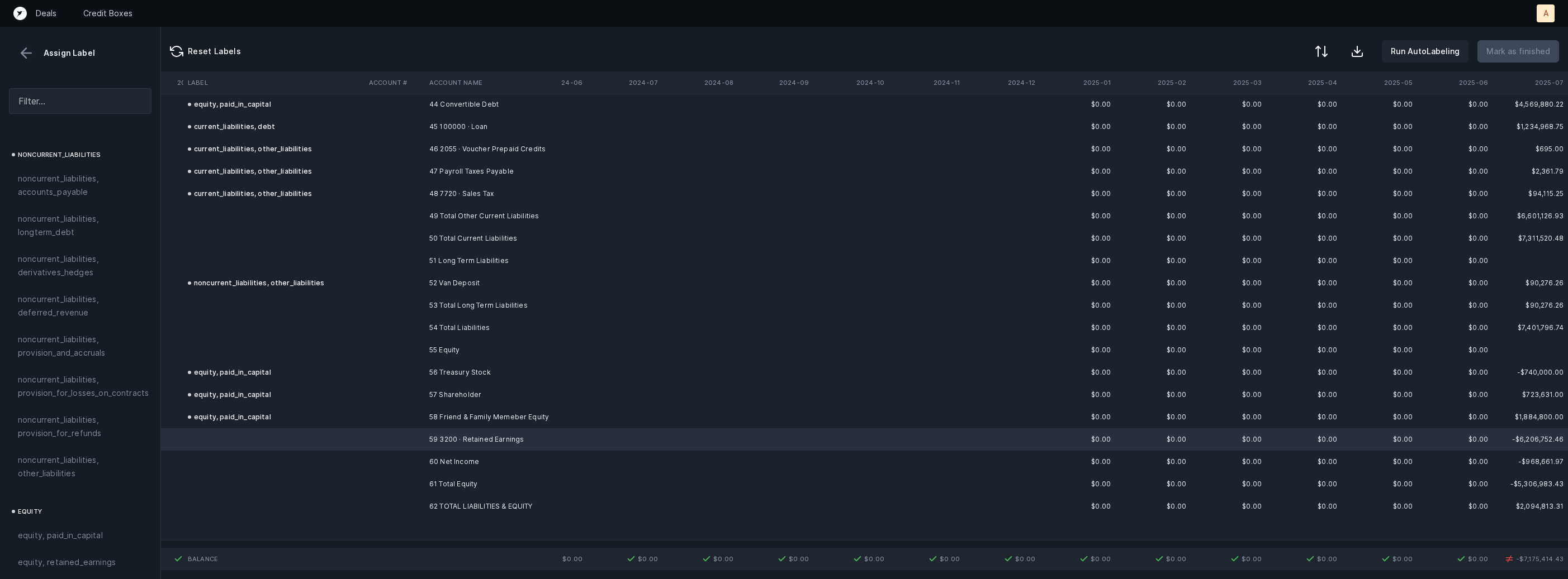
click at [442, 458] on td "60 Net Income" at bounding box center [493, 462] width 136 height 23
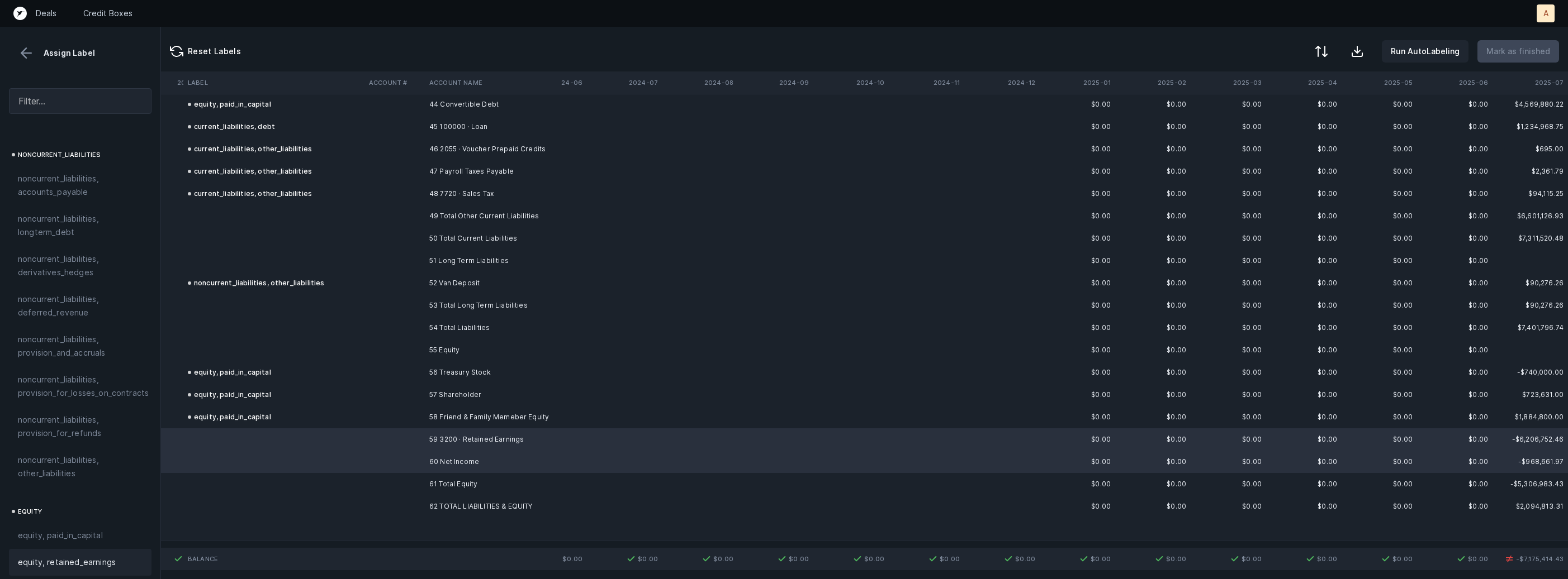
click at [61, 556] on span "equity, retained_earnings" at bounding box center [67, 562] width 98 height 14
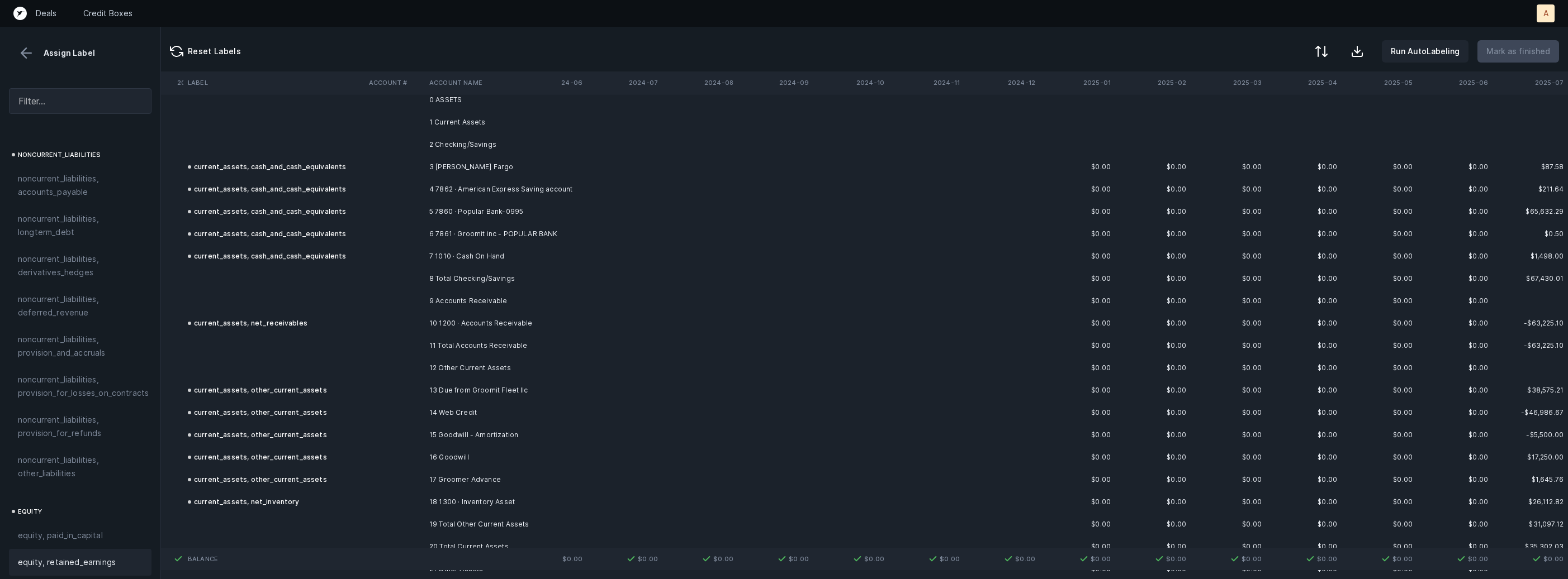
scroll to position [0, 1336]
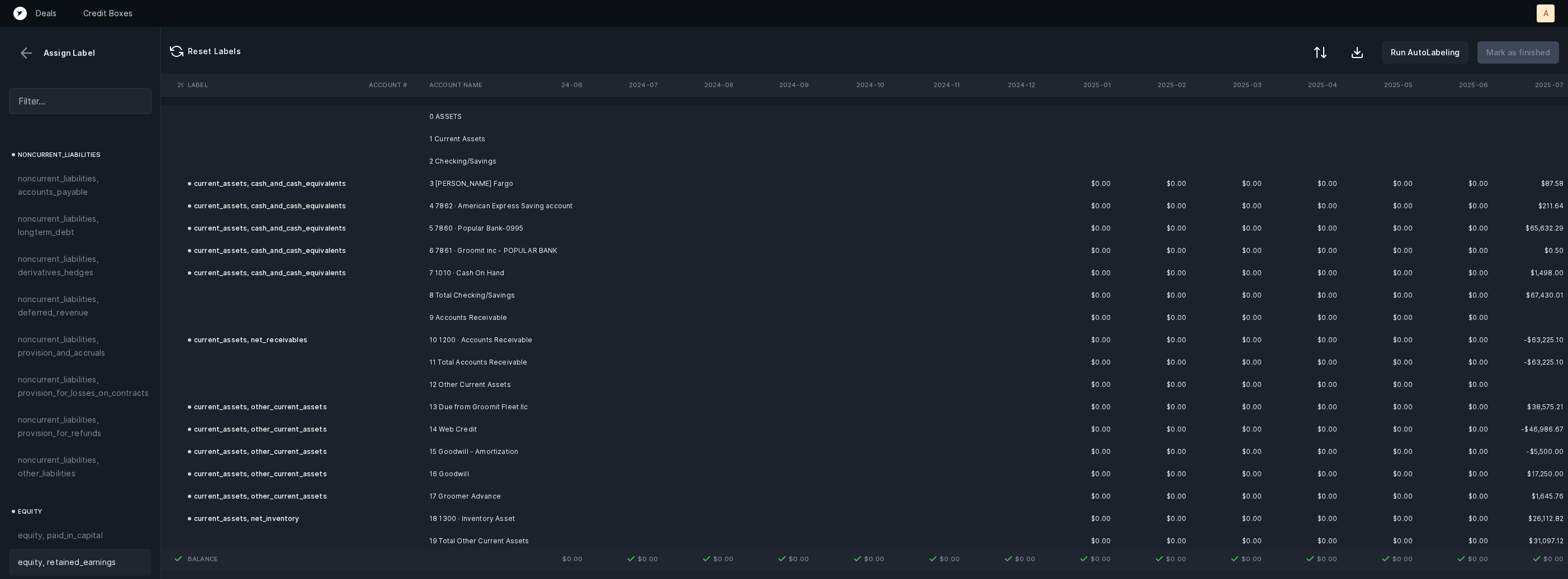
click at [1332, 53] on button at bounding box center [1319, 52] width 24 height 24
click at [1266, 118] on div "By Hum label" at bounding box center [1249, 118] width 49 height 14
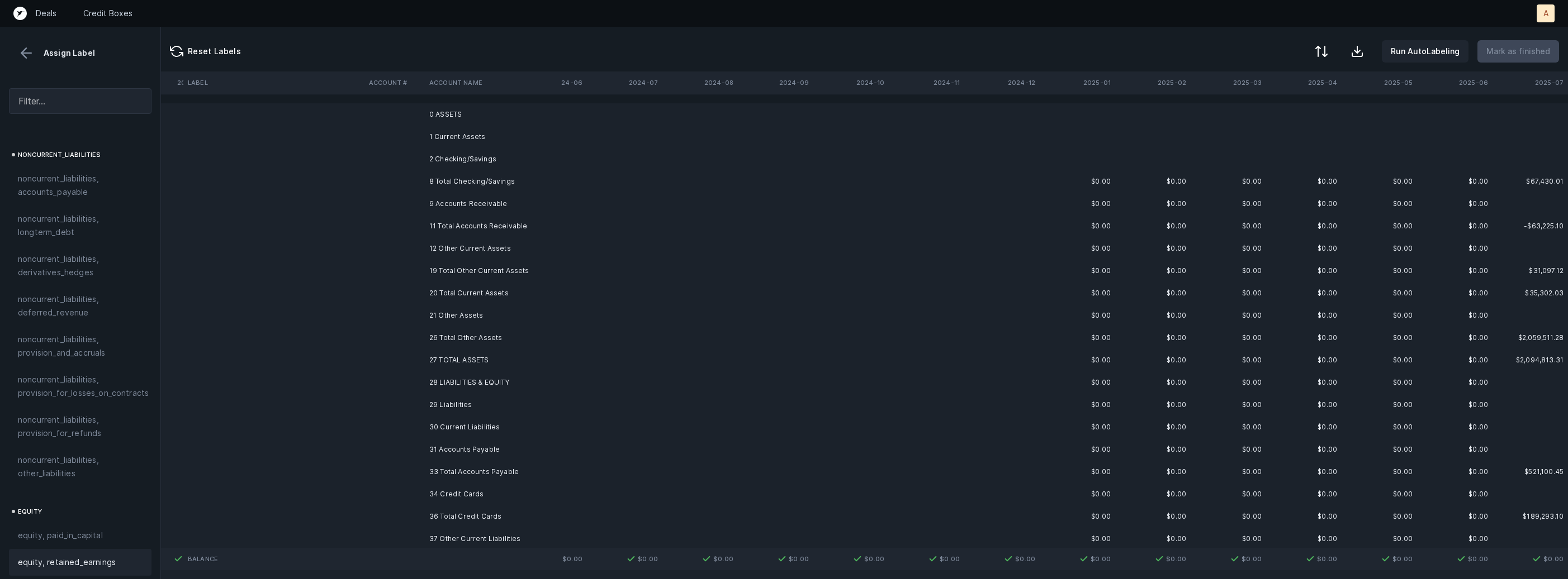
click at [497, 107] on td "0 ASSETS" at bounding box center [493, 114] width 136 height 23
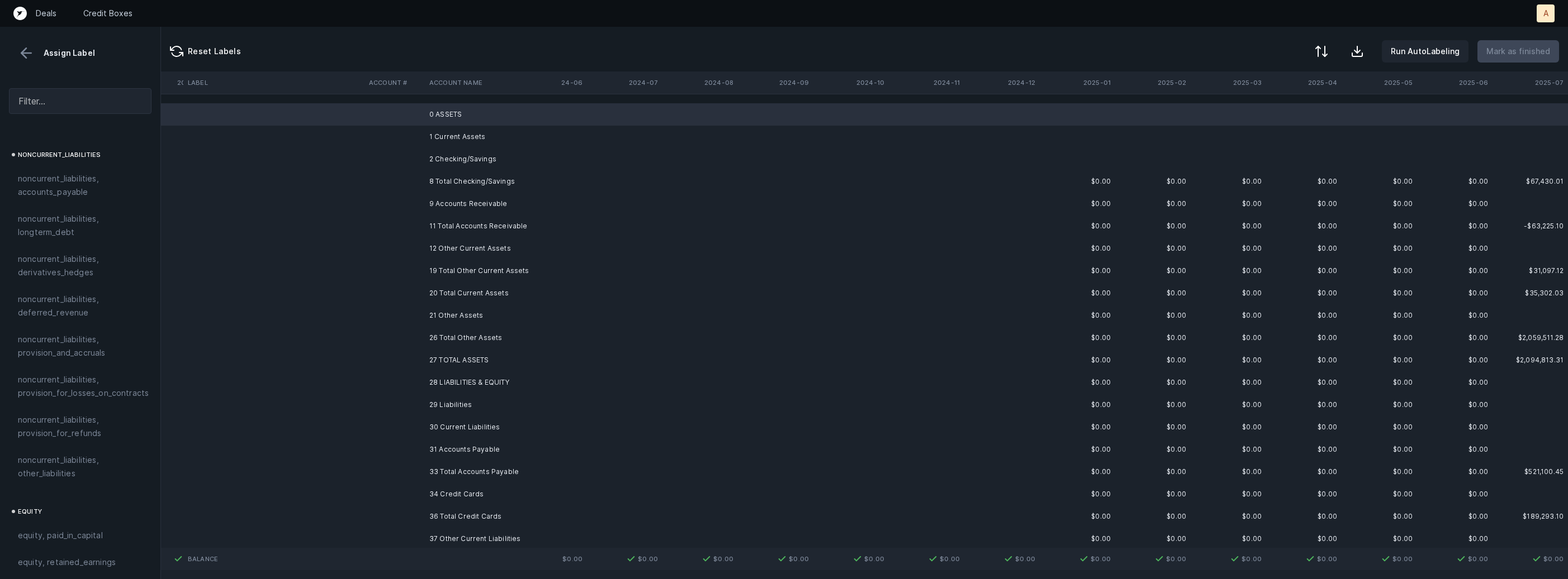
click at [458, 137] on td "1 Current Assets" at bounding box center [493, 136] width 136 height 23
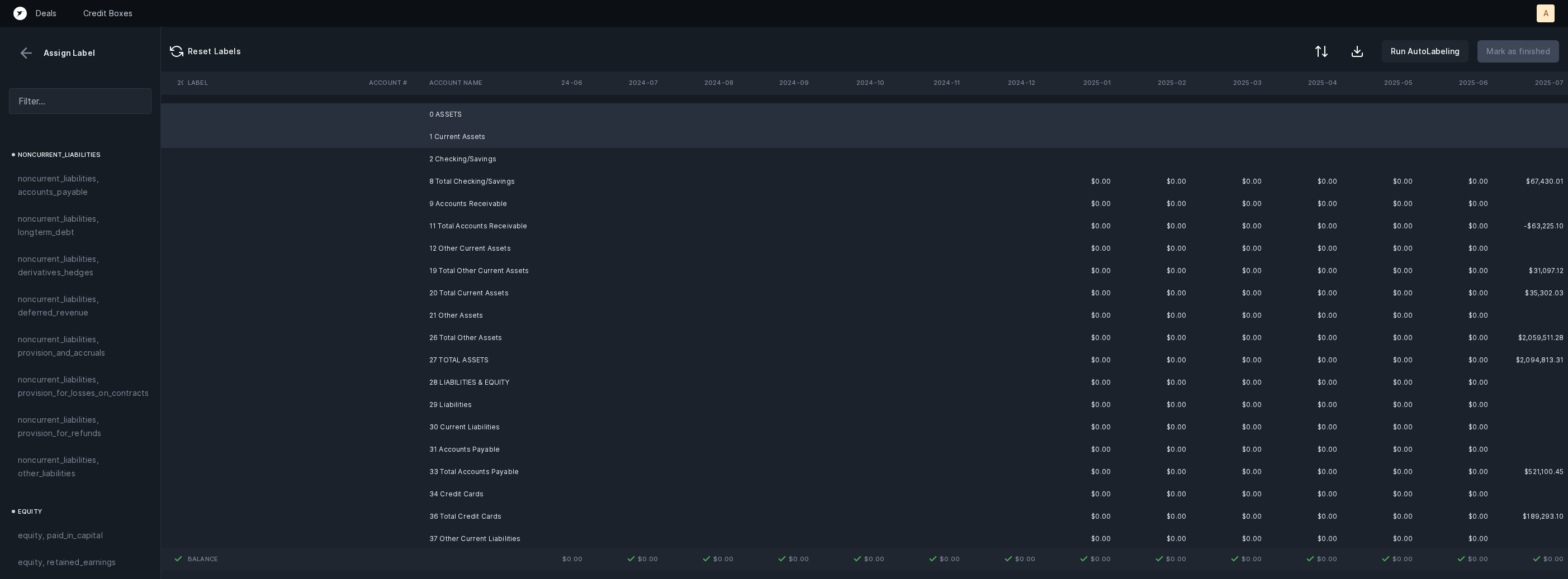
click at [442, 157] on td "2 Checking/Savings" at bounding box center [493, 159] width 136 height 23
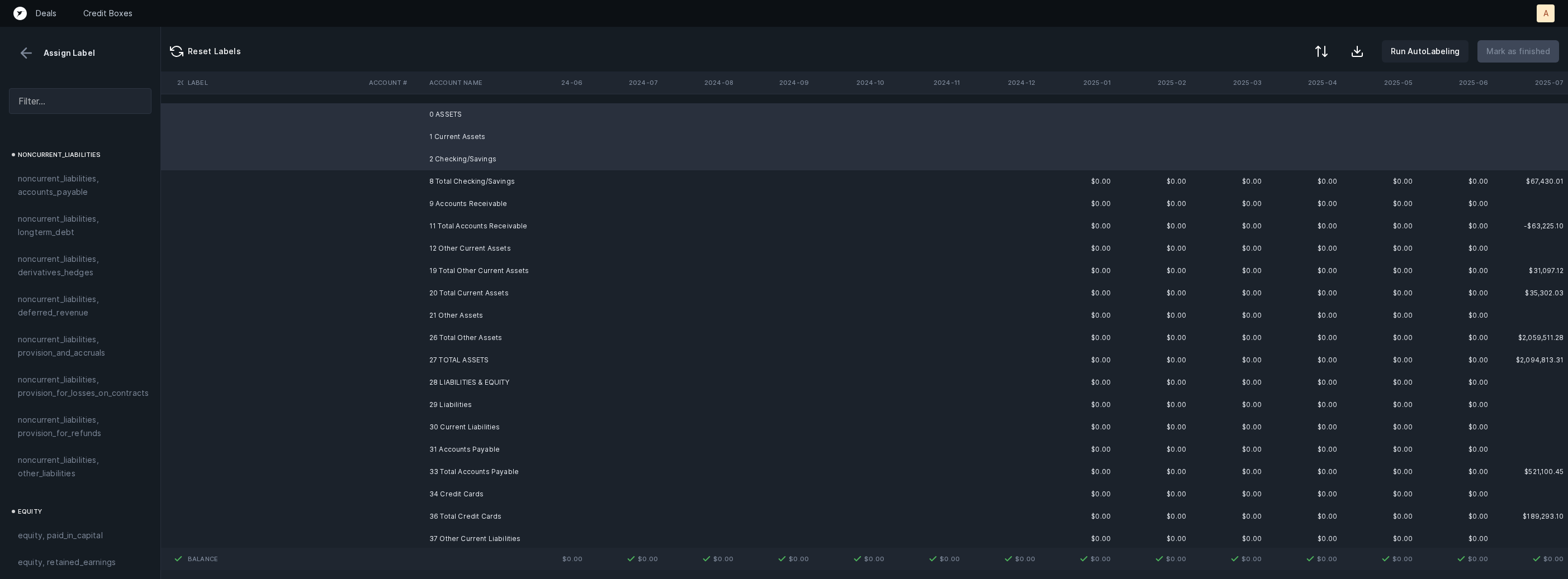
click at [451, 201] on td "9 Accounts Receivable" at bounding box center [493, 203] width 136 height 23
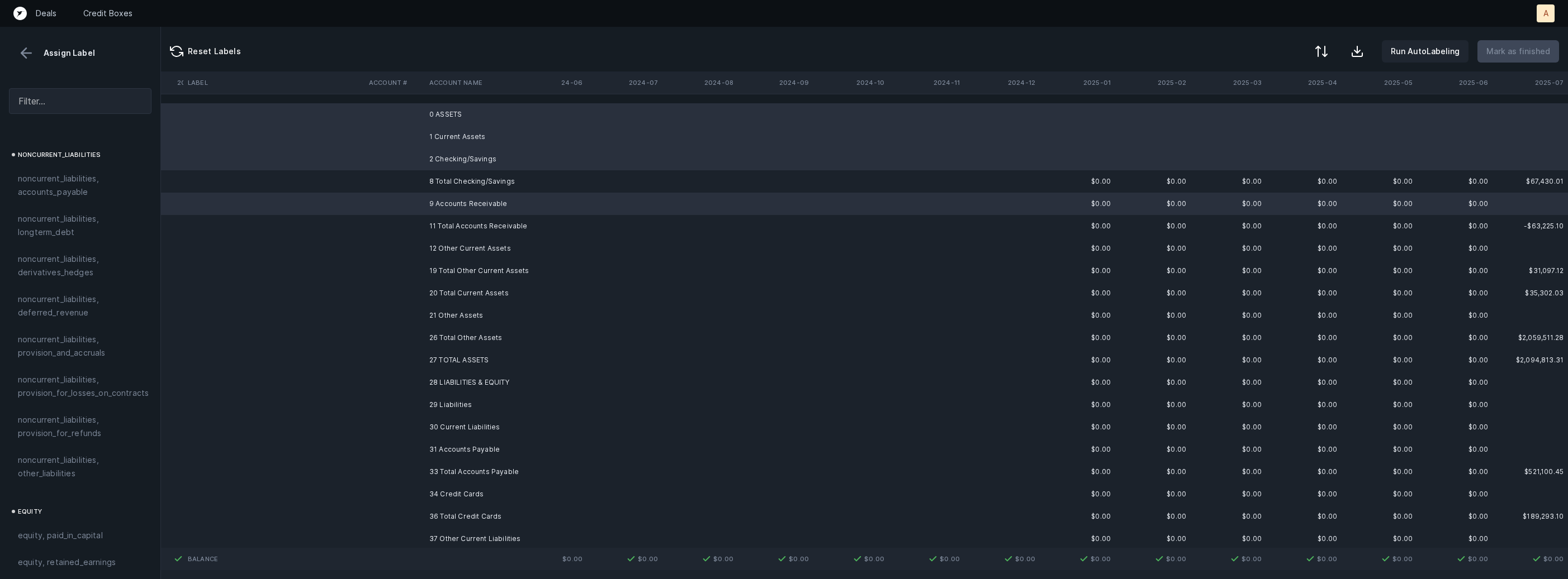
click at [444, 245] on td "12 Other Current Assets" at bounding box center [493, 248] width 136 height 23
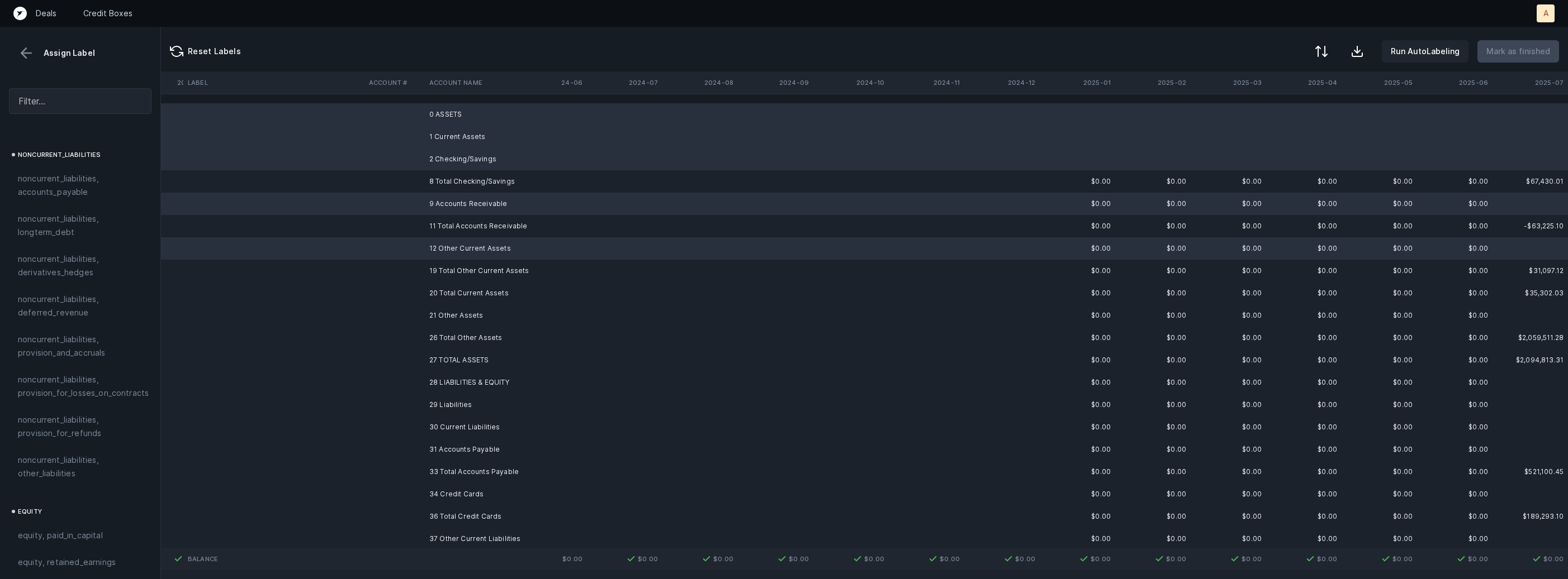
click at [460, 313] on td "21 Other Assets" at bounding box center [493, 315] width 136 height 23
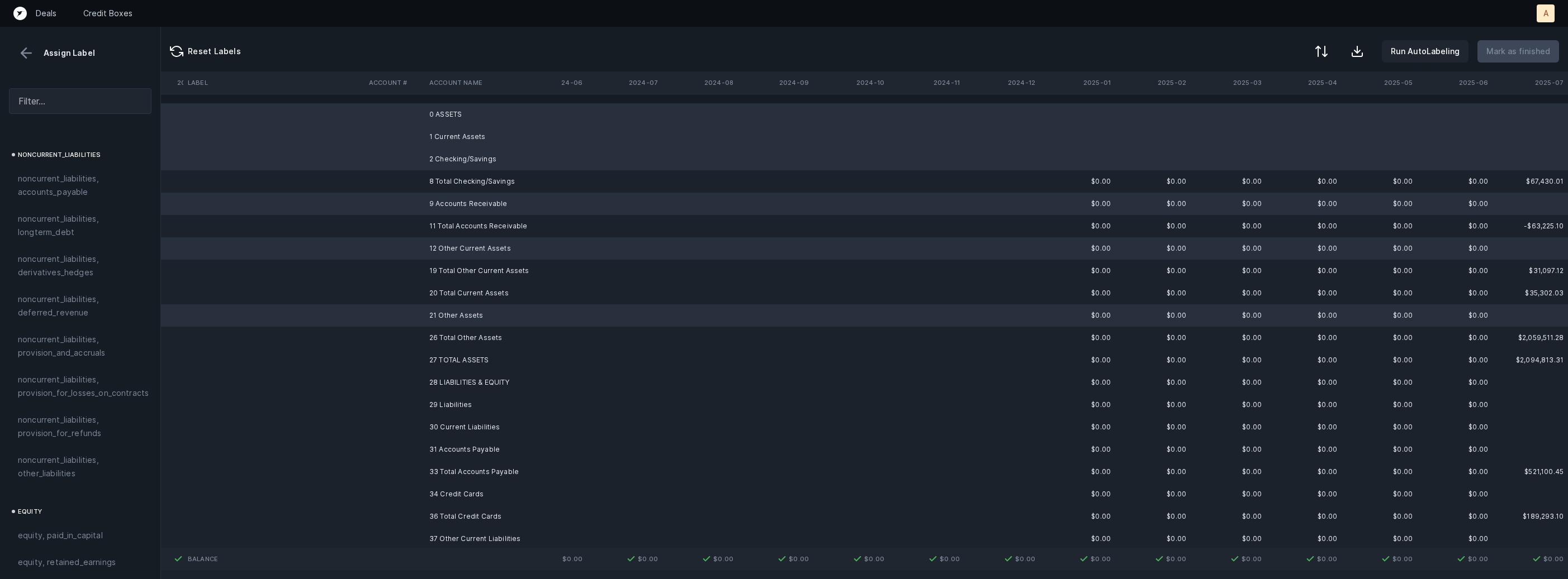
click at [459, 374] on td "28 LIABILITIES & EQUITY" at bounding box center [493, 382] width 136 height 23
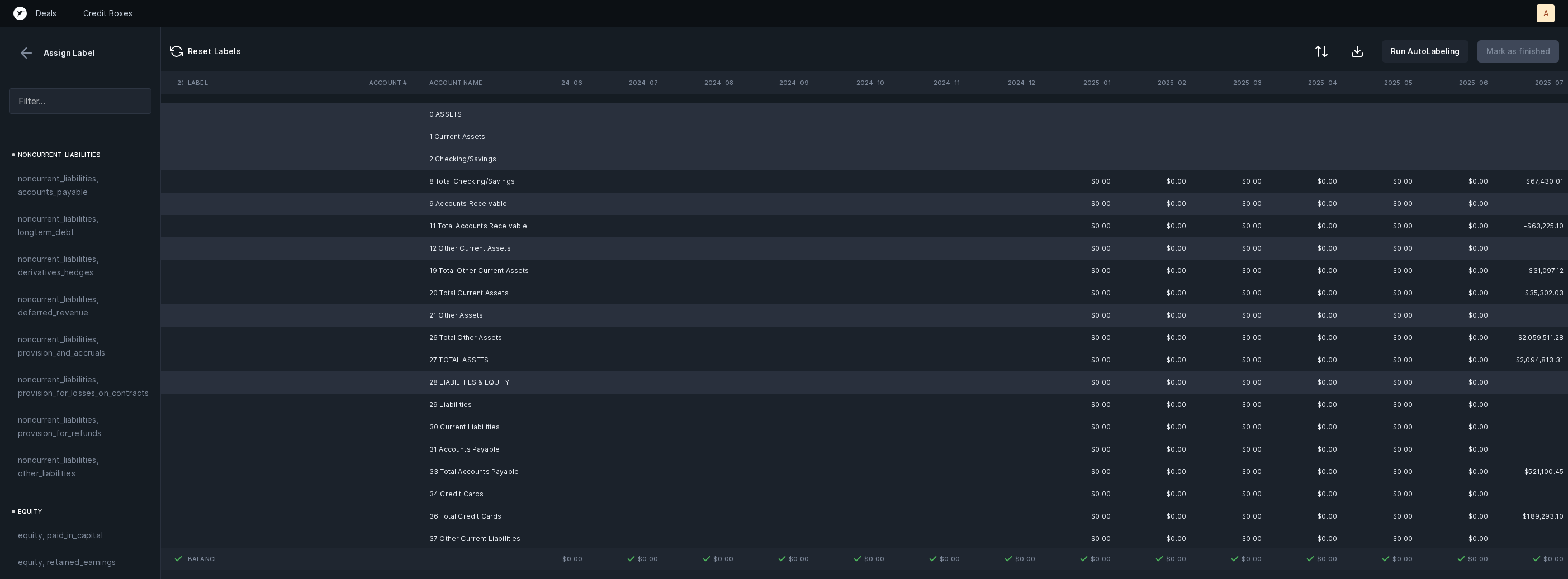
click at [450, 399] on td "29 Liabilities" at bounding box center [493, 405] width 136 height 23
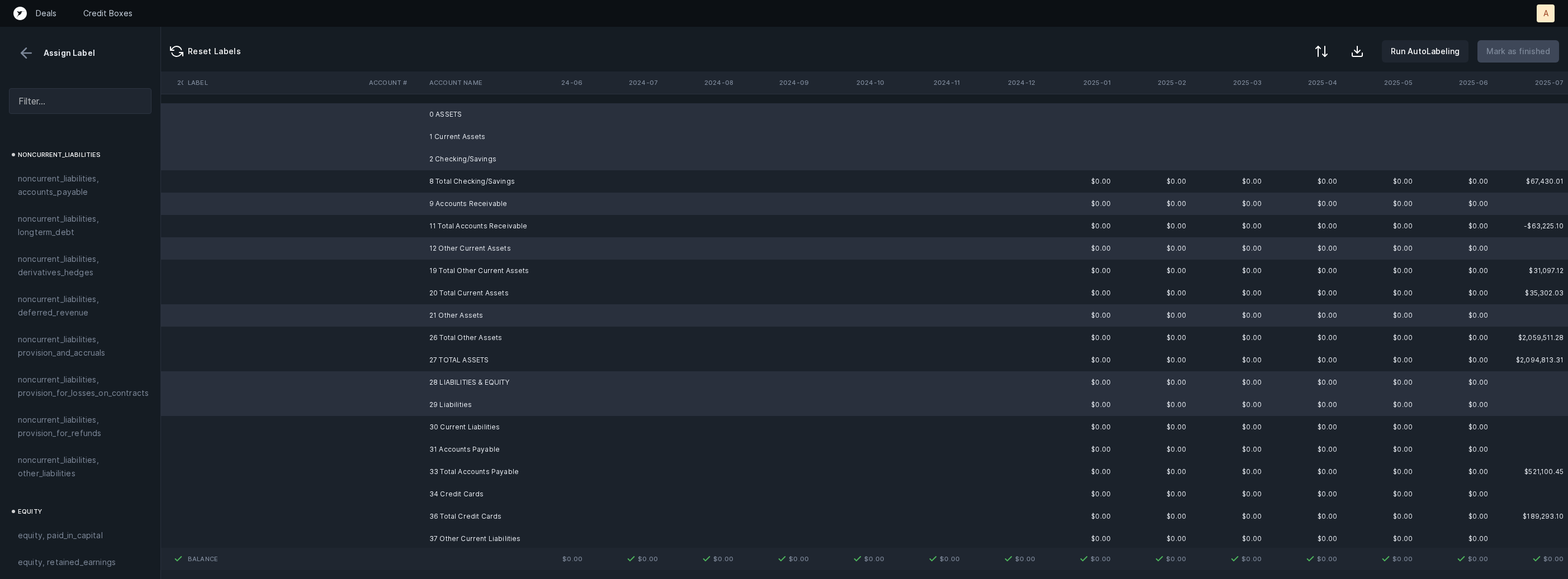
click at [448, 424] on td "30 Current Liabilities" at bounding box center [493, 427] width 136 height 23
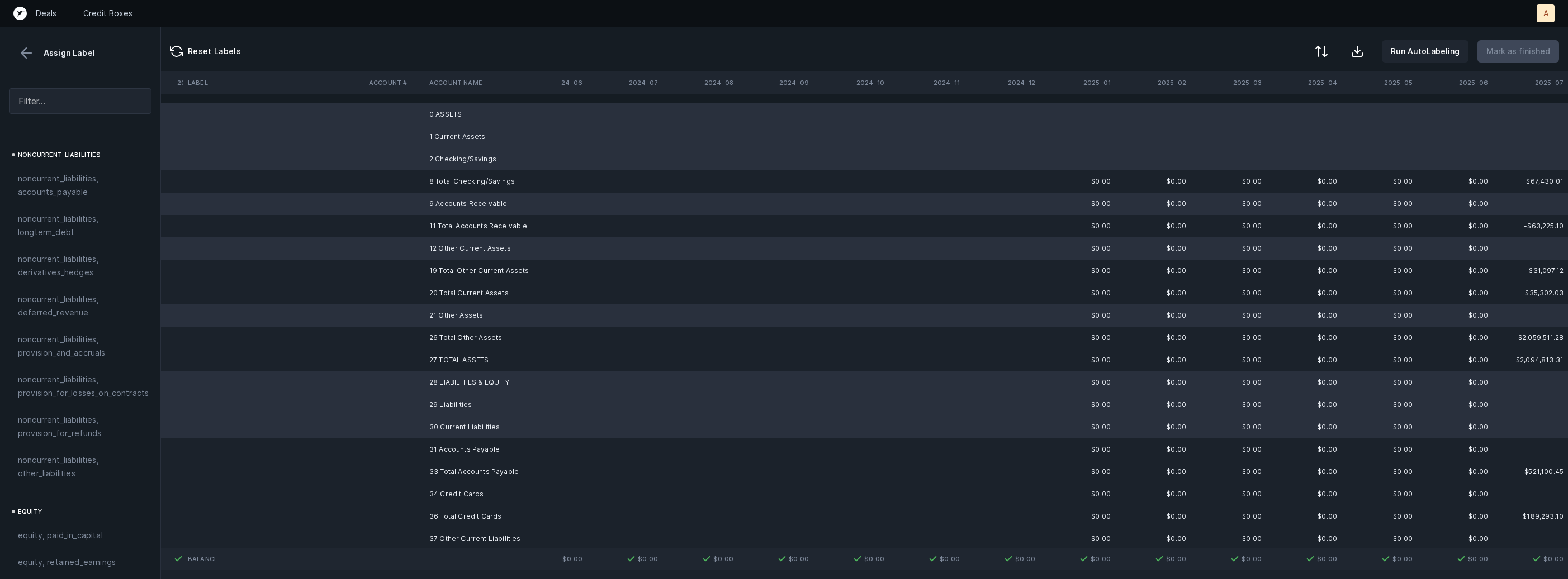
click at [446, 447] on td "31 Accounts Payable" at bounding box center [493, 450] width 136 height 23
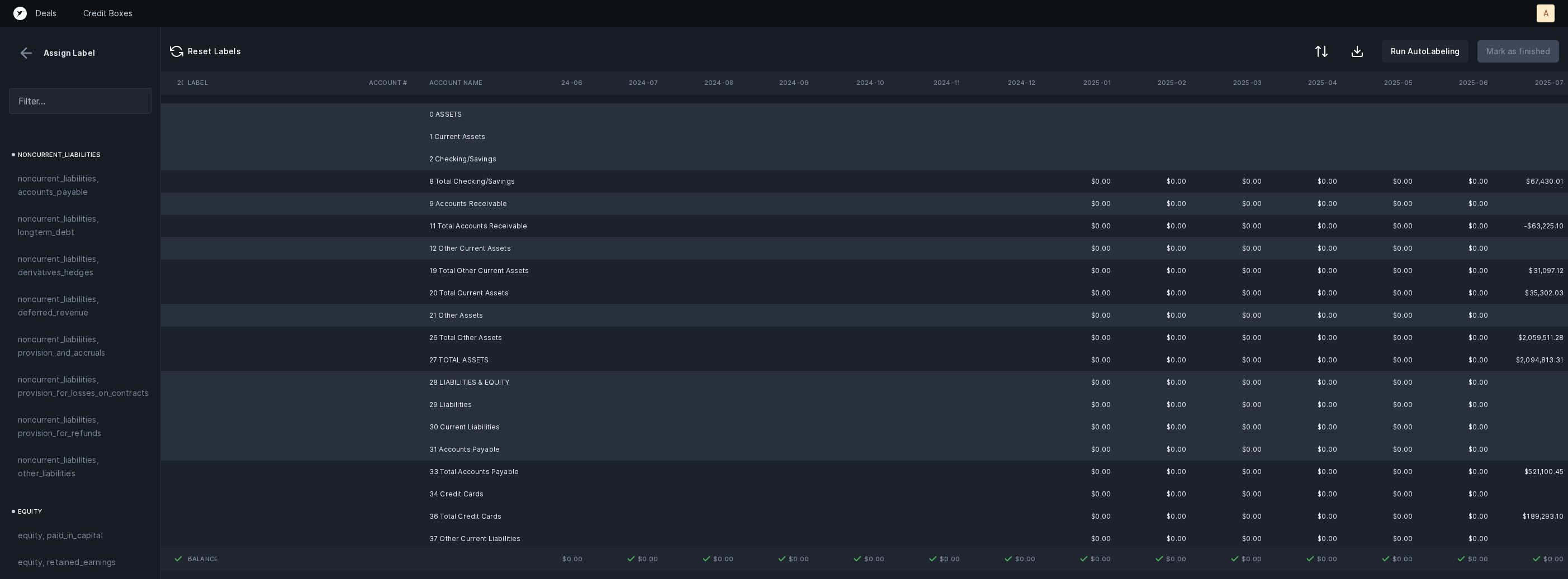
click at [445, 492] on td "34 Credit Cards" at bounding box center [493, 494] width 136 height 23
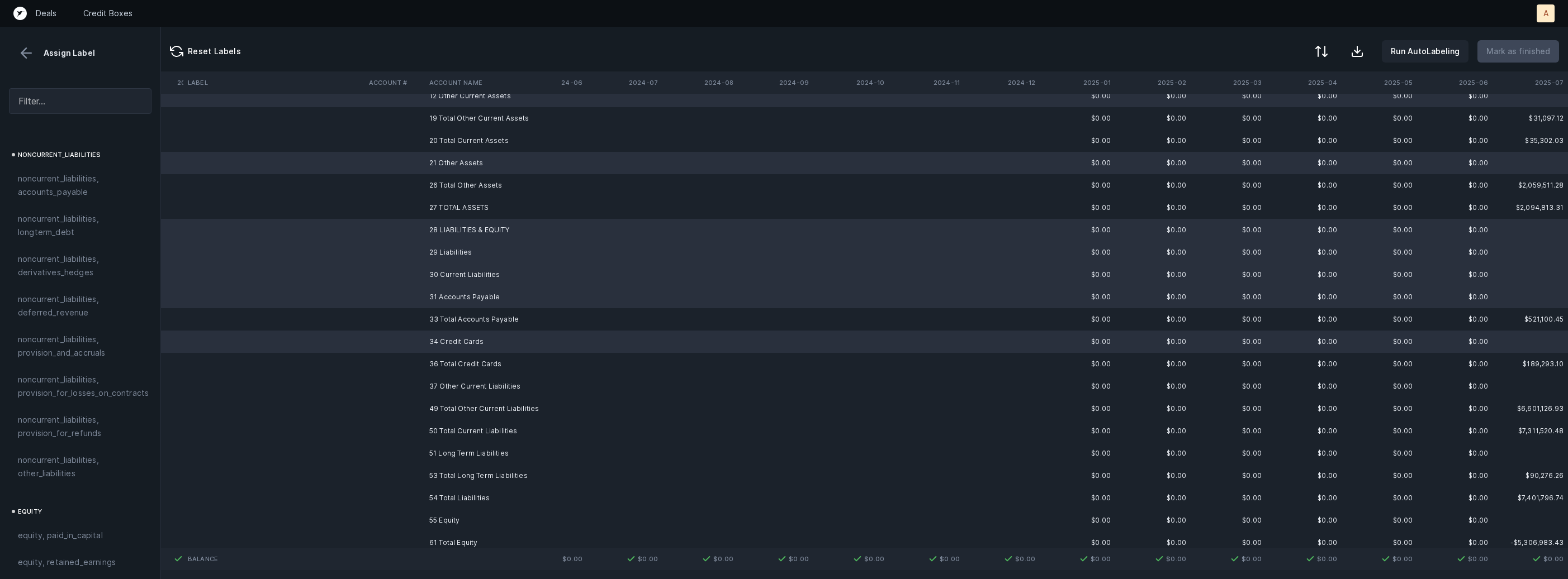
scroll to position [169, 1336]
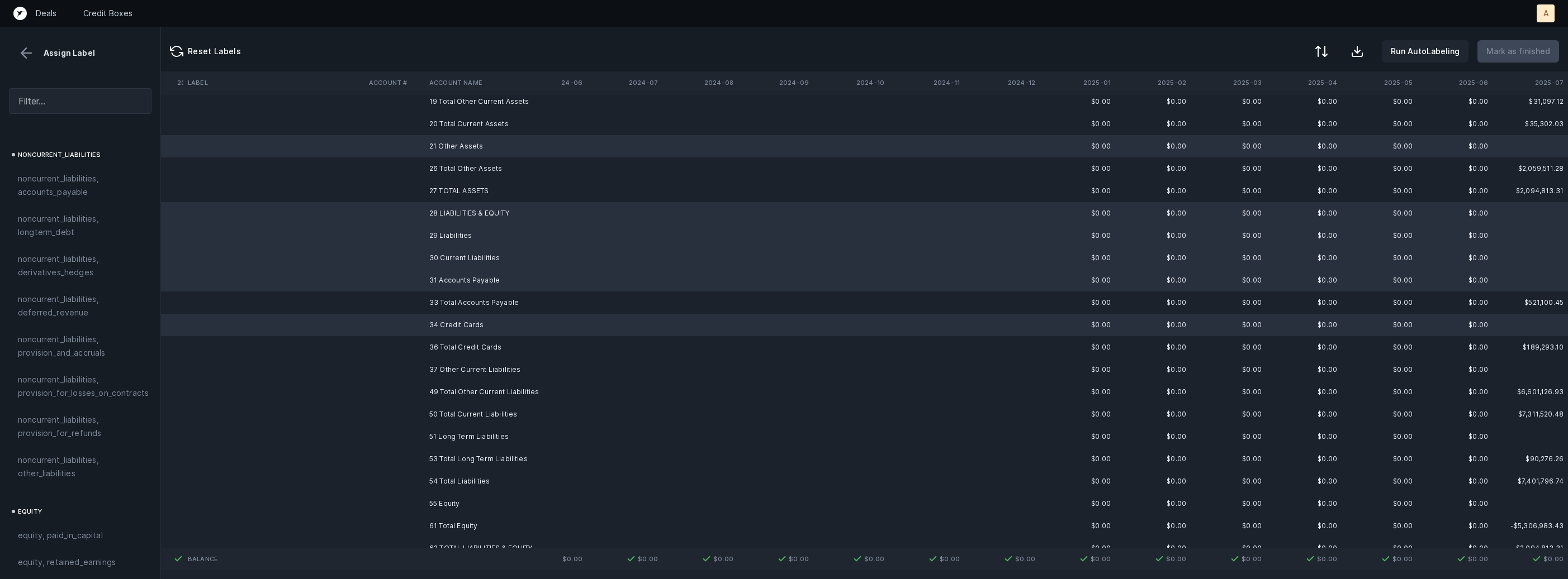
click at [450, 370] on td "37 Other Current Liabilities" at bounding box center [493, 369] width 136 height 23
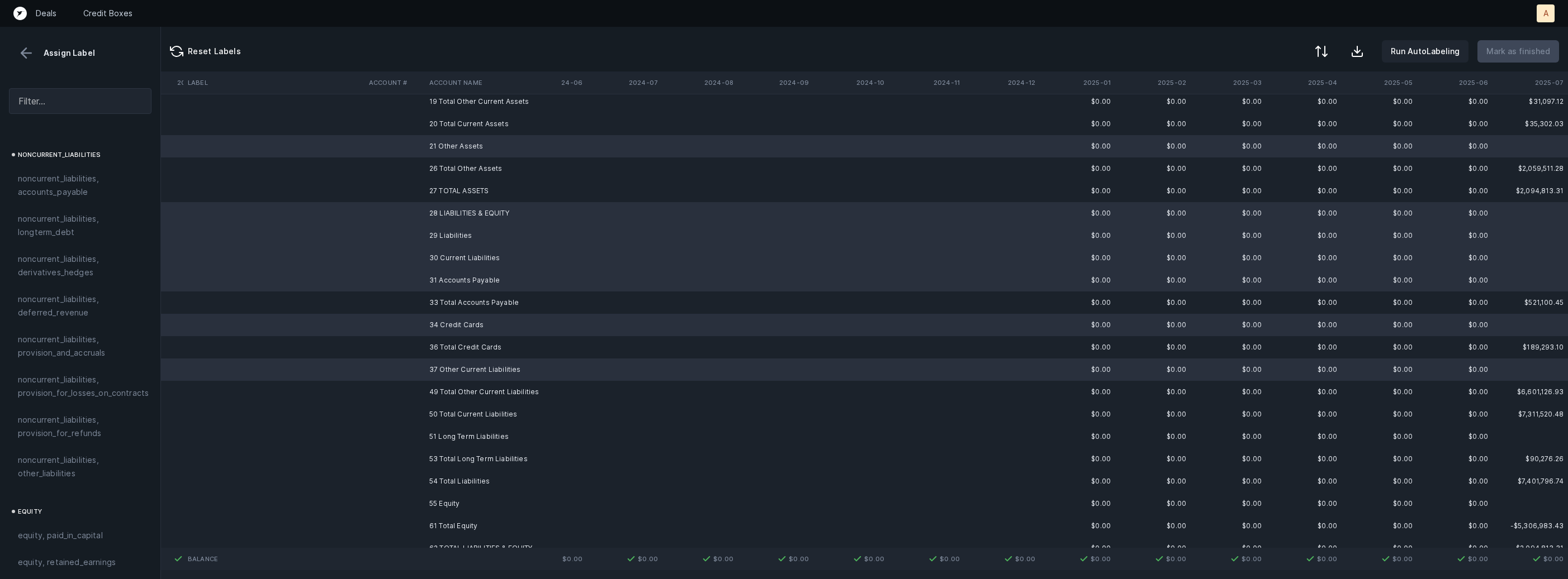
click at [437, 435] on td "51 Long Term Liabilities" at bounding box center [493, 436] width 136 height 23
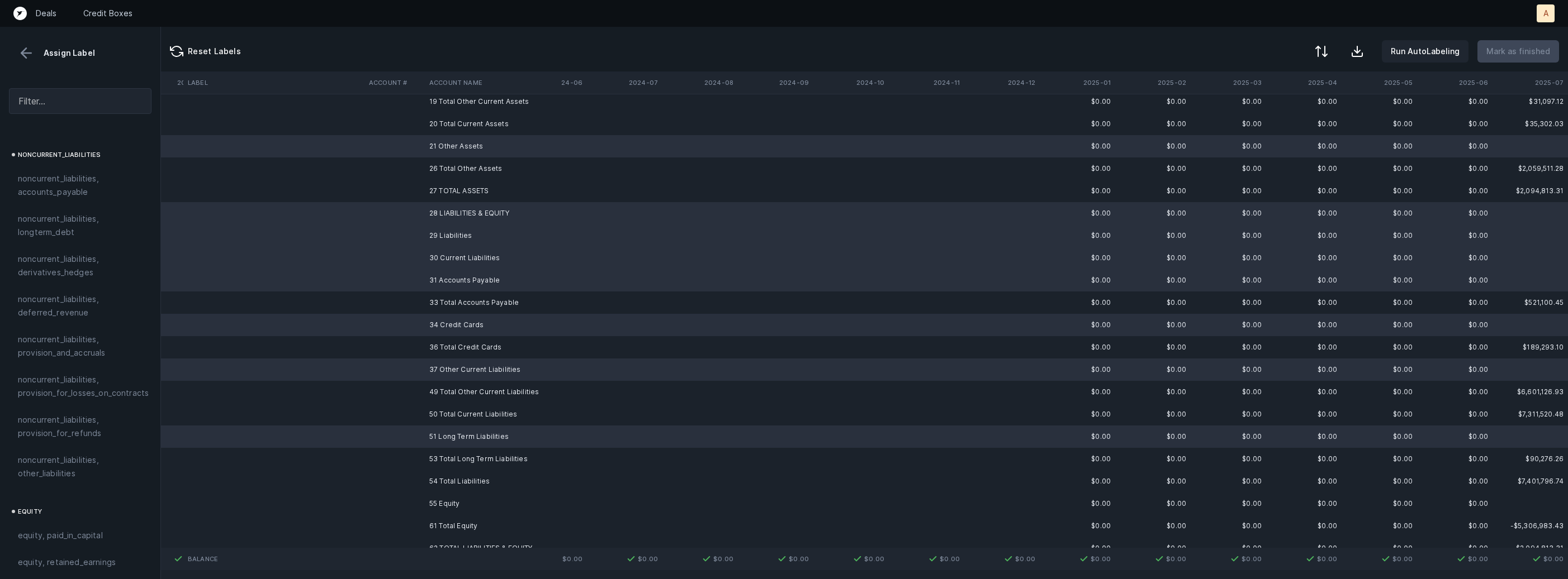
click at [443, 499] on td "55 Equity" at bounding box center [493, 504] width 136 height 23
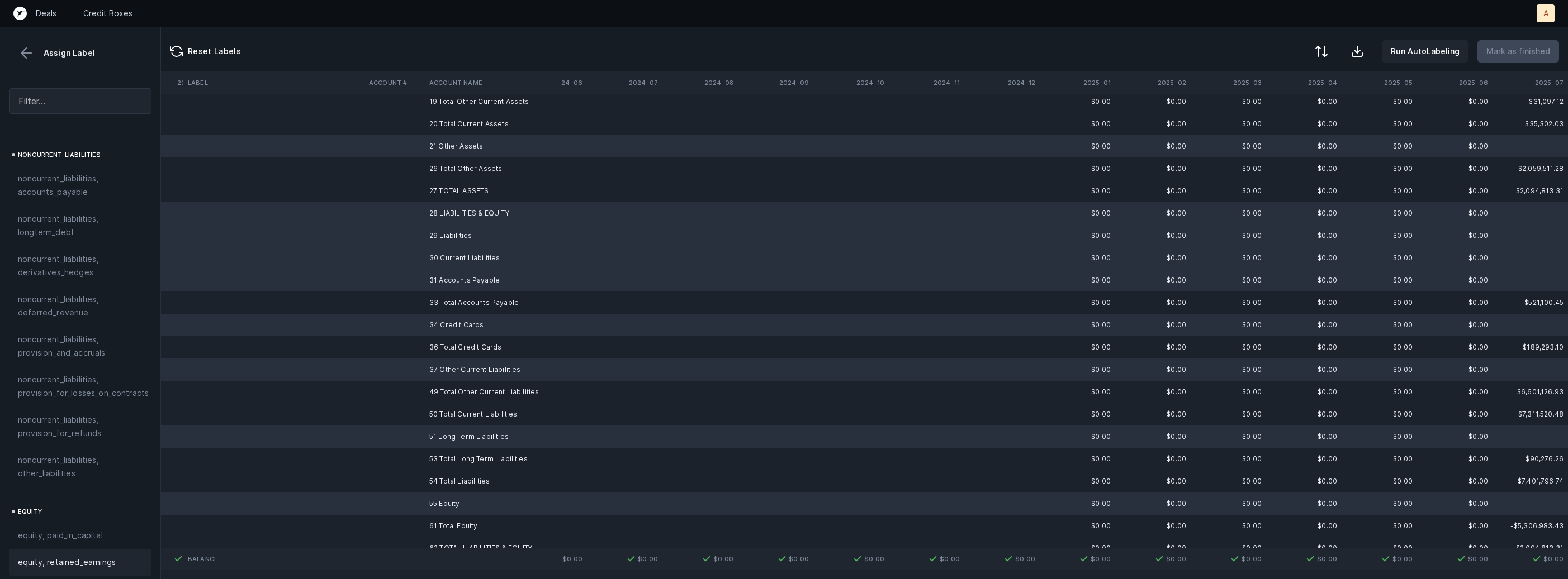
scroll to position [1227, 0]
click at [58, 562] on span "excluded, blank" at bounding box center [48, 568] width 61 height 14
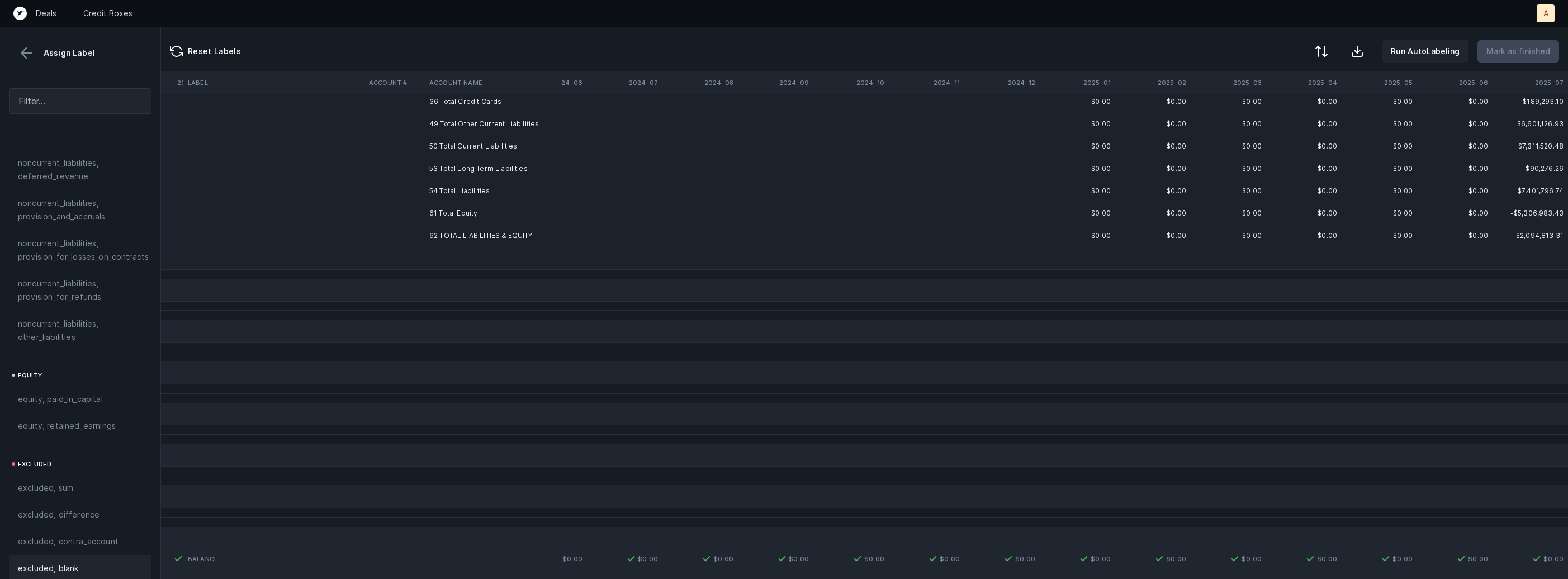
scroll to position [0, 1336]
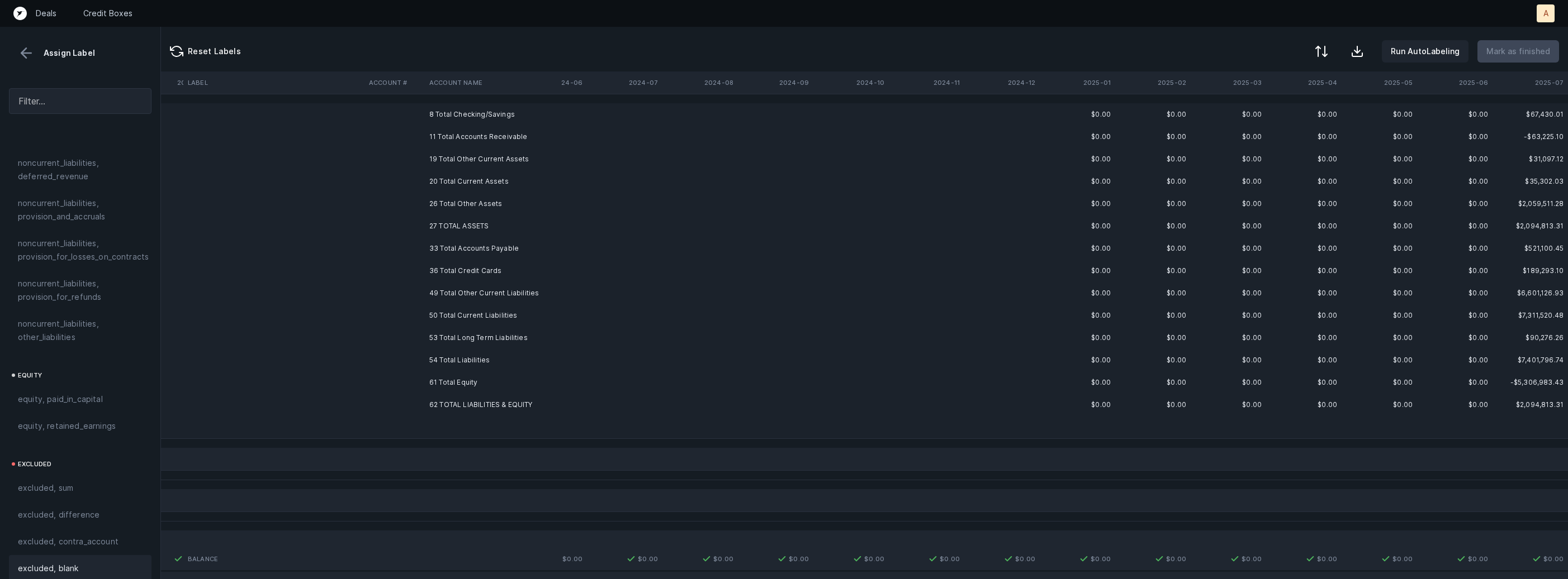
click at [485, 118] on td "8 Total Checking/Savings" at bounding box center [493, 114] width 136 height 23
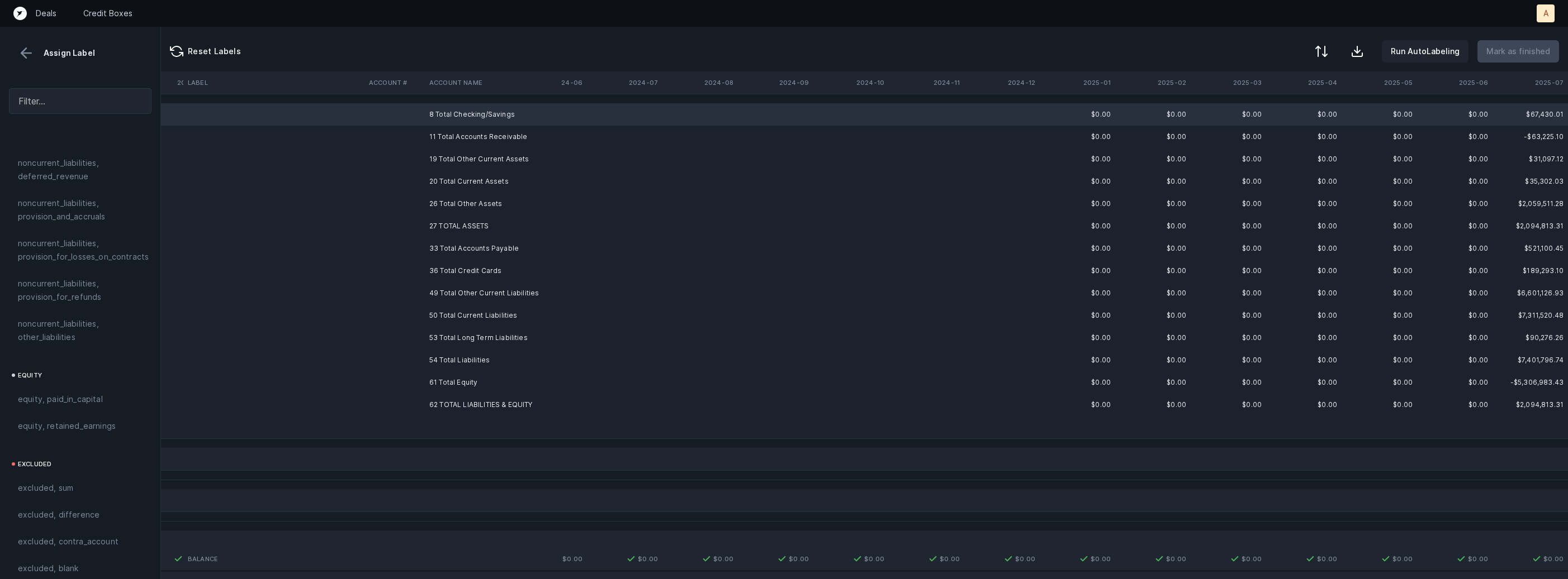
click at [466, 400] on td "62 TOTAL LIABILITIES & EQUITY" at bounding box center [493, 405] width 136 height 23
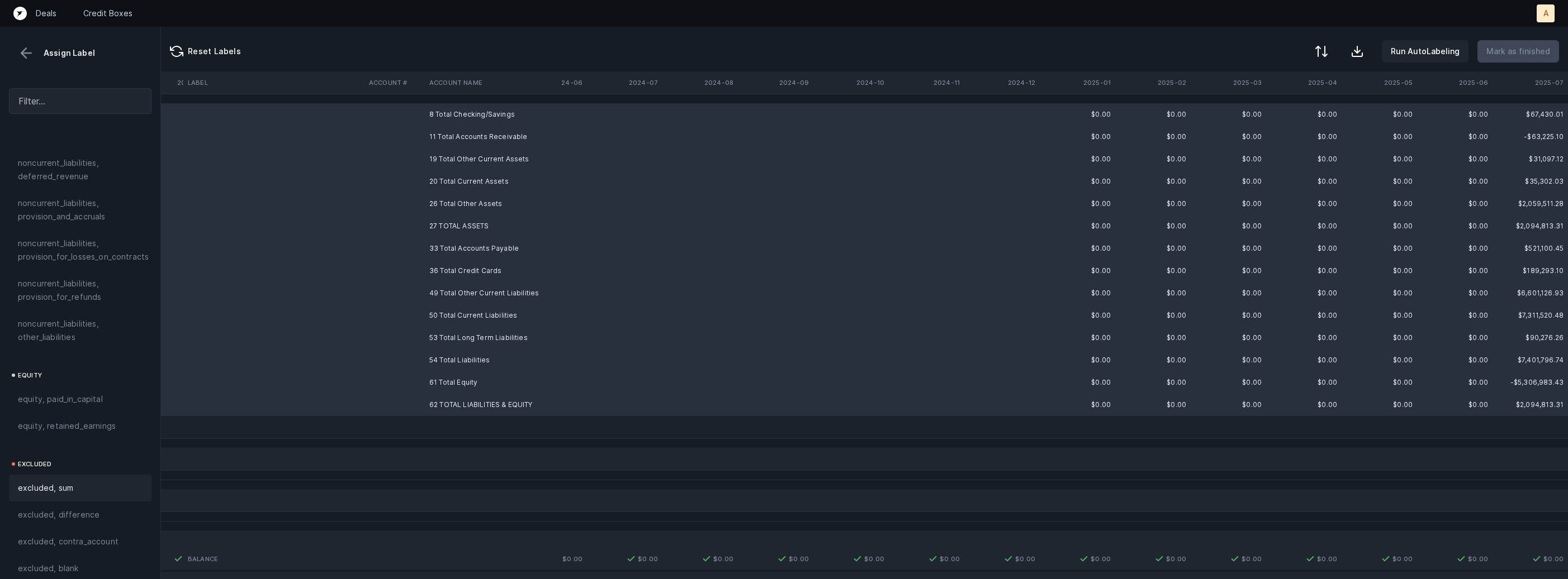
click at [107, 481] on div "excluded, sum" at bounding box center [80, 488] width 125 height 14
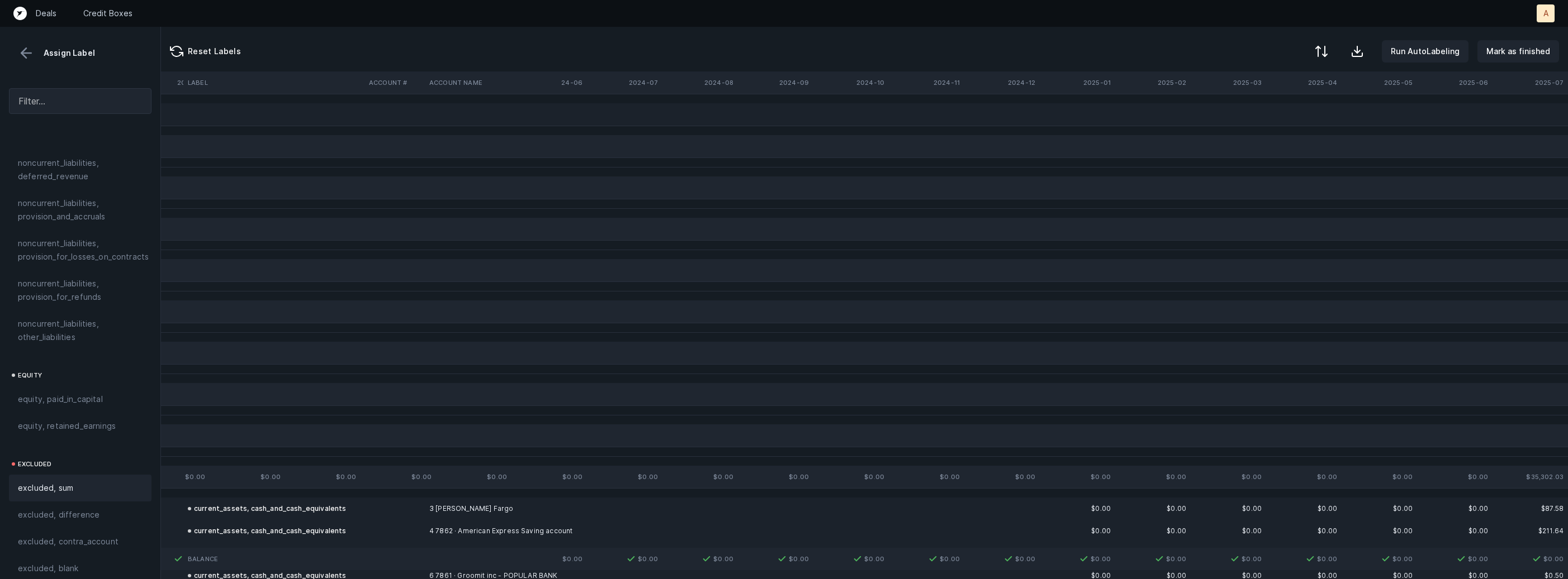
click at [522, 107] on td at bounding box center [493, 114] width 136 height 23
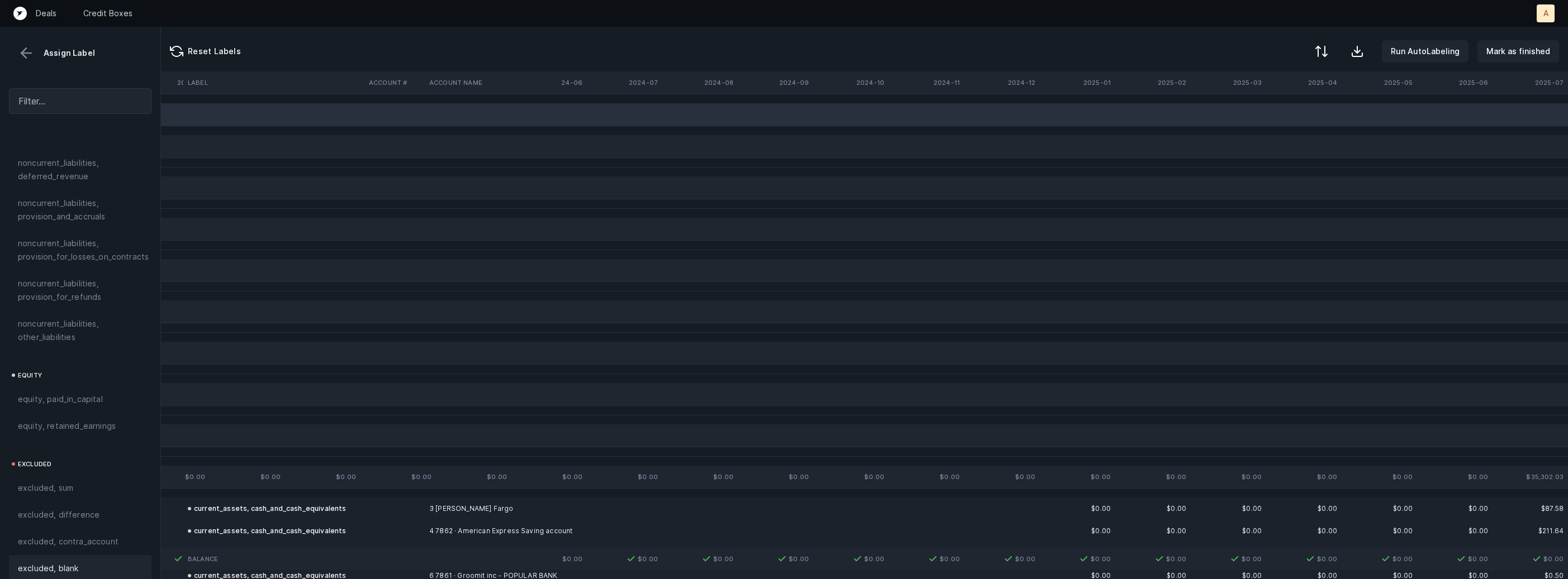
click at [102, 565] on div "excluded, blank" at bounding box center [80, 569] width 143 height 27
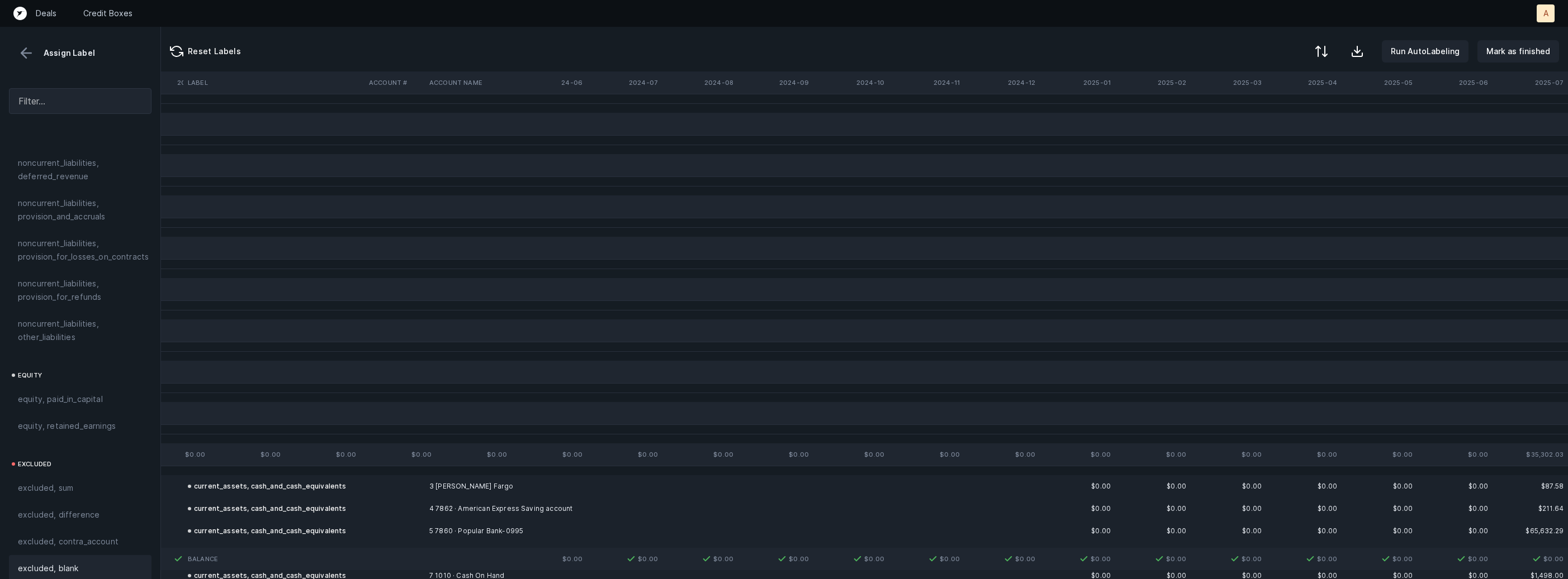
click at [31, 50] on button at bounding box center [26, 52] width 17 height 17
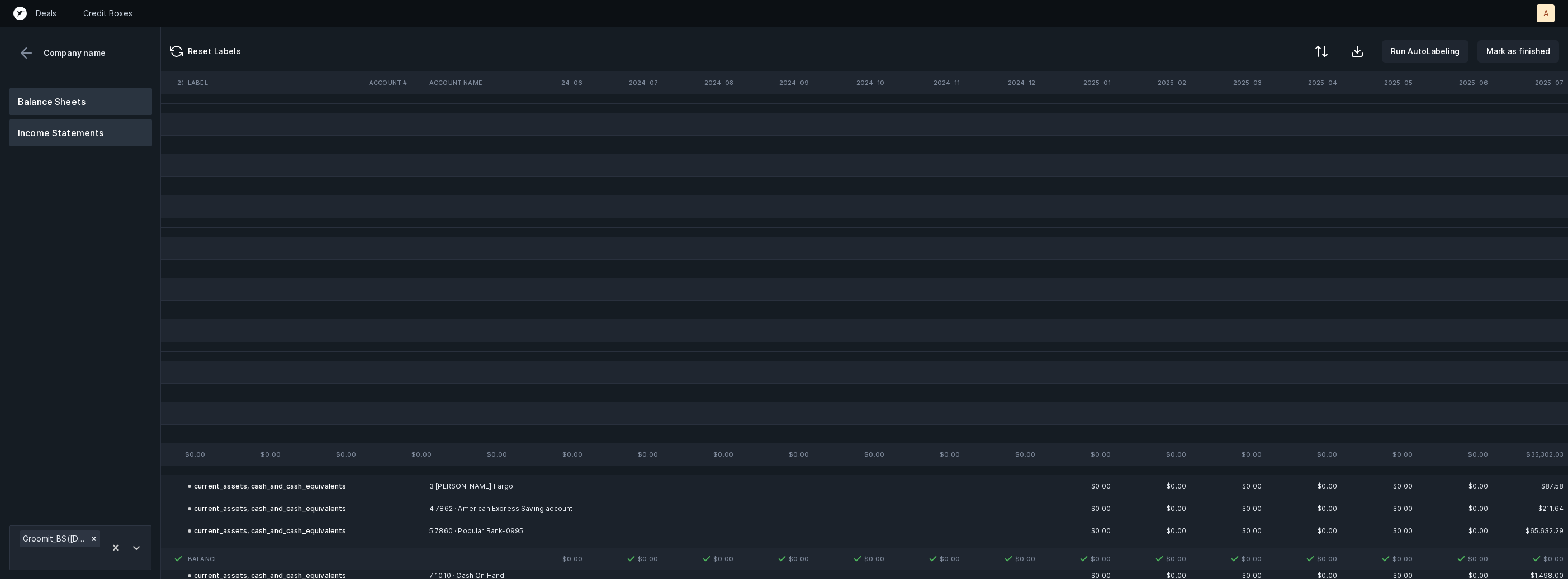
click at [91, 129] on button "Income Statements" at bounding box center [80, 133] width 143 height 27
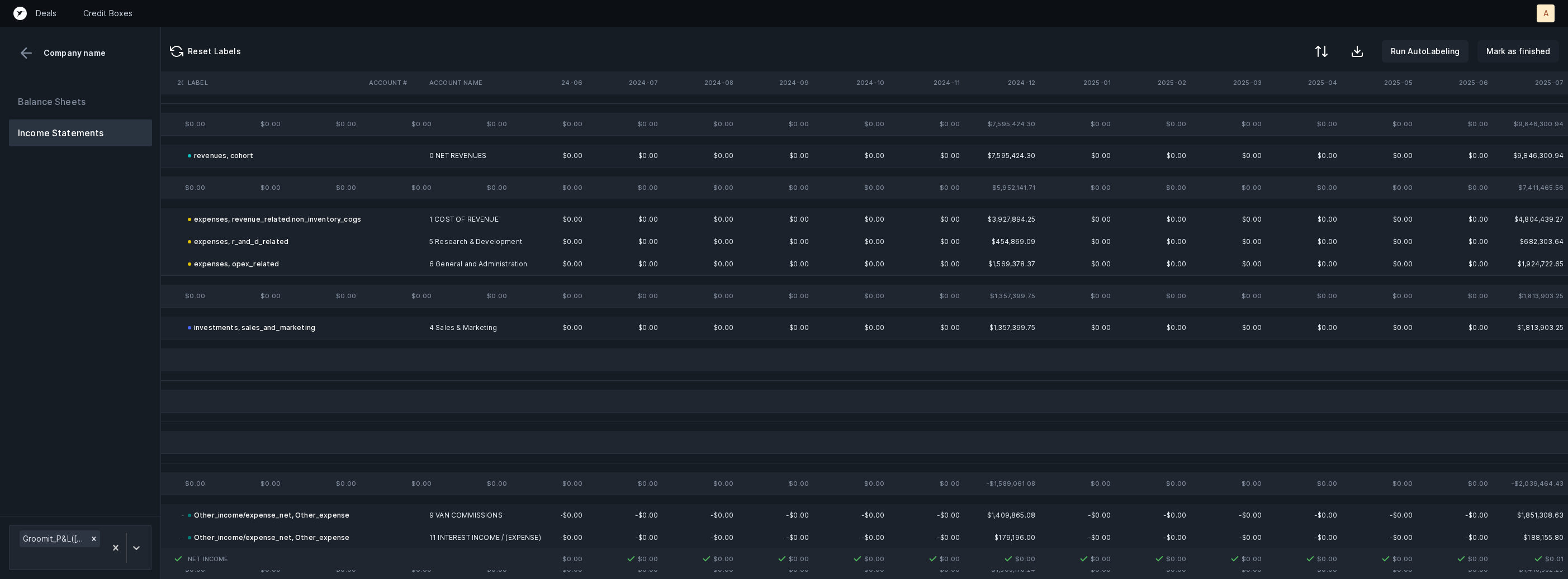
click at [1518, 57] on p "Mark as finished" at bounding box center [1518, 51] width 64 height 14
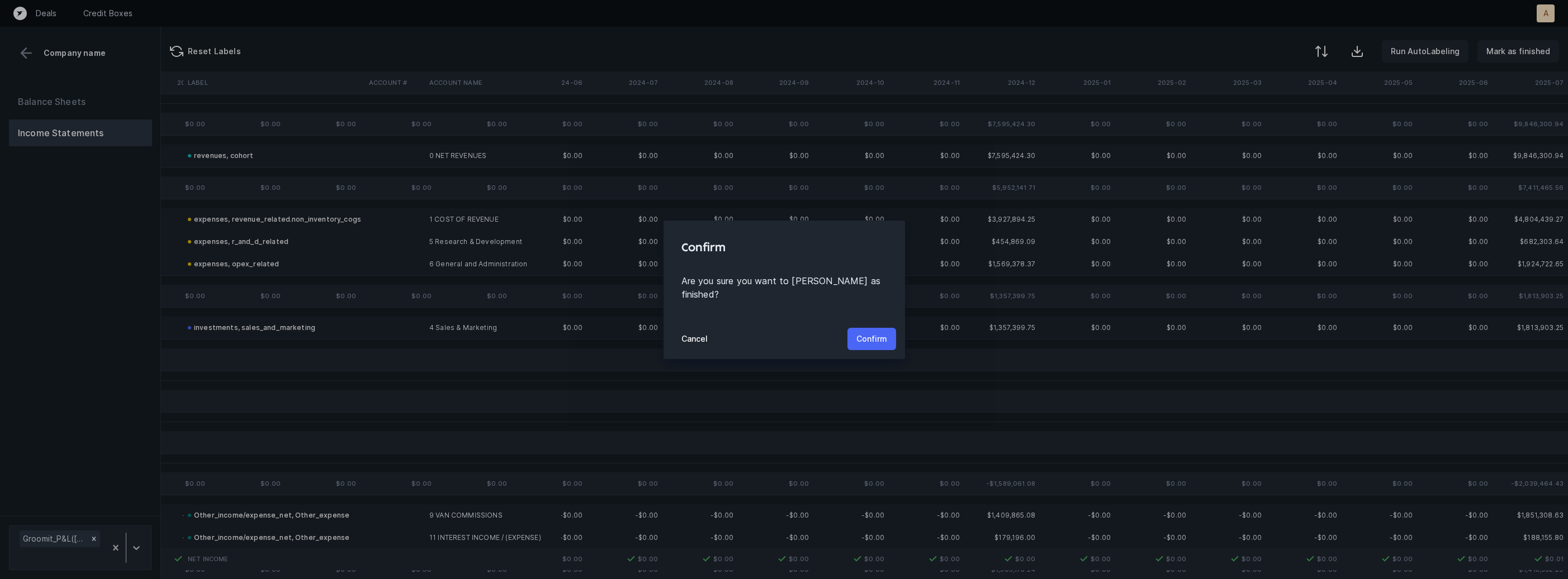
click at [879, 334] on p "Confirm" at bounding box center [872, 339] width 31 height 14
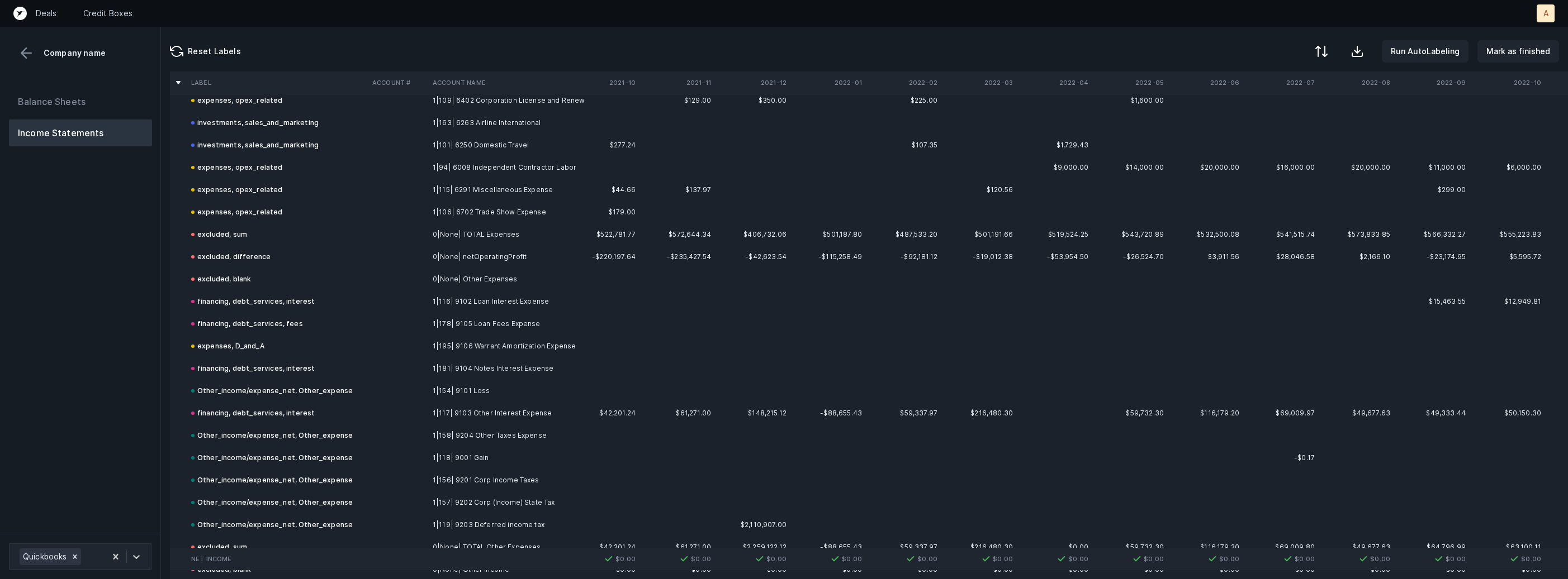
scroll to position [1306, 0]
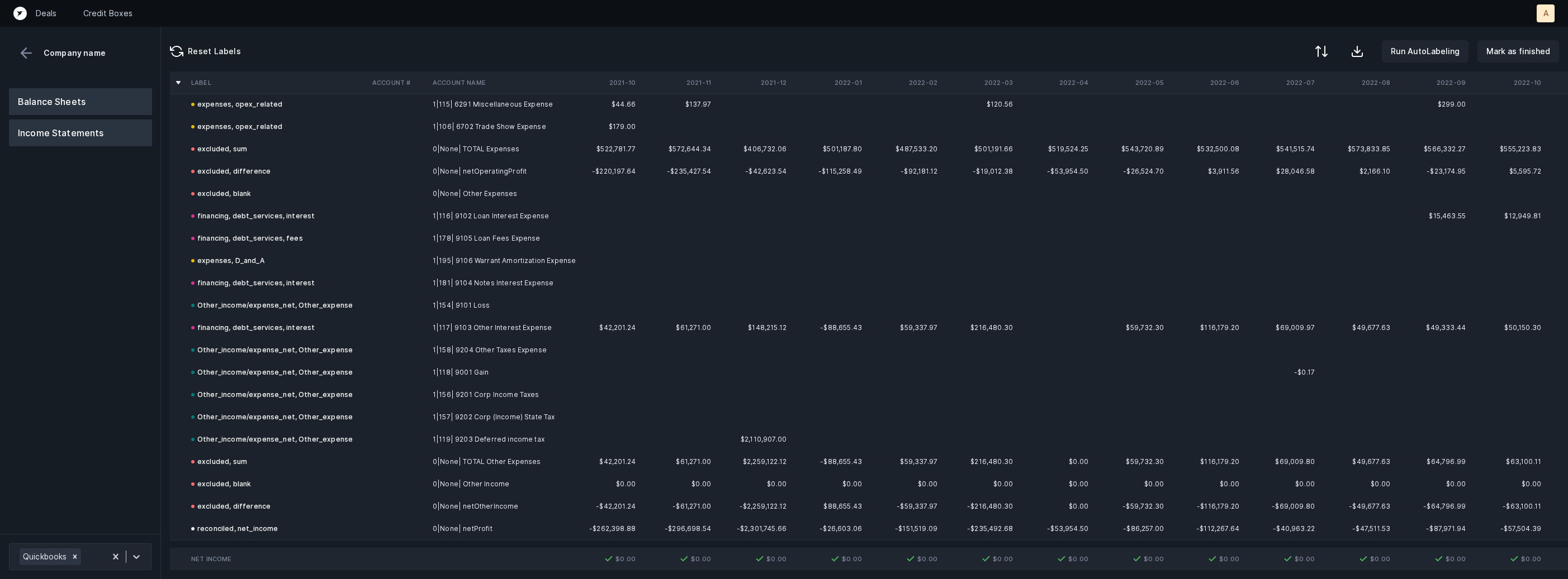
click at [68, 104] on button "Balance Sheets" at bounding box center [80, 102] width 143 height 27
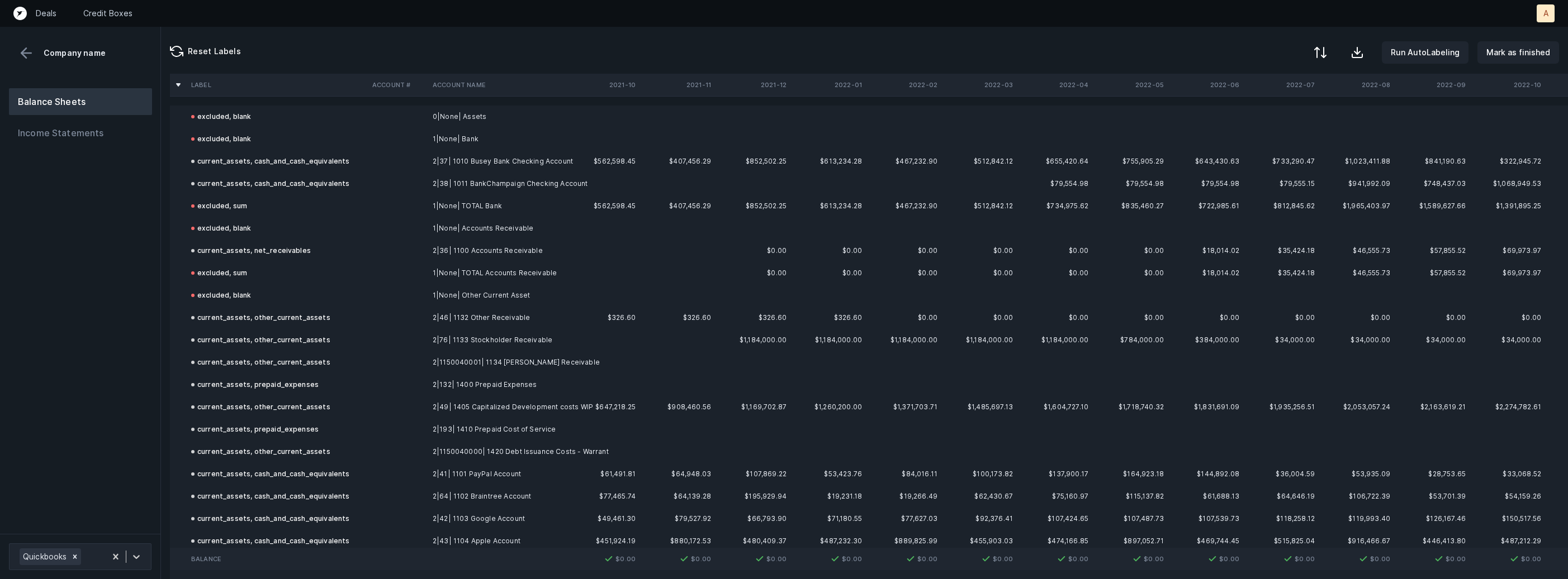
click at [1325, 56] on div at bounding box center [1319, 52] width 14 height 14
click at [1268, 109] on div "By Hum label" at bounding box center [1272, 118] width 112 height 23
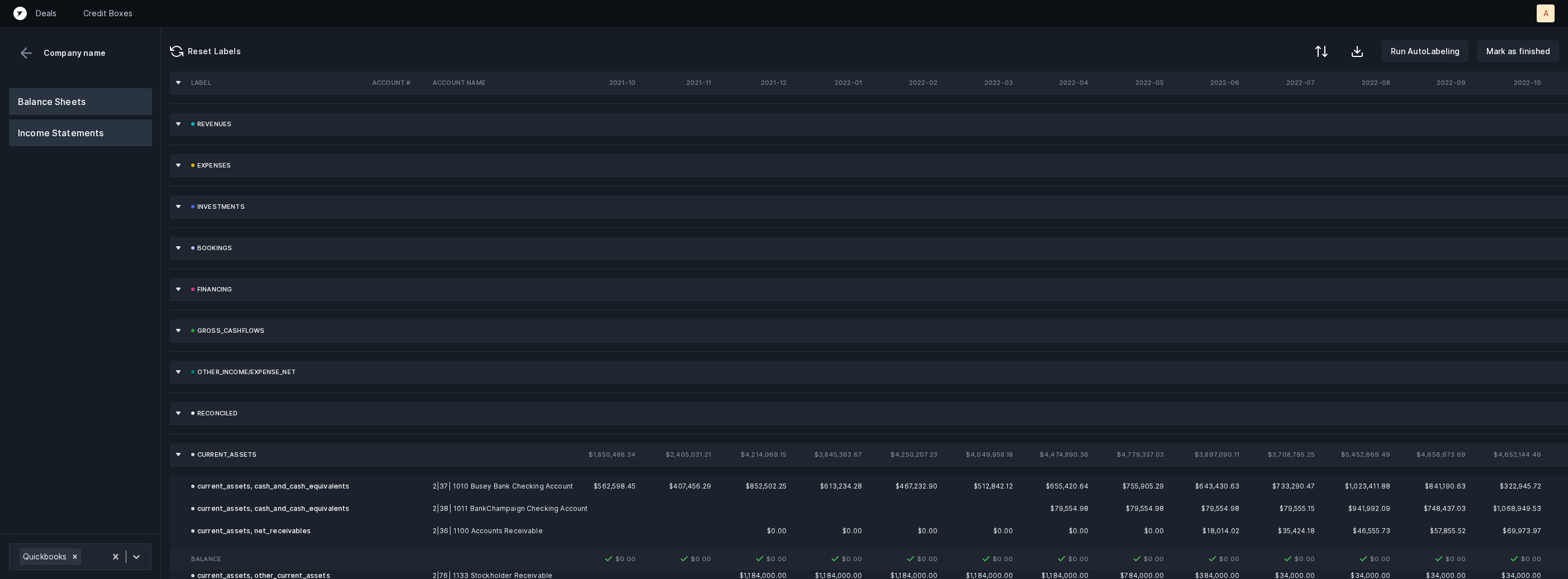
click at [90, 134] on button "Income Statements" at bounding box center [80, 133] width 143 height 27
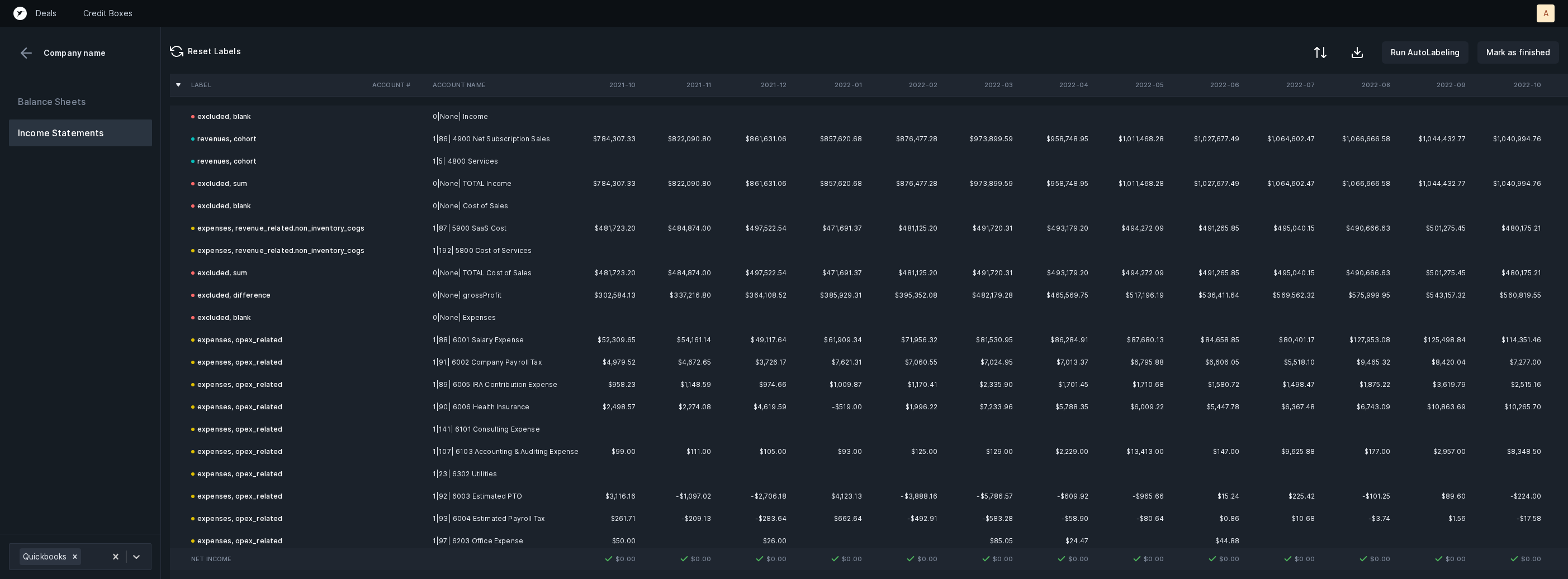
click at [1326, 52] on div at bounding box center [1319, 52] width 14 height 14
click at [1272, 112] on div "By Hum label" at bounding box center [1249, 118] width 49 height 14
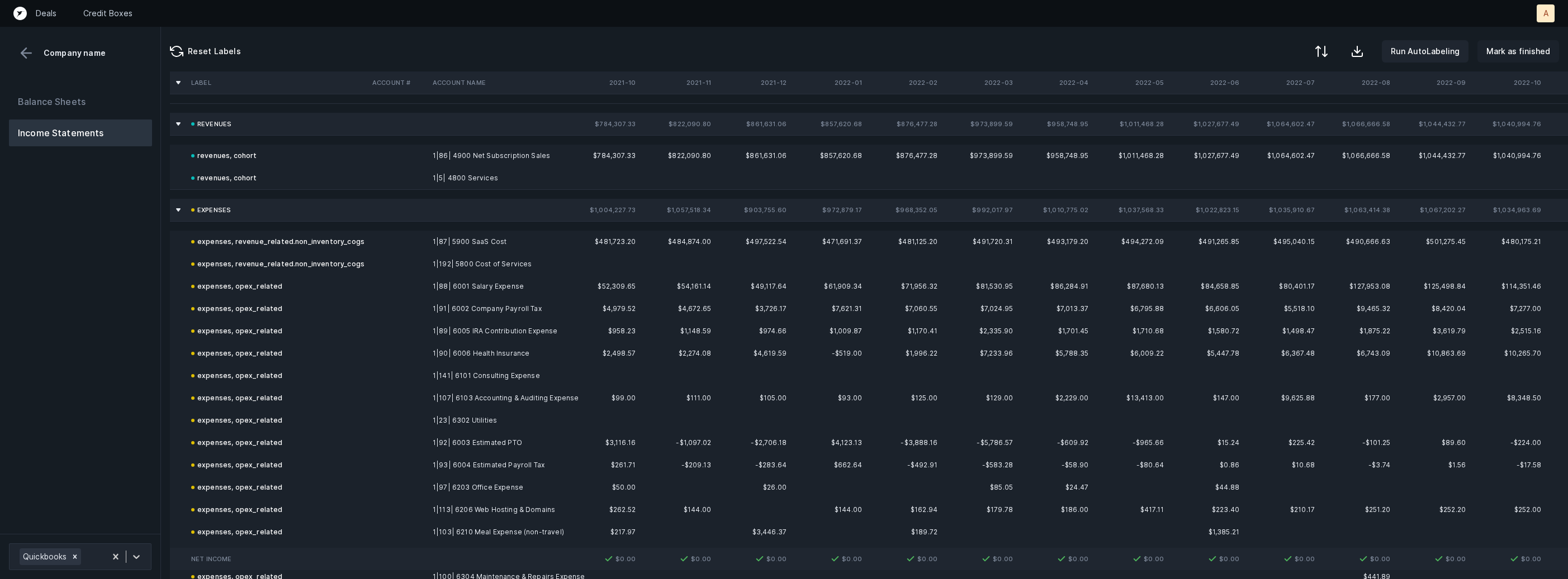
click at [1537, 51] on p "Mark as finished" at bounding box center [1518, 51] width 64 height 14
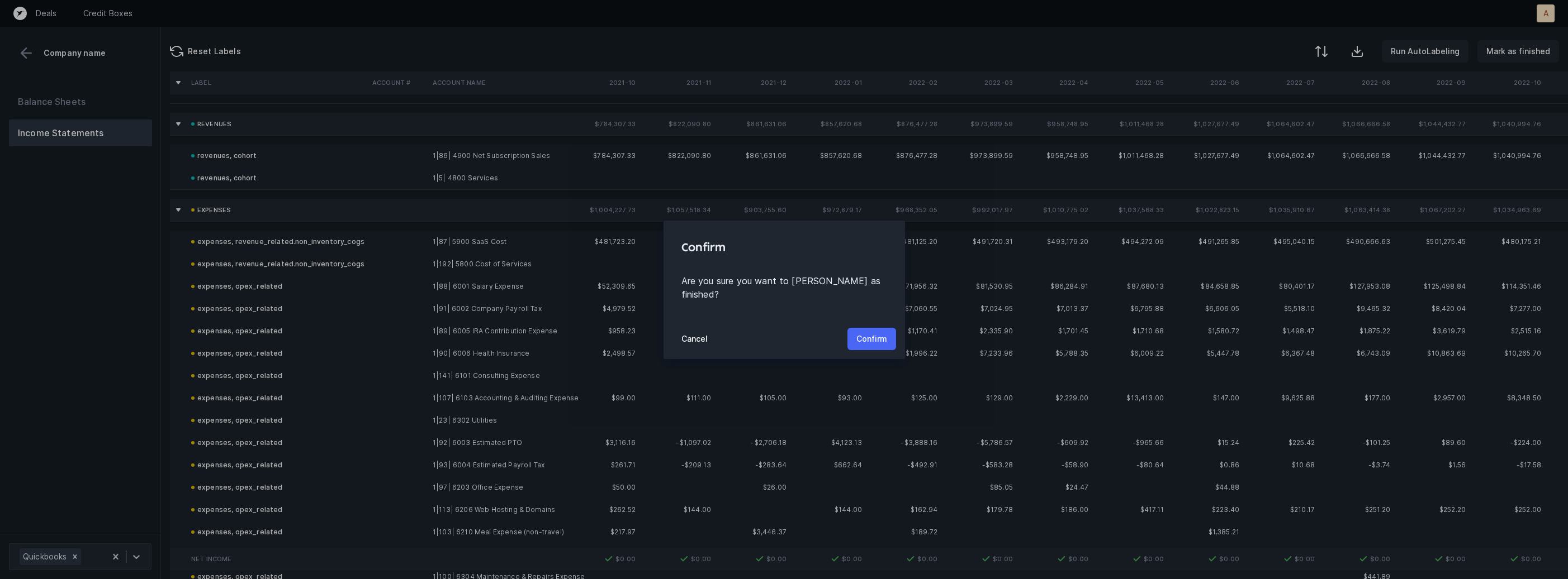
click at [864, 328] on button "Confirm" at bounding box center [872, 339] width 49 height 23
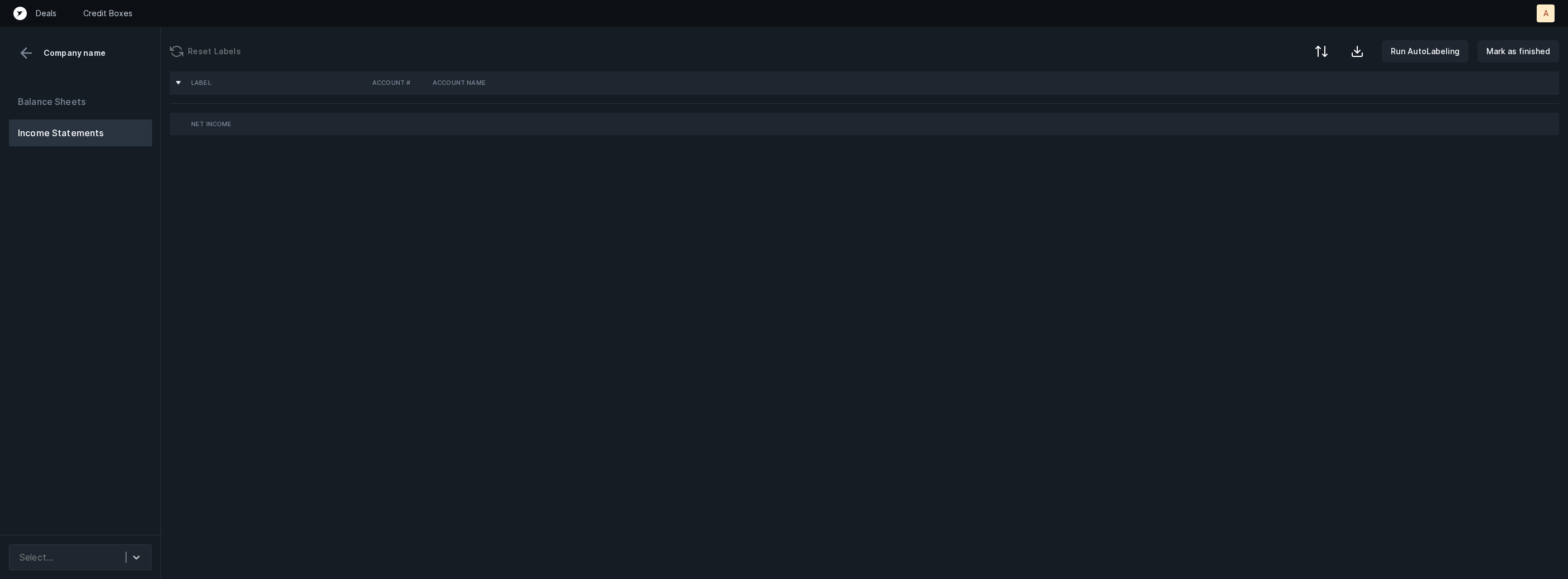
click at [89, 230] on div "Balance Sheets Income Statements" at bounding box center [80, 307] width 161 height 456
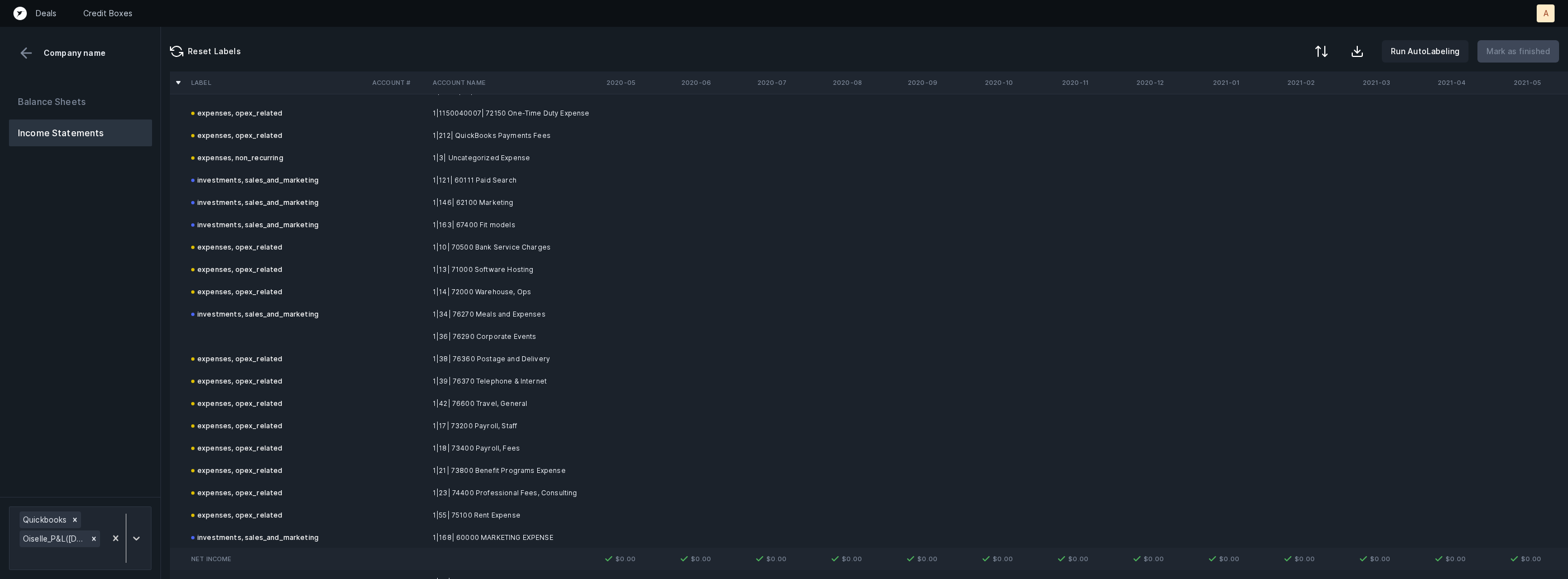
scroll to position [571, 0]
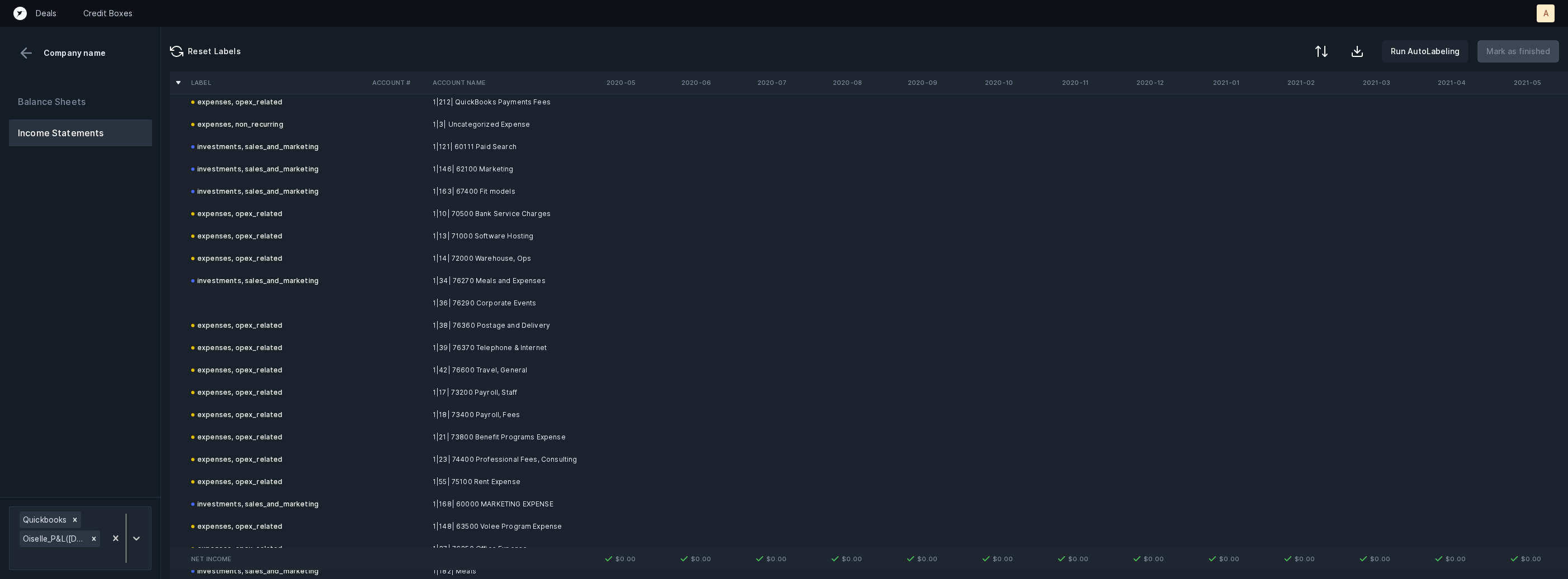
click at [501, 307] on td "1|36| 76290 Corporate Events" at bounding box center [496, 303] width 136 height 23
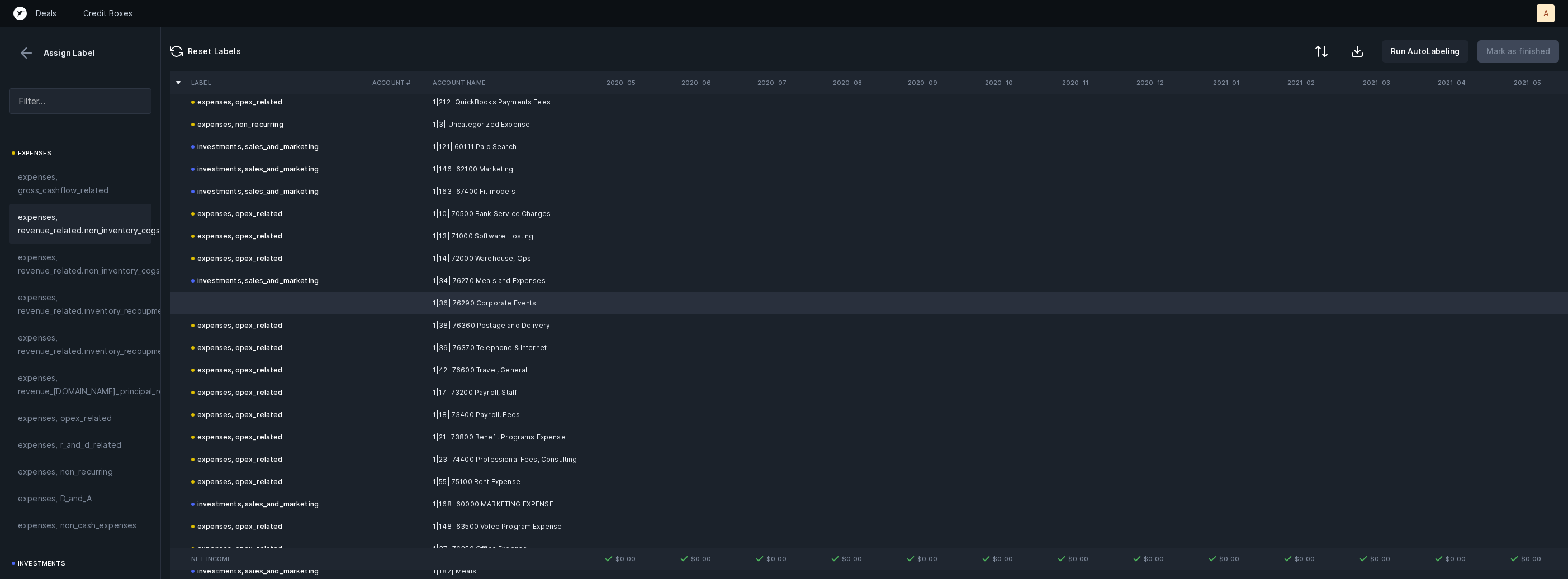
scroll to position [313, 0]
click at [96, 285] on span "expenses, opex_related" at bounding box center [65, 282] width 95 height 14
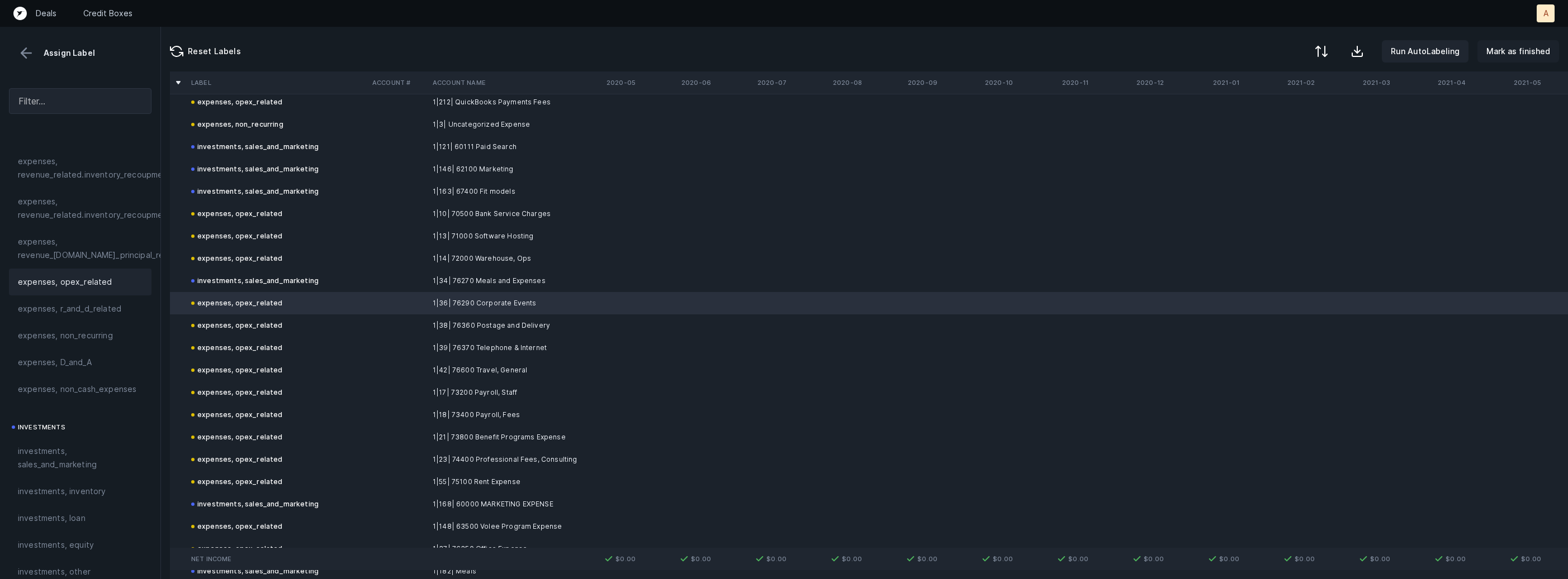
click at [1536, 51] on p "Mark as finished" at bounding box center [1518, 51] width 64 height 14
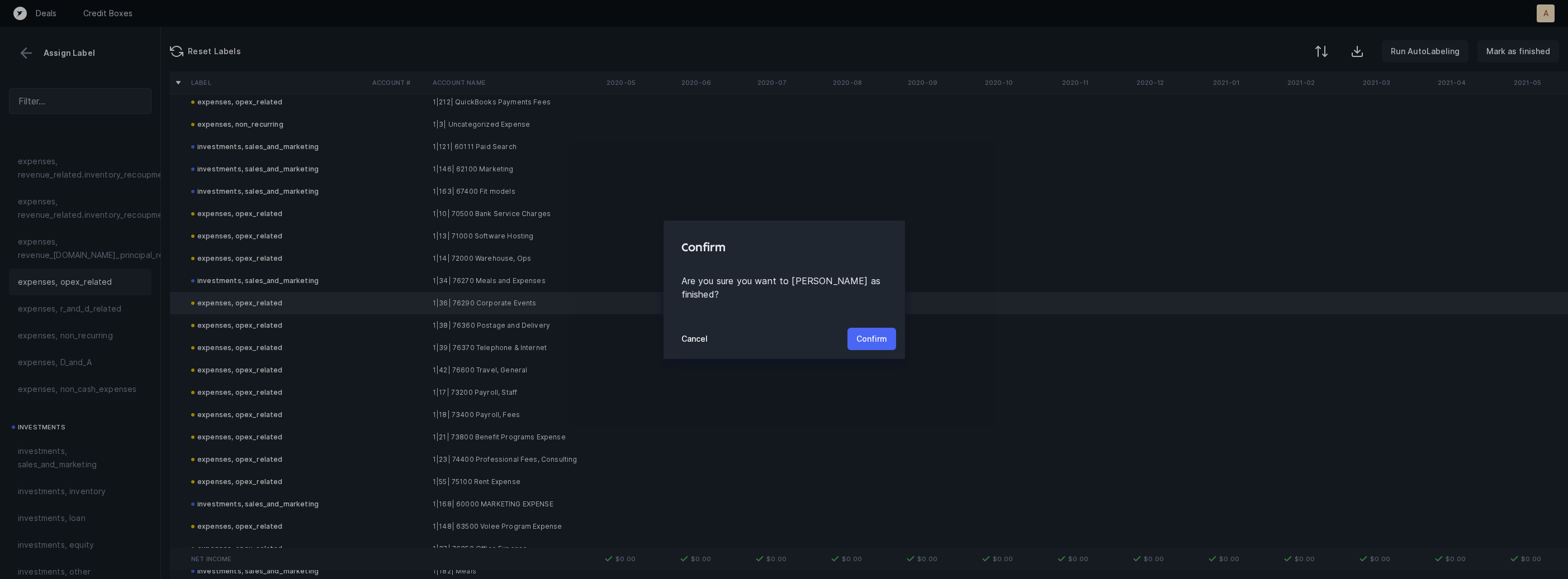
click at [886, 328] on button "Confirm" at bounding box center [872, 339] width 49 height 23
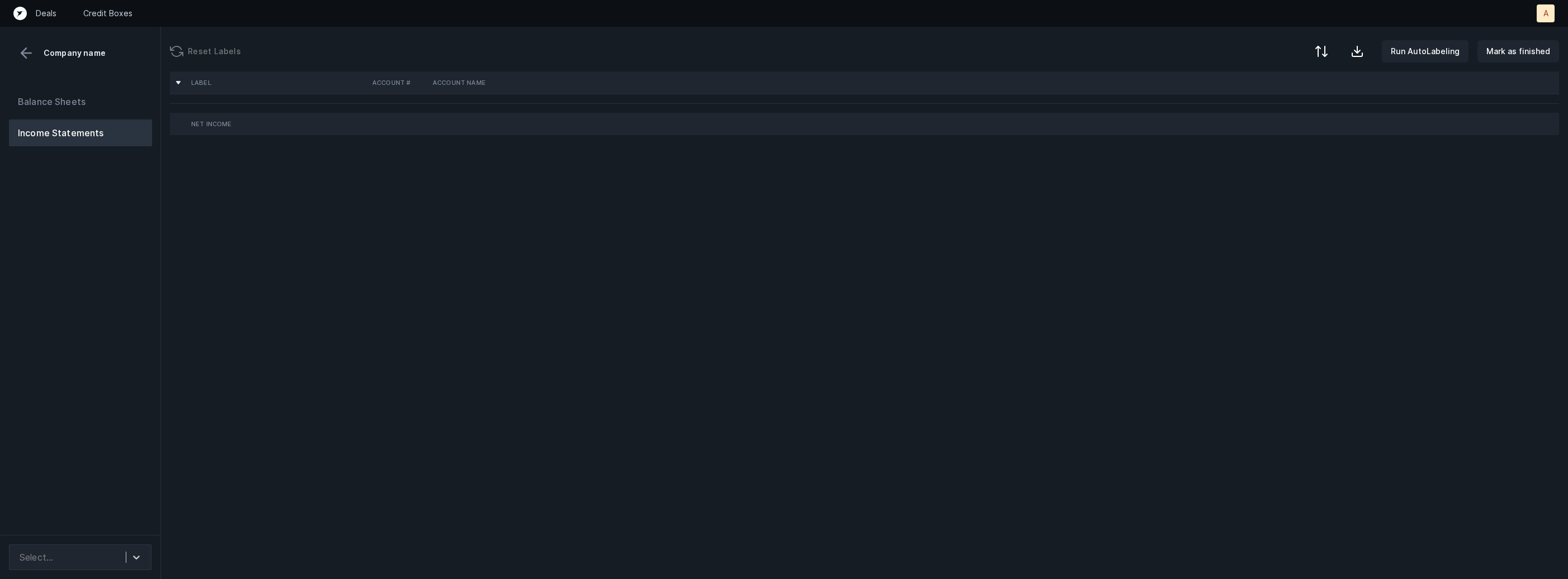
click at [121, 294] on div "Balance Sheets Income Statements" at bounding box center [80, 307] width 161 height 456
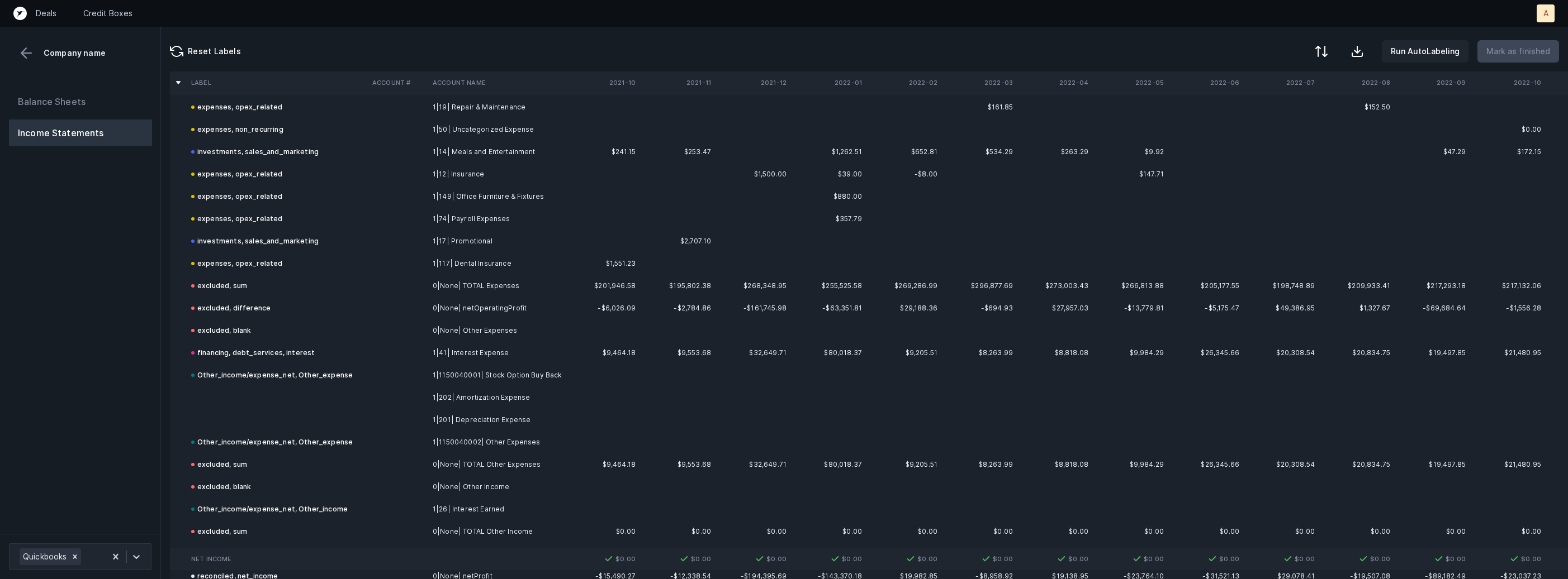
scroll to position [1843, 0]
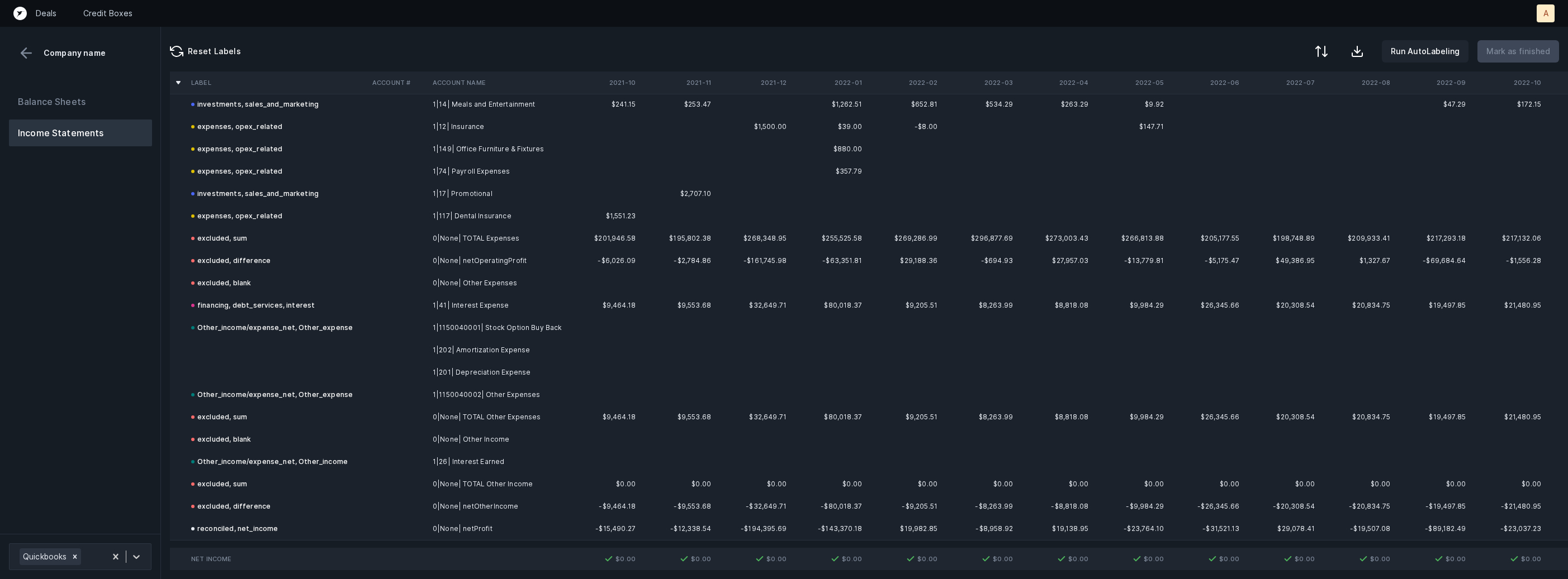
click at [478, 351] on td "1|202| Amortization Expense" at bounding box center [496, 350] width 136 height 23
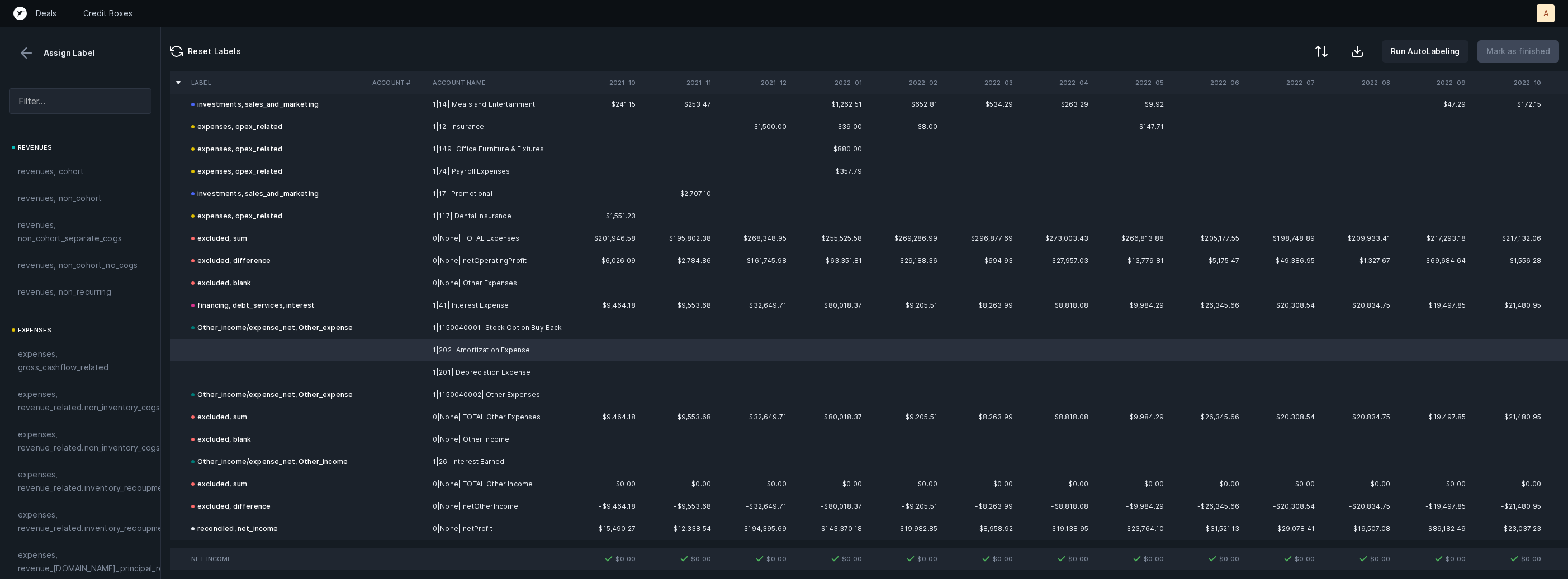
click at [452, 375] on td "1|201| Depreciation Expense" at bounding box center [496, 372] width 136 height 23
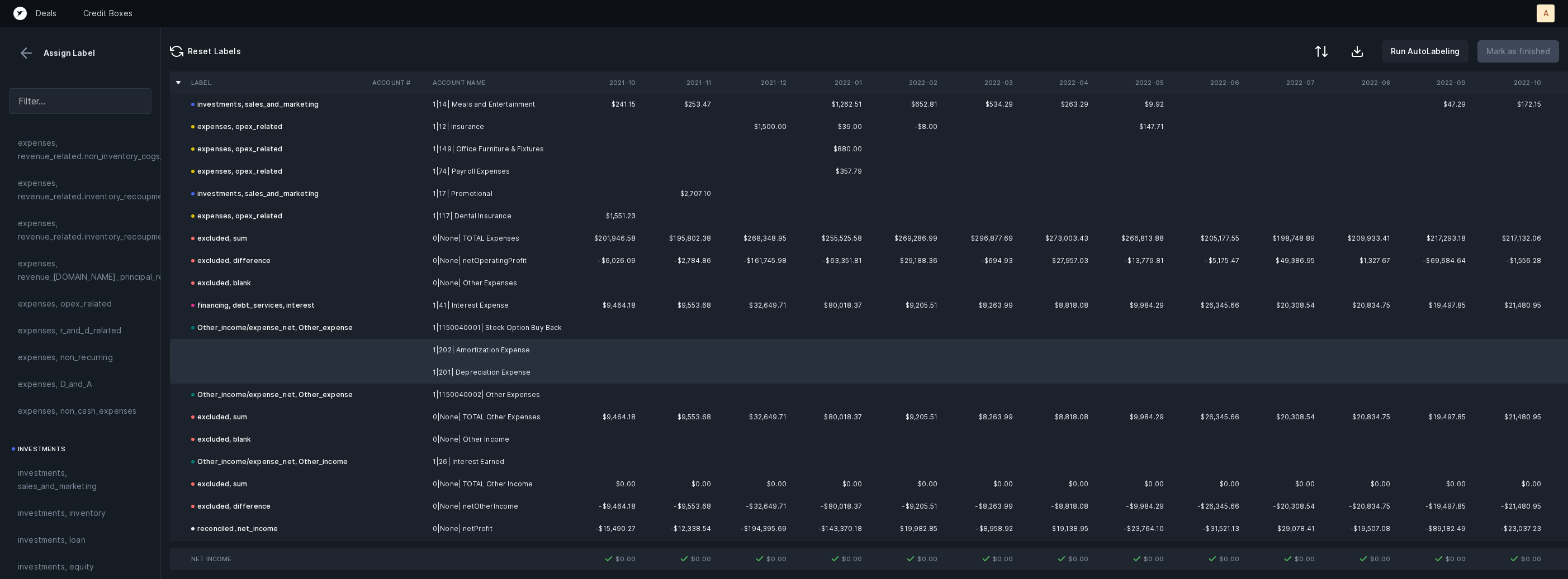
scroll to position [296, 0]
click at [93, 380] on div "expenses, D_and_A" at bounding box center [80, 379] width 125 height 14
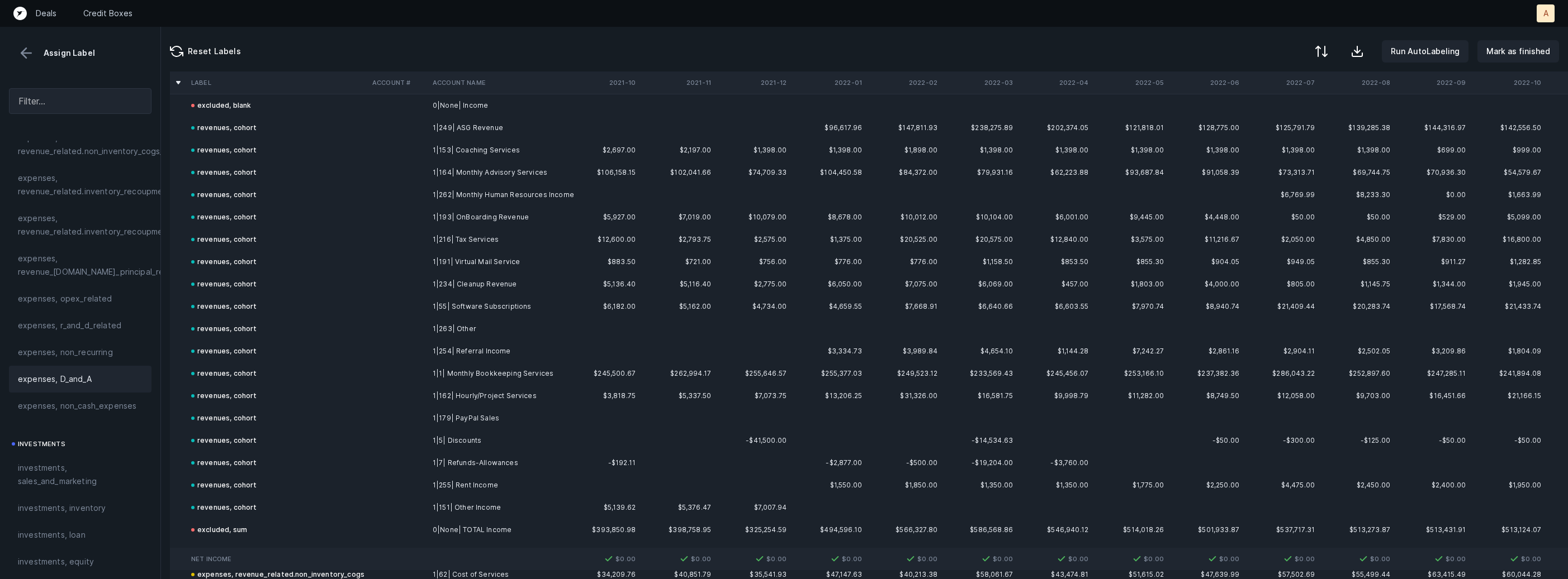
scroll to position [0, 0]
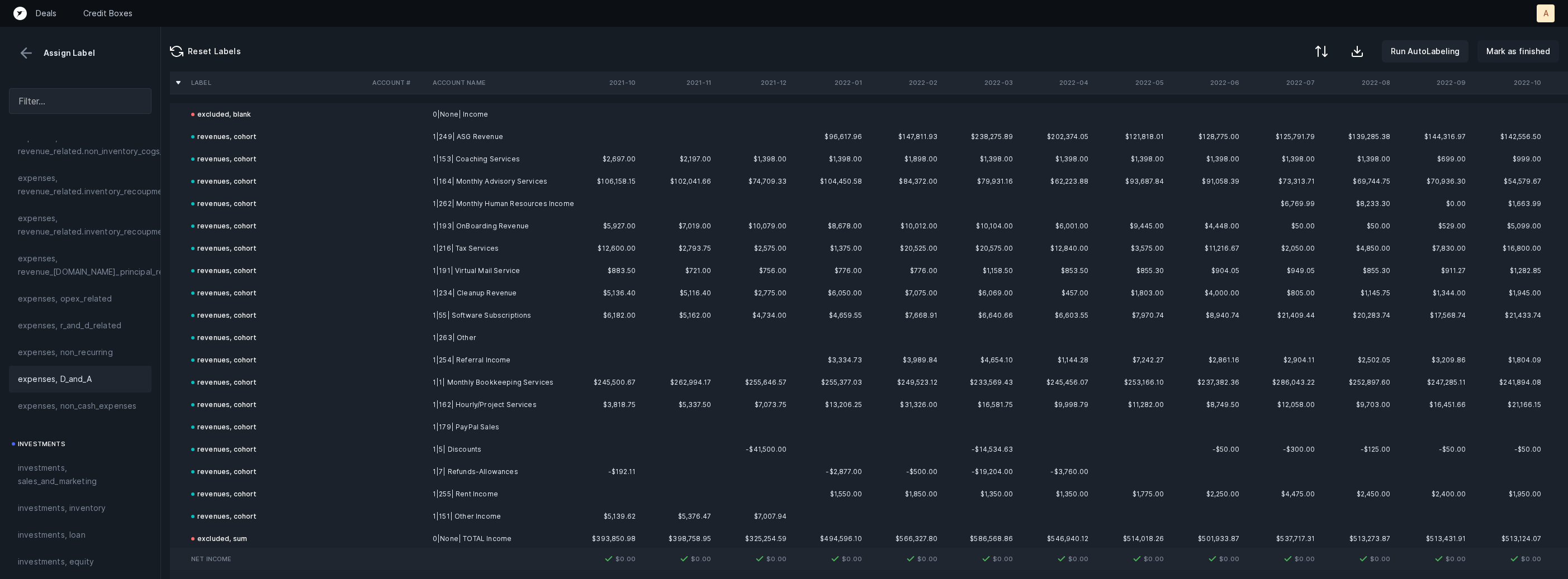
click at [1534, 51] on p "Mark as finished" at bounding box center [1518, 51] width 64 height 14
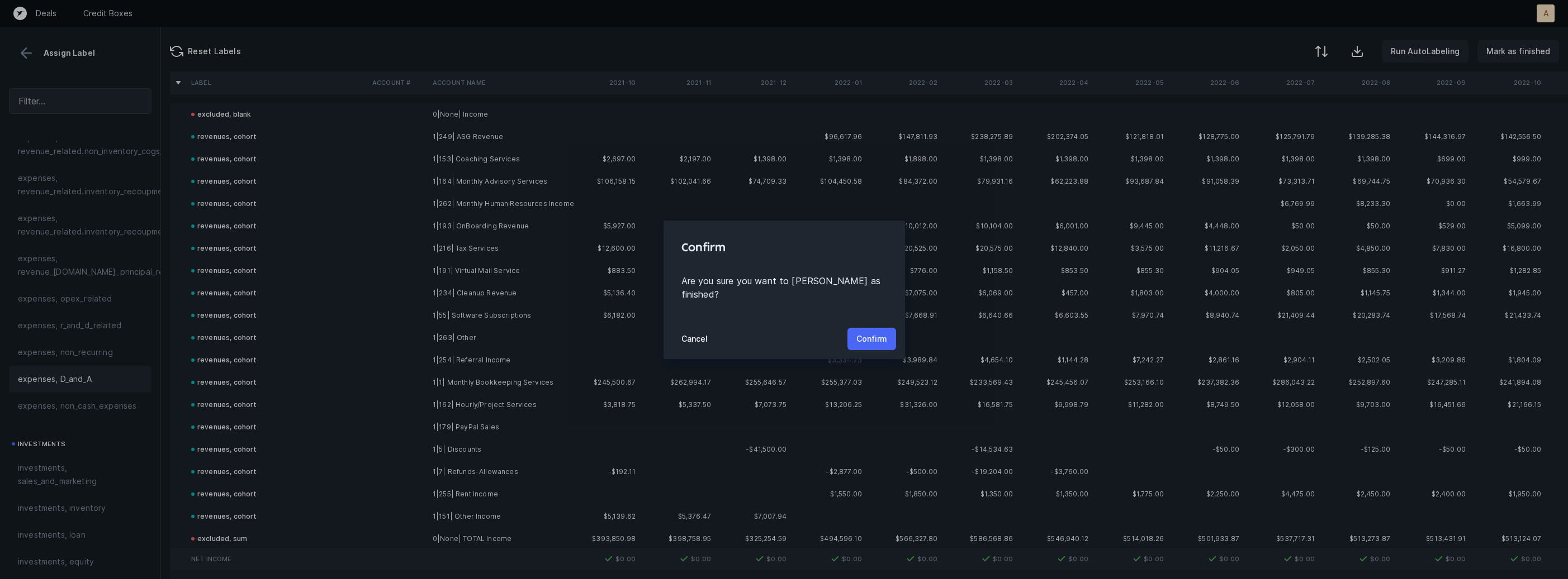
click at [869, 332] on p "Confirm" at bounding box center [872, 339] width 31 height 14
